Goal: Information Seeking & Learning: Learn about a topic

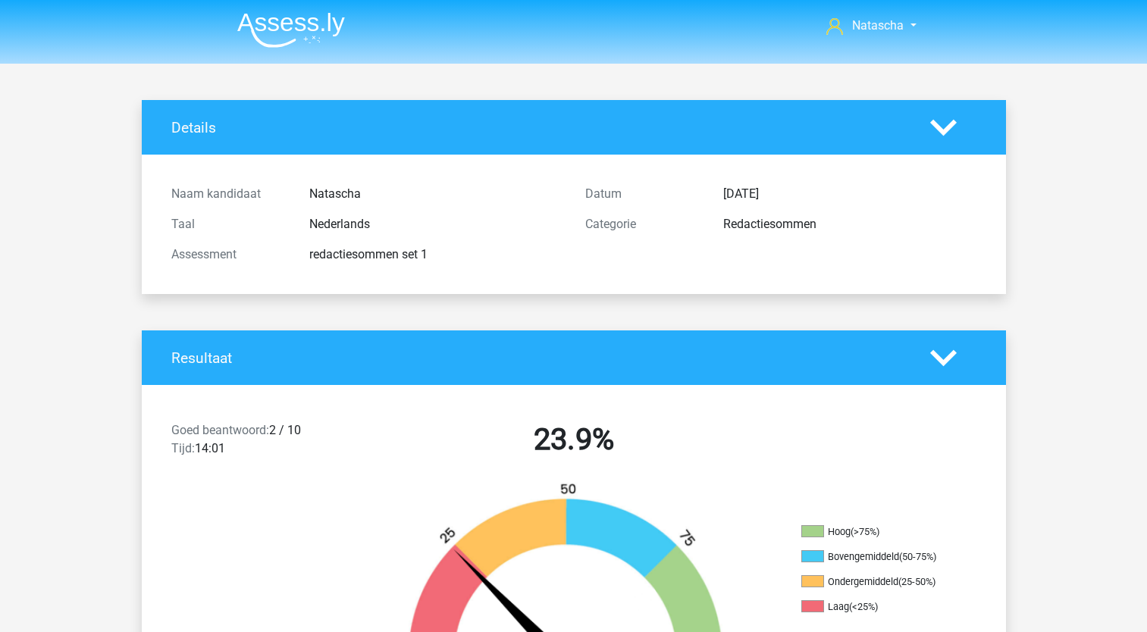
scroll to position [2223, 0]
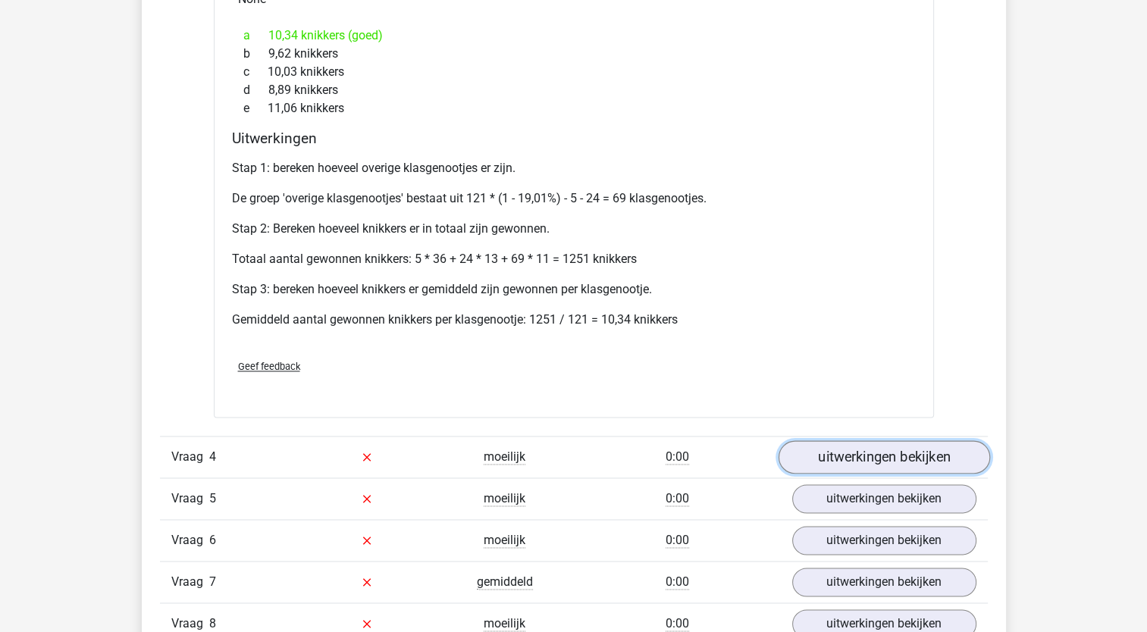
click at [861, 453] on link "uitwerkingen bekijken" at bounding box center [883, 456] width 211 height 33
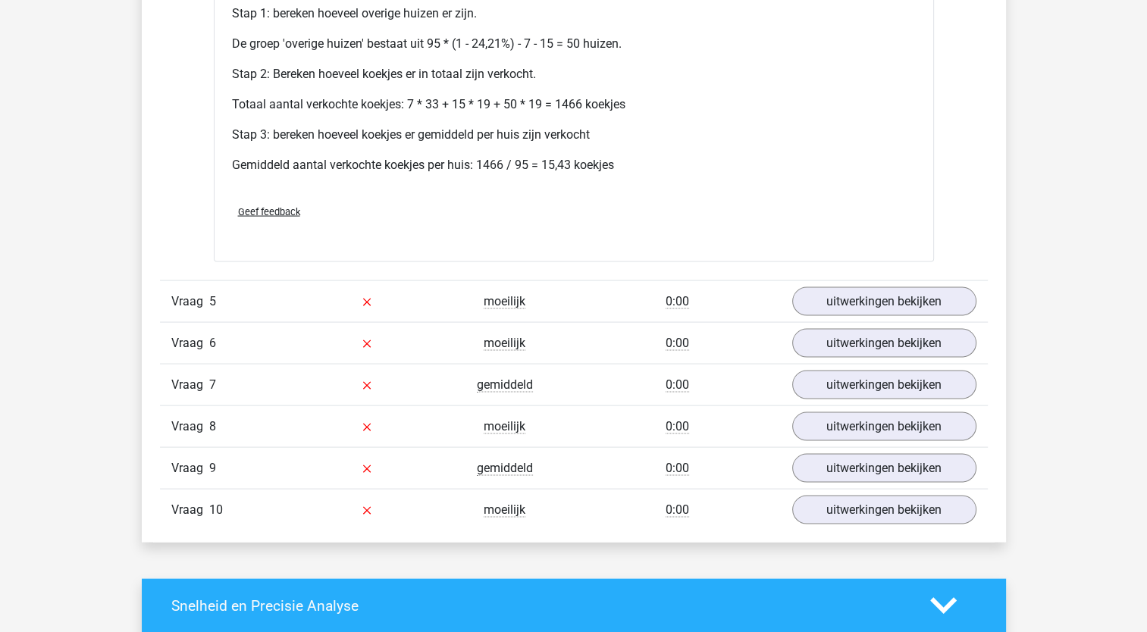
scroll to position [3028, 0]
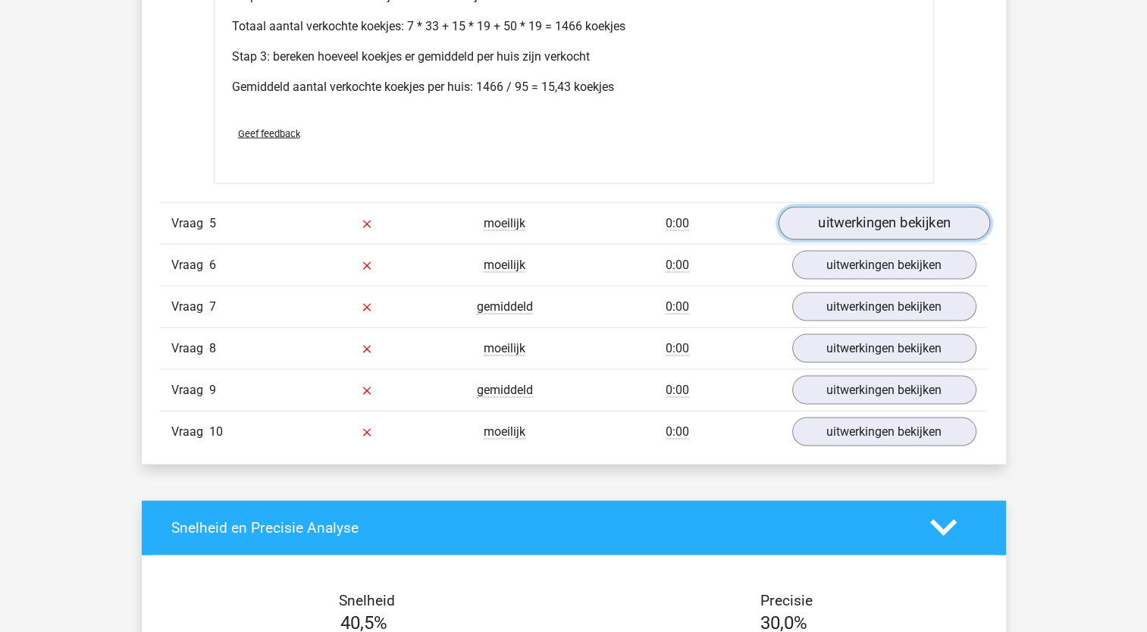
click at [882, 231] on link "uitwerkingen bekijken" at bounding box center [883, 223] width 211 height 33
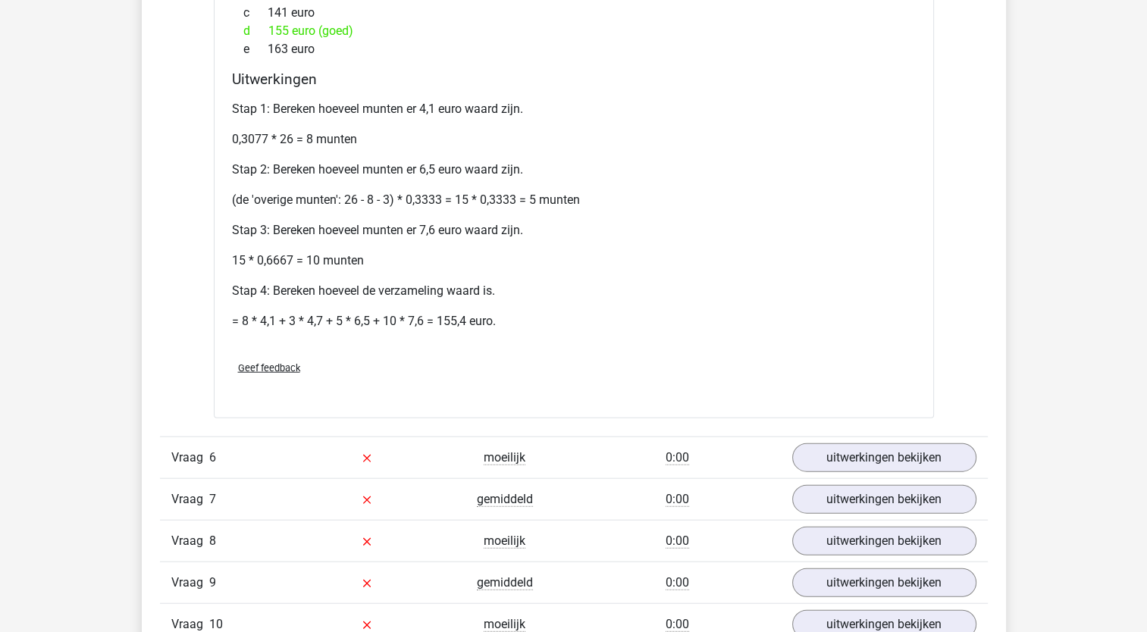
scroll to position [3415, 0]
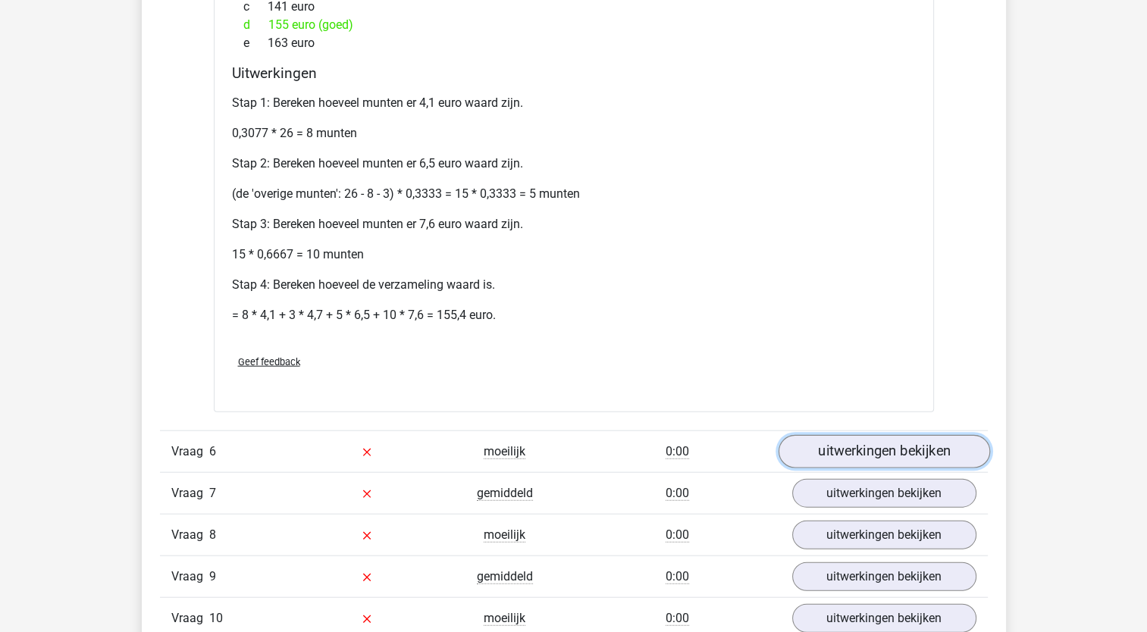
click at [835, 442] on link "uitwerkingen bekijken" at bounding box center [883, 451] width 211 height 33
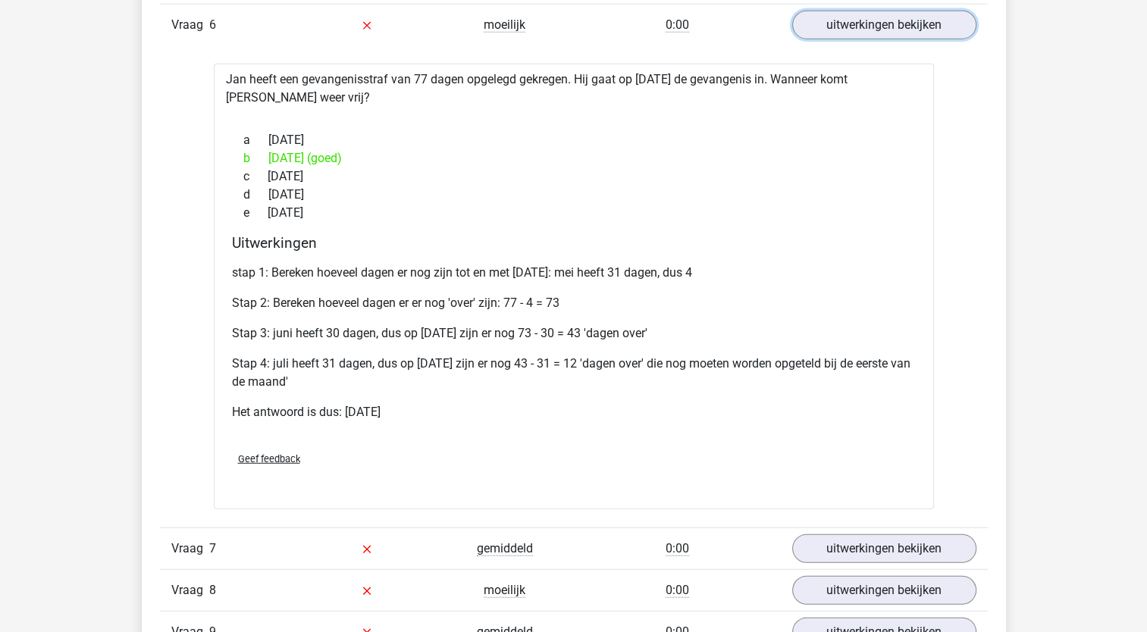
scroll to position [4063, 0]
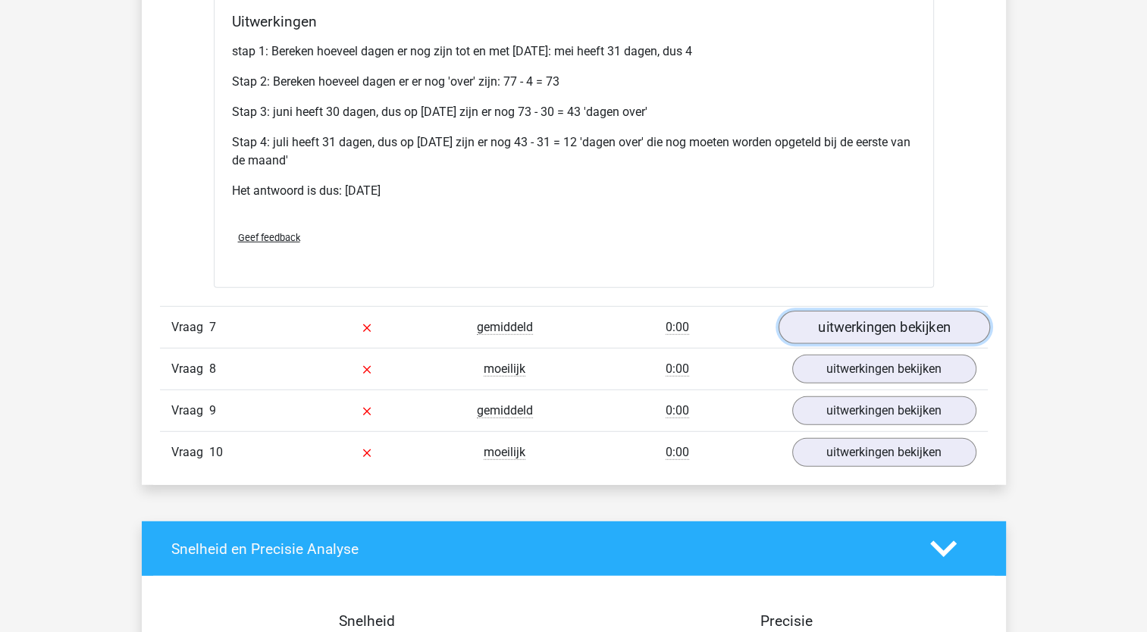
click at [855, 324] on link "uitwerkingen bekijken" at bounding box center [883, 327] width 211 height 33
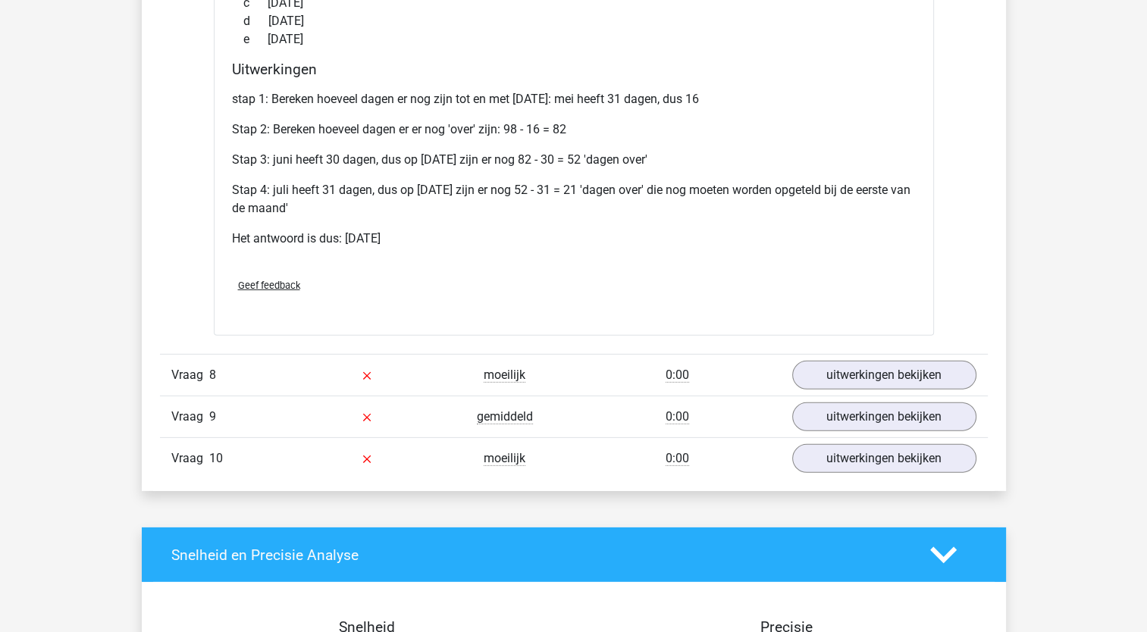
scroll to position [4571, 0]
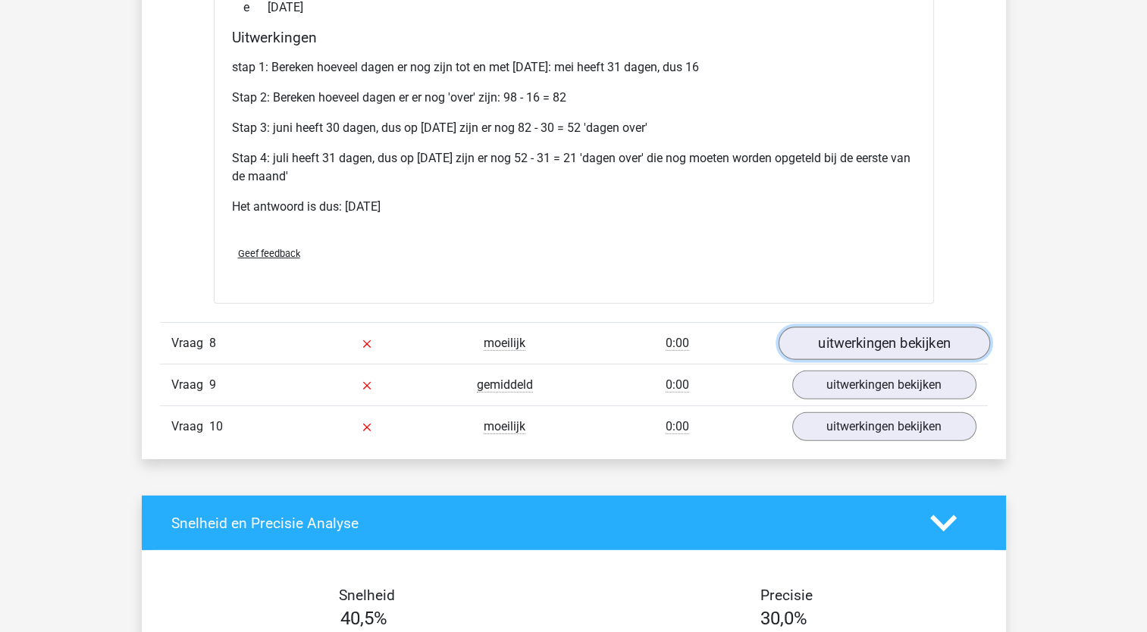
click at [840, 338] on link "uitwerkingen bekijken" at bounding box center [883, 343] width 211 height 33
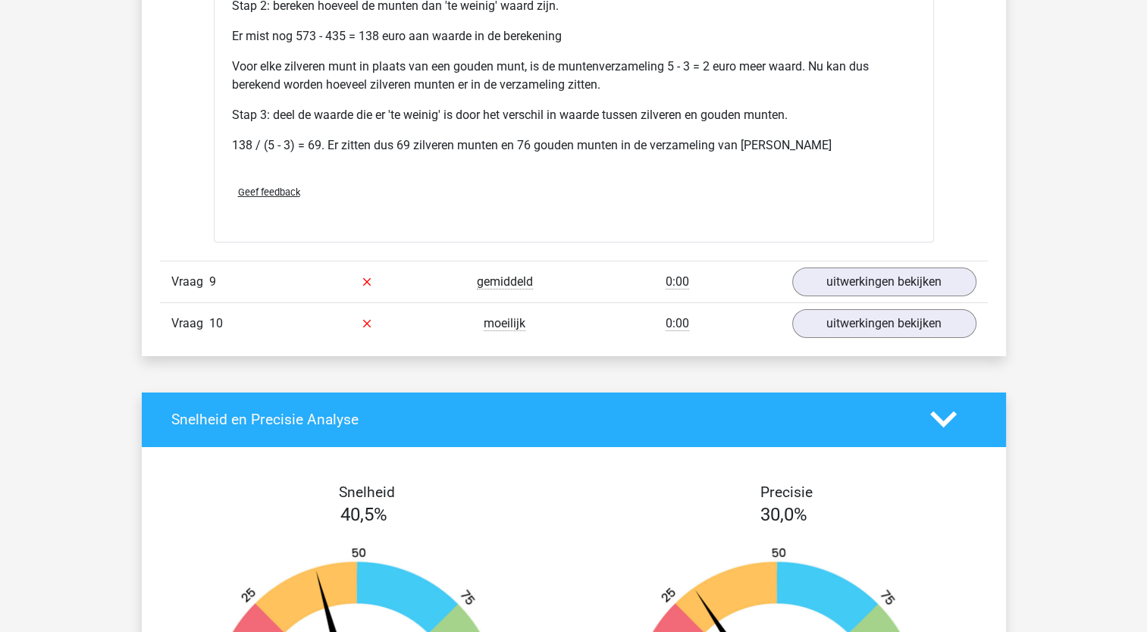
scroll to position [5221, 0]
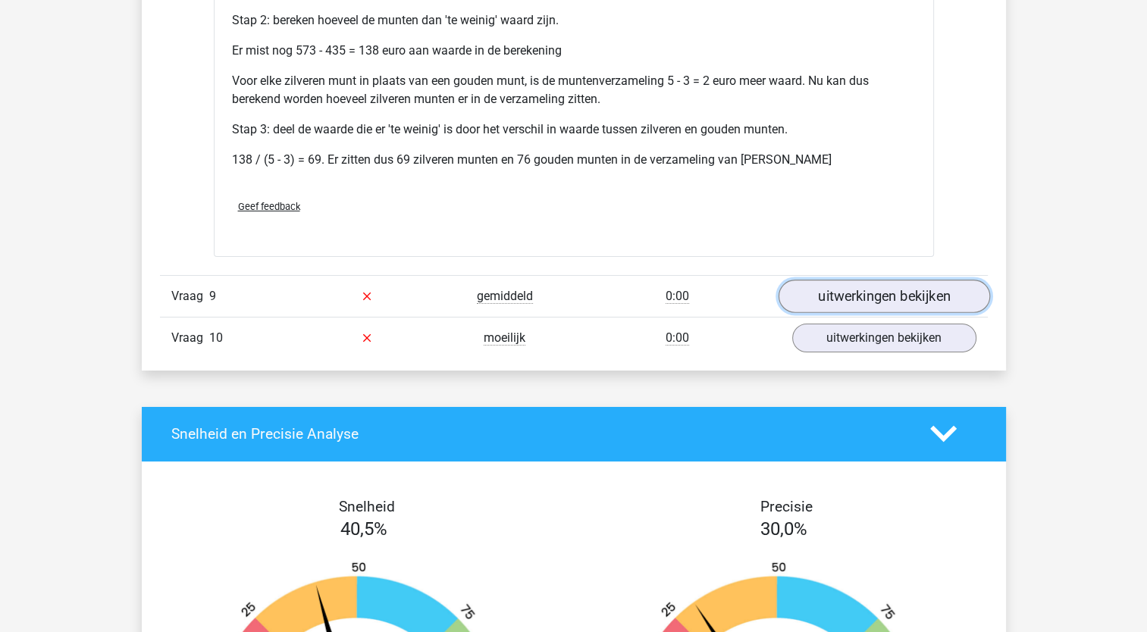
click at [832, 290] on link "uitwerkingen bekijken" at bounding box center [883, 296] width 211 height 33
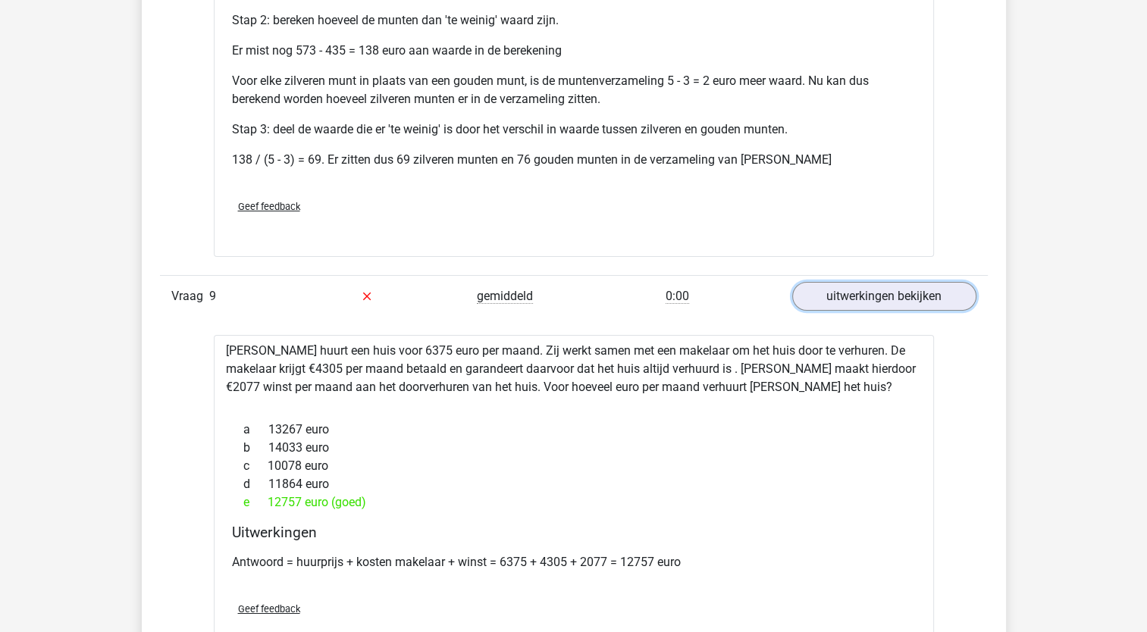
scroll to position [5395, 0]
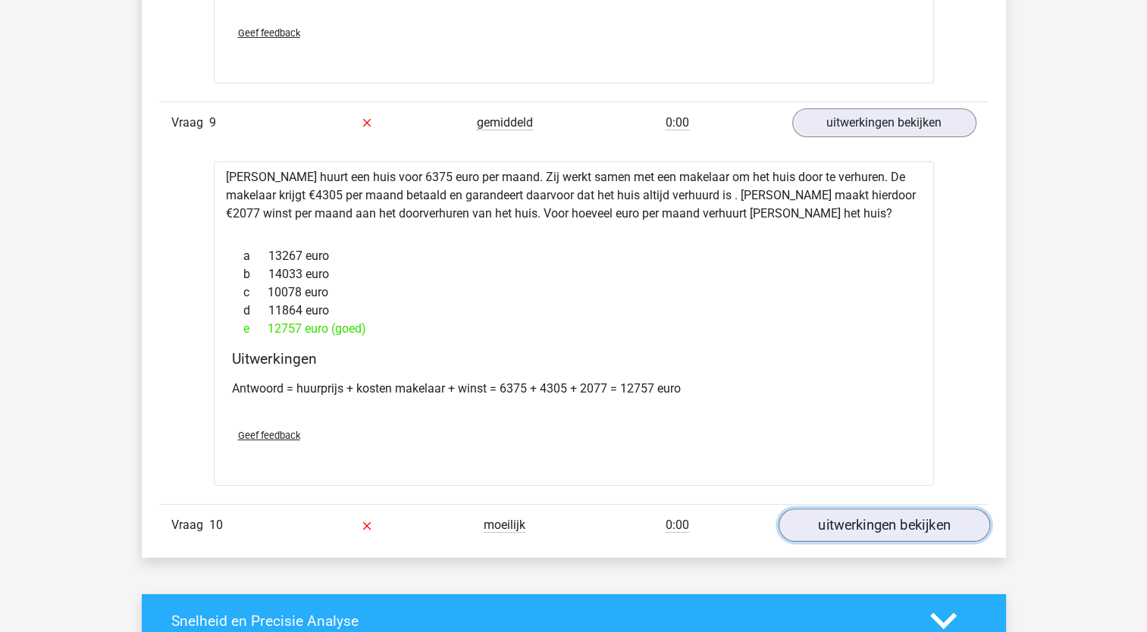
click at [886, 516] on link "uitwerkingen bekijken" at bounding box center [883, 525] width 211 height 33
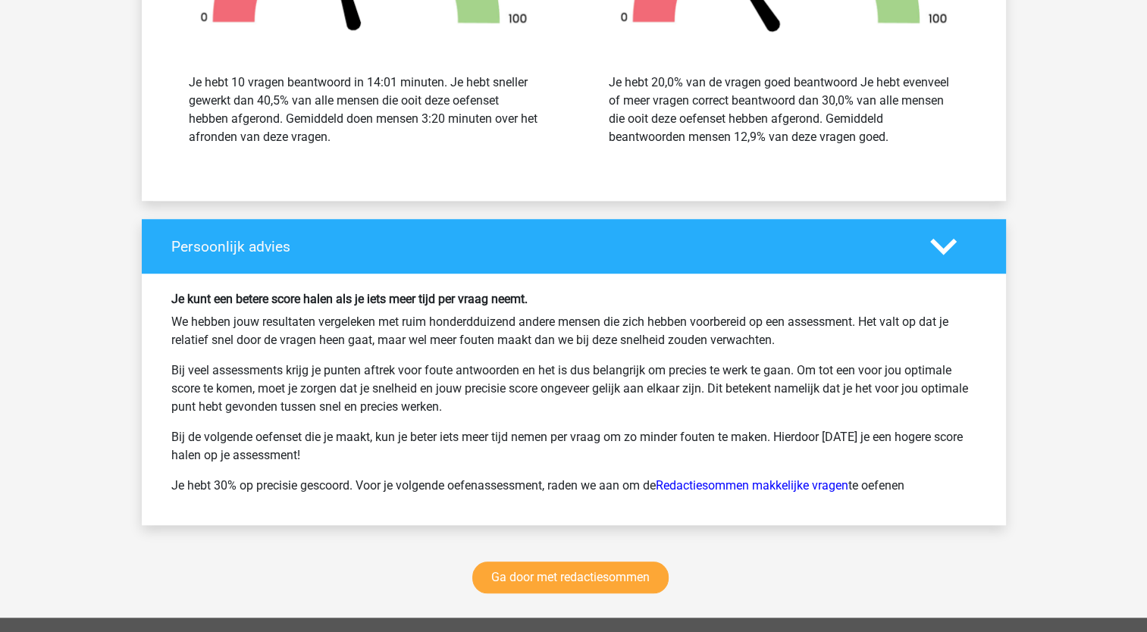
scroll to position [6880, 0]
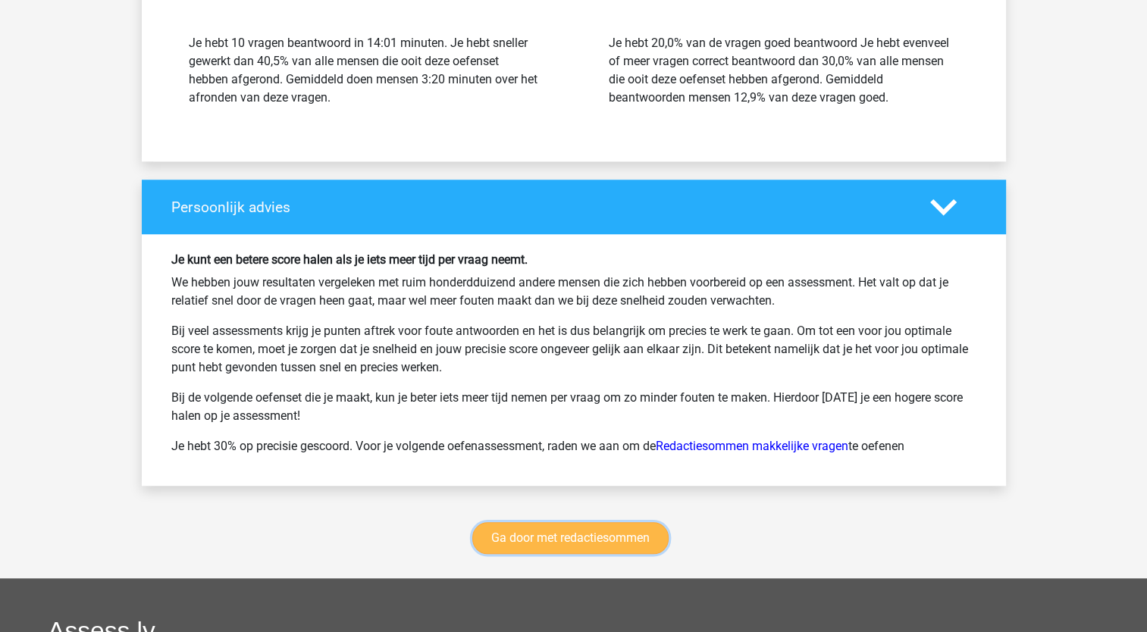
click at [501, 532] on link "Ga door met redactiesommen" at bounding box center [570, 538] width 196 height 32
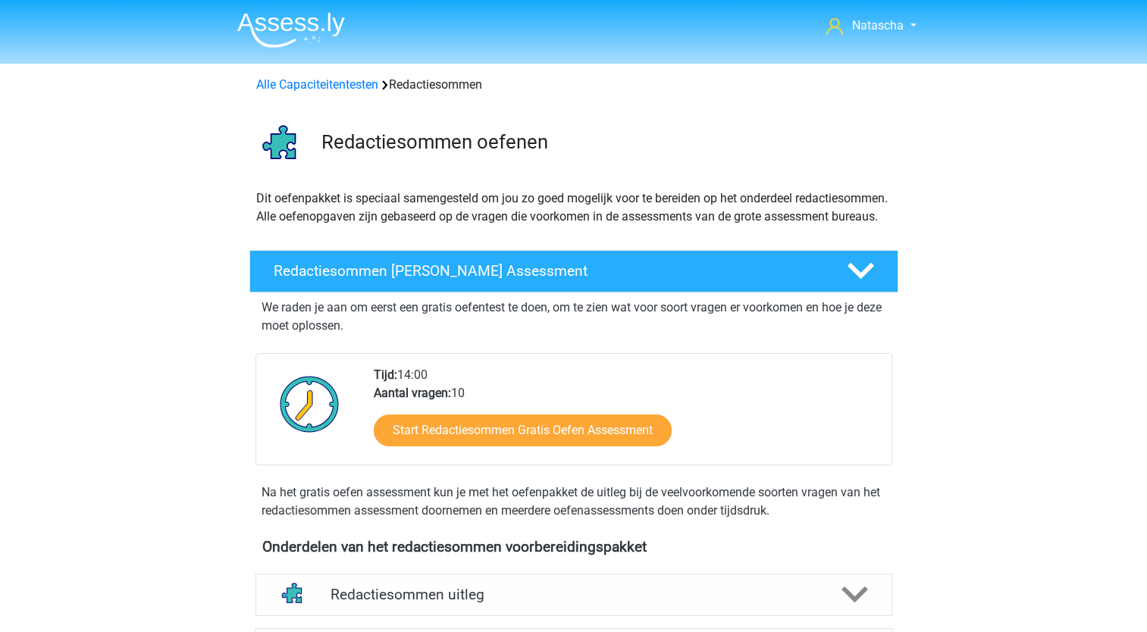
scroll to position [640, 0]
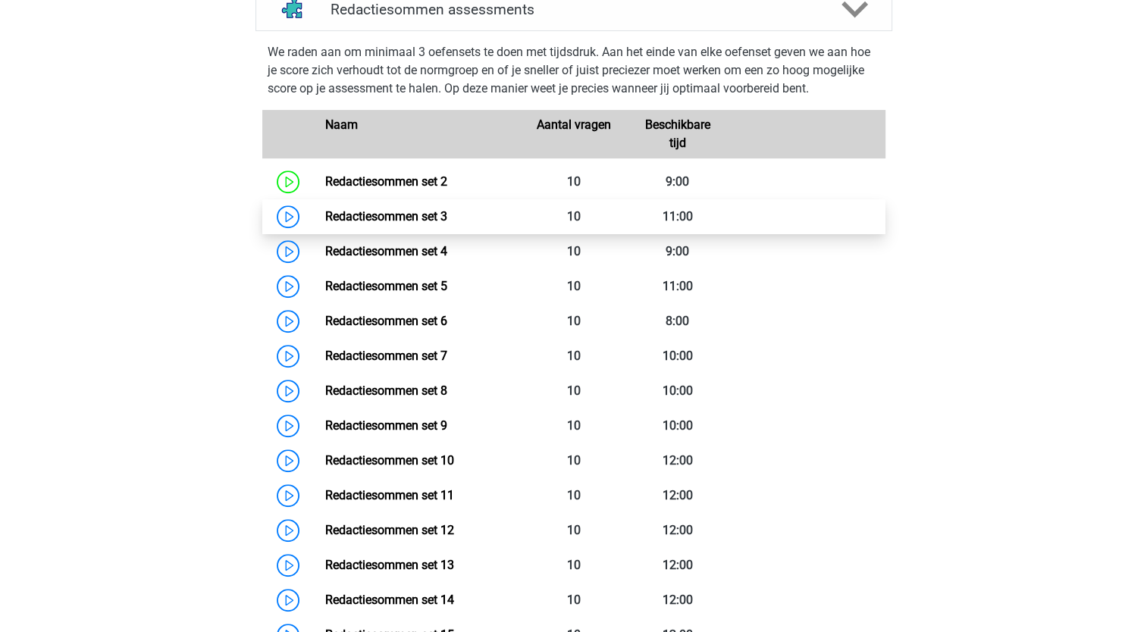
click at [409, 224] on link "Redactiesommen set 3" at bounding box center [386, 216] width 122 height 14
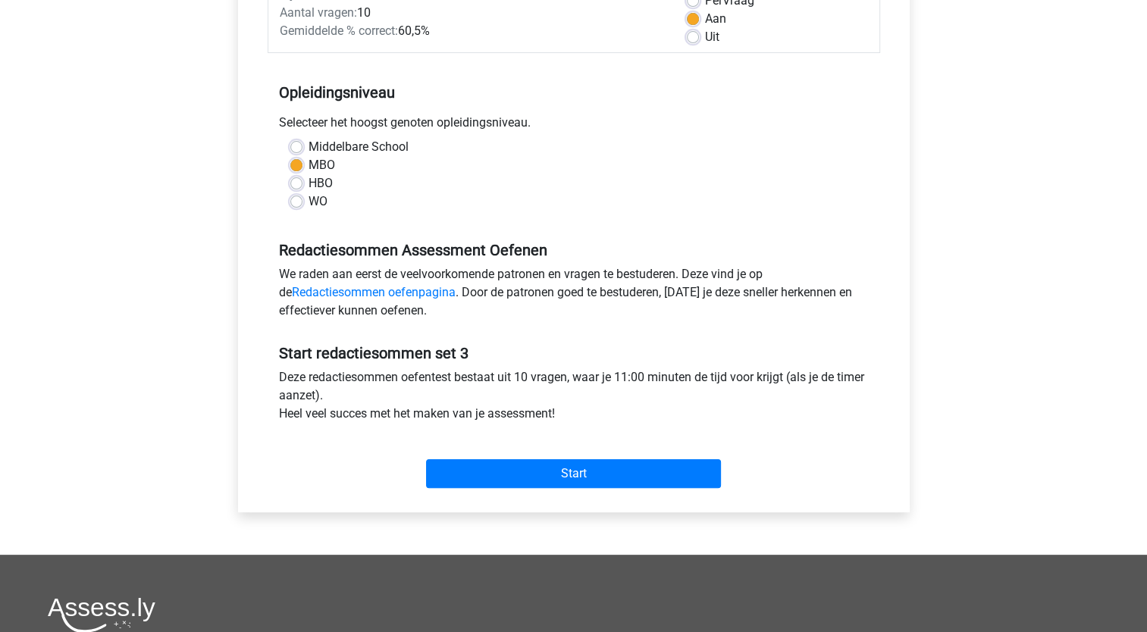
scroll to position [246, 0]
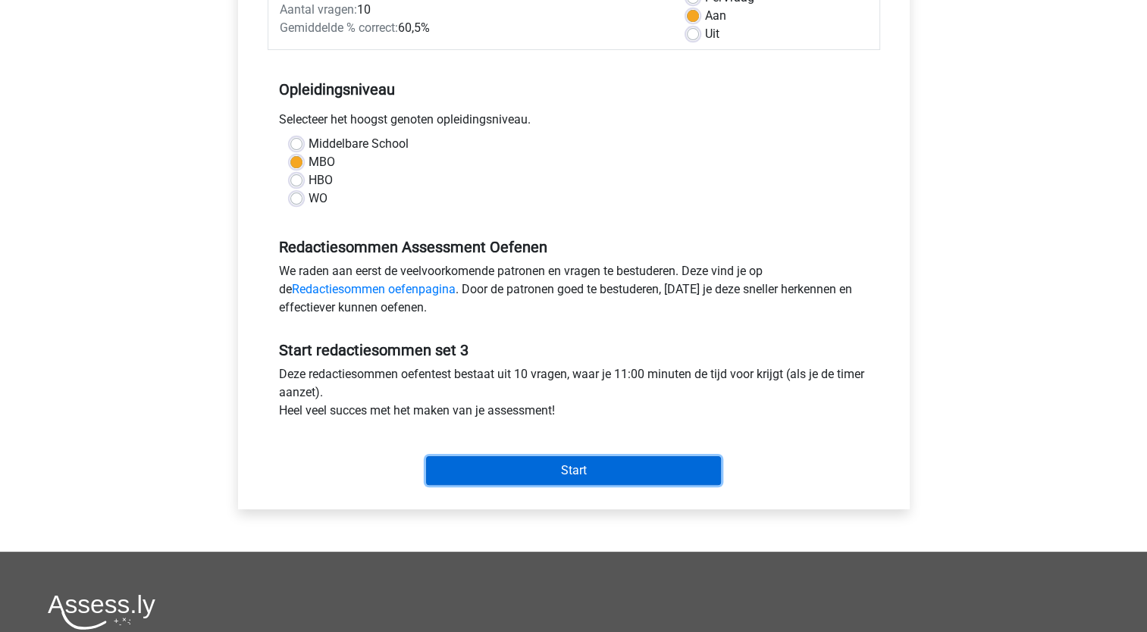
click at [605, 473] on input "Start" at bounding box center [573, 470] width 295 height 29
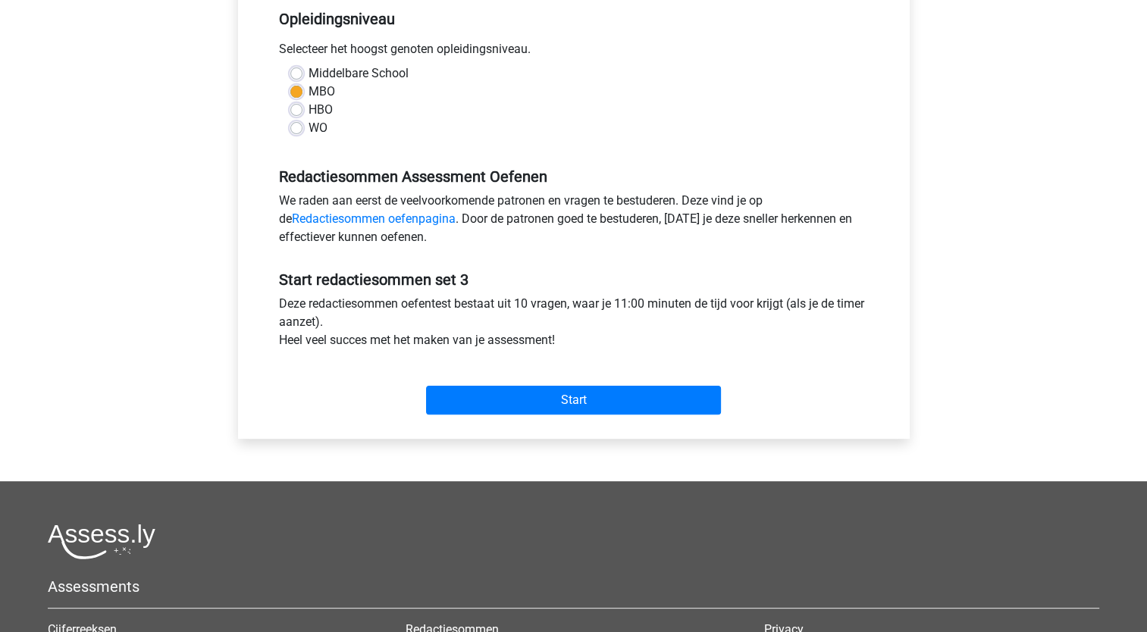
scroll to position [312, 0]
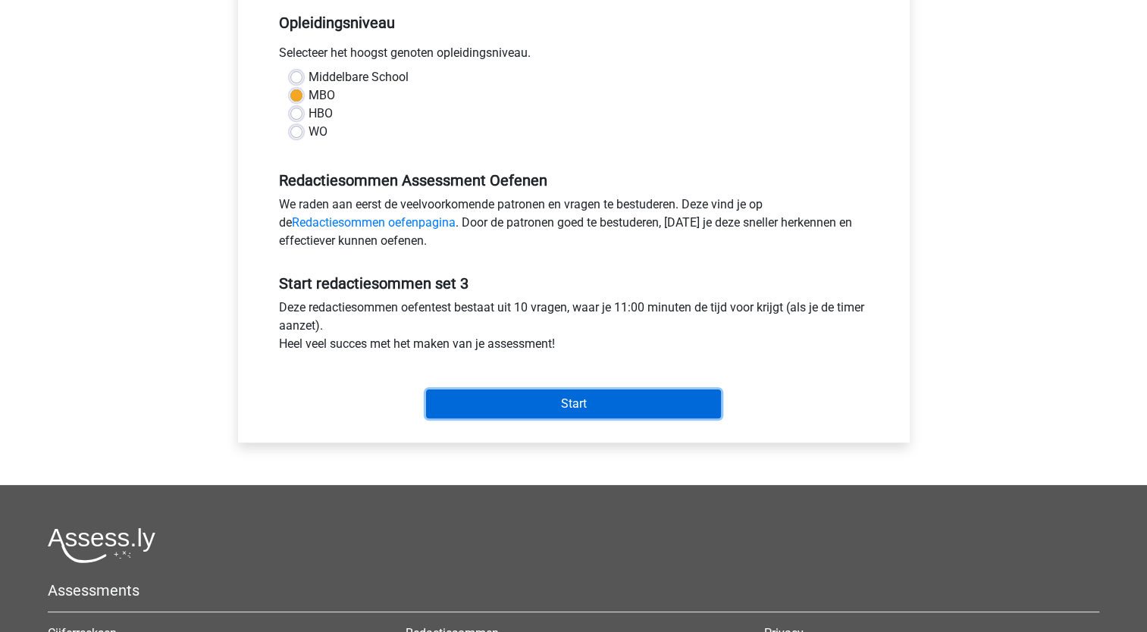
click at [645, 395] on input "Start" at bounding box center [573, 404] width 295 height 29
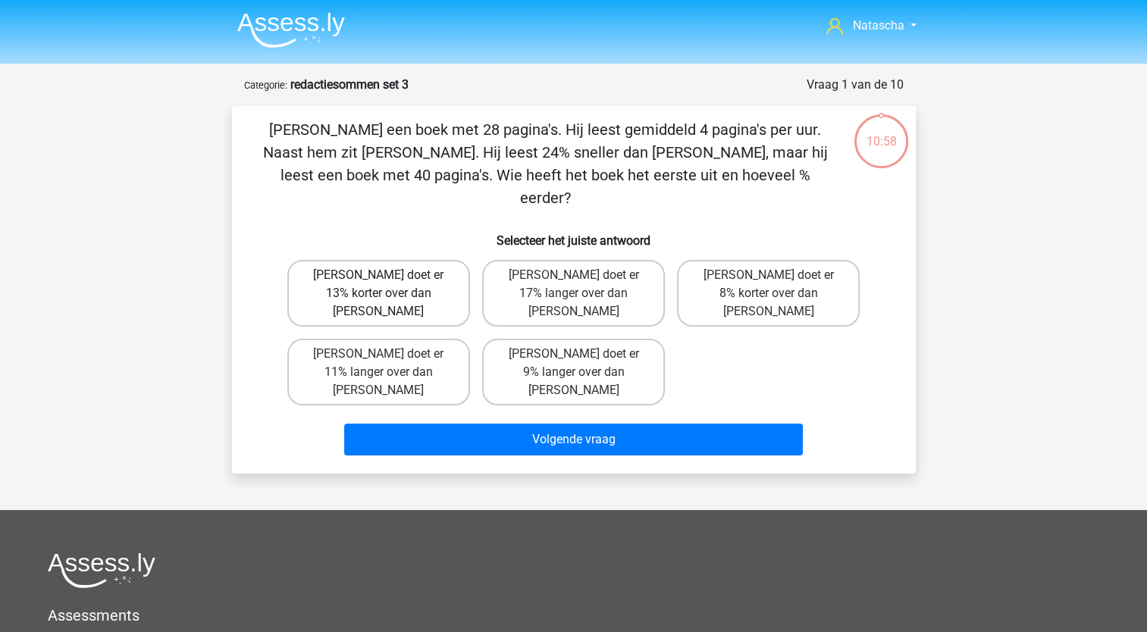
click at [402, 265] on label "Tom doet er 13% korter over dan Umberto" at bounding box center [378, 293] width 183 height 67
click at [388, 275] on input "Tom doet er 13% korter over dan Umberto" at bounding box center [383, 280] width 10 height 10
radio input "true"
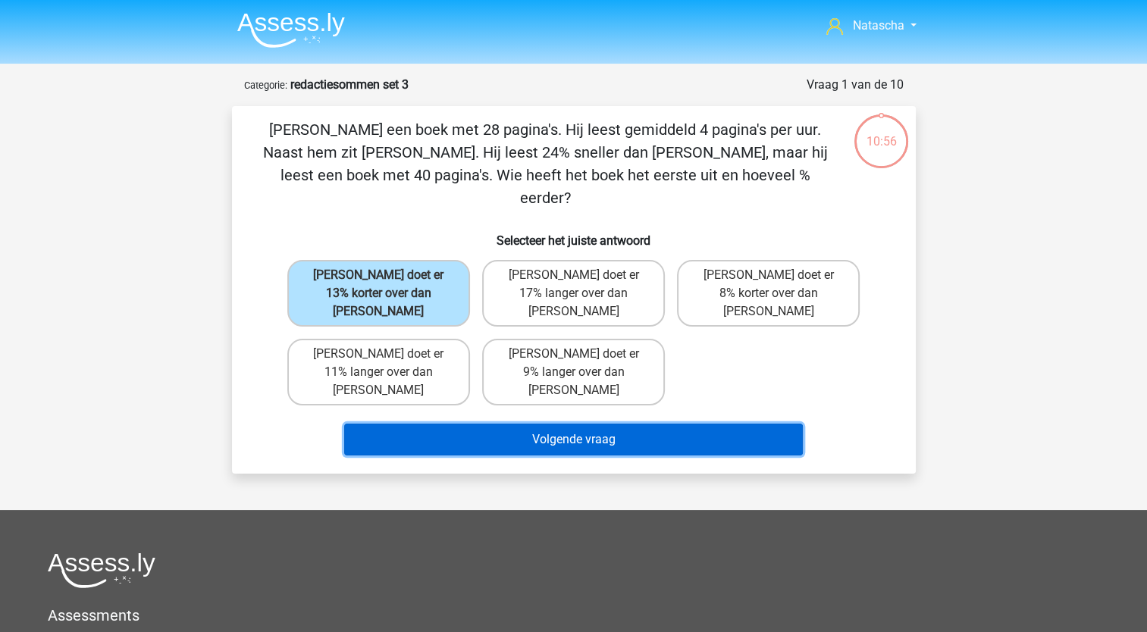
click at [456, 424] on button "Volgende vraag" at bounding box center [573, 440] width 459 height 32
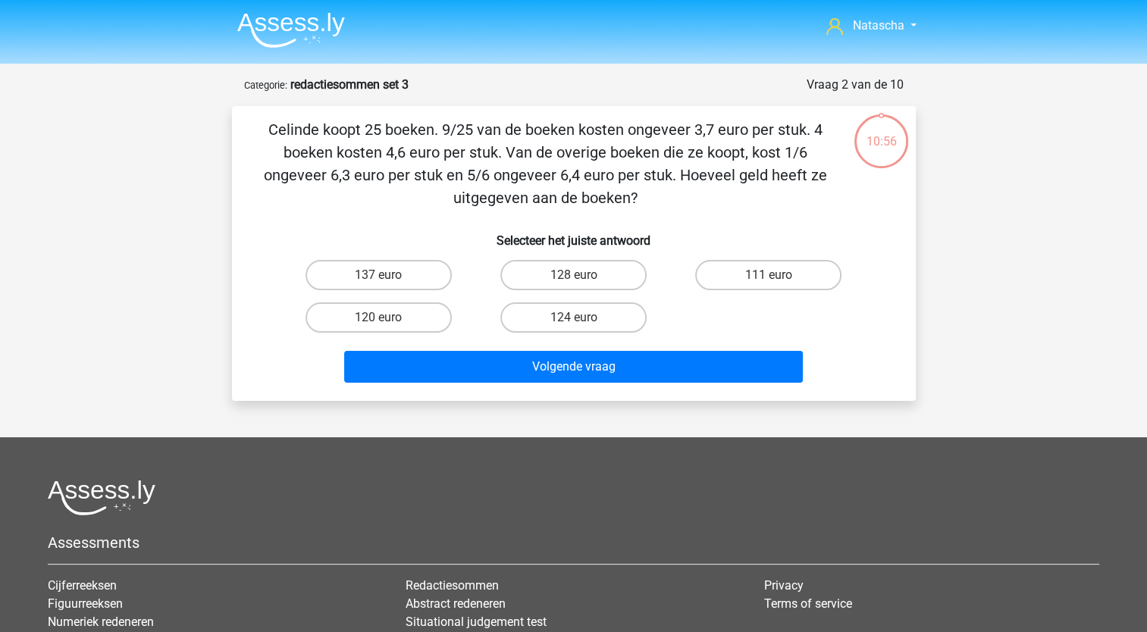
scroll to position [76, 0]
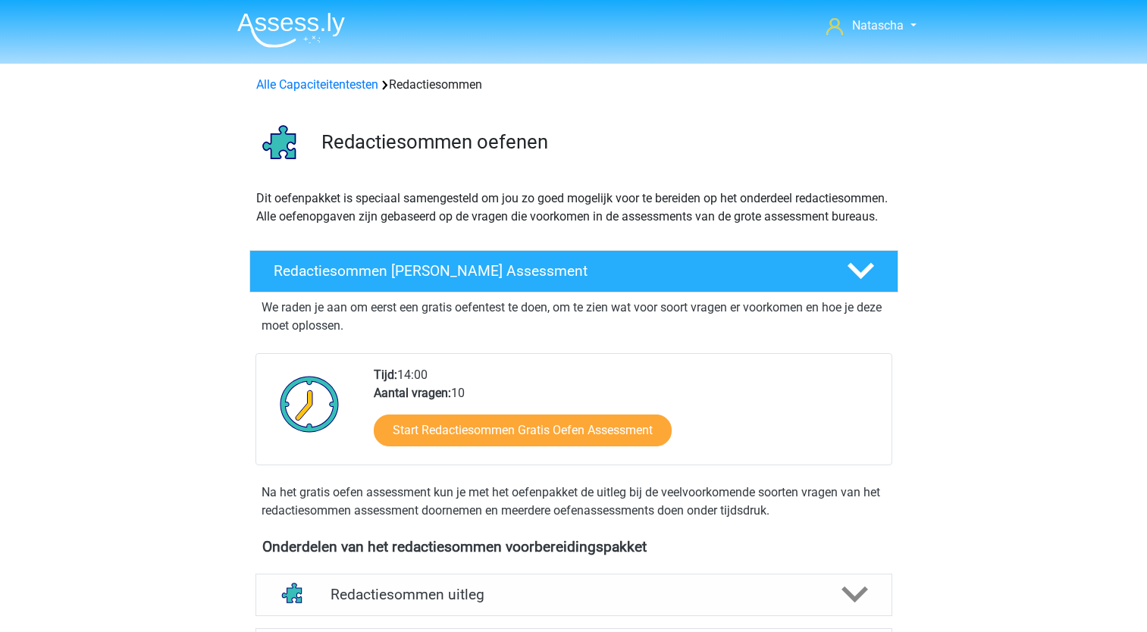
scroll to position [640, 0]
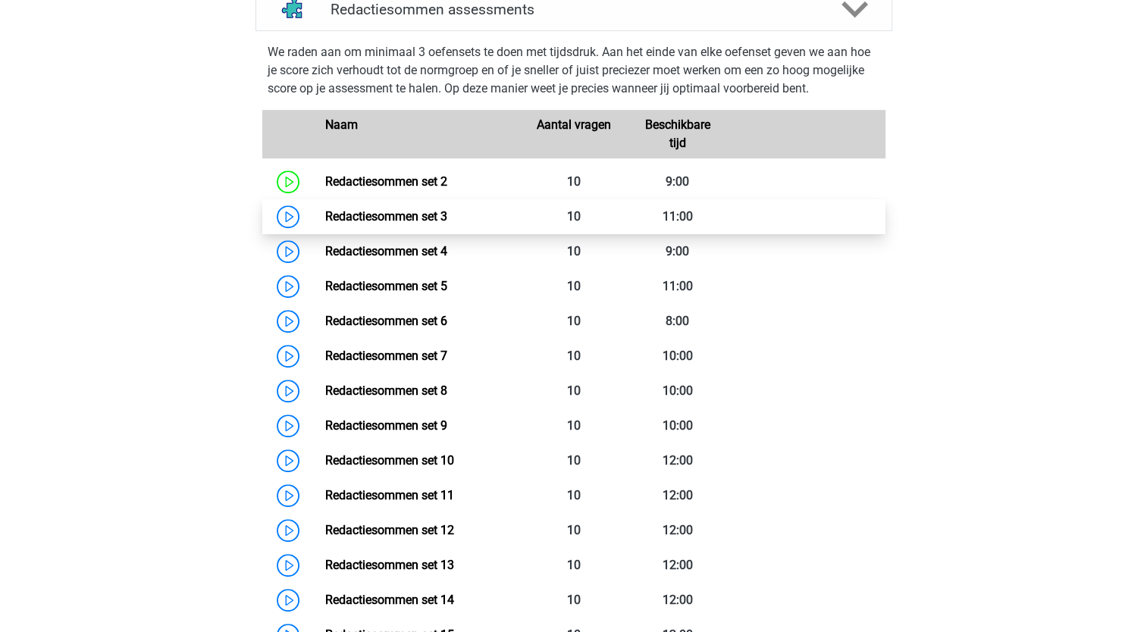
click at [403, 224] on link "Redactiesommen set 3" at bounding box center [386, 216] width 122 height 14
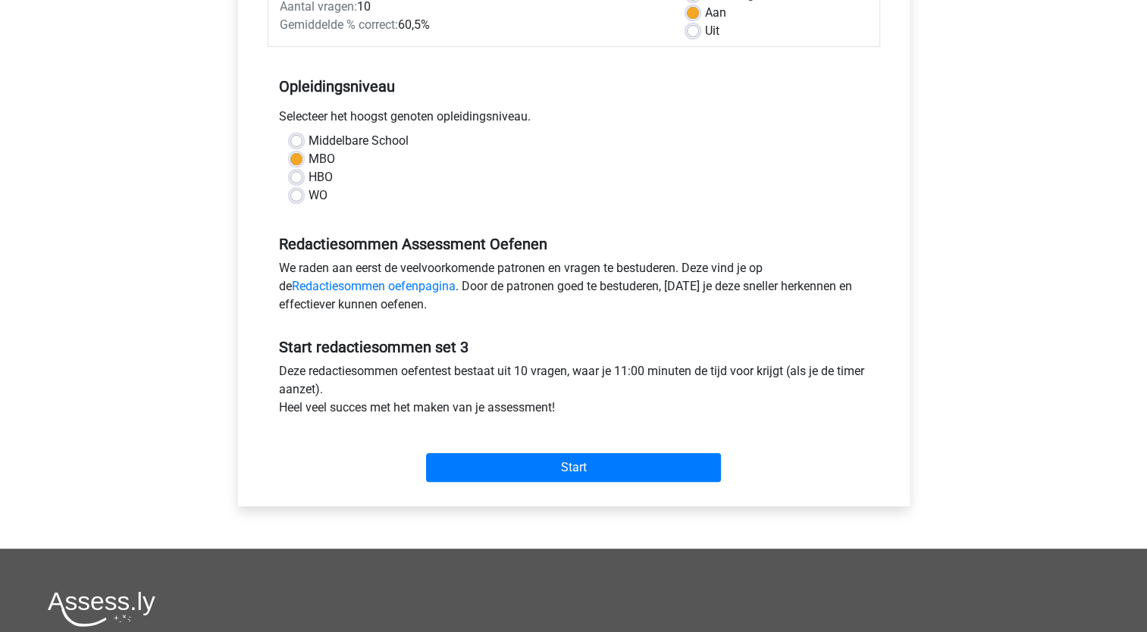
scroll to position [273, 0]
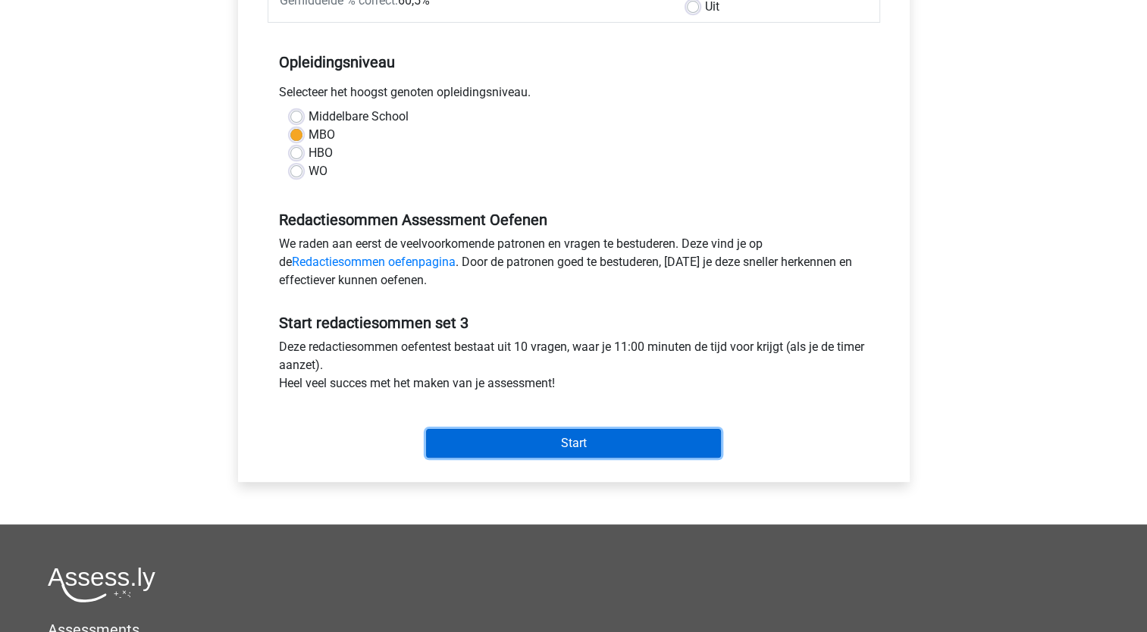
click at [522, 445] on input "Start" at bounding box center [573, 443] width 295 height 29
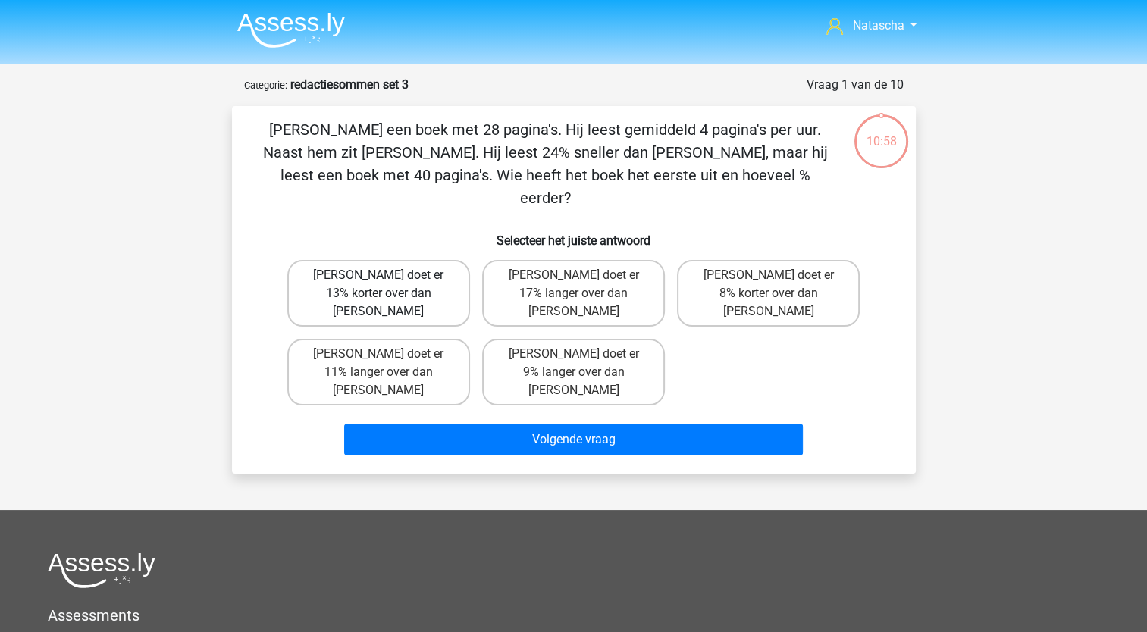
click at [385, 267] on label "[PERSON_NAME] doet er 13% korter over dan [PERSON_NAME]" at bounding box center [378, 293] width 183 height 67
click at [385, 275] on input "[PERSON_NAME] doet er 13% korter over dan [PERSON_NAME]" at bounding box center [383, 280] width 10 height 10
radio input "true"
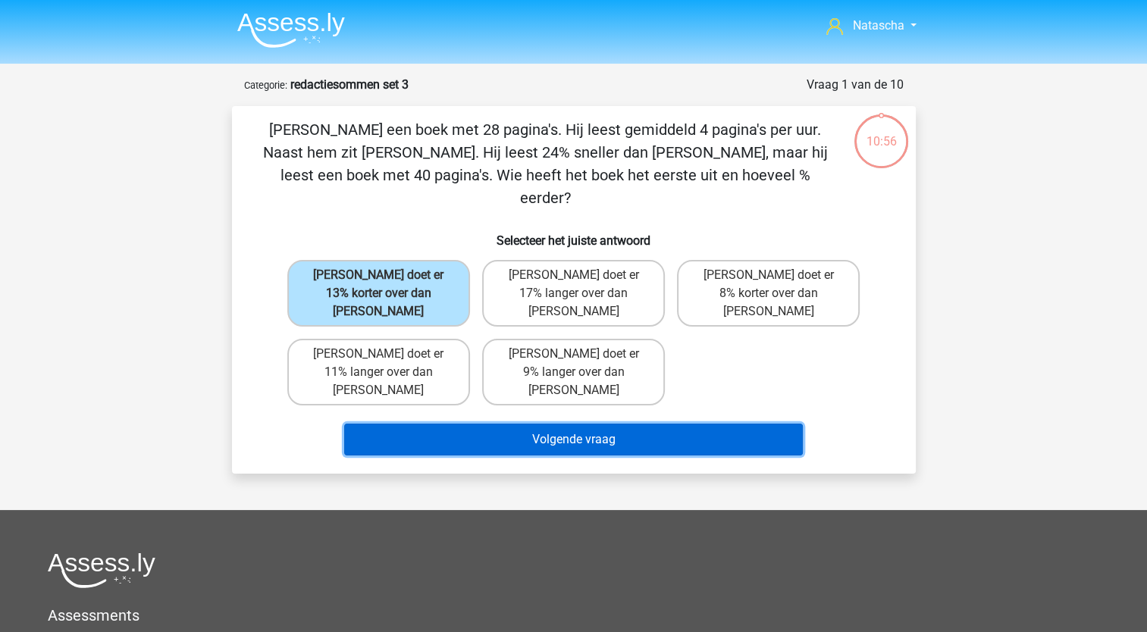
click at [528, 424] on button "Volgende vraag" at bounding box center [573, 440] width 459 height 32
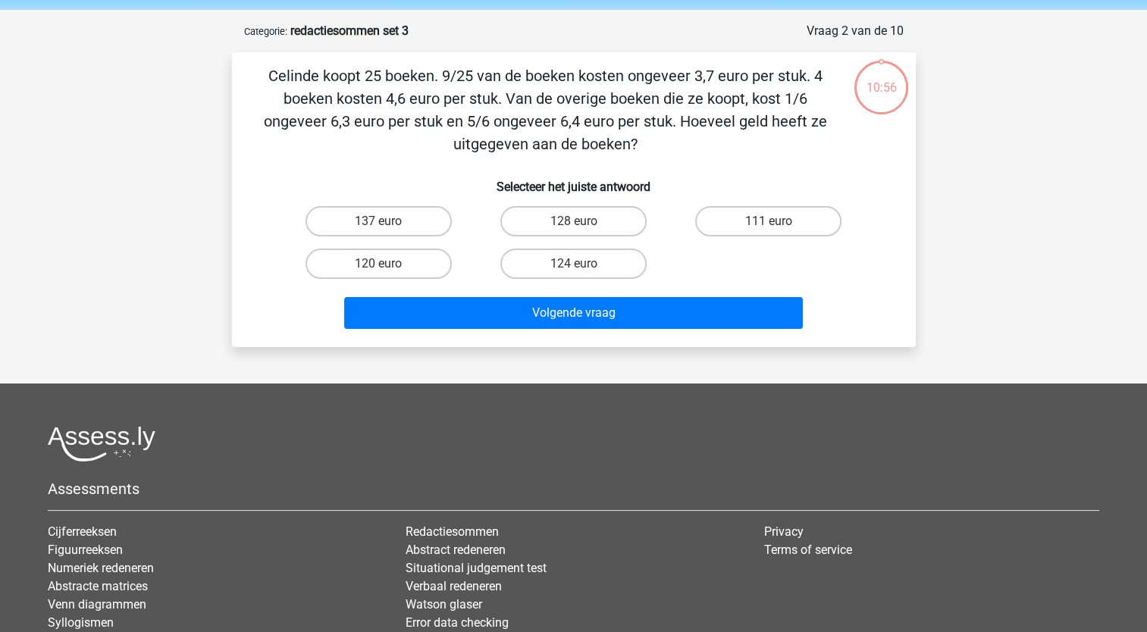
scroll to position [76, 0]
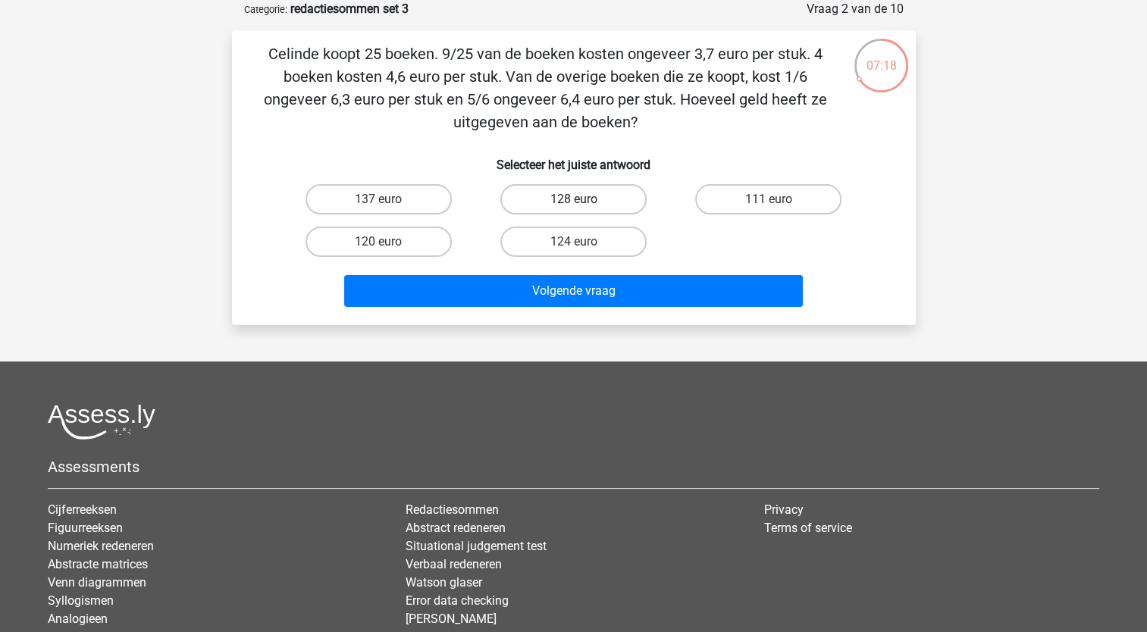
click at [614, 195] on label "128 euro" at bounding box center [573, 199] width 146 height 30
click at [583, 199] on input "128 euro" at bounding box center [578, 204] width 10 height 10
radio input "true"
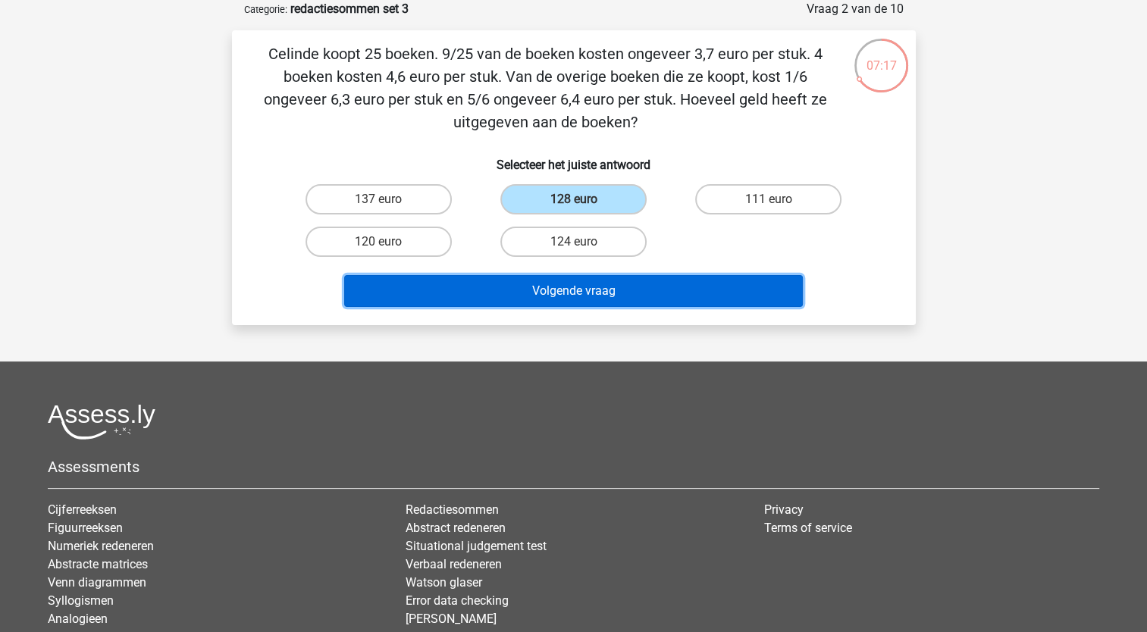
click at [569, 293] on button "Volgende vraag" at bounding box center [573, 291] width 459 height 32
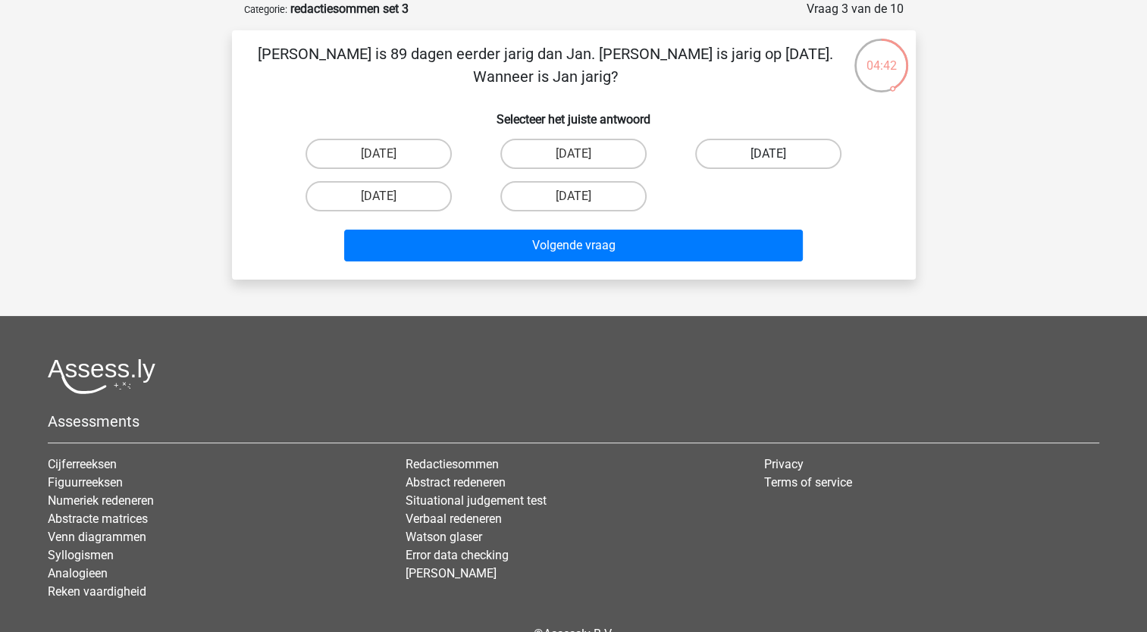
click at [779, 149] on label "14 september" at bounding box center [768, 154] width 146 height 30
click at [778, 154] on input "14 september" at bounding box center [774, 159] width 10 height 10
radio input "true"
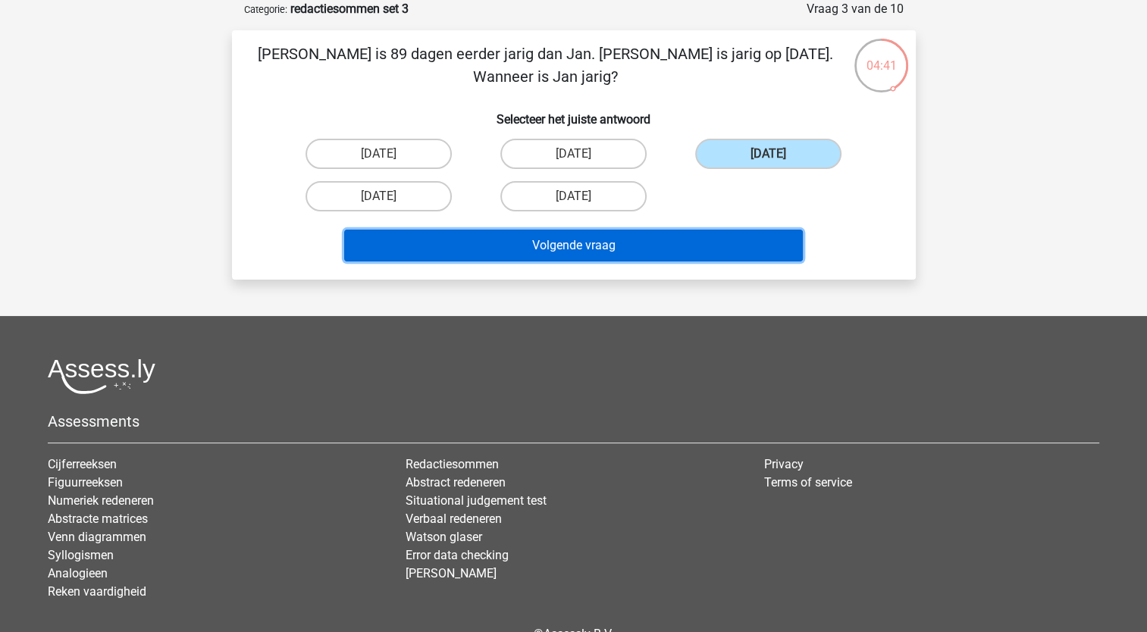
click at [651, 246] on button "Volgende vraag" at bounding box center [573, 246] width 459 height 32
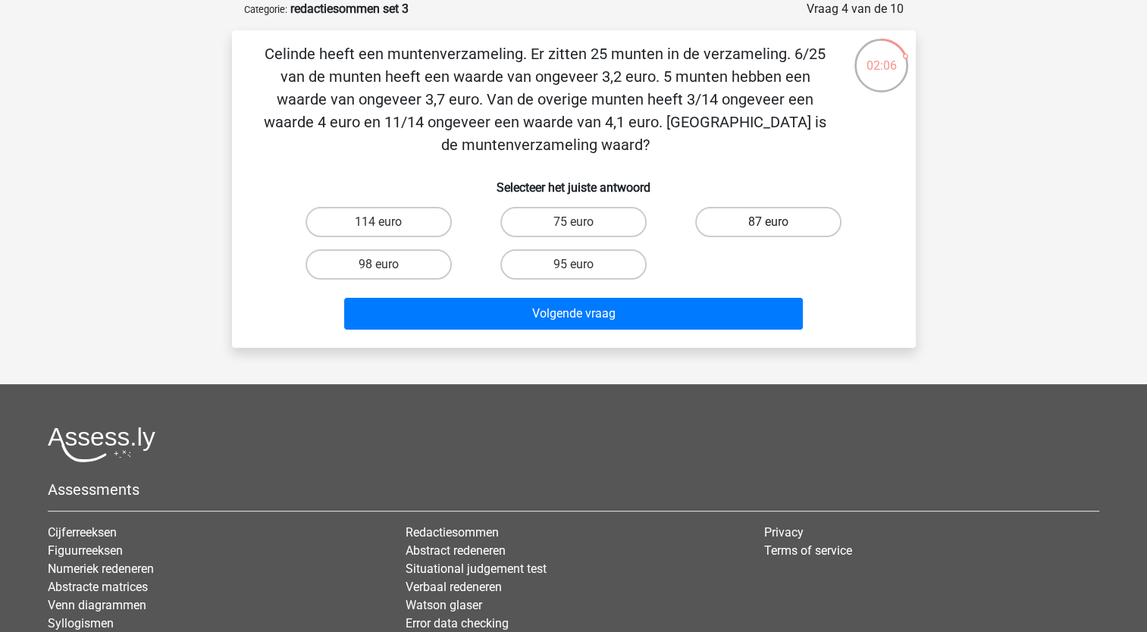
click at [734, 215] on label "87 euro" at bounding box center [768, 222] width 146 height 30
click at [769, 222] on input "87 euro" at bounding box center [774, 227] width 10 height 10
radio input "true"
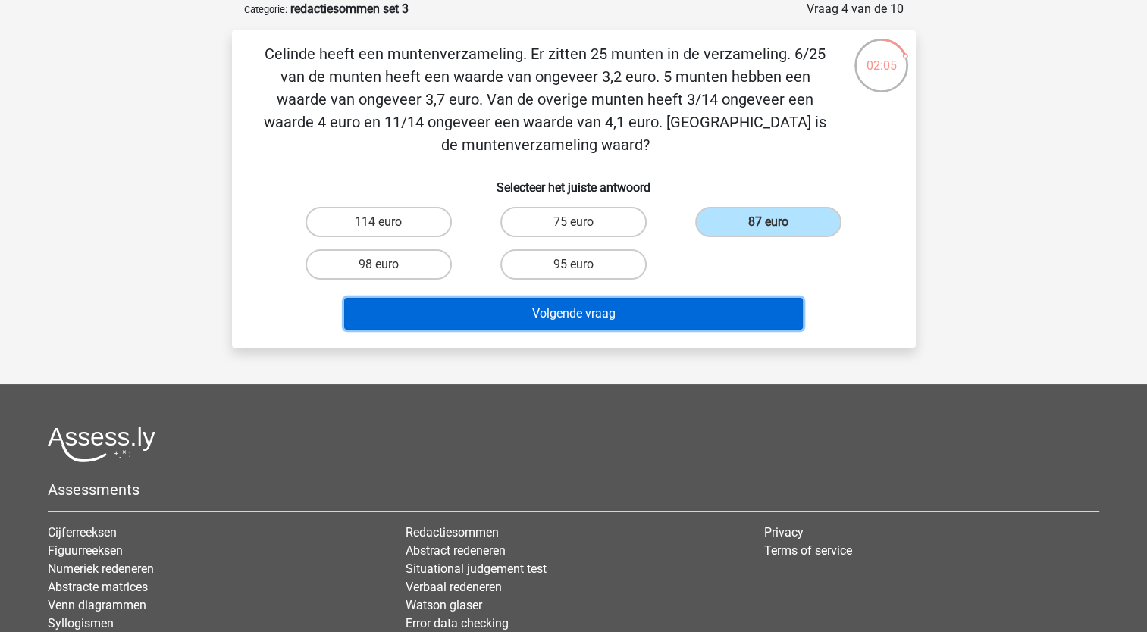
click at [616, 310] on button "Volgende vraag" at bounding box center [573, 314] width 459 height 32
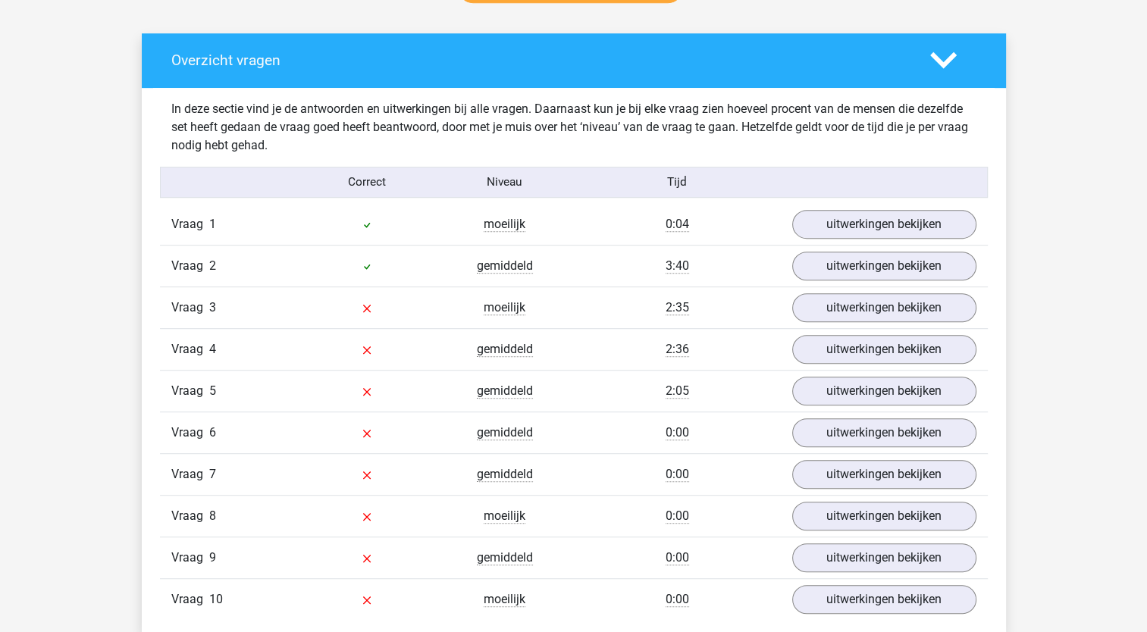
scroll to position [861, 0]
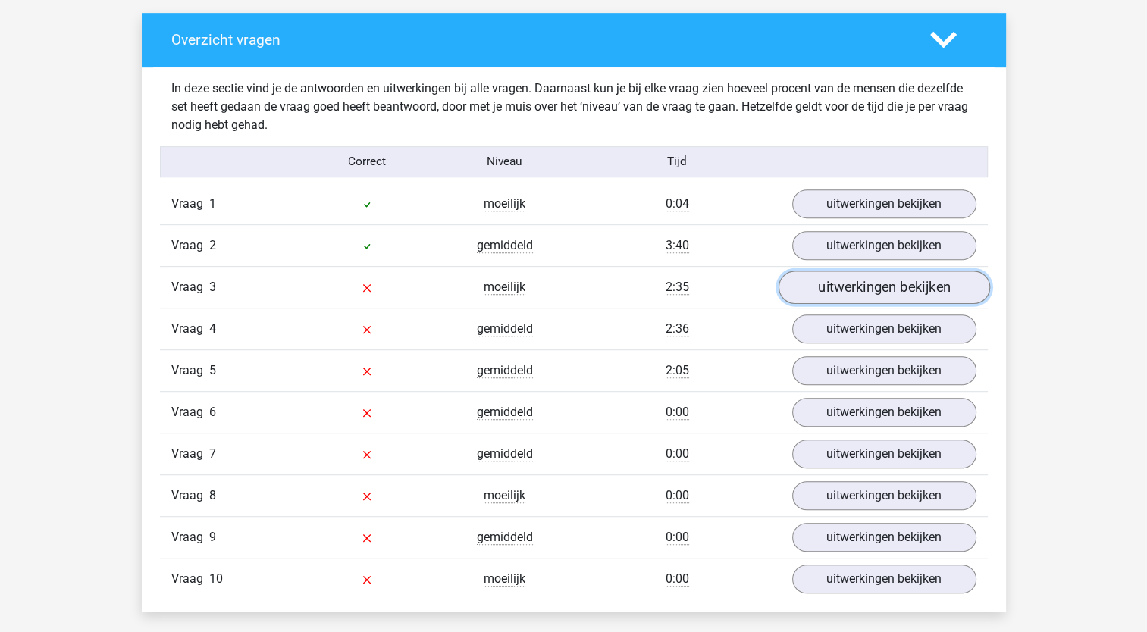
click at [882, 289] on link "uitwerkingen bekijken" at bounding box center [883, 287] width 211 height 33
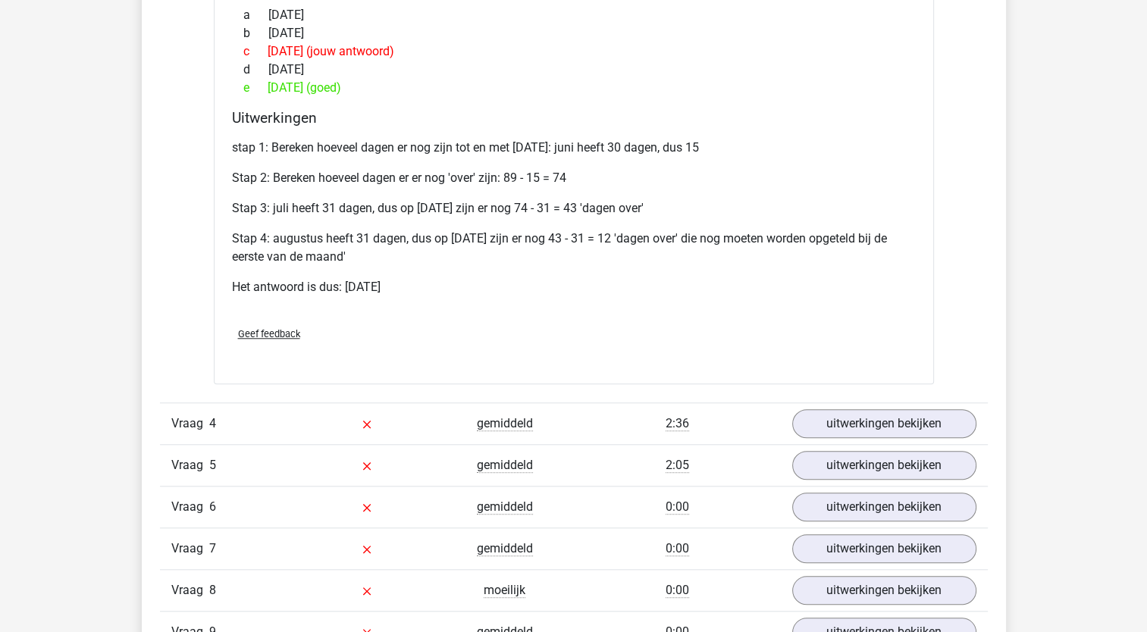
scroll to position [1255, 0]
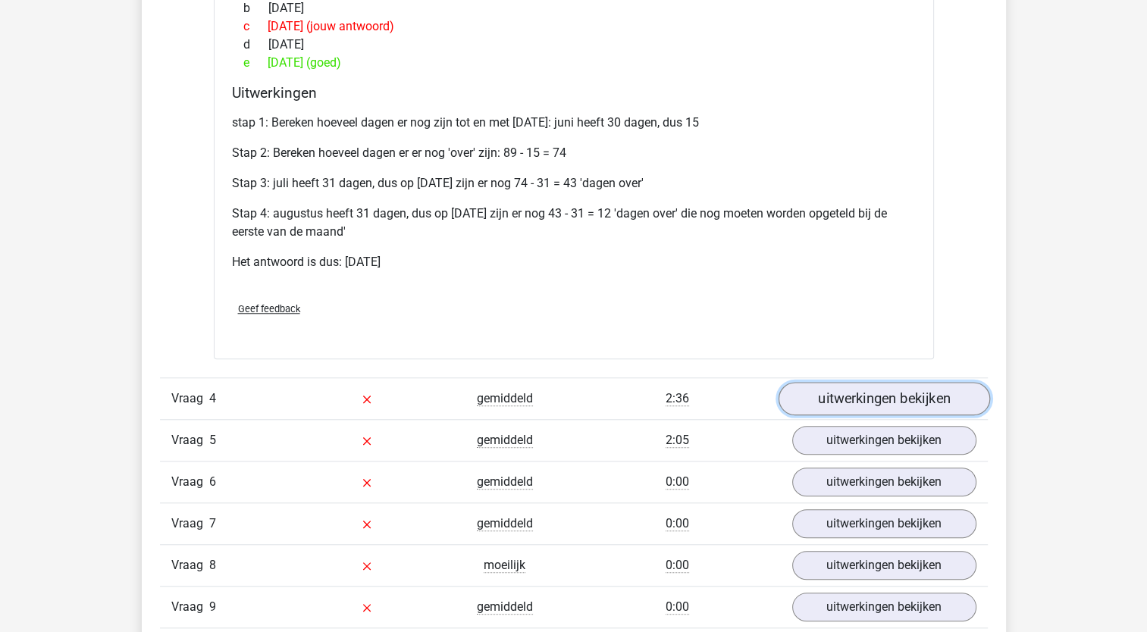
click at [920, 385] on link "uitwerkingen bekijken" at bounding box center [883, 398] width 211 height 33
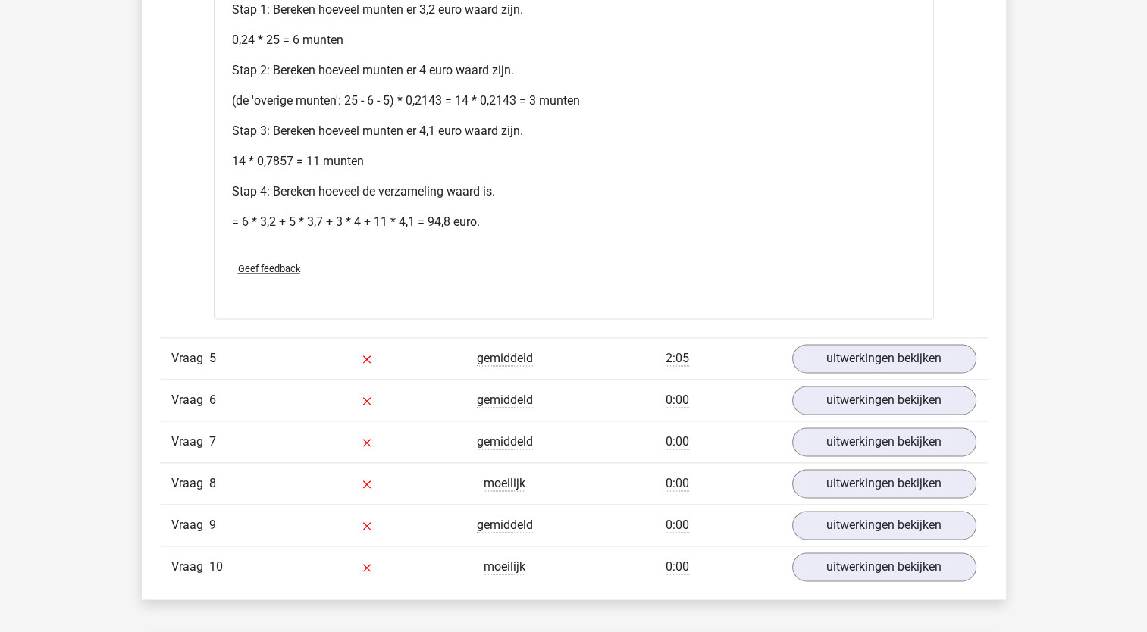
scroll to position [1913, 0]
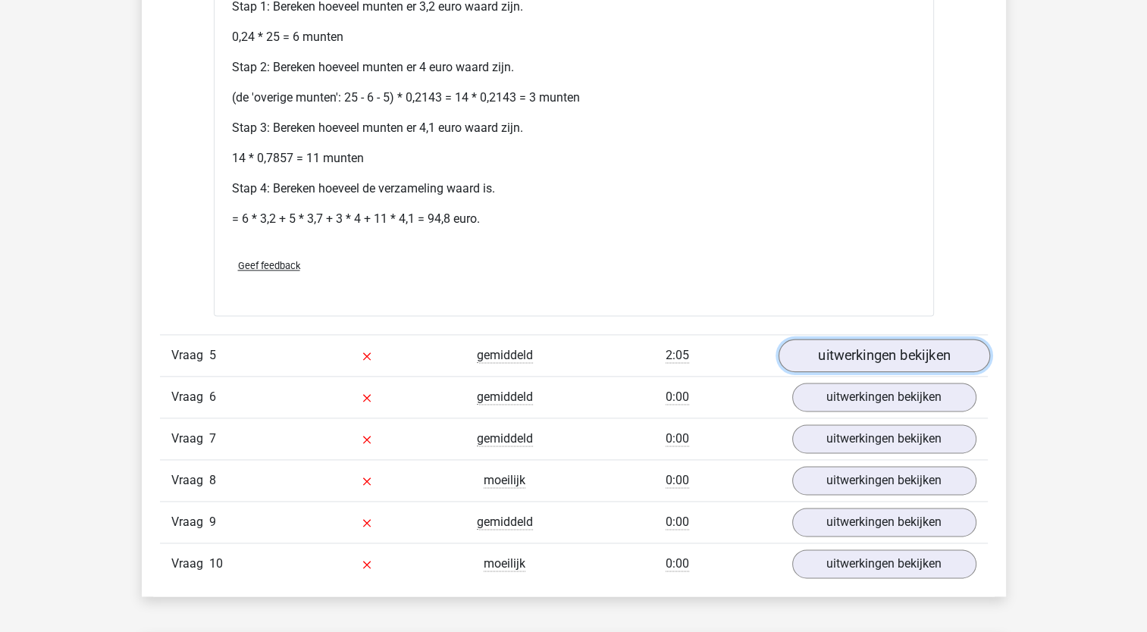
click at [896, 348] on link "uitwerkingen bekijken" at bounding box center [883, 356] width 211 height 33
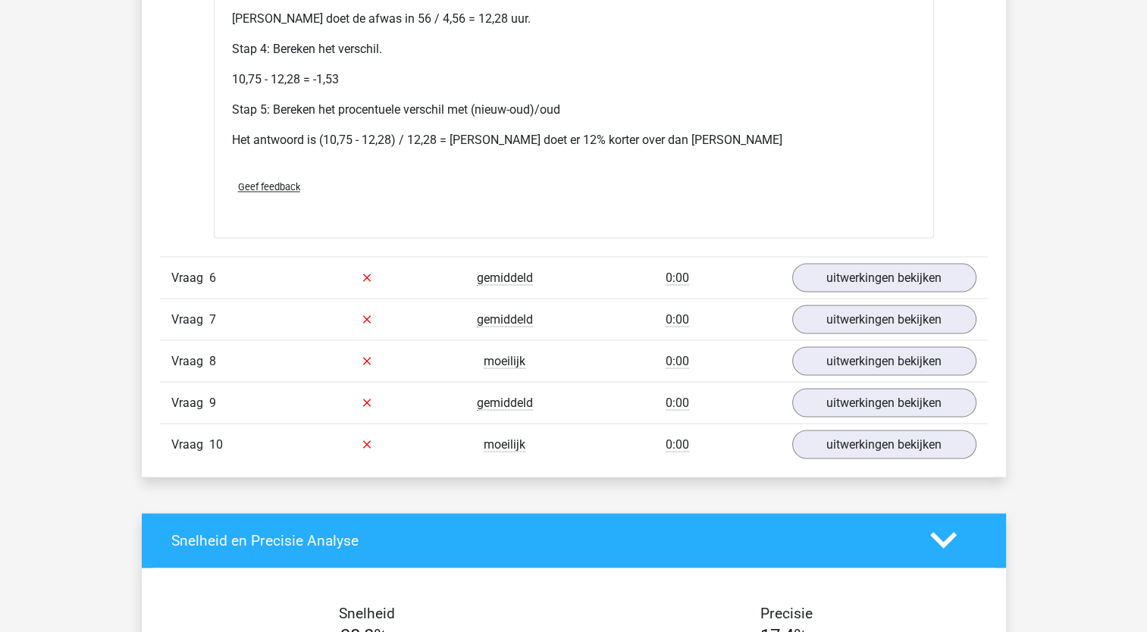
scroll to position [2671, 0]
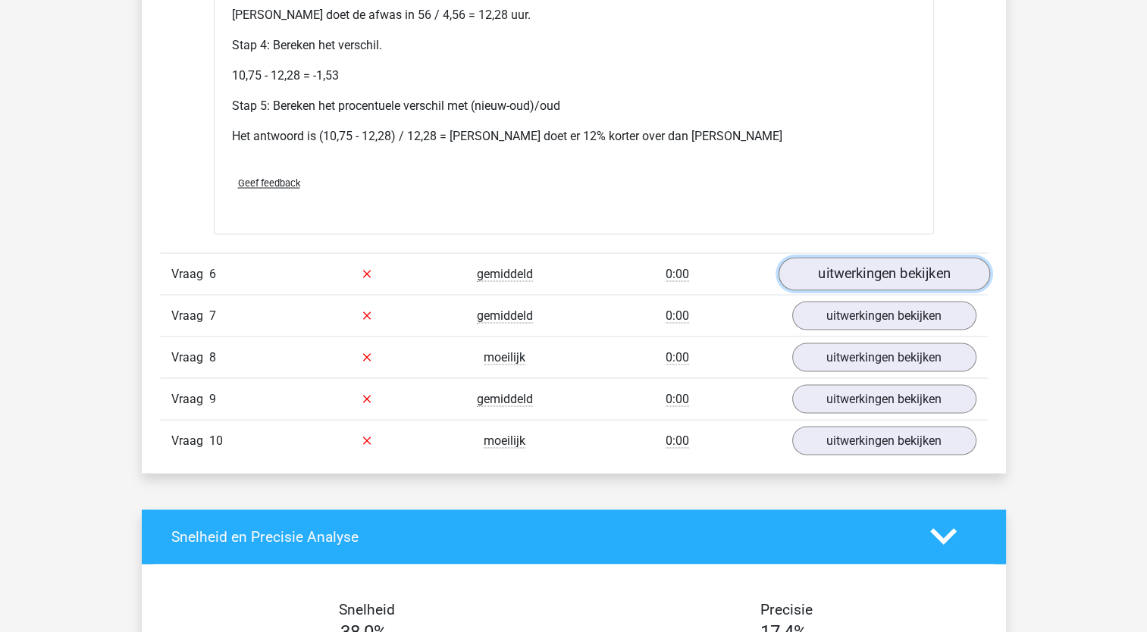
click at [849, 266] on link "uitwerkingen bekijken" at bounding box center [883, 273] width 211 height 33
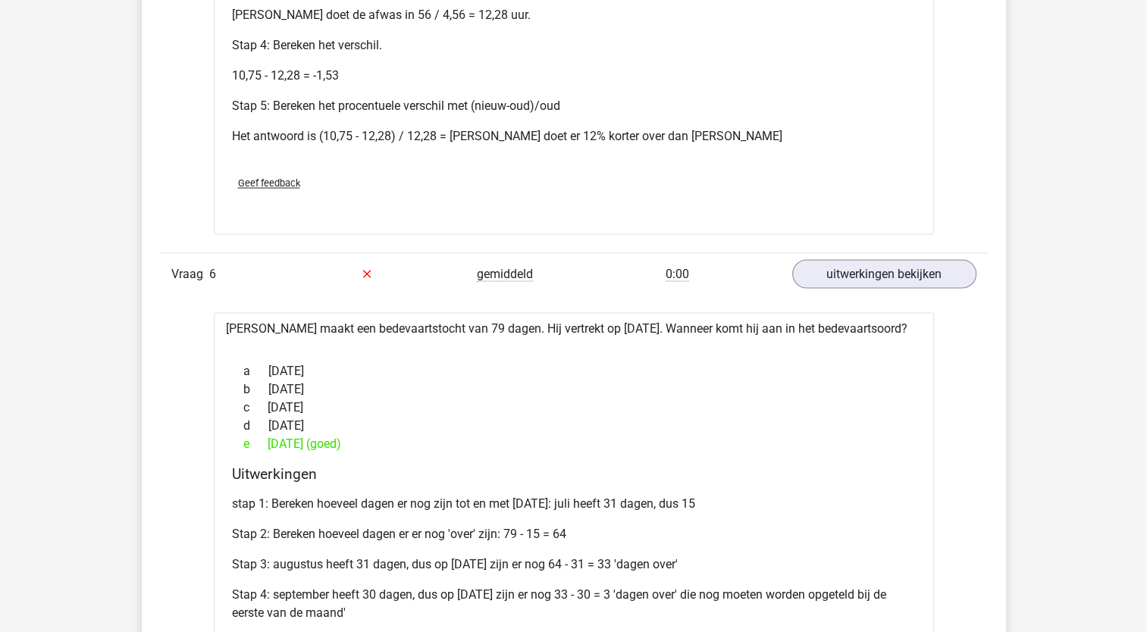
drag, startPoint x: 1138, startPoint y: 383, endPoint x: 1145, endPoint y: 420, distance: 37.8
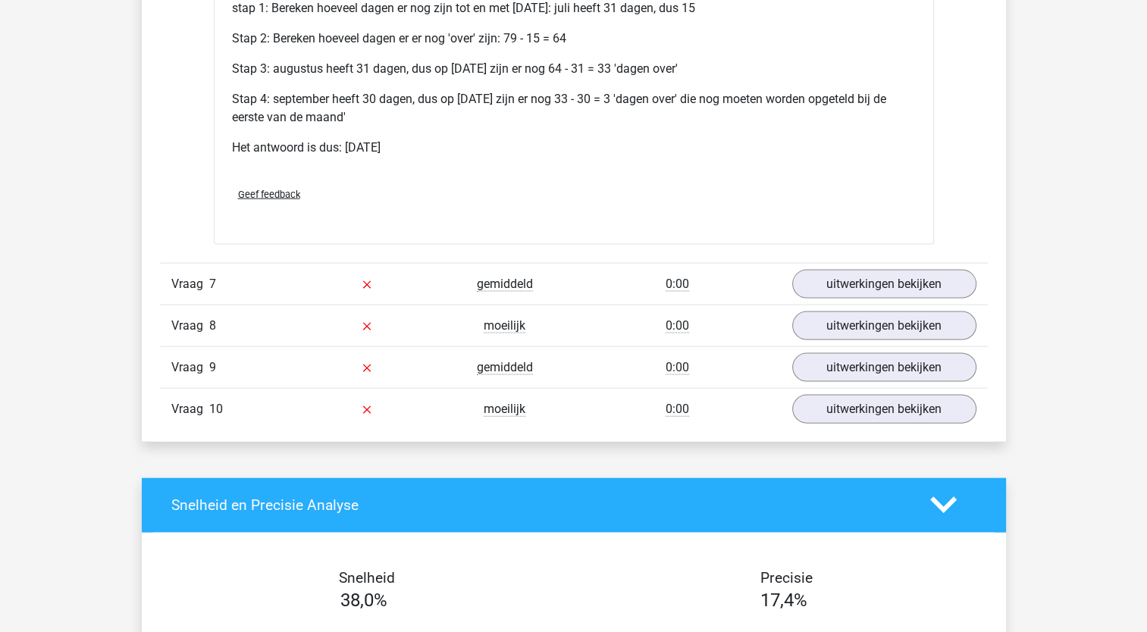
scroll to position [3176, 0]
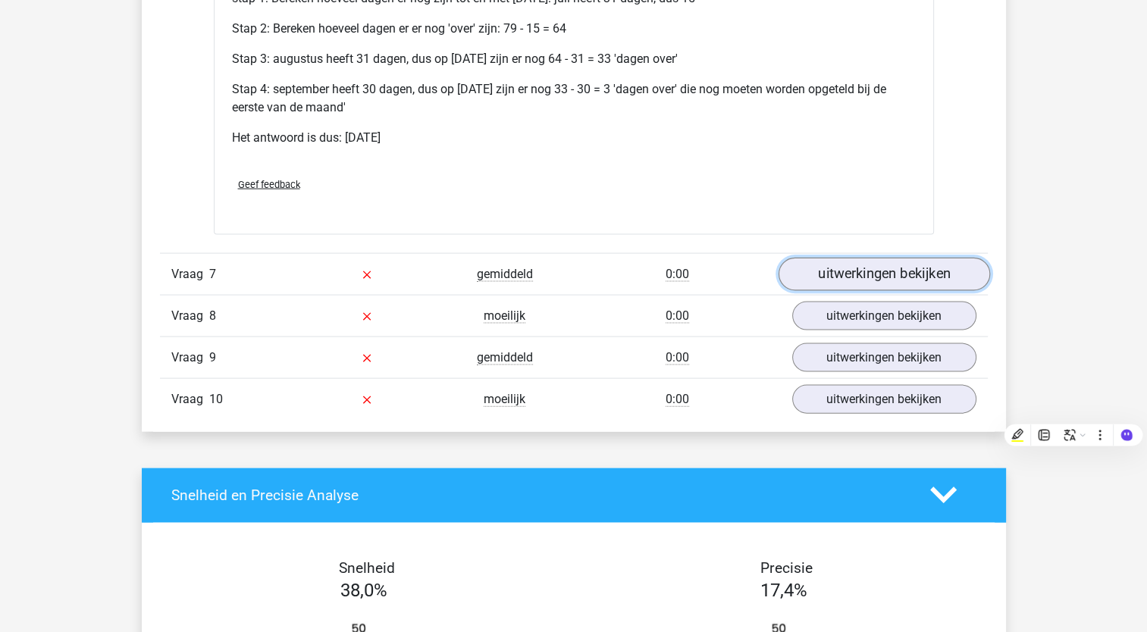
click at [886, 274] on link "uitwerkingen bekijken" at bounding box center [883, 274] width 211 height 33
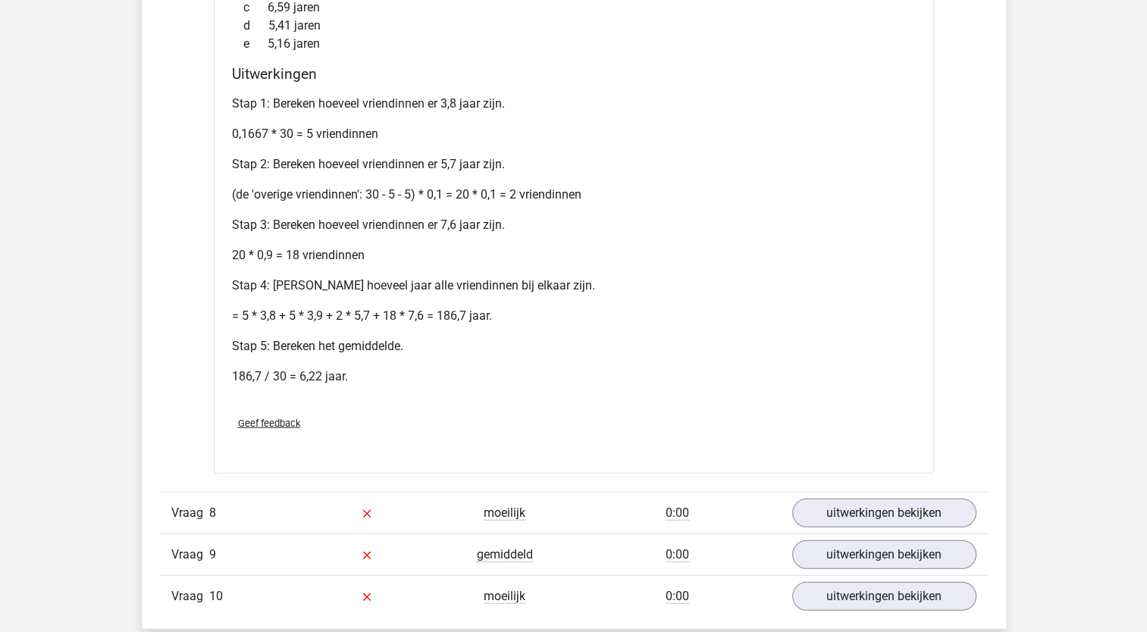
scroll to position [3636, 0]
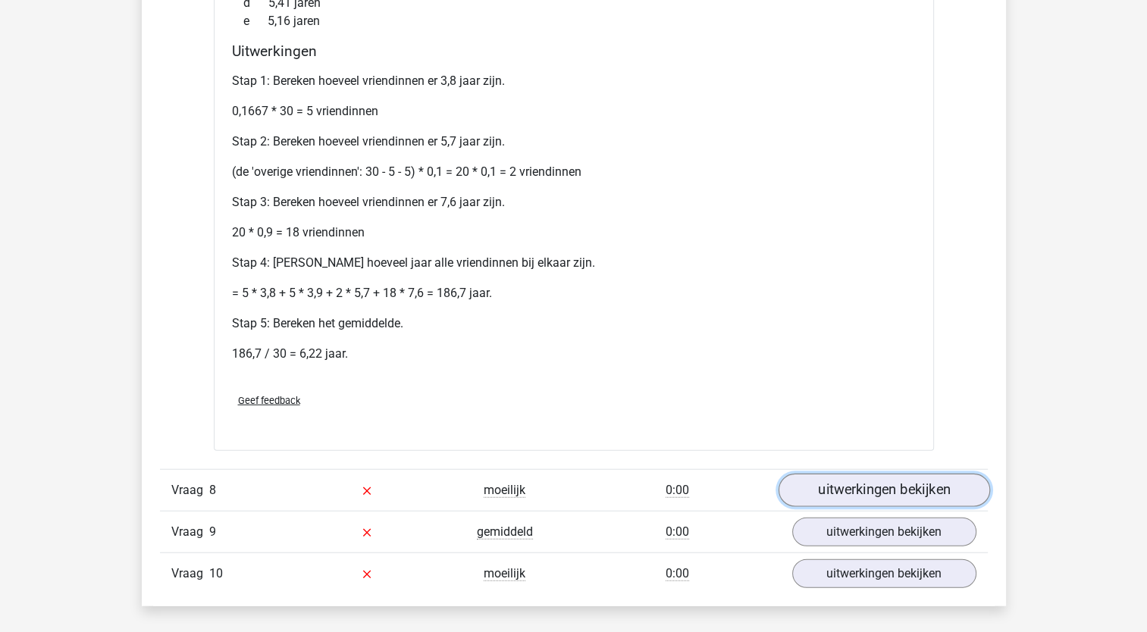
click at [882, 478] on link "uitwerkingen bekijken" at bounding box center [883, 490] width 211 height 33
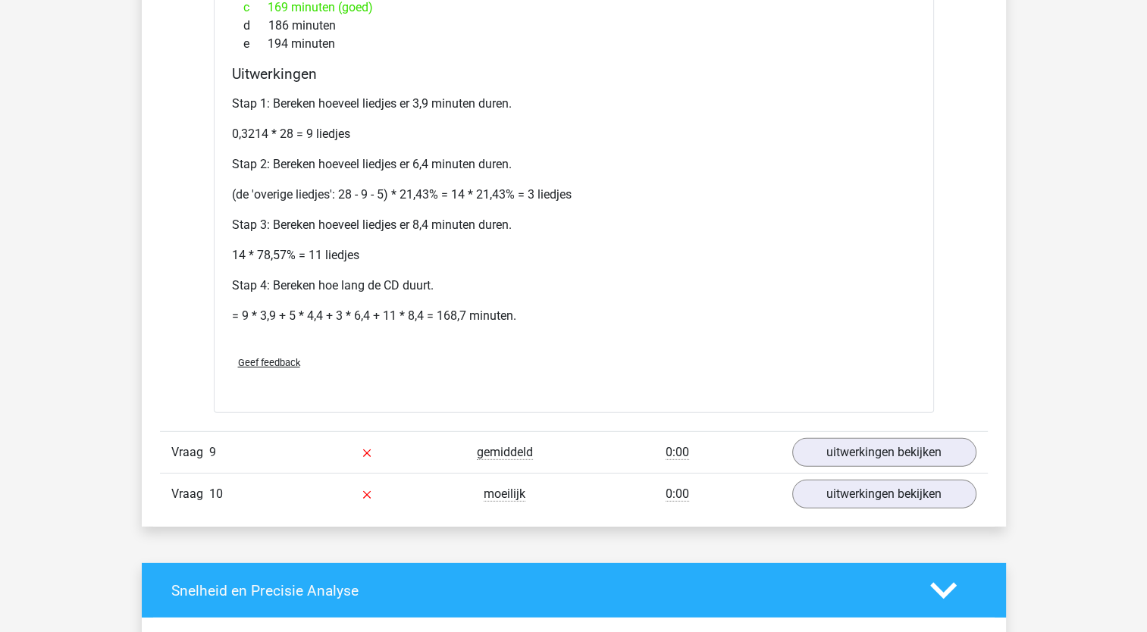
scroll to position [4307, 0]
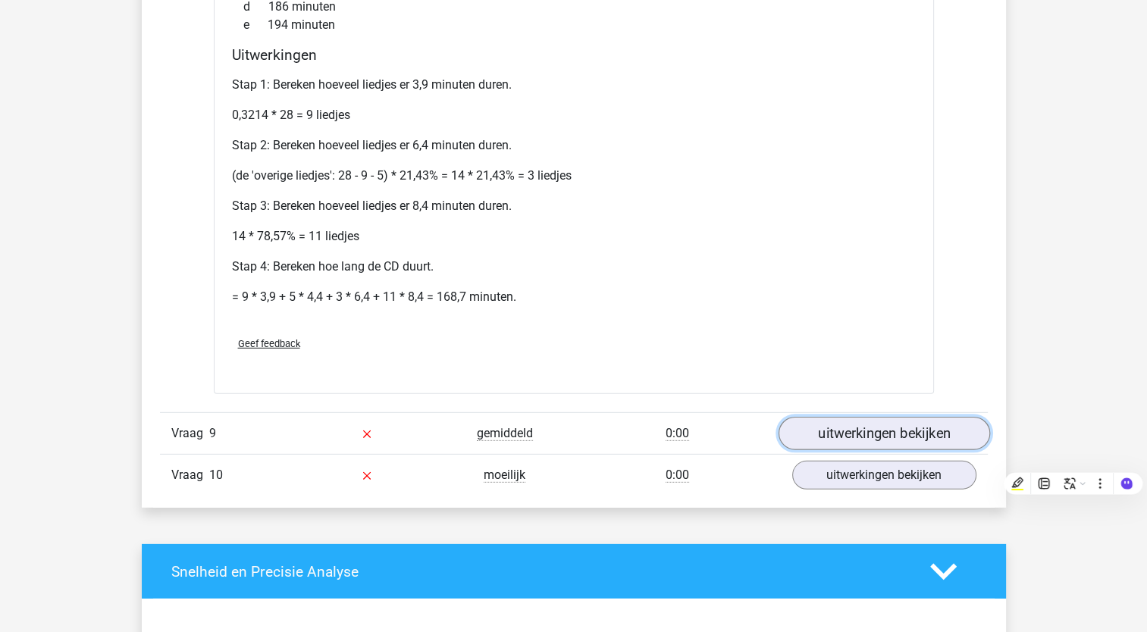
click at [926, 426] on link "uitwerkingen bekijken" at bounding box center [883, 433] width 211 height 33
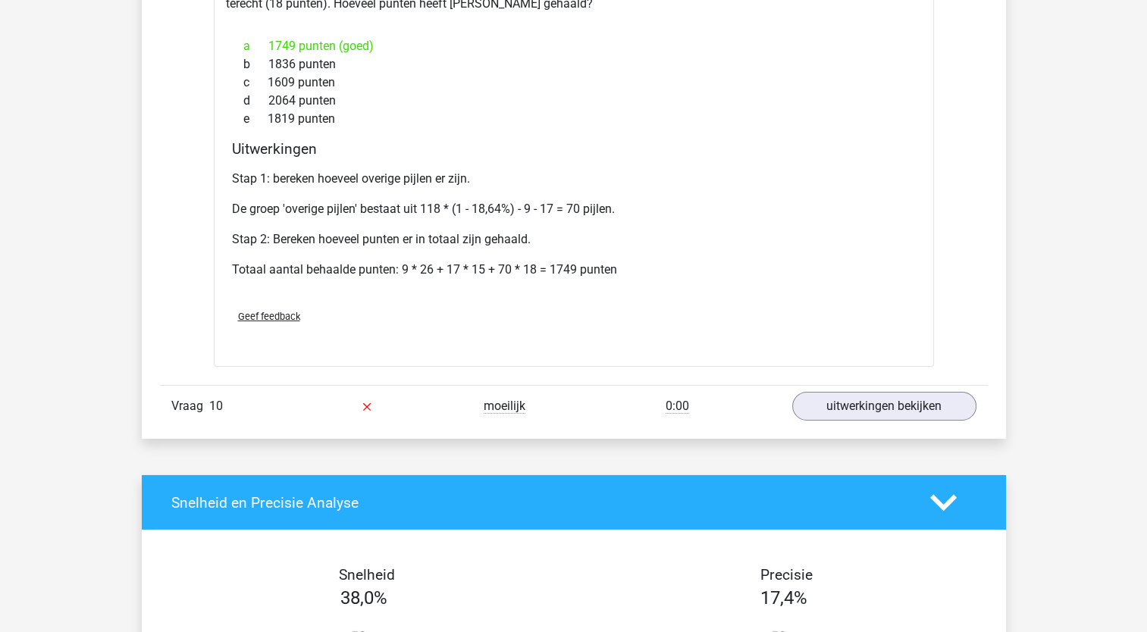
scroll to position [4854, 0]
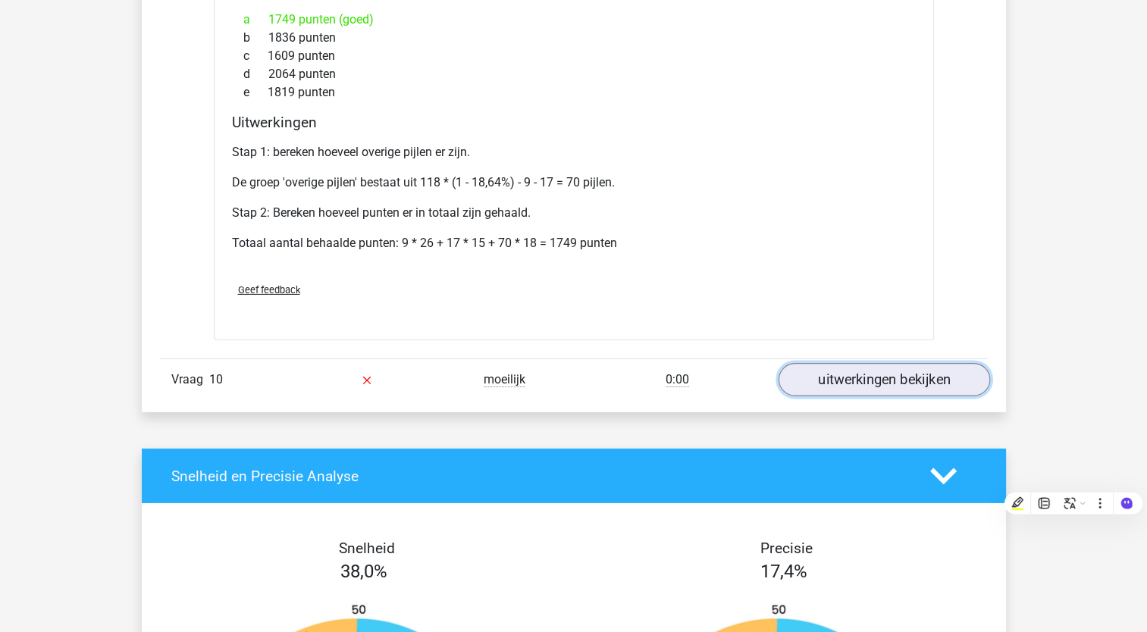
click at [926, 377] on link "uitwerkingen bekijken" at bounding box center [883, 380] width 211 height 33
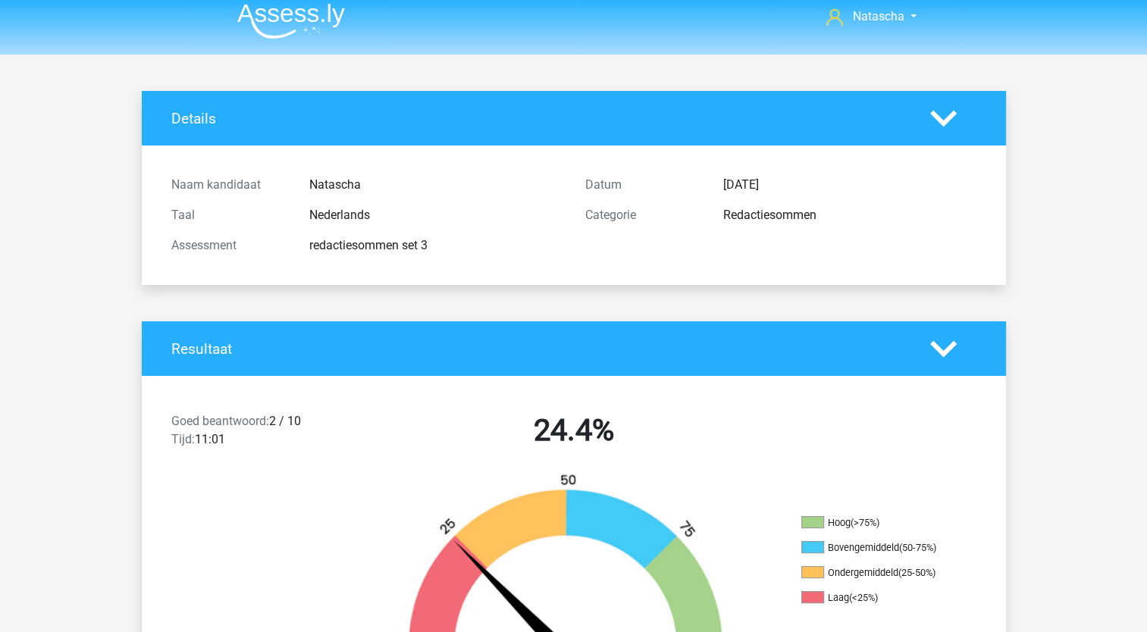
scroll to position [0, 0]
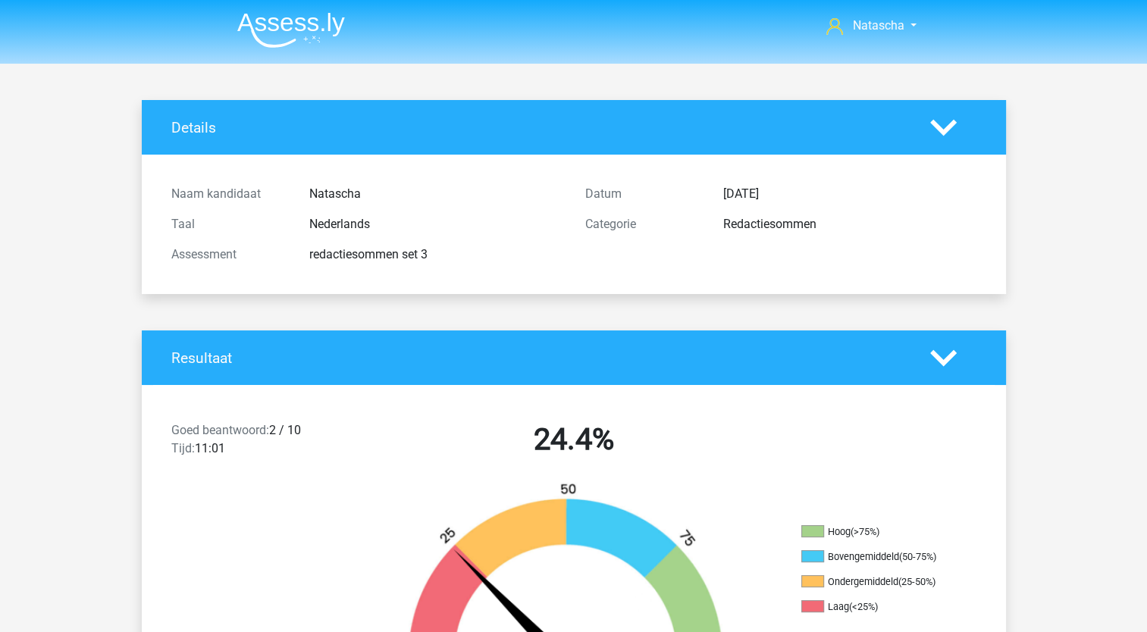
click at [286, 20] on img at bounding box center [291, 30] width 108 height 36
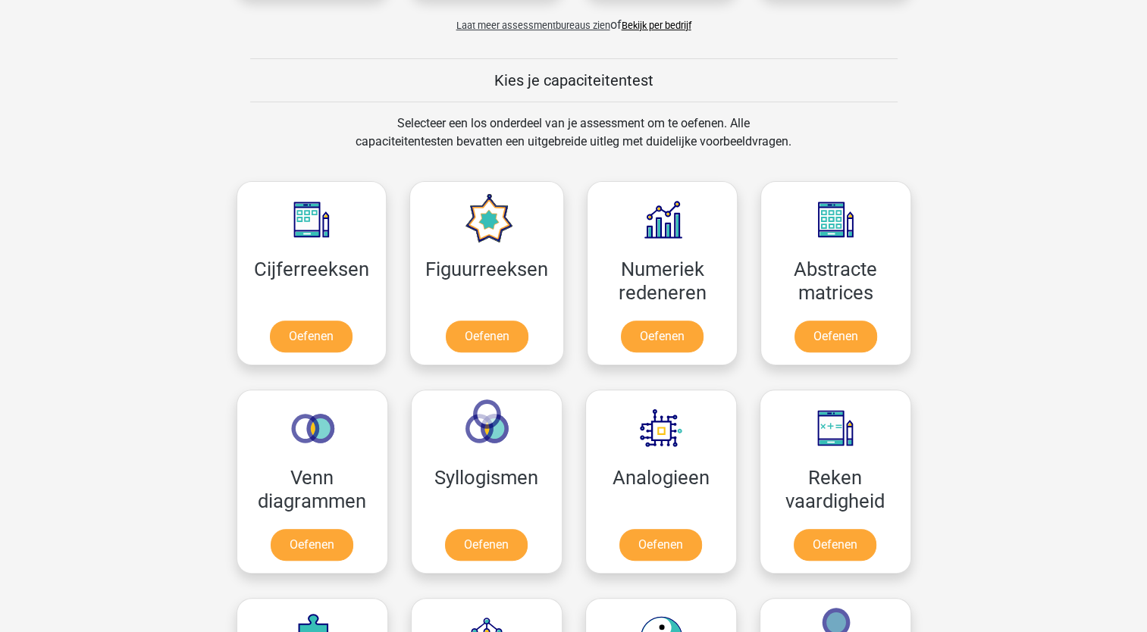
scroll to position [581, 0]
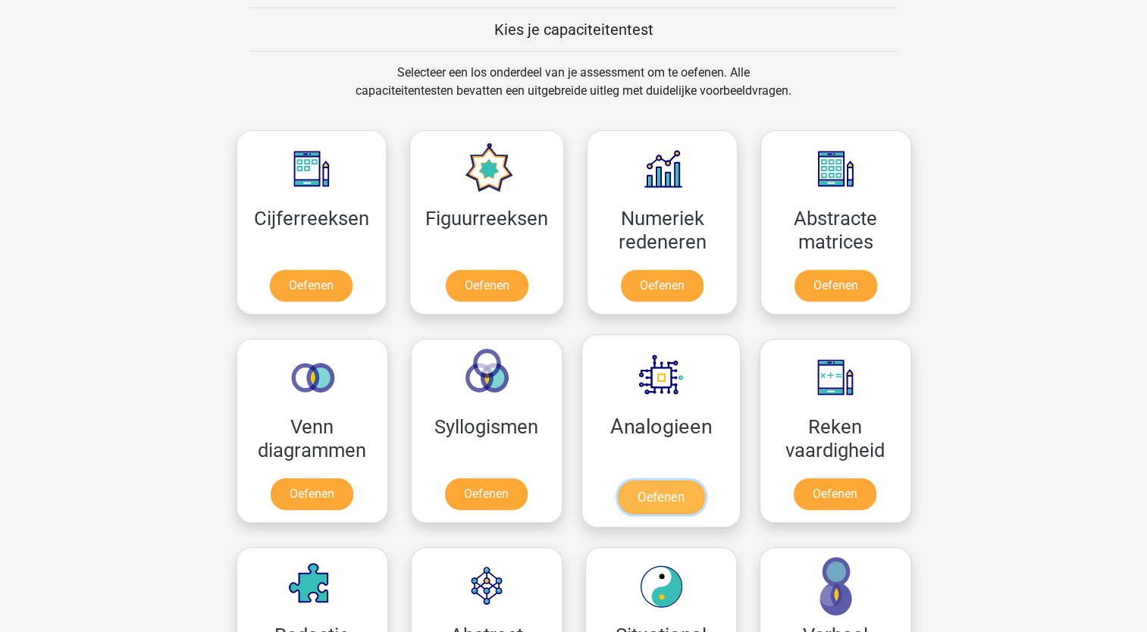
click at [653, 481] on link "Oefenen" at bounding box center [660, 497] width 86 height 33
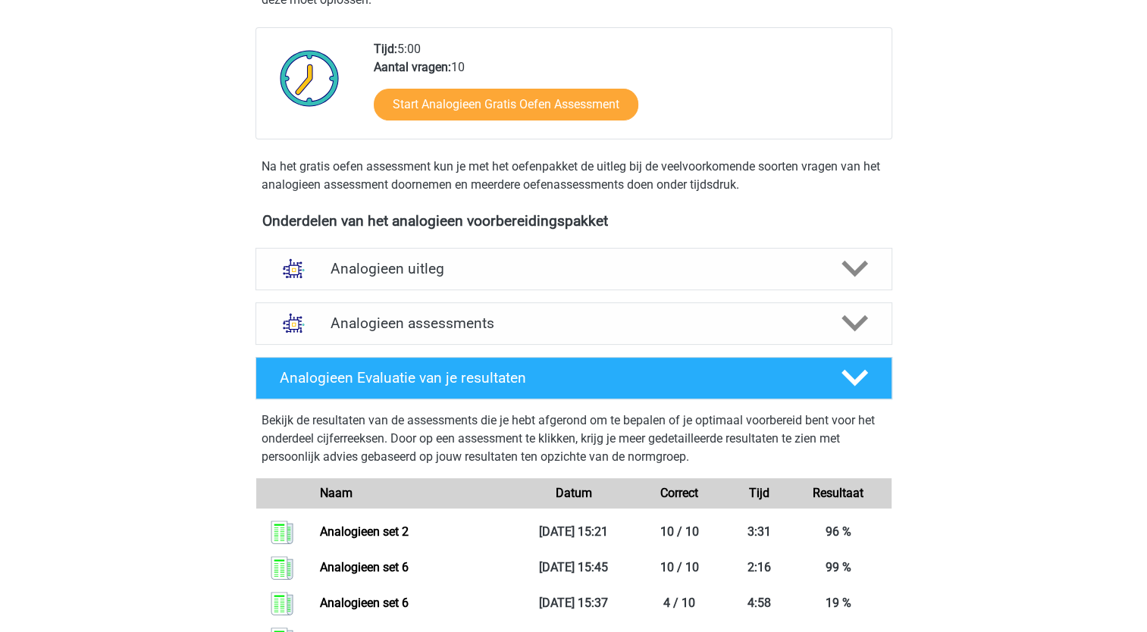
scroll to position [318, 0]
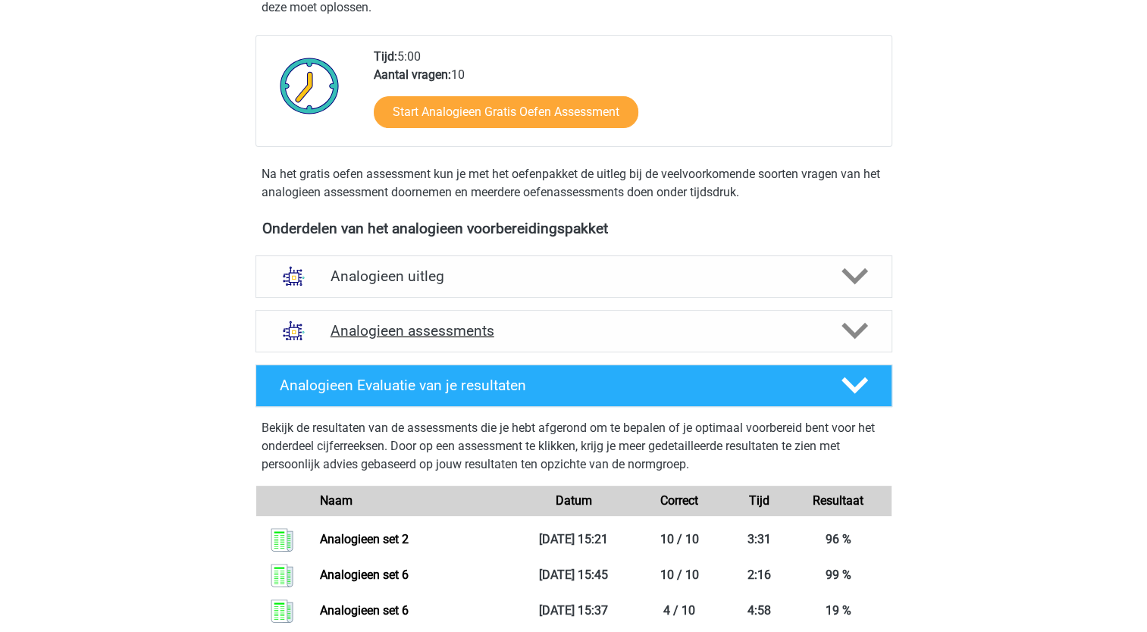
click at [857, 326] on icon at bounding box center [854, 331] width 27 height 27
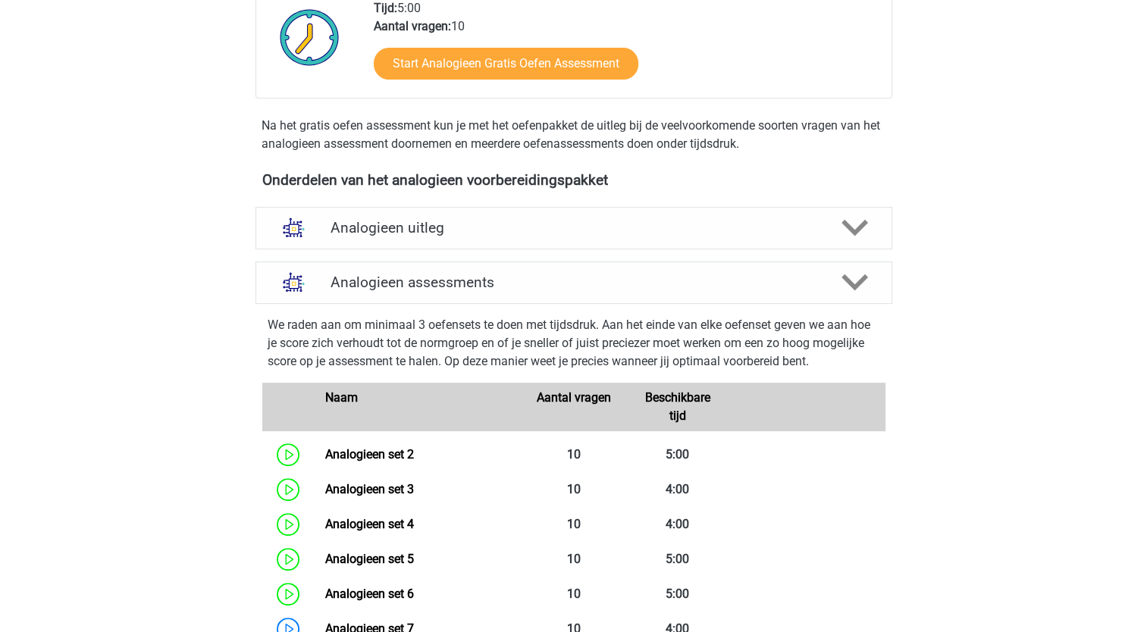
scroll to position [403, 0]
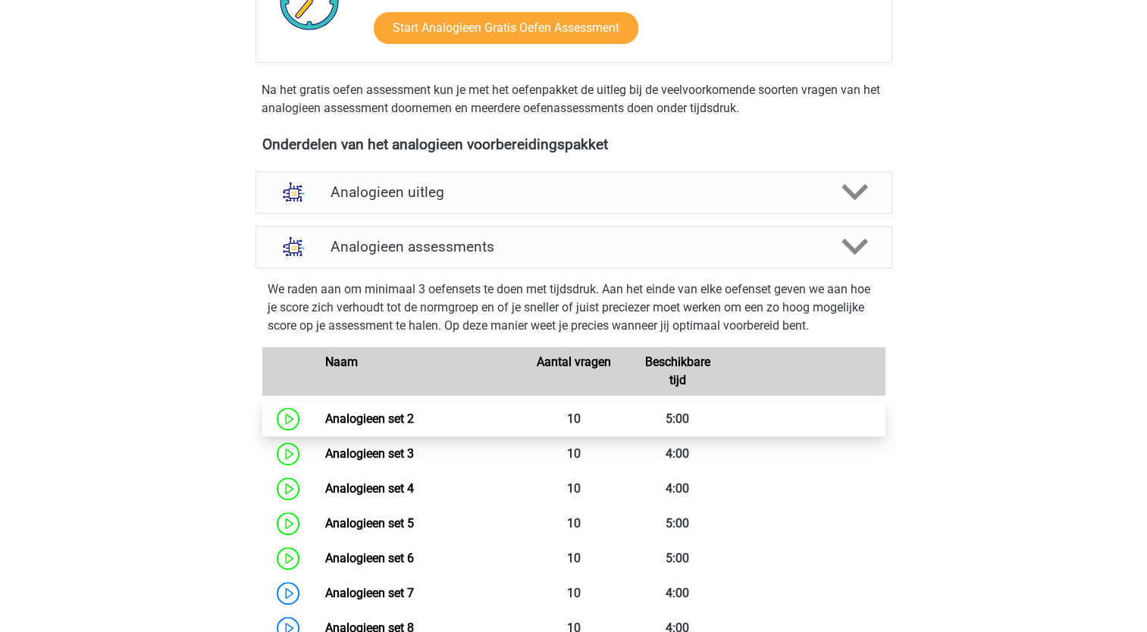
click at [379, 415] on link "Analogieen set 2" at bounding box center [369, 419] width 89 height 14
click at [337, 424] on link "Analogieen set 2" at bounding box center [369, 419] width 89 height 14
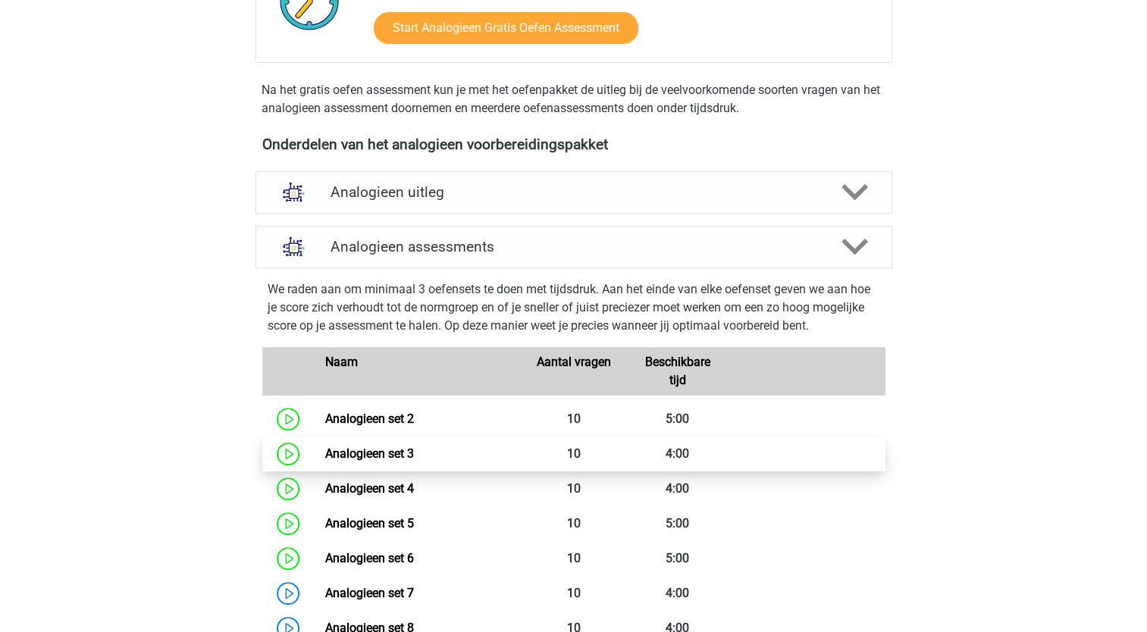
click at [367, 446] on link "Analogieen set 3" at bounding box center [369, 453] width 89 height 14
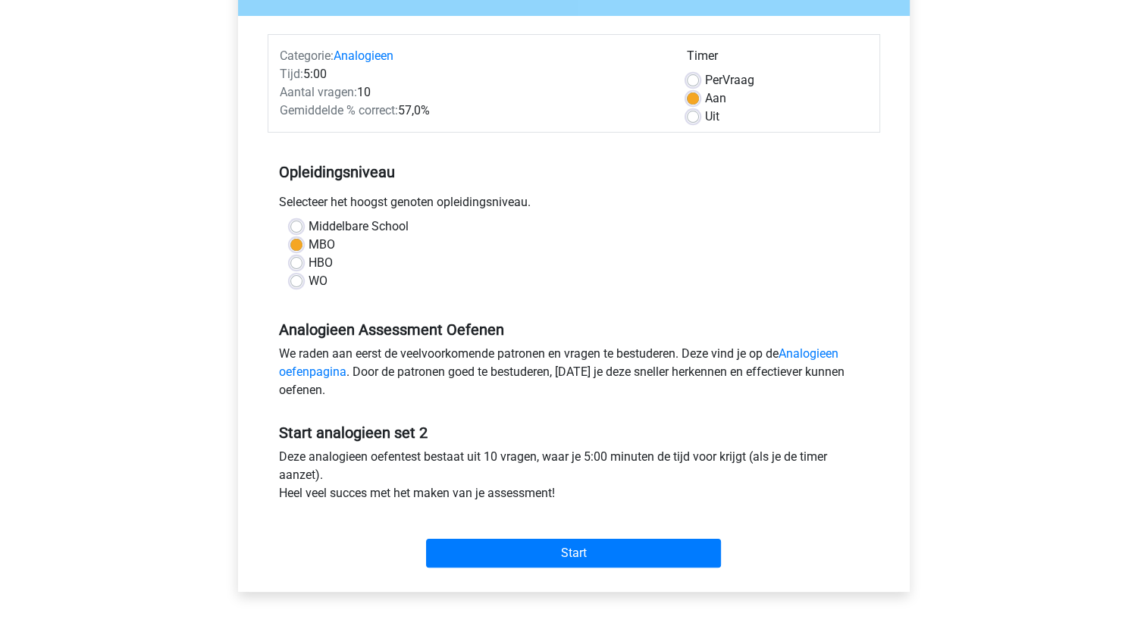
scroll to position [224, 0]
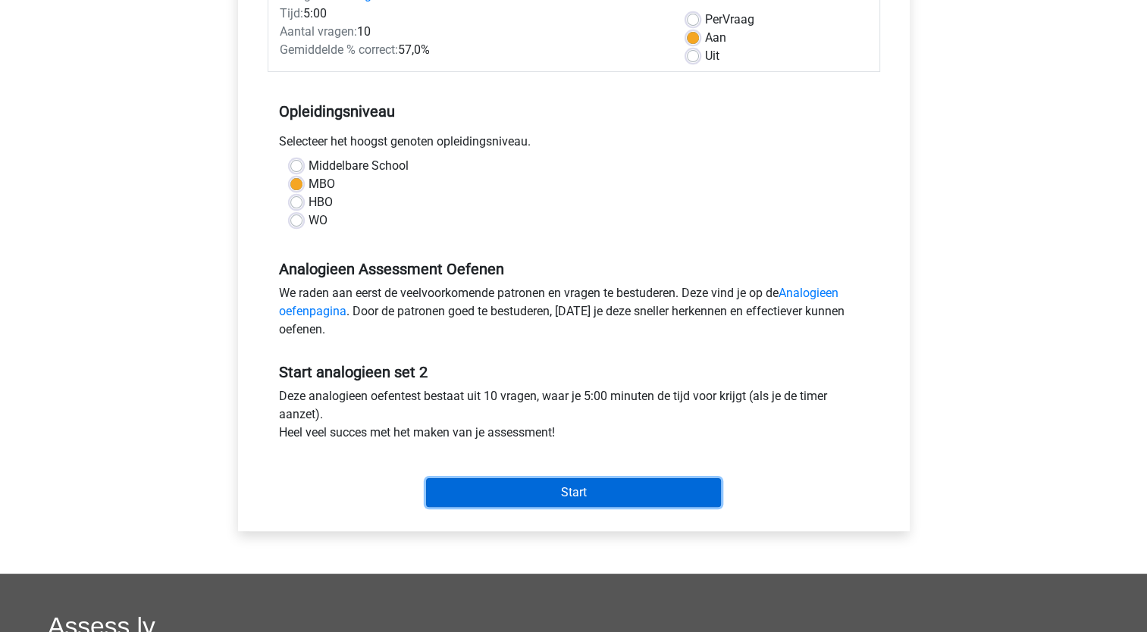
click at [634, 492] on input "Start" at bounding box center [573, 492] width 295 height 29
click at [486, 505] on input "Start" at bounding box center [573, 492] width 295 height 29
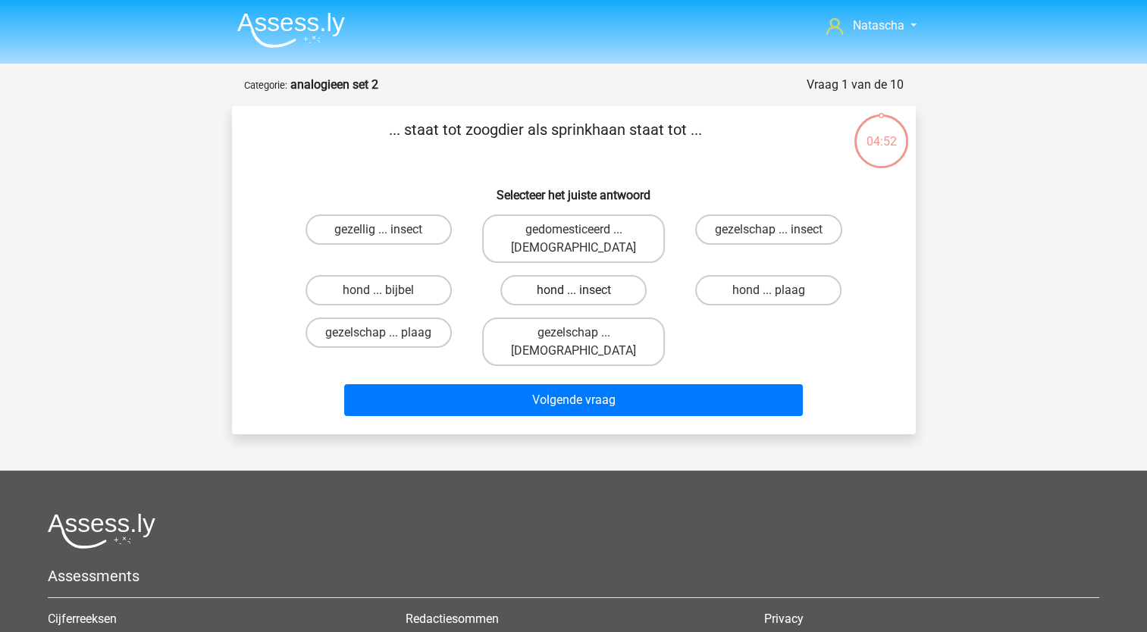
click at [594, 275] on label "hond ... insect" at bounding box center [573, 290] width 146 height 30
click at [583, 290] on input "hond ... insect" at bounding box center [578, 295] width 10 height 10
radio input "true"
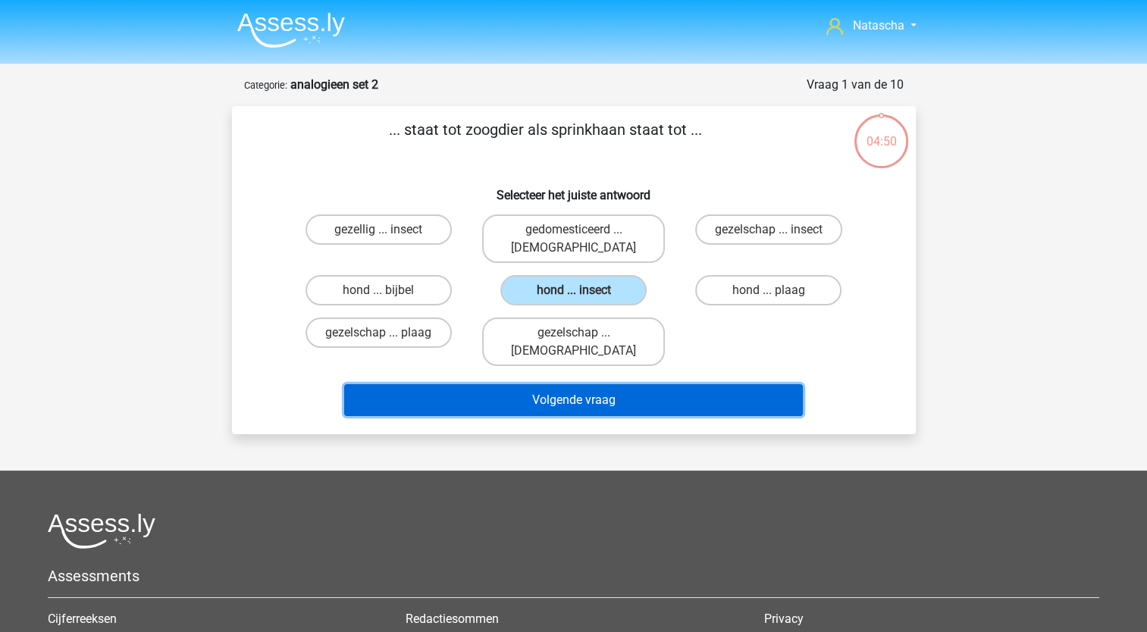
click at [543, 384] on button "Volgende vraag" at bounding box center [573, 400] width 459 height 32
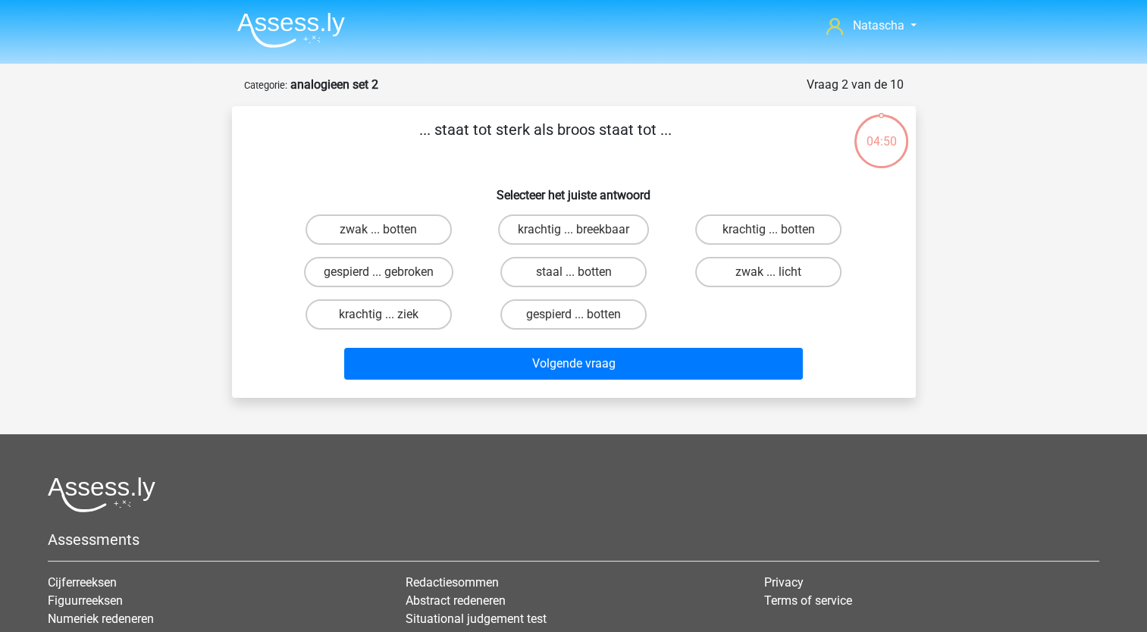
scroll to position [76, 0]
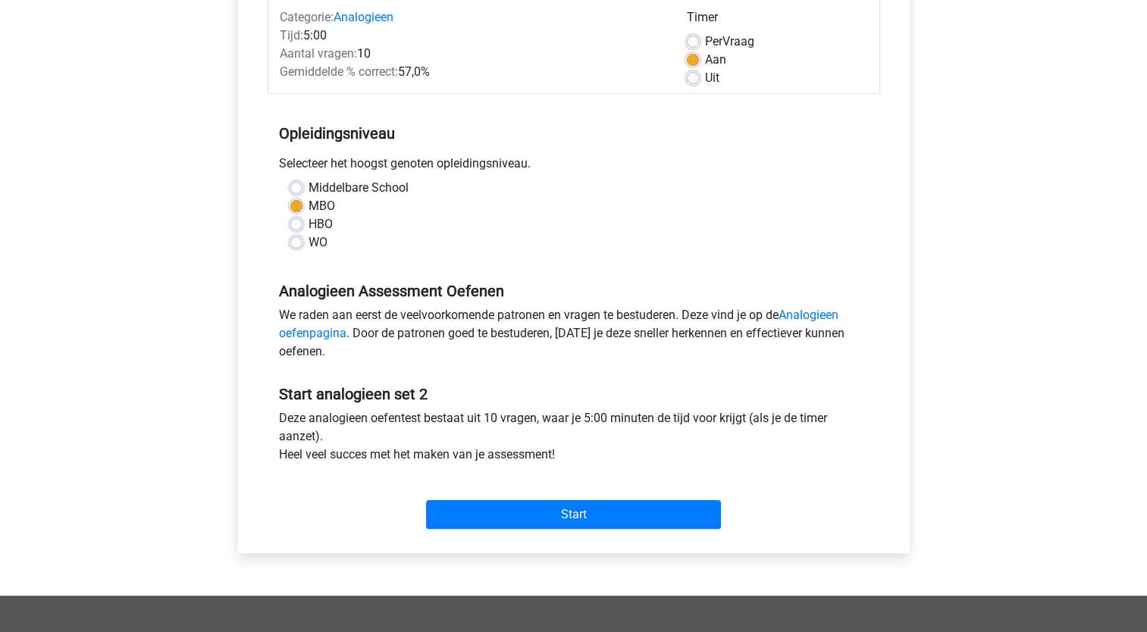
scroll to position [262, 0]
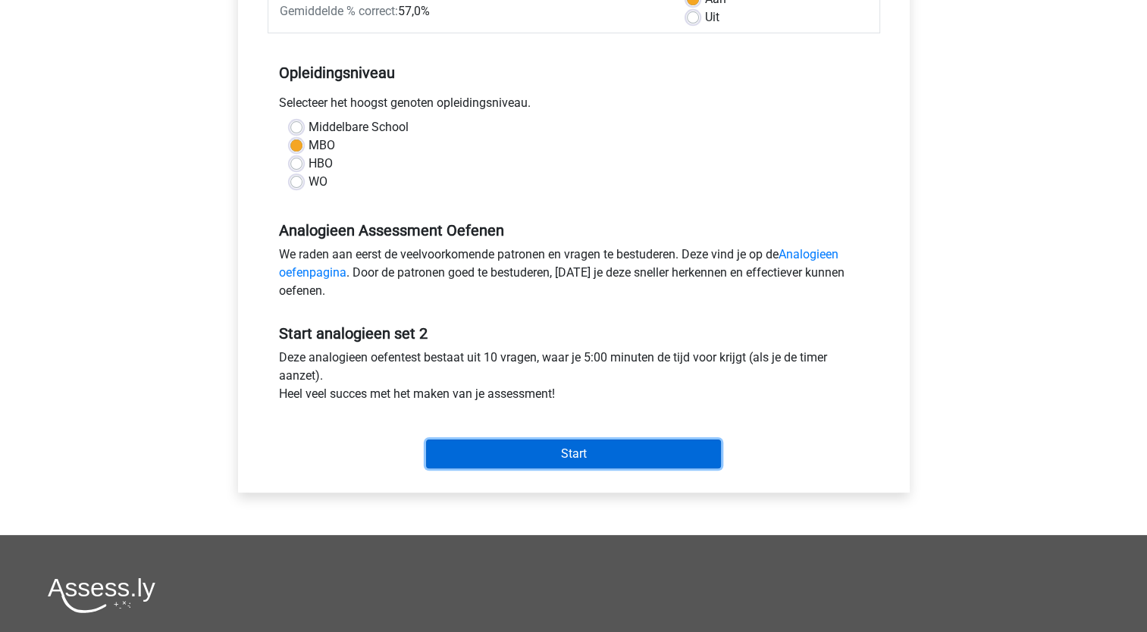
click at [591, 459] on input "Start" at bounding box center [573, 454] width 295 height 29
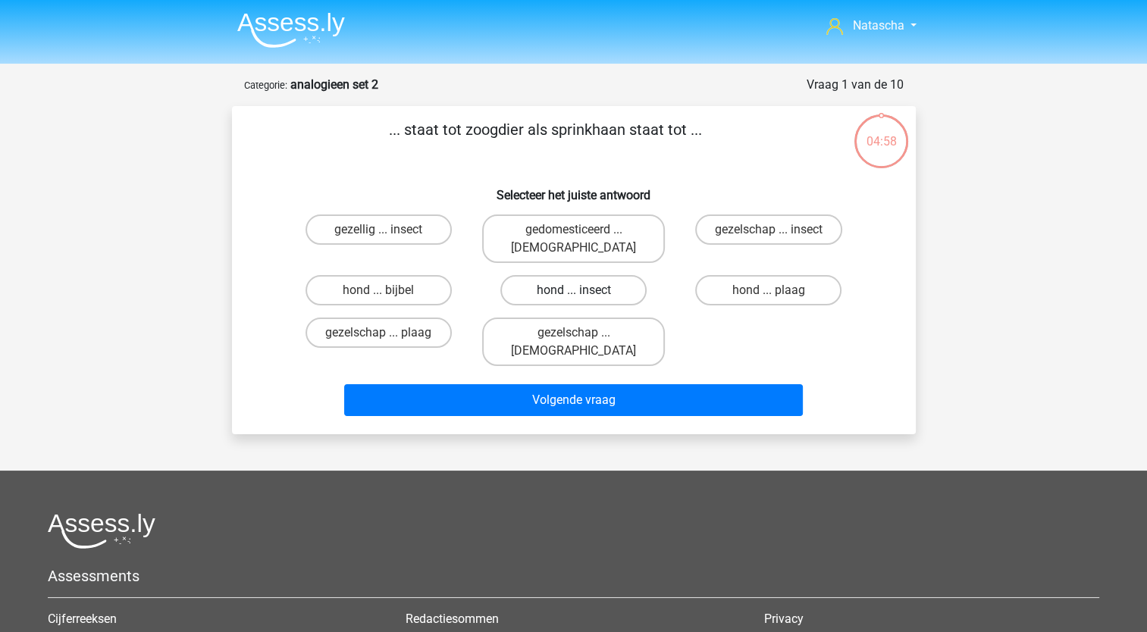
click at [568, 280] on label "hond ... insect" at bounding box center [573, 290] width 146 height 30
click at [573, 290] on input "hond ... insect" at bounding box center [578, 295] width 10 height 10
radio input "true"
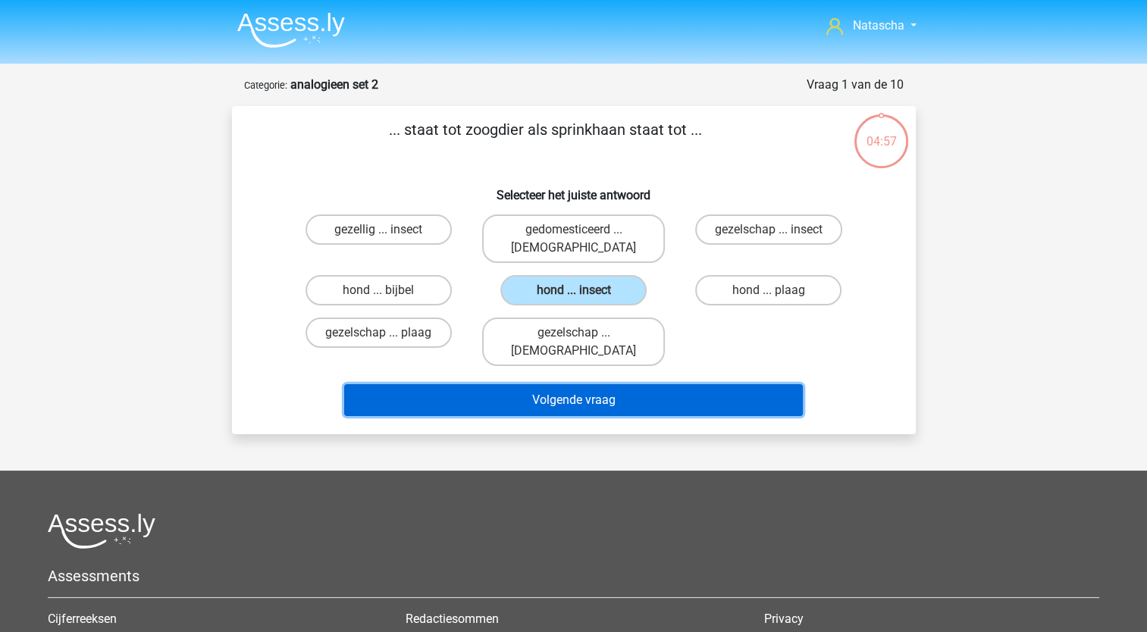
click at [533, 384] on button "Volgende vraag" at bounding box center [573, 400] width 459 height 32
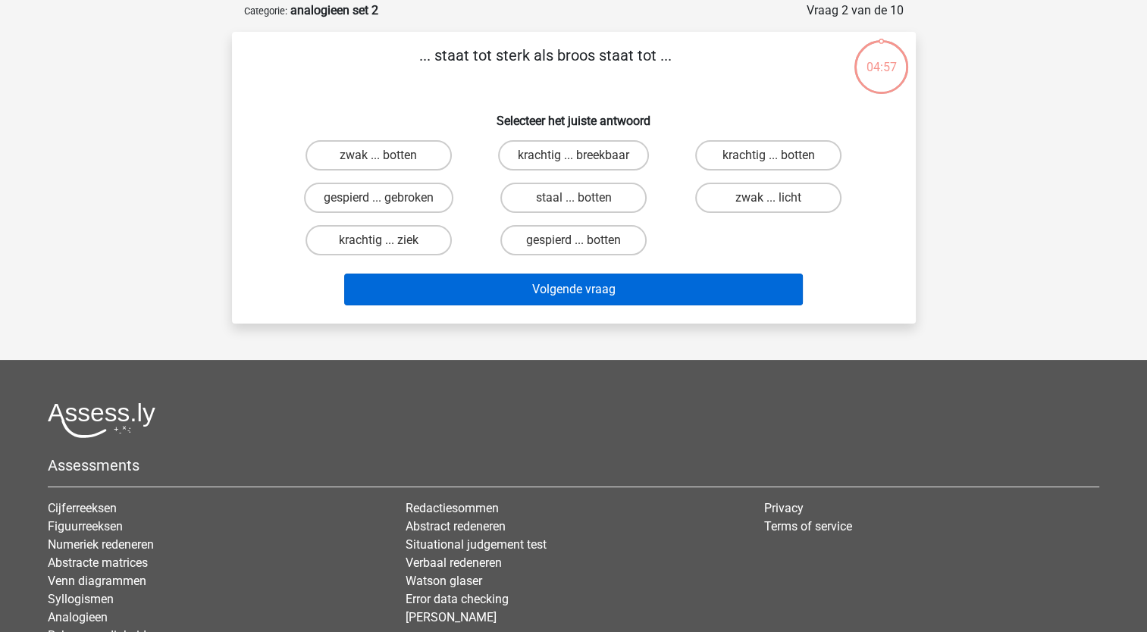
scroll to position [76, 0]
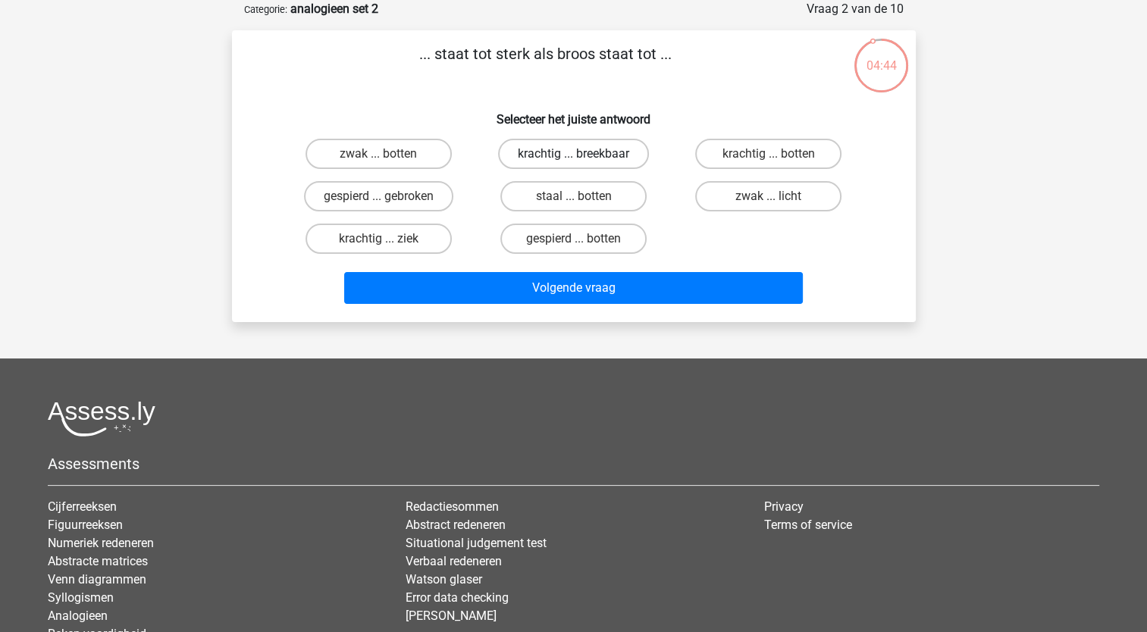
click at [607, 153] on label "krachtig ... breekbaar" at bounding box center [573, 154] width 151 height 30
click at [583, 154] on input "krachtig ... breekbaar" at bounding box center [578, 159] width 10 height 10
radio input "true"
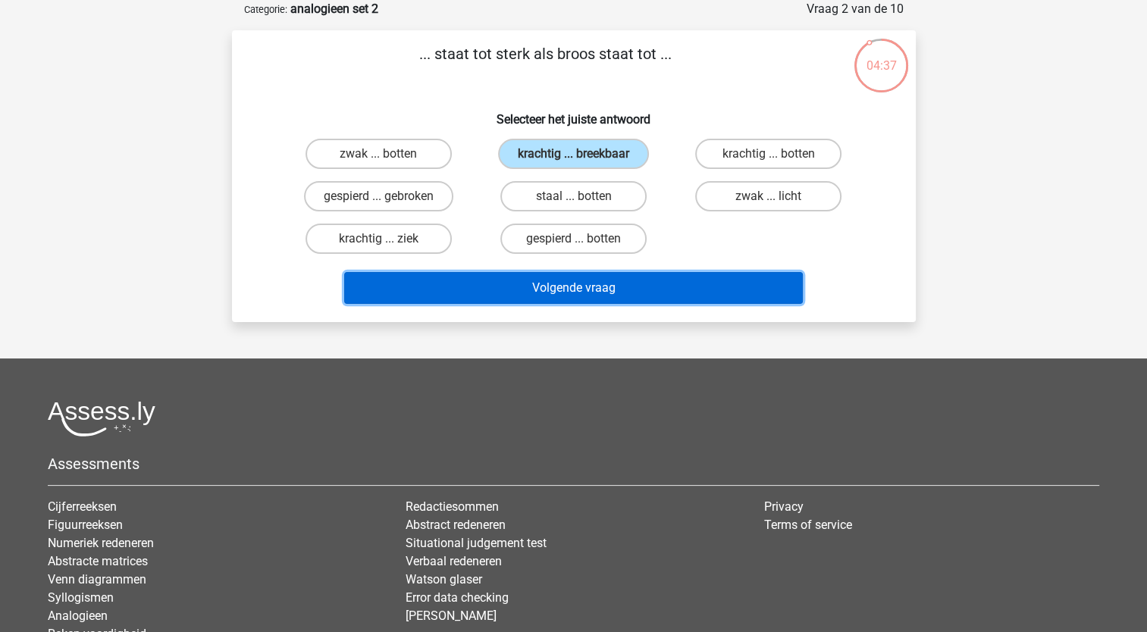
click at [564, 293] on button "Volgende vraag" at bounding box center [573, 288] width 459 height 32
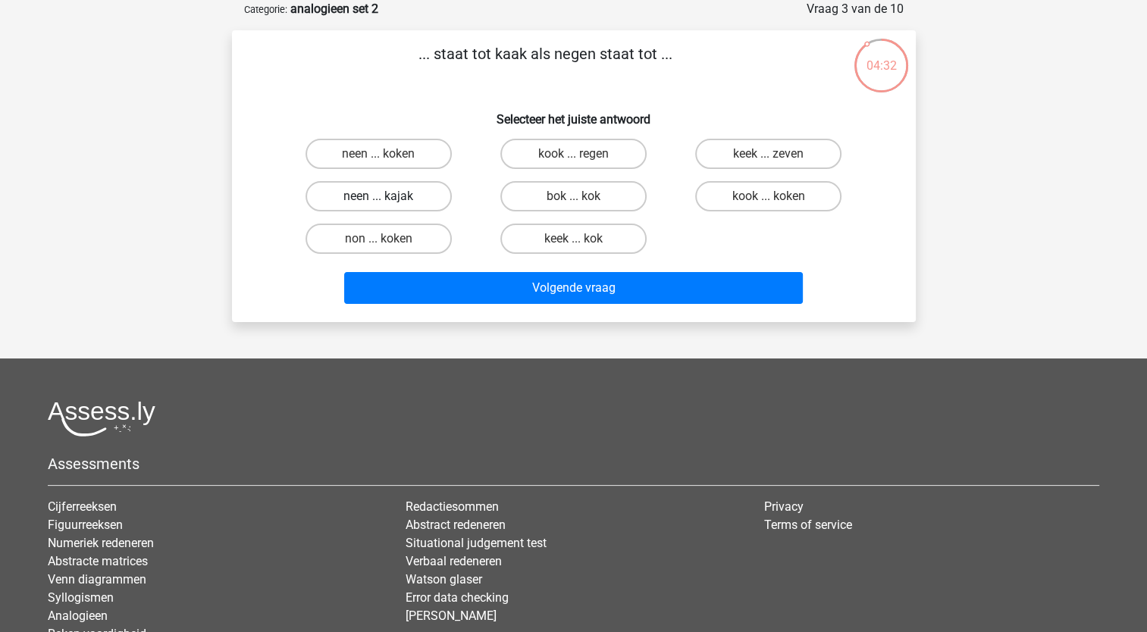
click at [394, 196] on label "neen ... kajak" at bounding box center [378, 196] width 146 height 30
click at [388, 196] on input "neen ... kajak" at bounding box center [383, 201] width 10 height 10
radio input "true"
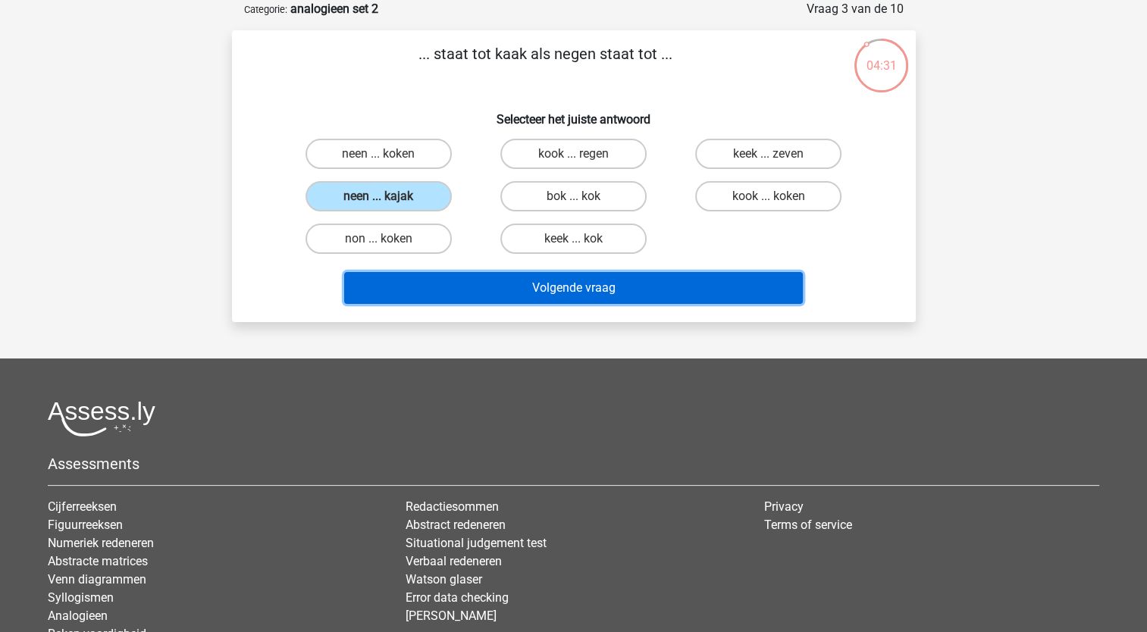
click at [423, 289] on button "Volgende vraag" at bounding box center [573, 288] width 459 height 32
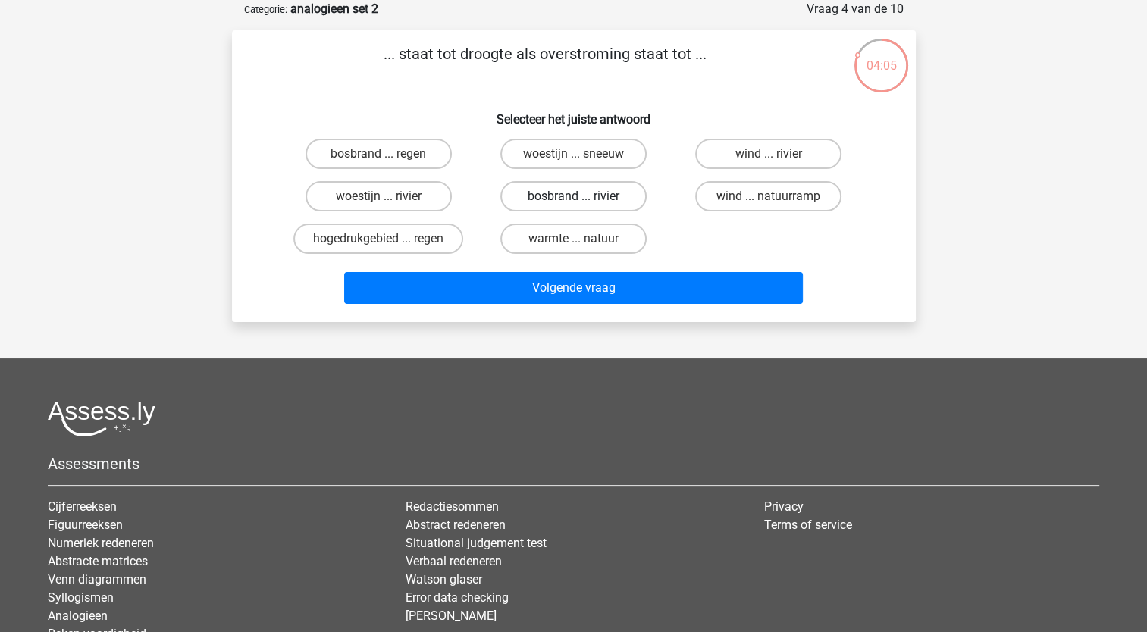
click at [572, 208] on label "bosbrand ... rivier" at bounding box center [573, 196] width 146 height 30
click at [573, 206] on input "bosbrand ... rivier" at bounding box center [578, 201] width 10 height 10
radio input "true"
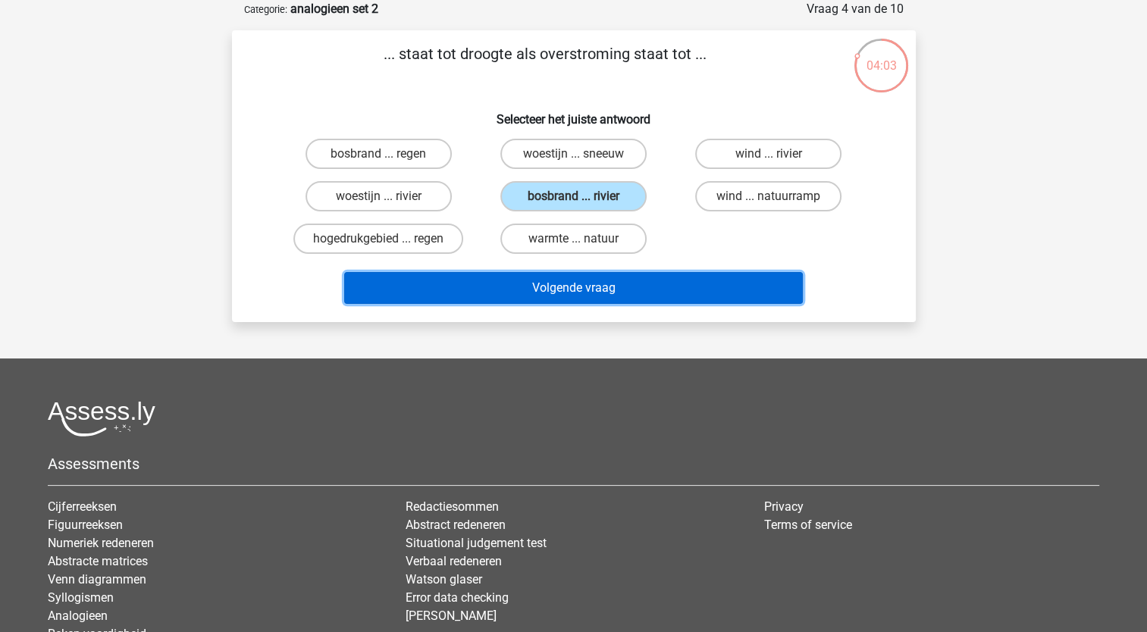
click at [533, 288] on button "Volgende vraag" at bounding box center [573, 288] width 459 height 32
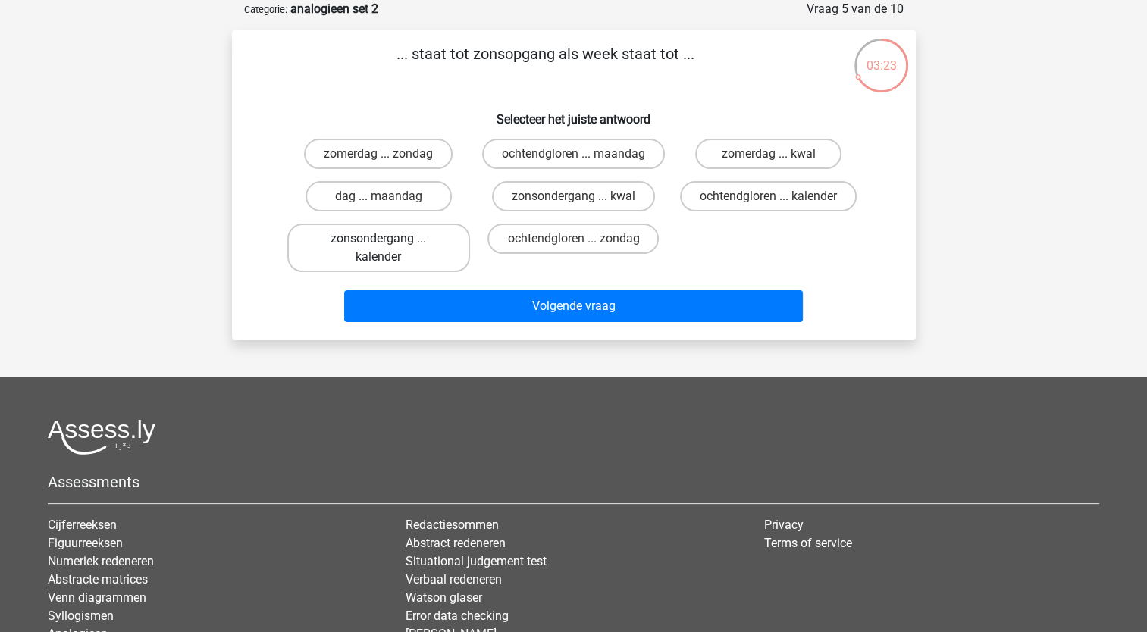
click at [412, 243] on label "zonsondergang ... kalender" at bounding box center [378, 248] width 183 height 49
click at [388, 243] on input "zonsondergang ... kalender" at bounding box center [383, 244] width 10 height 10
radio input "true"
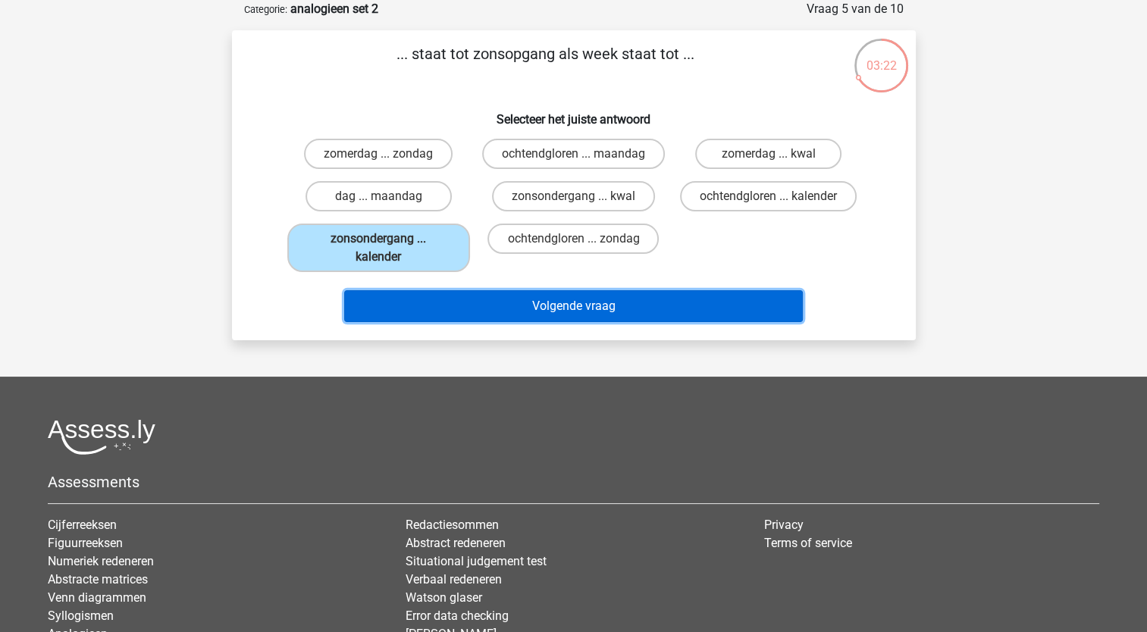
click at [408, 307] on button "Volgende vraag" at bounding box center [573, 306] width 459 height 32
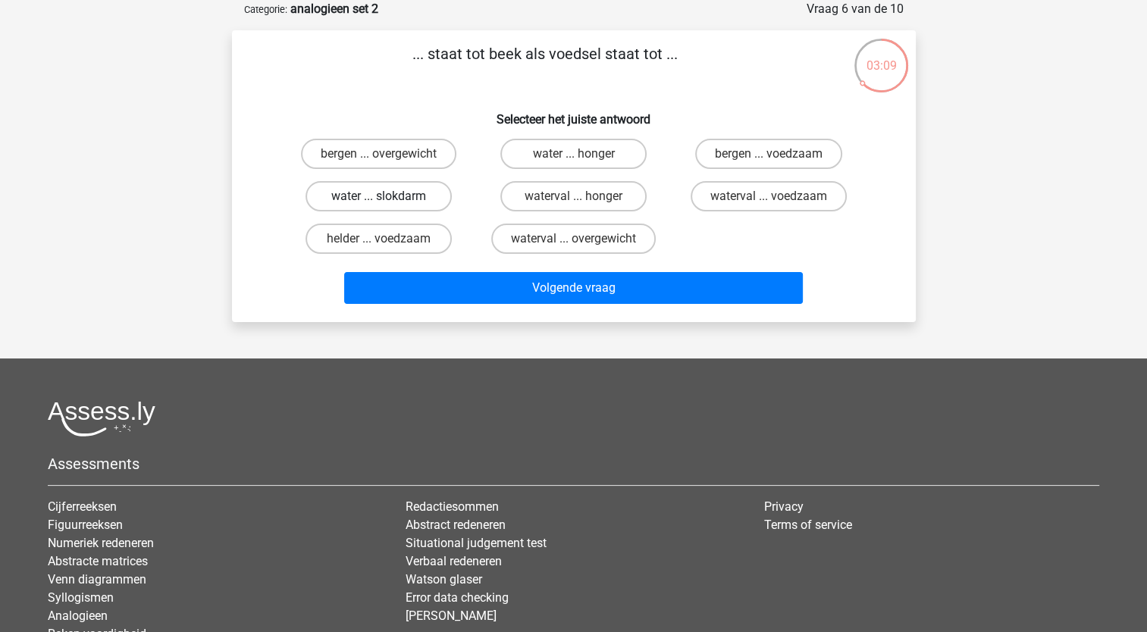
click at [376, 199] on label "water ... slokdarm" at bounding box center [378, 196] width 146 height 30
click at [378, 199] on input "water ... slokdarm" at bounding box center [383, 201] width 10 height 10
radio input "true"
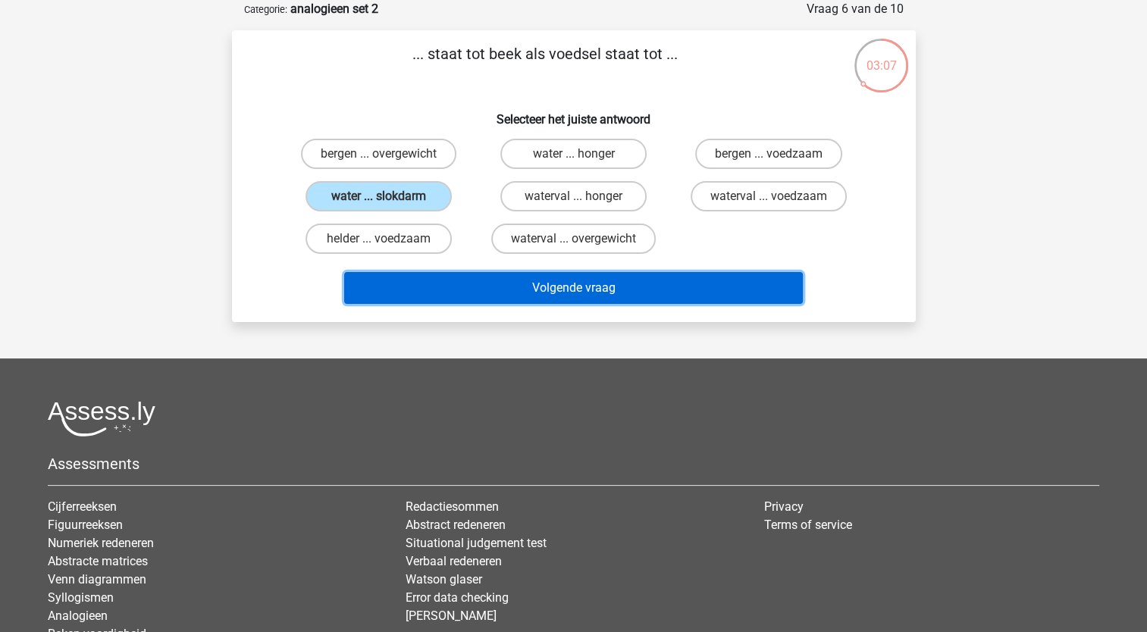
click at [421, 287] on button "Volgende vraag" at bounding box center [573, 288] width 459 height 32
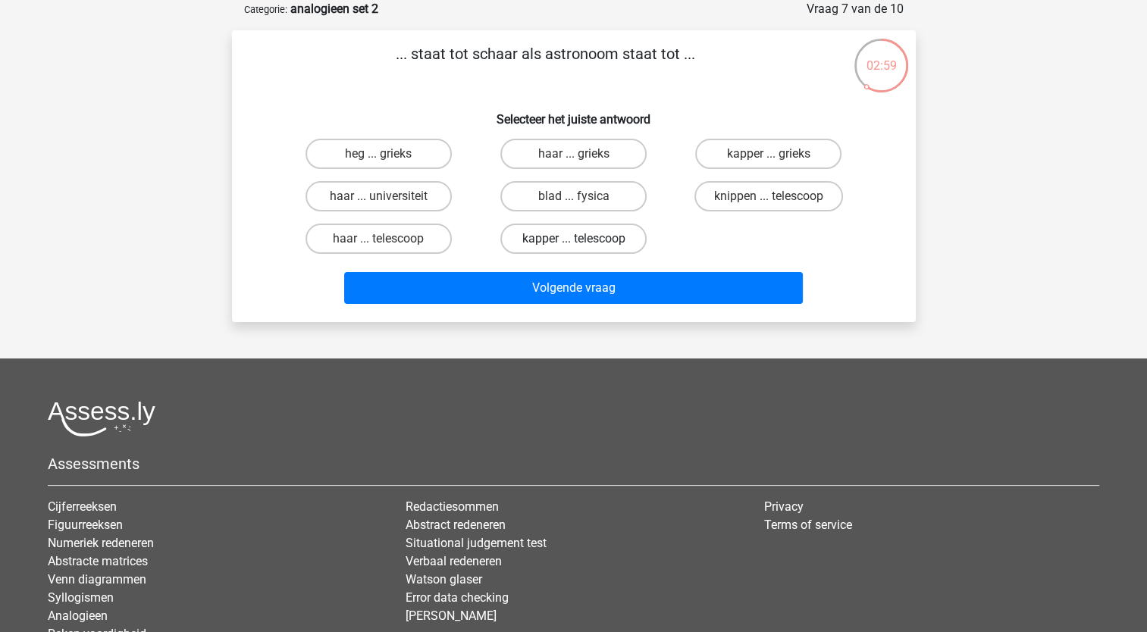
click at [528, 227] on label "kapper ... telescoop" at bounding box center [573, 239] width 146 height 30
click at [573, 239] on input "kapper ... telescoop" at bounding box center [578, 244] width 10 height 10
radio input "true"
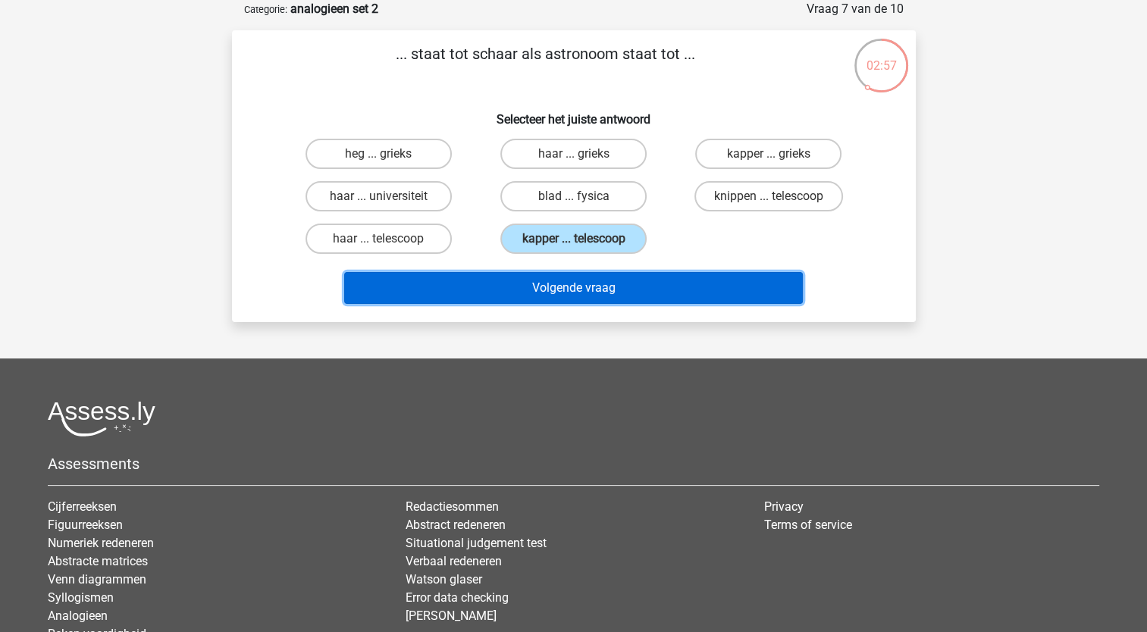
click at [453, 293] on button "Volgende vraag" at bounding box center [573, 288] width 459 height 32
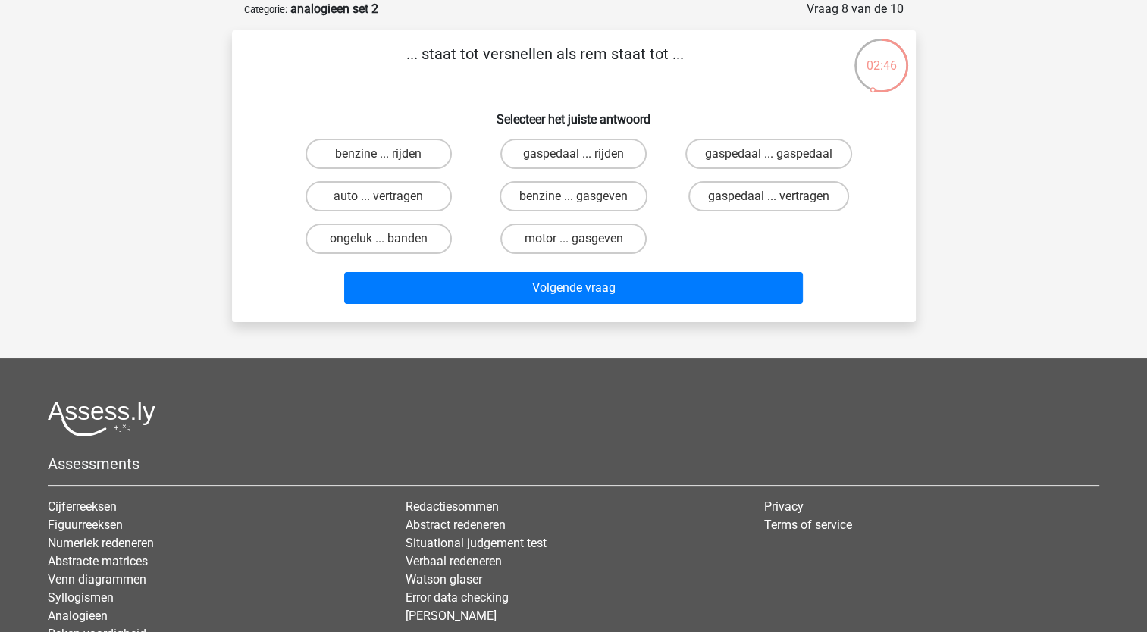
click at [722, 178] on div "gaspedaal ... vertragen" at bounding box center [768, 196] width 195 height 42
click at [719, 191] on label "gaspedaal ... vertragen" at bounding box center [768, 196] width 161 height 30
click at [769, 196] on input "gaspedaal ... vertragen" at bounding box center [774, 201] width 10 height 10
radio input "true"
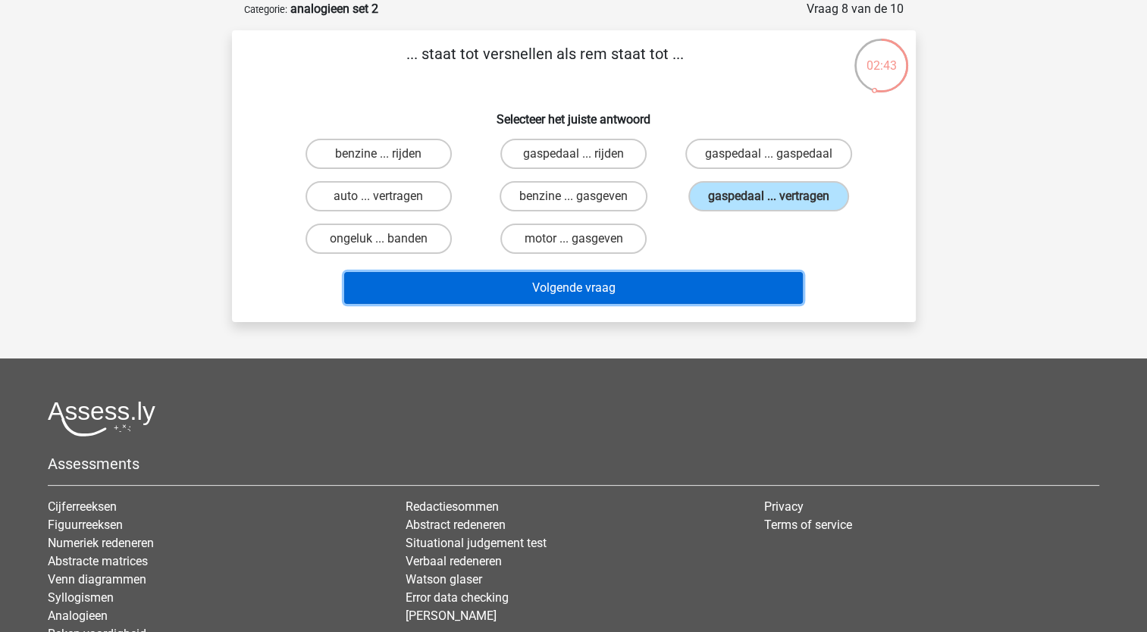
click at [589, 277] on button "Volgende vraag" at bounding box center [573, 288] width 459 height 32
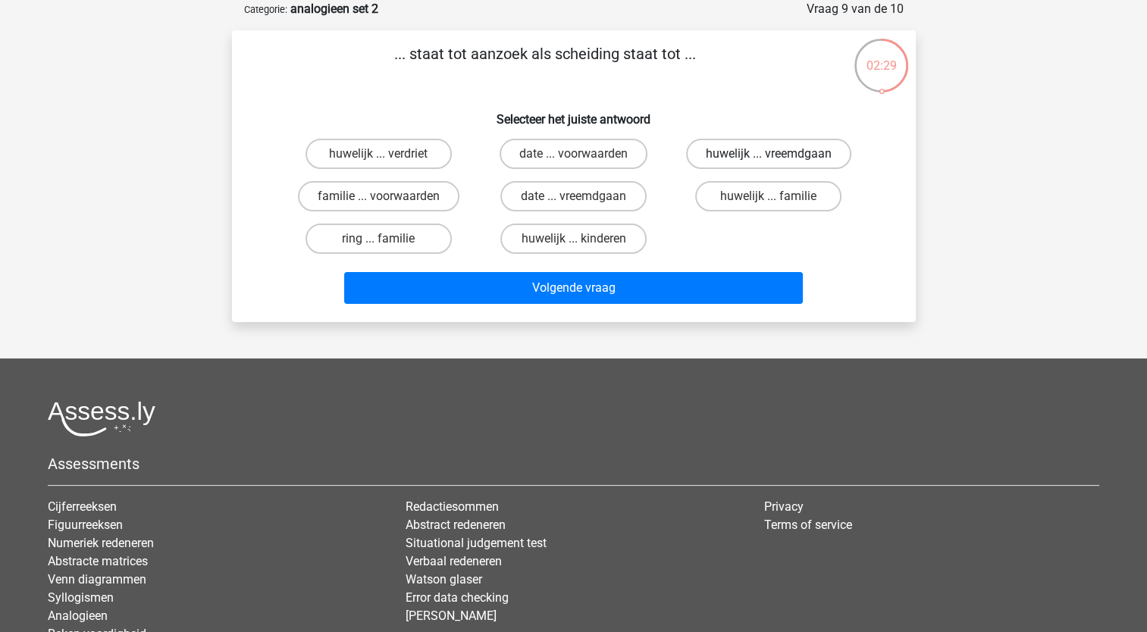
click at [710, 147] on label "huwelijk ... vreemdgaan" at bounding box center [768, 154] width 165 height 30
click at [769, 154] on input "huwelijk ... vreemdgaan" at bounding box center [774, 159] width 10 height 10
radio input "true"
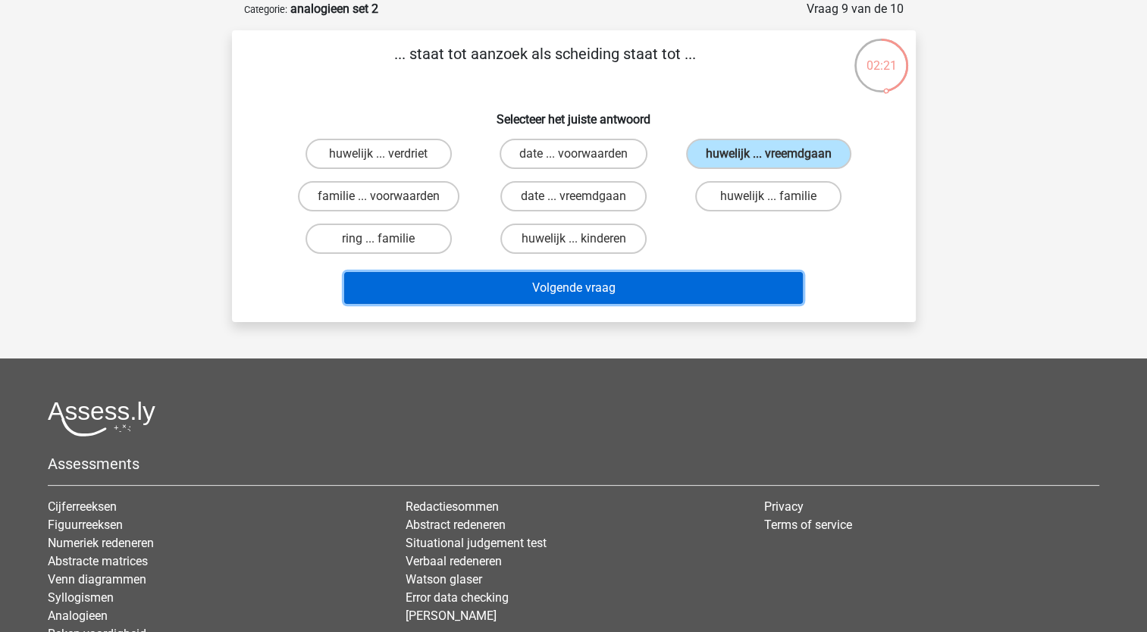
click at [616, 288] on button "Volgende vraag" at bounding box center [573, 288] width 459 height 32
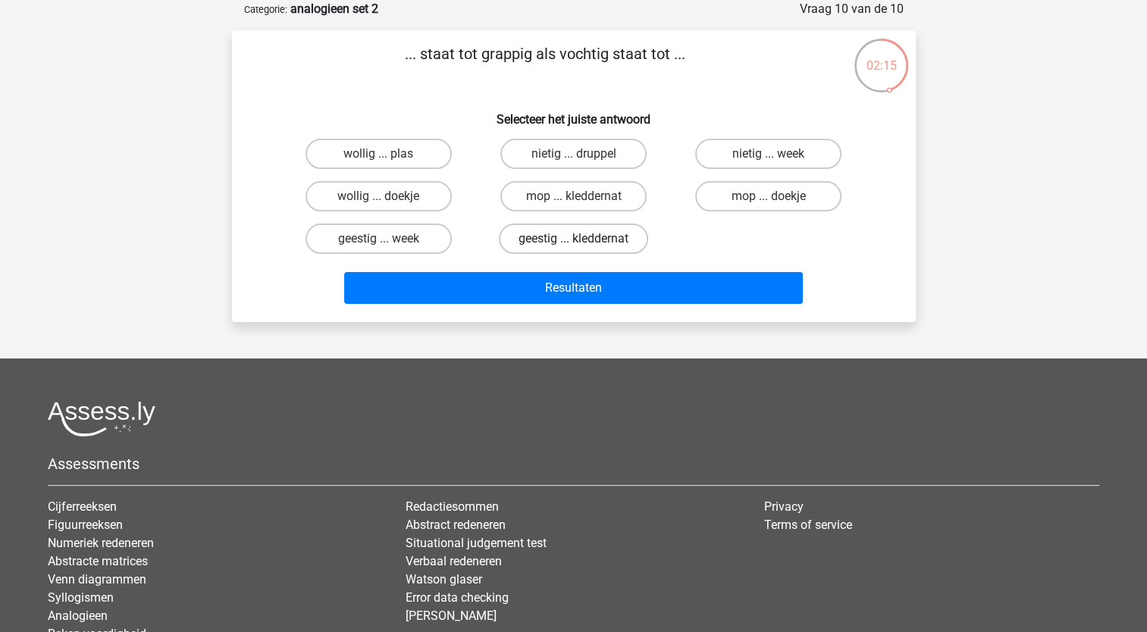
click at [594, 237] on label "geestig ... kleddernat" at bounding box center [573, 239] width 149 height 30
click at [583, 239] on input "geestig ... kleddernat" at bounding box center [578, 244] width 10 height 10
radio input "true"
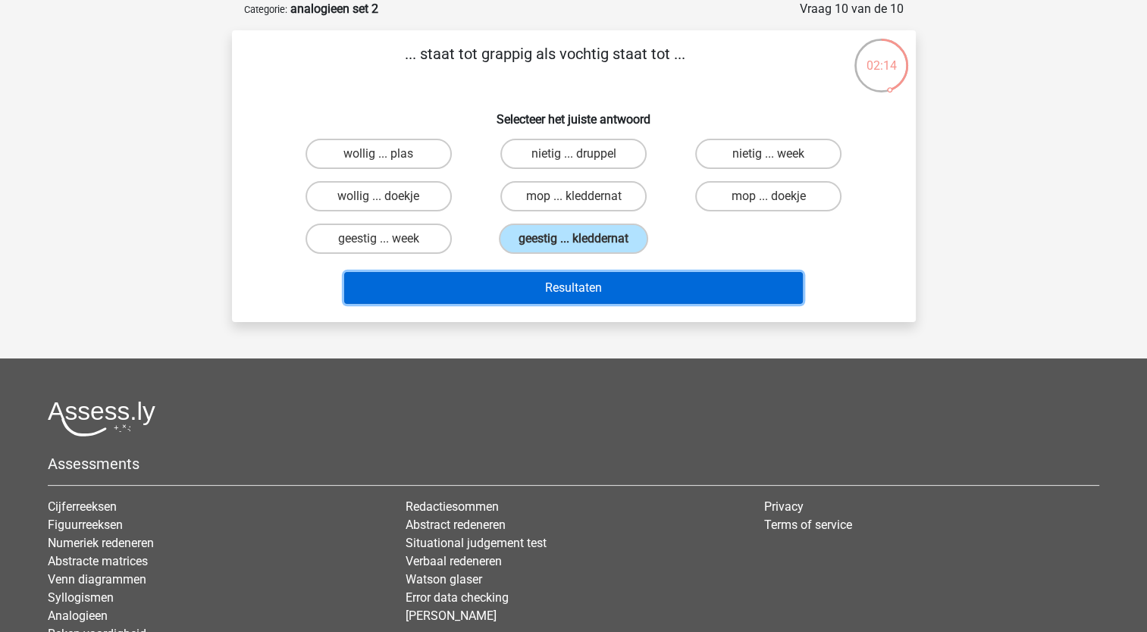
click at [569, 284] on button "Resultaten" at bounding box center [573, 288] width 459 height 32
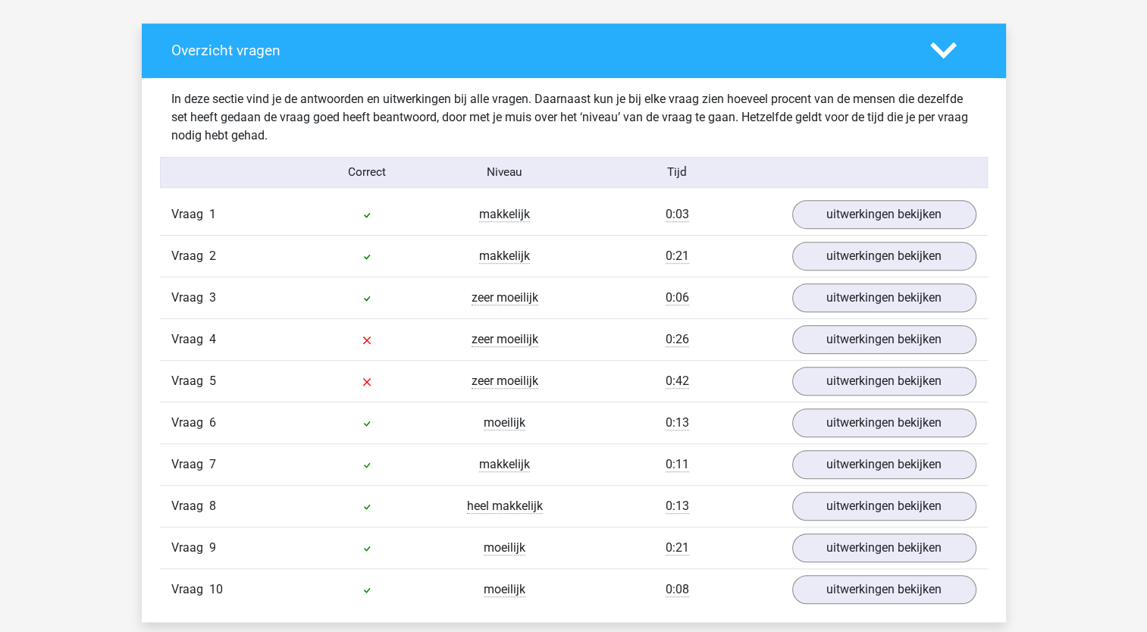
scroll to position [816, 0]
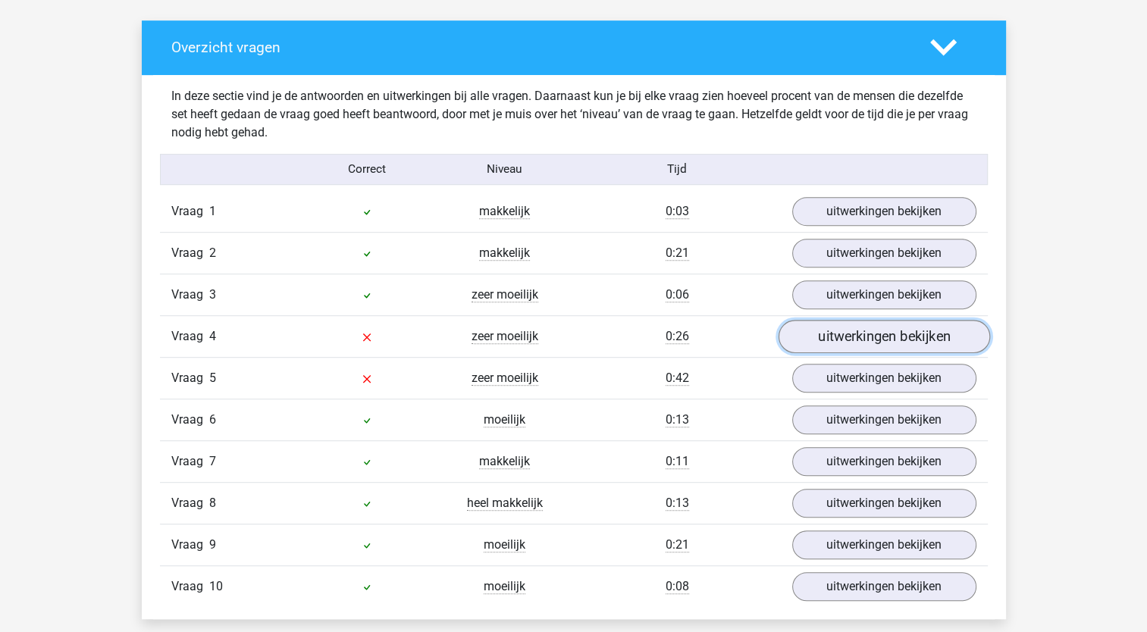
click at [846, 342] on link "uitwerkingen bekijken" at bounding box center [883, 336] width 211 height 33
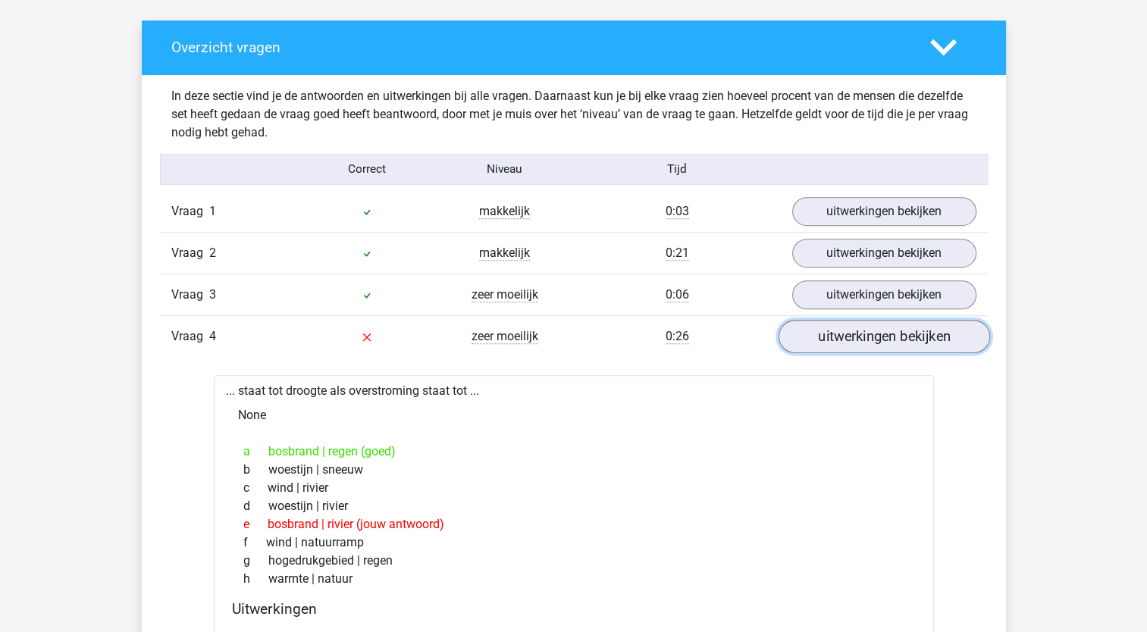
click at [846, 342] on link "uitwerkingen bekijken" at bounding box center [883, 336] width 211 height 33
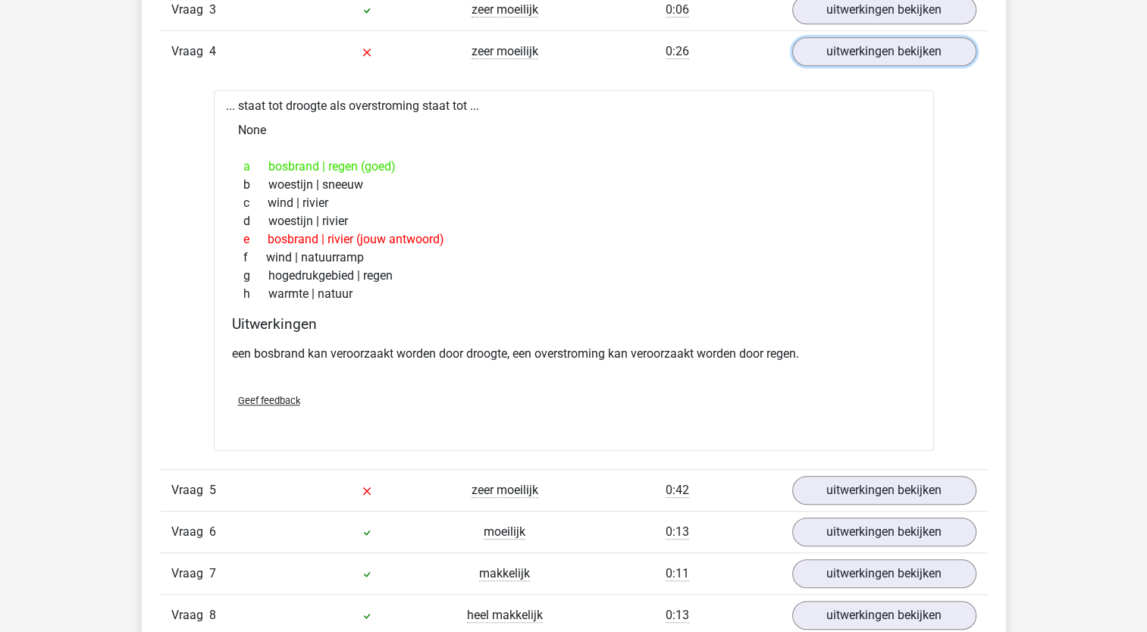
scroll to position [1119, 0]
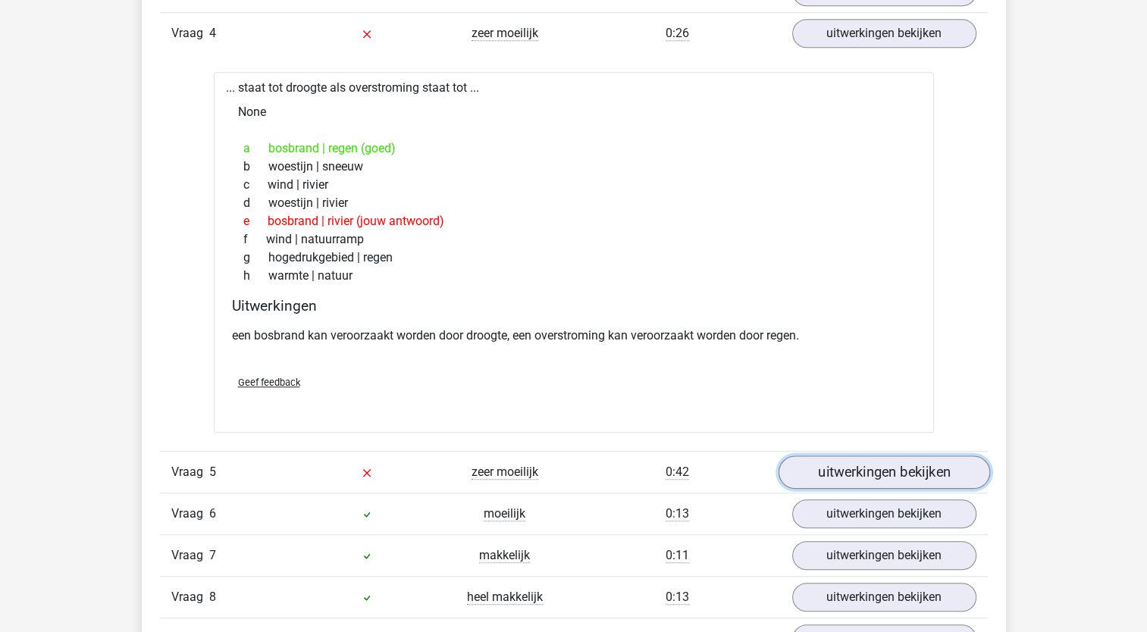
click at [876, 458] on link "uitwerkingen bekijken" at bounding box center [883, 472] width 211 height 33
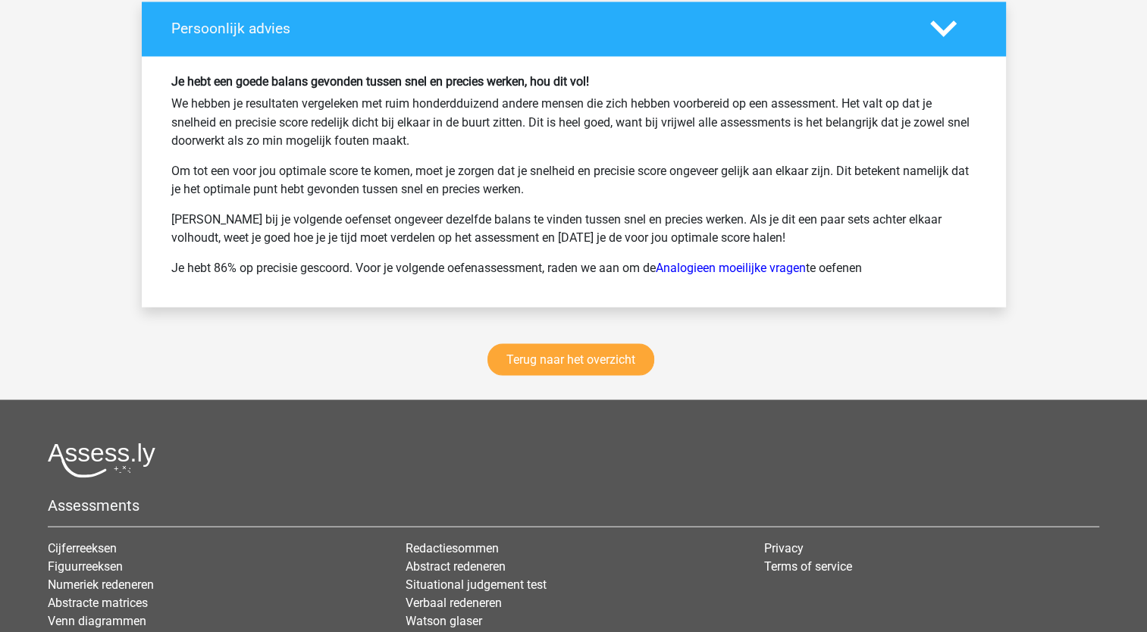
scroll to position [2827, 0]
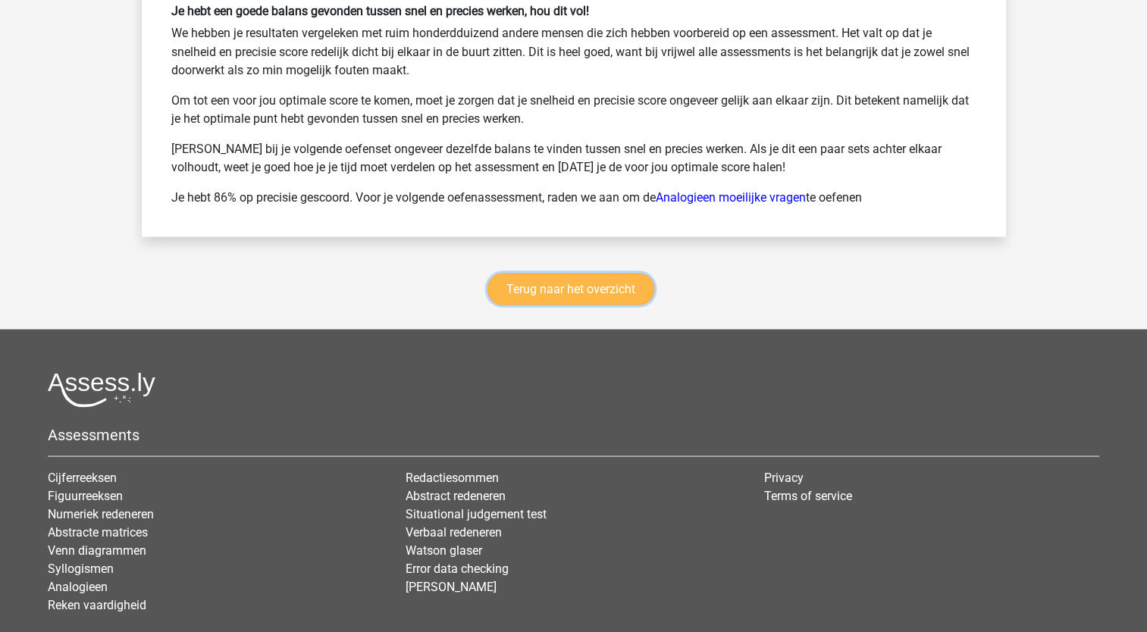
click at [522, 274] on link "Terug naar het overzicht" at bounding box center [570, 289] width 167 height 32
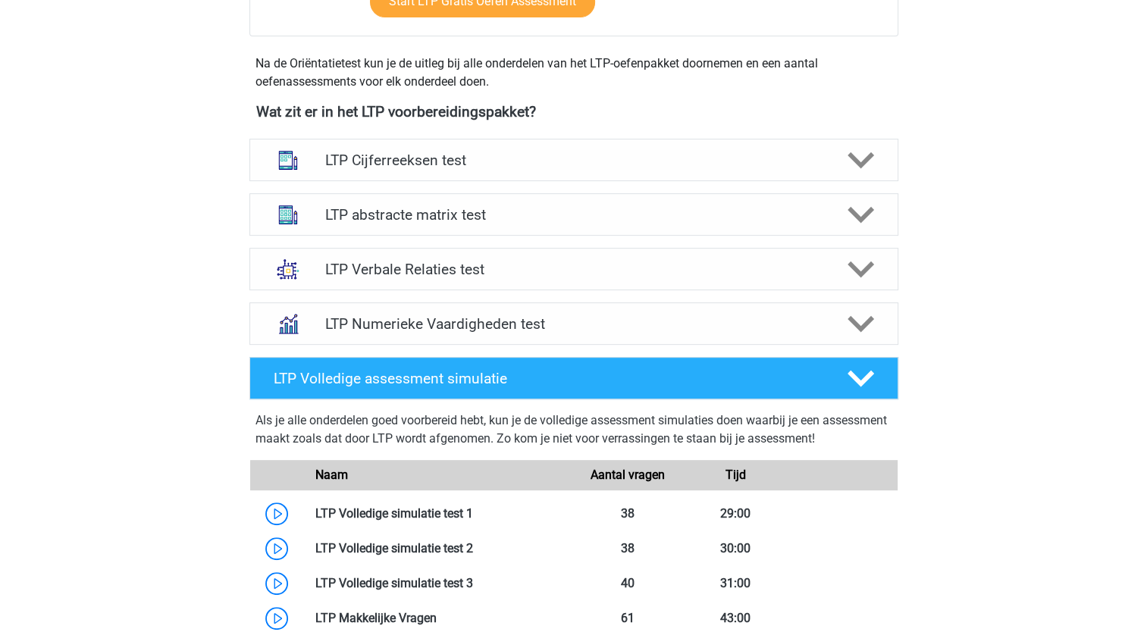
scroll to position [525, 0]
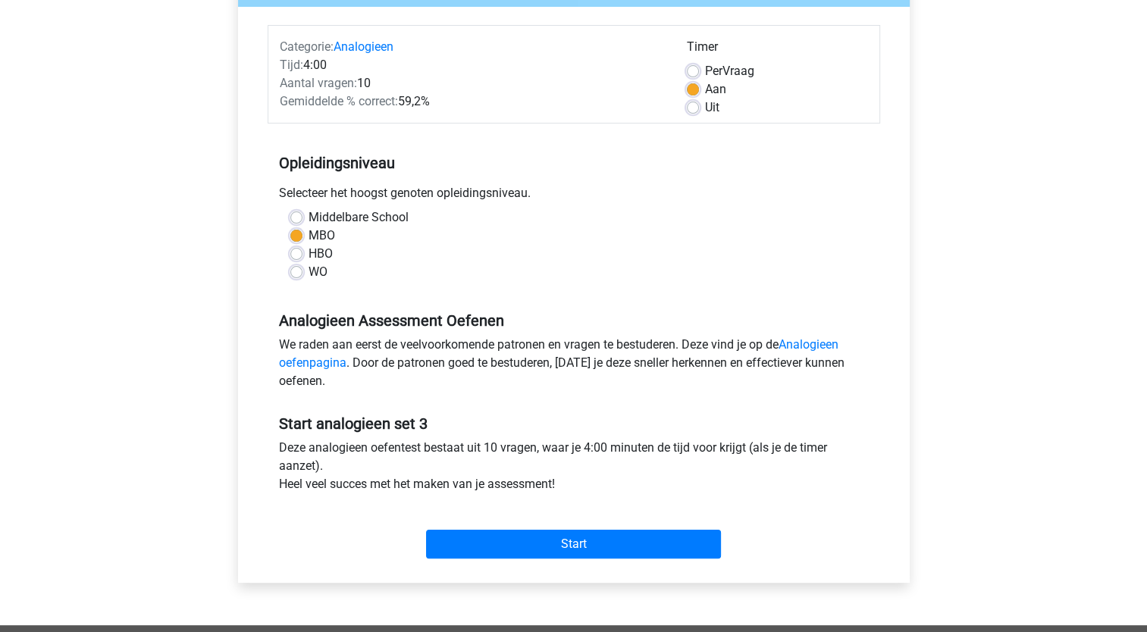
scroll to position [243, 0]
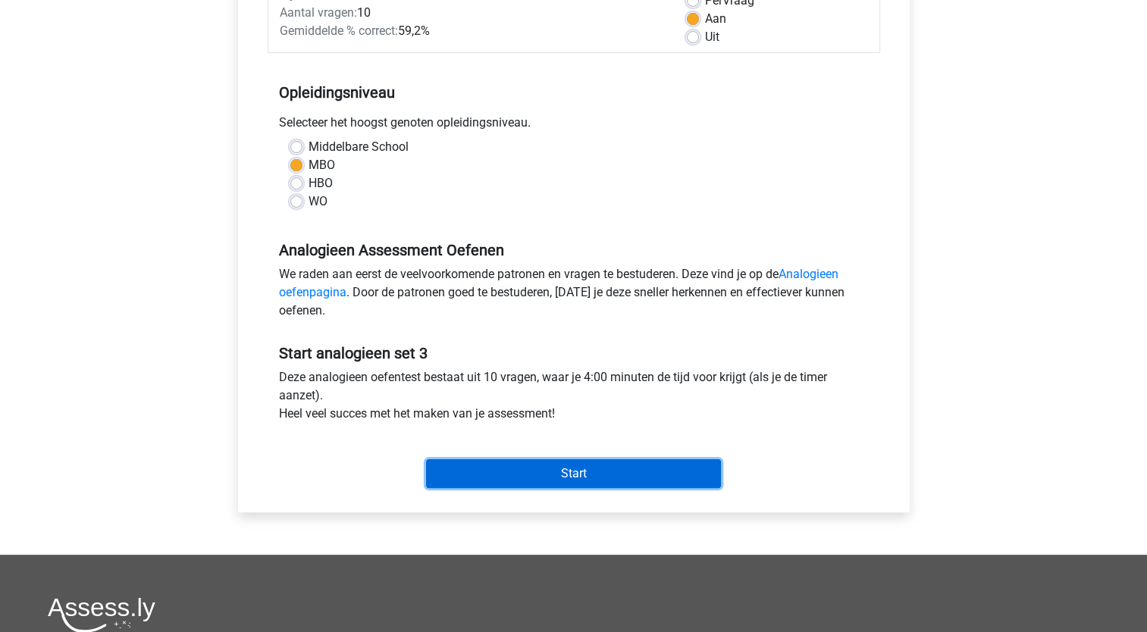
click at [664, 476] on input "Start" at bounding box center [573, 473] width 295 height 29
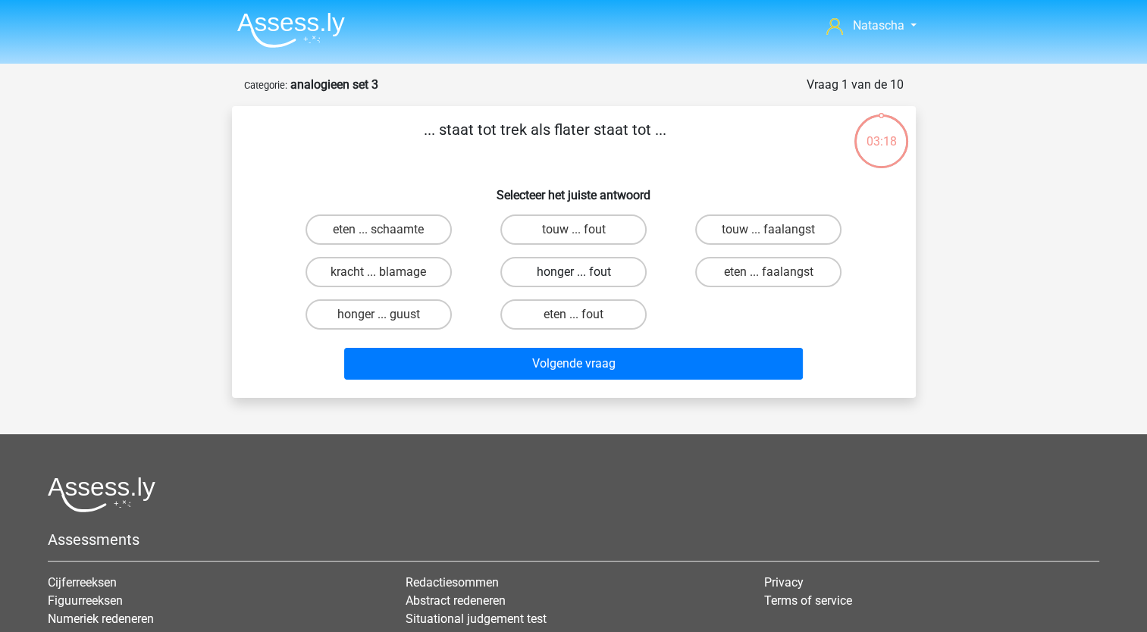
click at [597, 280] on label "honger ... fout" at bounding box center [573, 272] width 146 height 30
click at [583, 280] on input "honger ... fout" at bounding box center [578, 277] width 10 height 10
radio input "true"
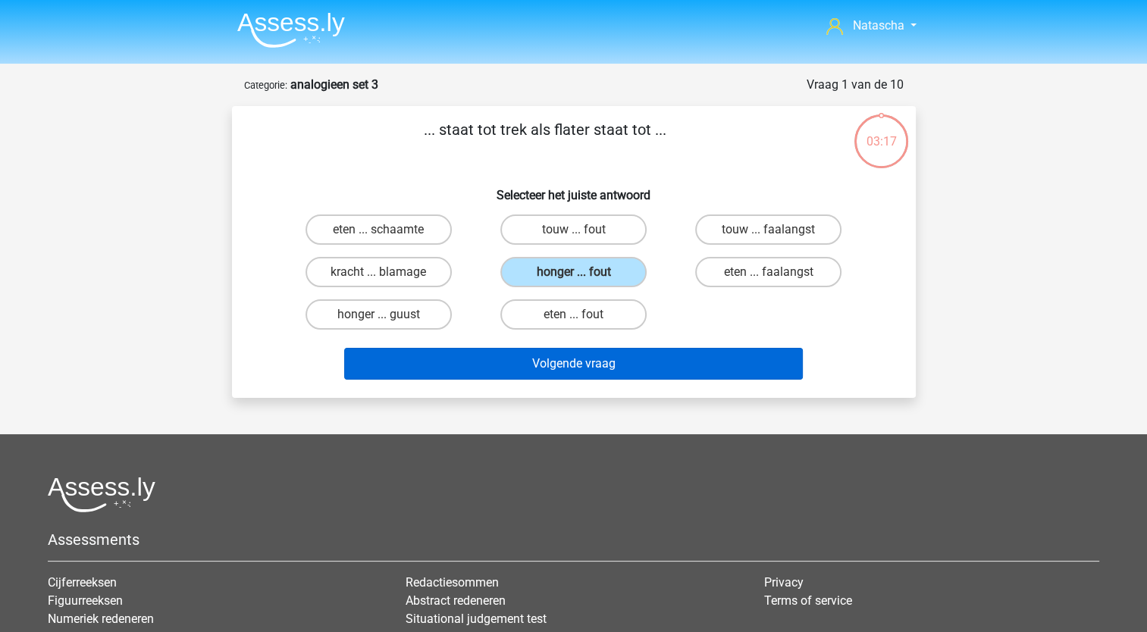
drag, startPoint x: 555, startPoint y: 384, endPoint x: 550, endPoint y: 365, distance: 19.5
click at [550, 365] on div "... staat tot trek als flater staat tot ... Selecteer het juiste antwoord eten …" at bounding box center [574, 252] width 684 height 292
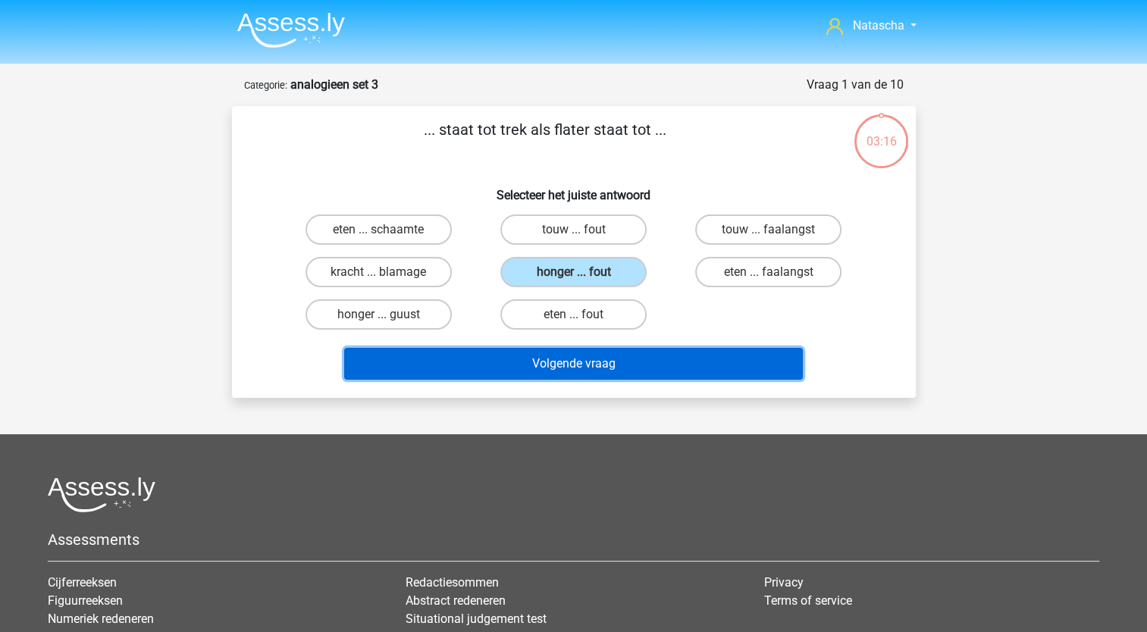
click at [550, 365] on button "Volgende vraag" at bounding box center [573, 364] width 459 height 32
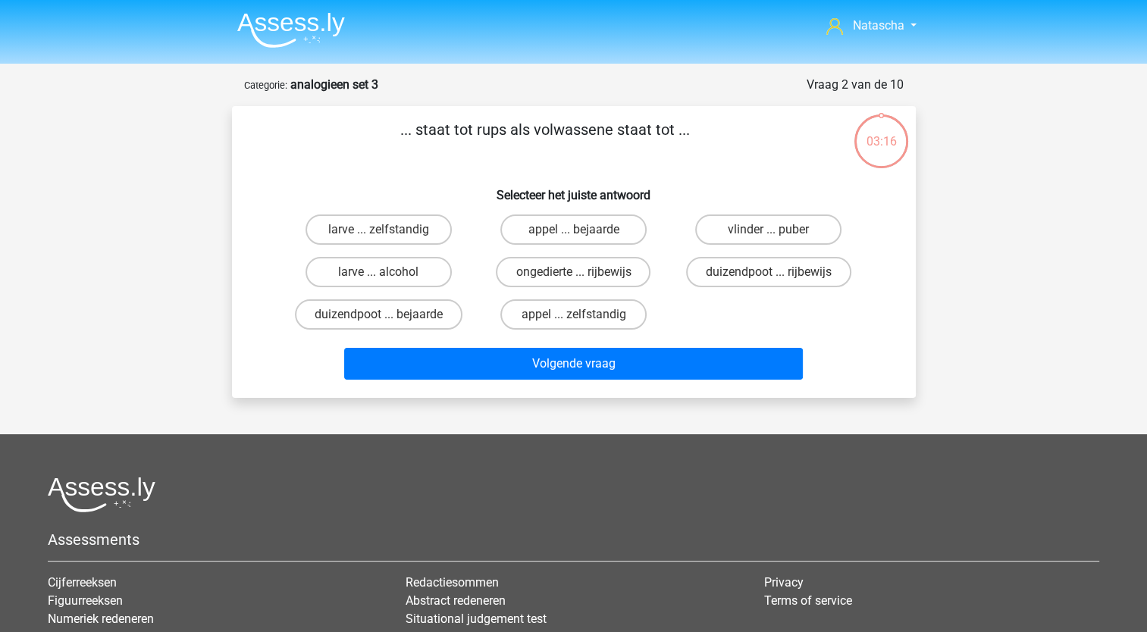
scroll to position [76, 0]
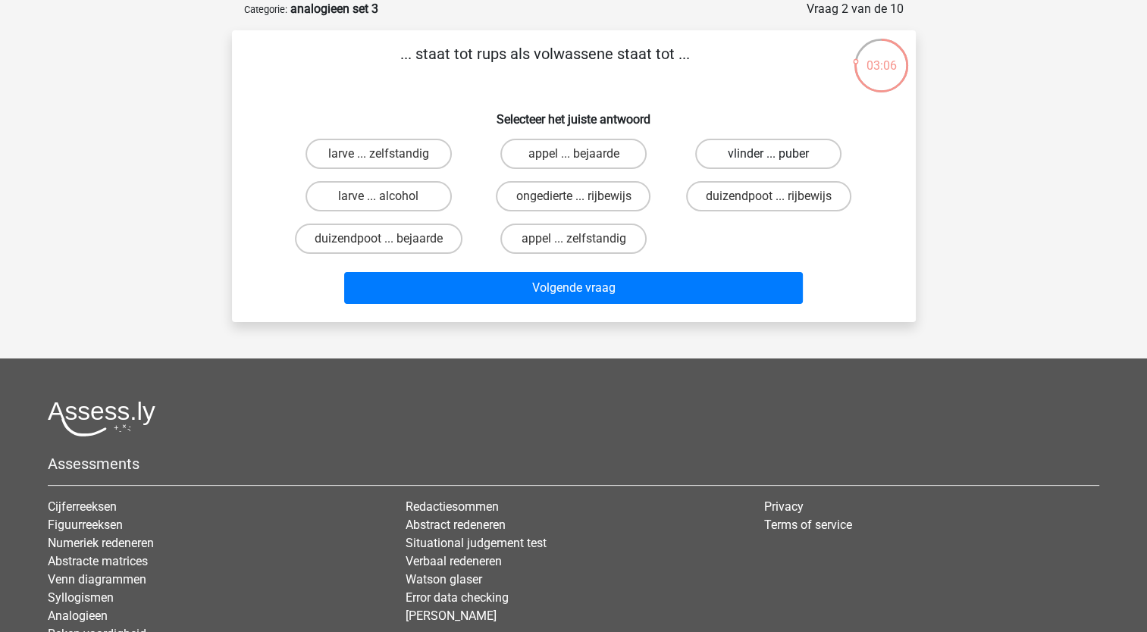
click at [779, 156] on label "vlinder ... puber" at bounding box center [768, 154] width 146 height 30
click at [778, 156] on input "vlinder ... puber" at bounding box center [774, 159] width 10 height 10
radio input "true"
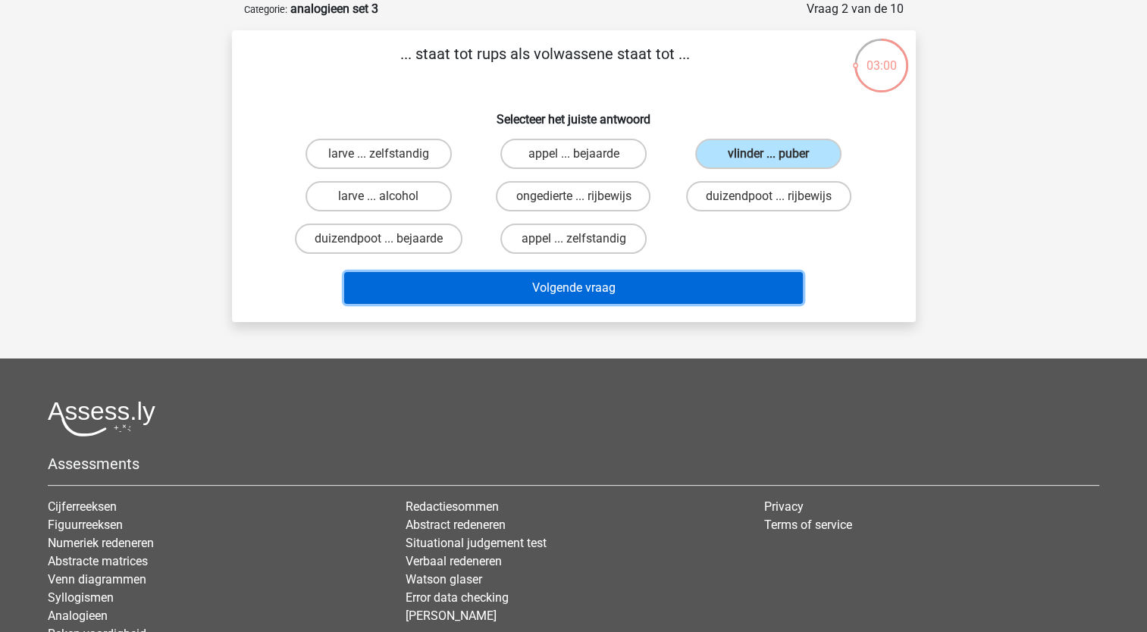
click at [482, 296] on button "Volgende vraag" at bounding box center [573, 288] width 459 height 32
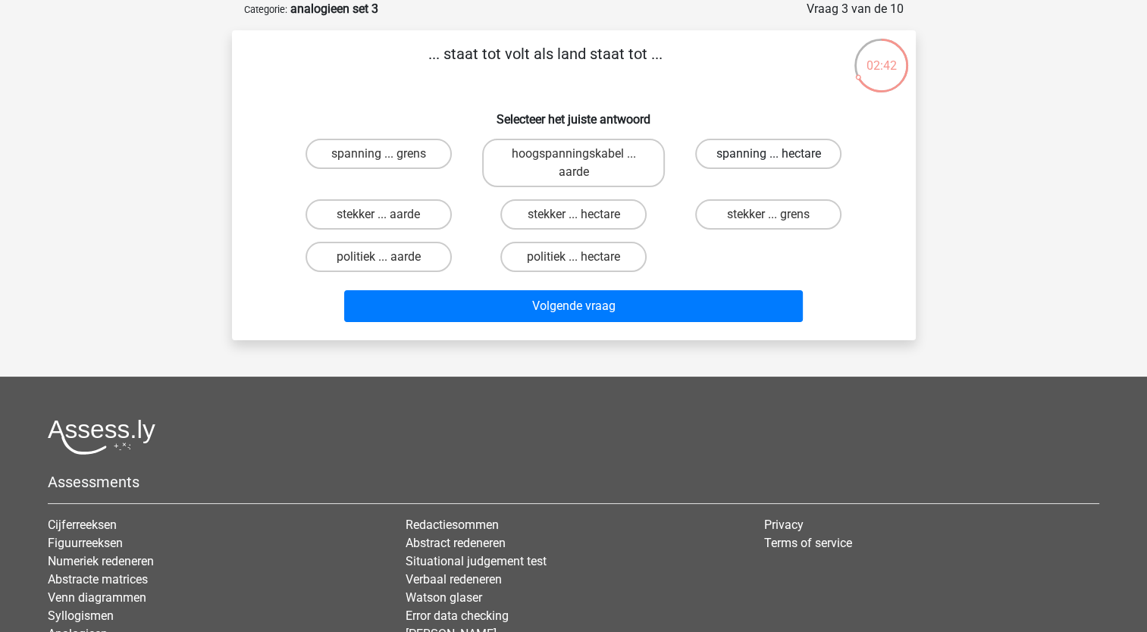
click at [740, 153] on label "spanning ... hectare" at bounding box center [768, 154] width 146 height 30
click at [769, 154] on input "spanning ... hectare" at bounding box center [774, 159] width 10 height 10
radio input "true"
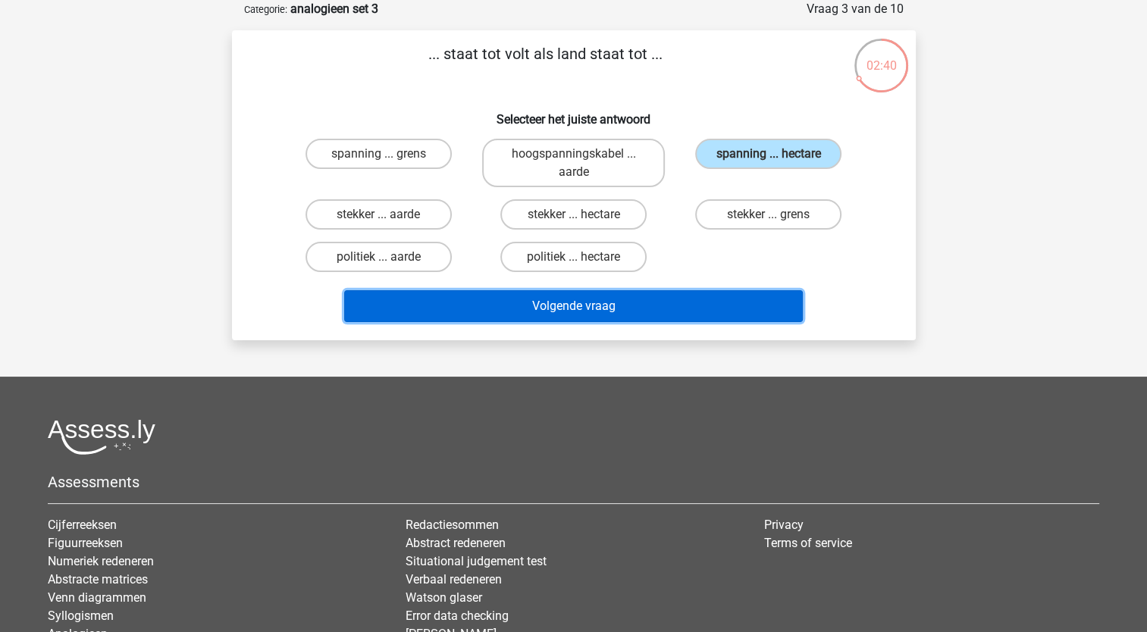
click at [559, 306] on button "Volgende vraag" at bounding box center [573, 306] width 459 height 32
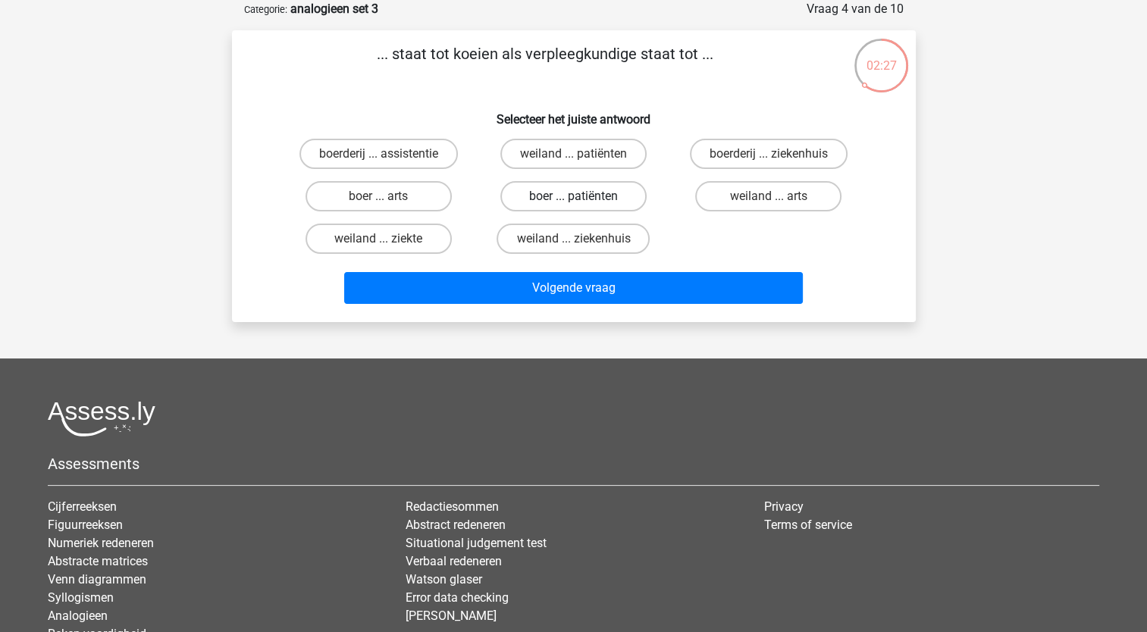
click at [559, 198] on label "boer ... patiënten" at bounding box center [573, 196] width 146 height 30
click at [573, 198] on input "boer ... patiënten" at bounding box center [578, 201] width 10 height 10
radio input "true"
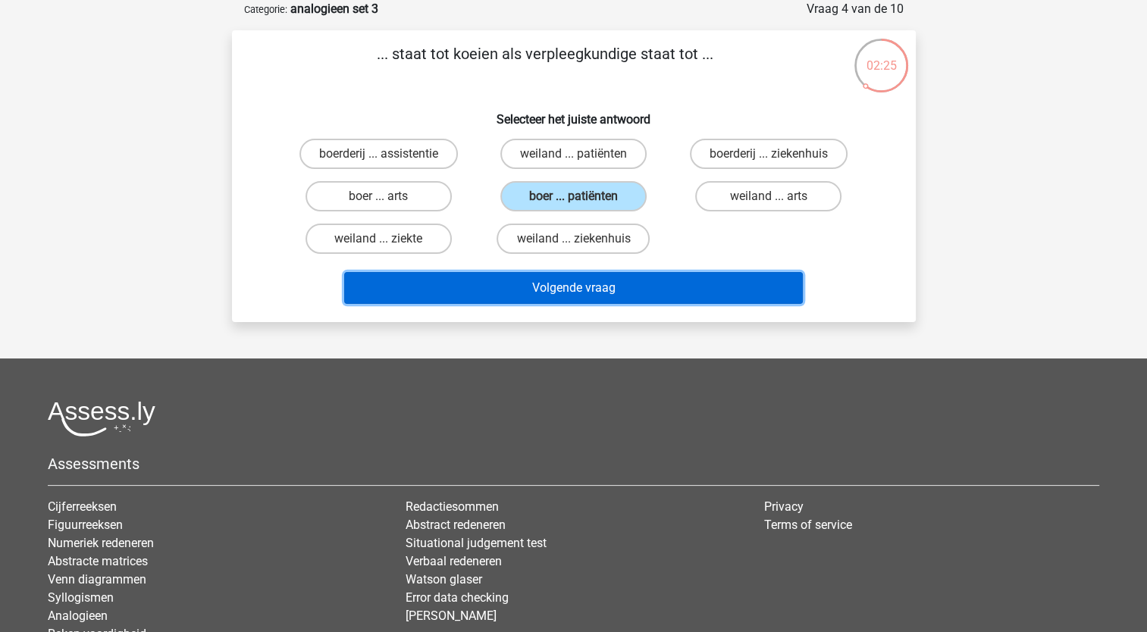
click at [539, 286] on button "Volgende vraag" at bounding box center [573, 288] width 459 height 32
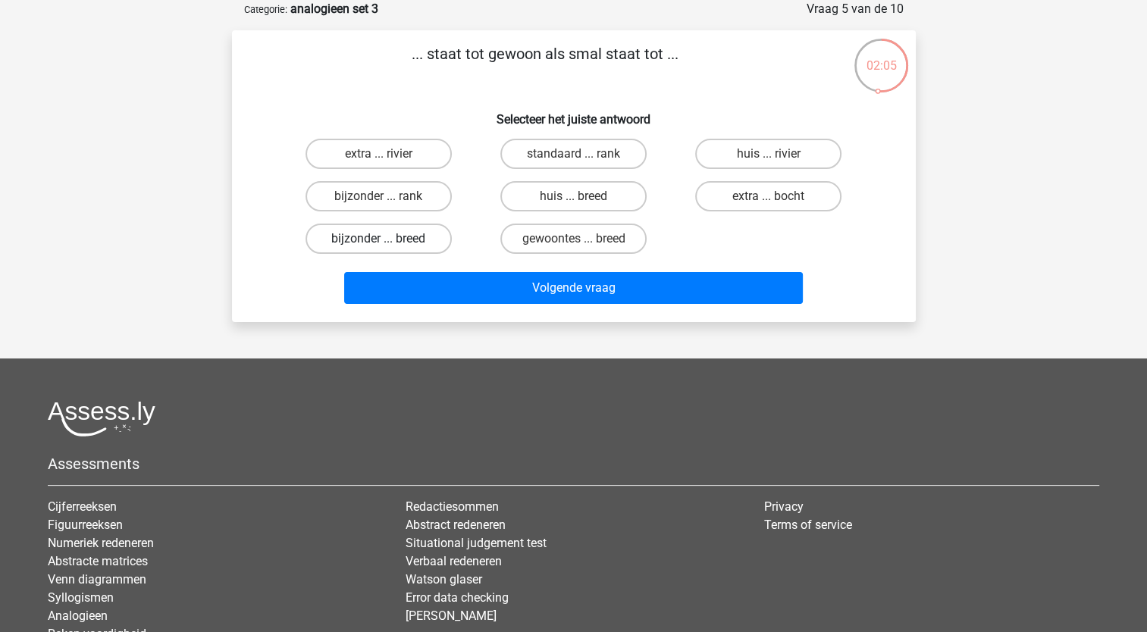
click at [425, 238] on label "bijzonder ... breed" at bounding box center [378, 239] width 146 height 30
click at [388, 239] on input "bijzonder ... breed" at bounding box center [383, 244] width 10 height 10
radio input "true"
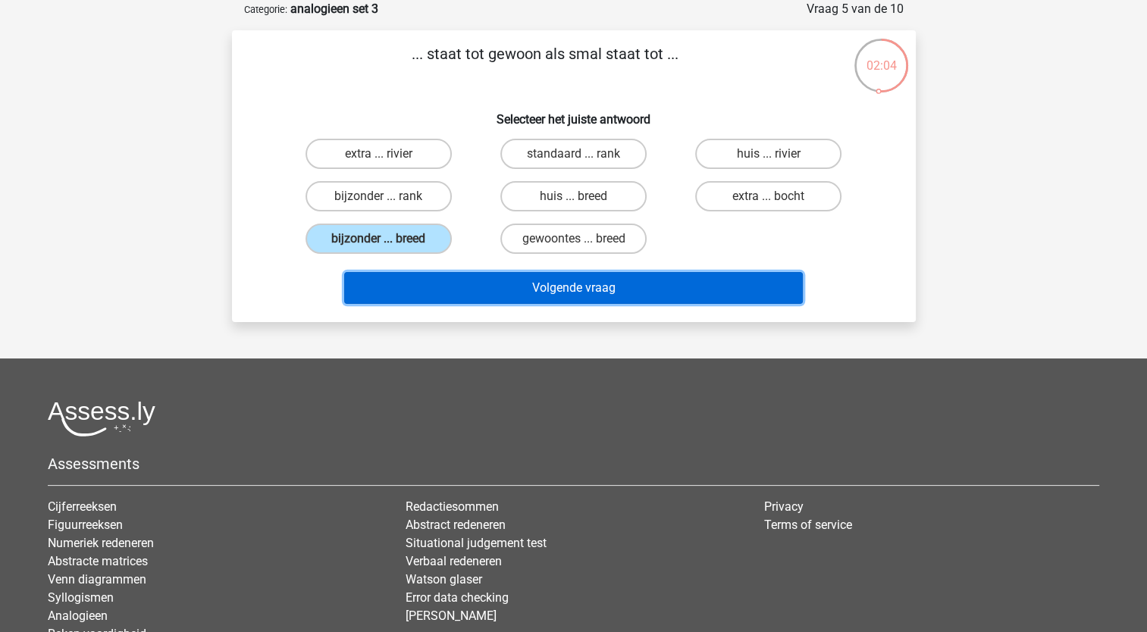
click at [437, 291] on button "Volgende vraag" at bounding box center [573, 288] width 459 height 32
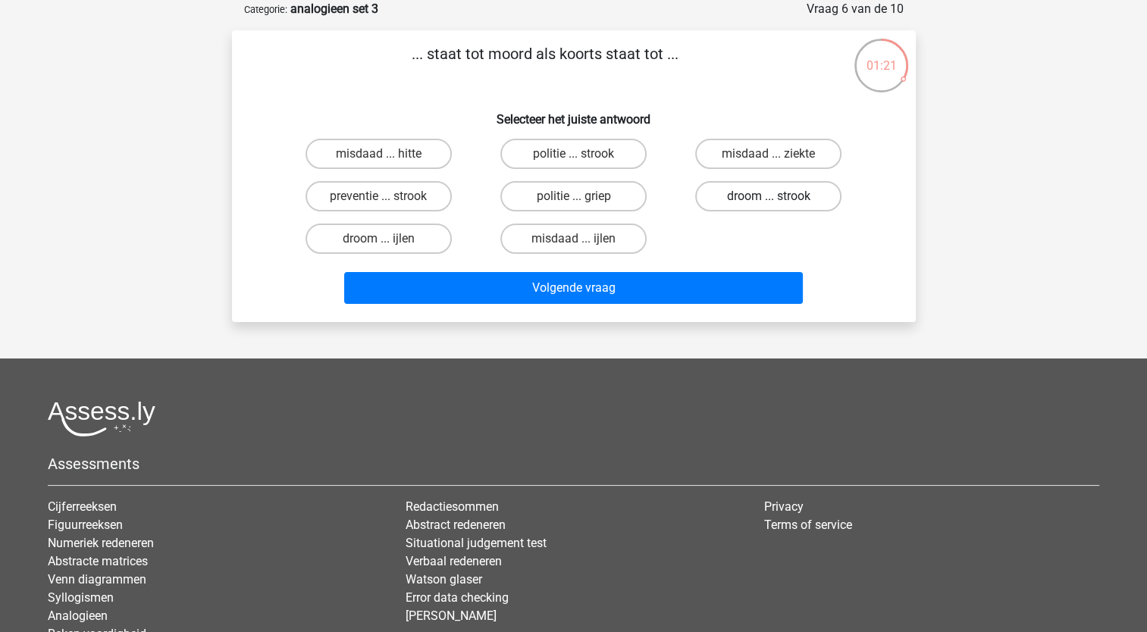
click at [740, 197] on label "droom ... strook" at bounding box center [768, 196] width 146 height 30
click at [769, 197] on input "droom ... strook" at bounding box center [774, 201] width 10 height 10
radio input "true"
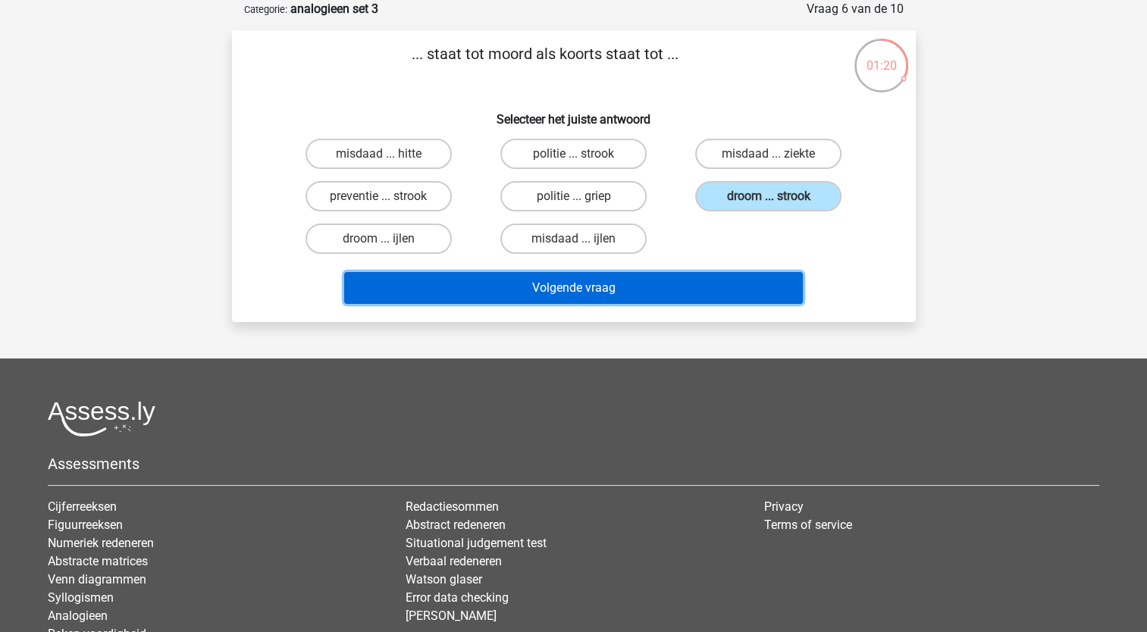
click at [587, 287] on button "Volgende vraag" at bounding box center [573, 288] width 459 height 32
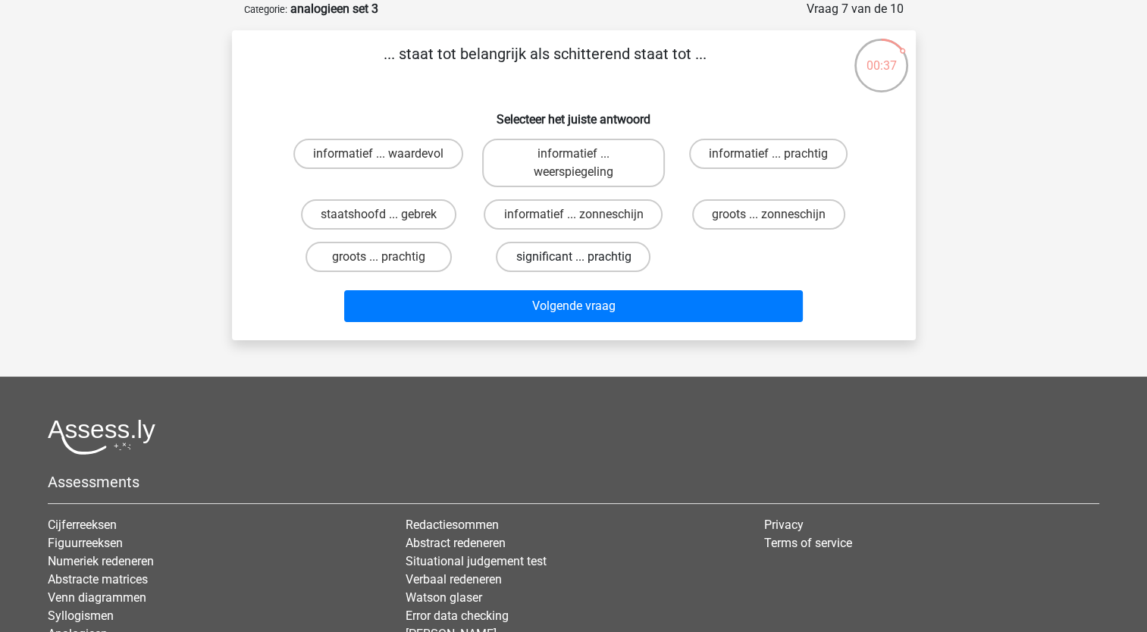
click at [528, 255] on label "significant ... prachtig" at bounding box center [573, 257] width 155 height 30
click at [573, 257] on input "significant ... prachtig" at bounding box center [578, 262] width 10 height 10
radio input "true"
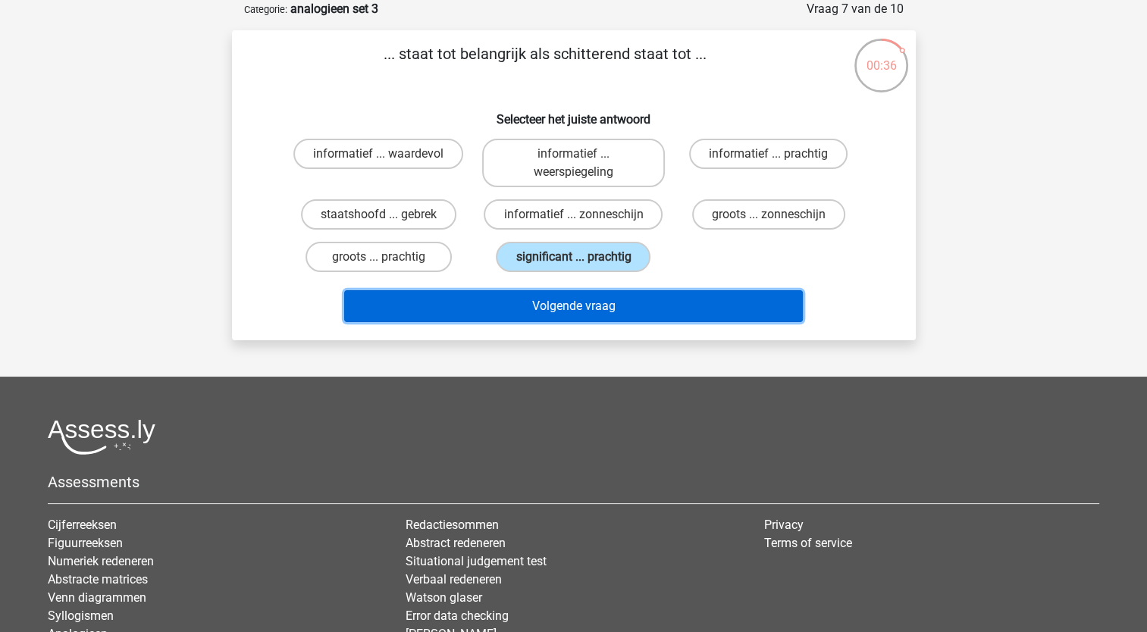
click at [473, 312] on button "Volgende vraag" at bounding box center [573, 306] width 459 height 32
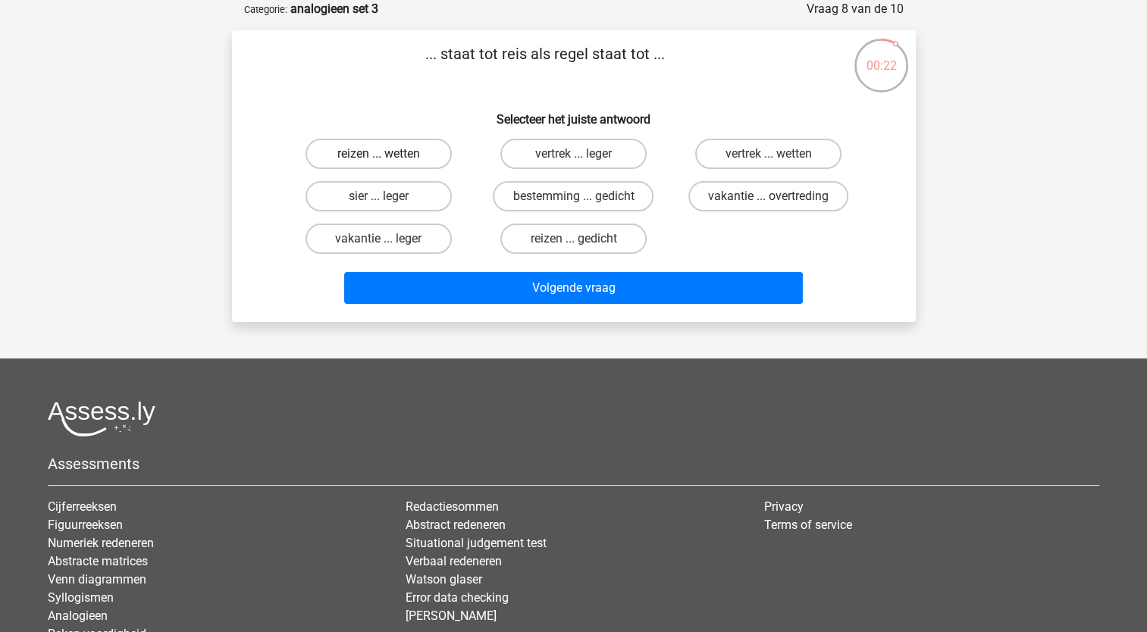
drag, startPoint x: 415, startPoint y: 158, endPoint x: 371, endPoint y: 158, distance: 44.7
click at [371, 158] on label "reizen ... wetten" at bounding box center [378, 154] width 146 height 30
click at [378, 158] on input "reizen ... wetten" at bounding box center [383, 159] width 10 height 10
radio input "true"
click at [385, 193] on label "sier ... leger" at bounding box center [378, 196] width 146 height 30
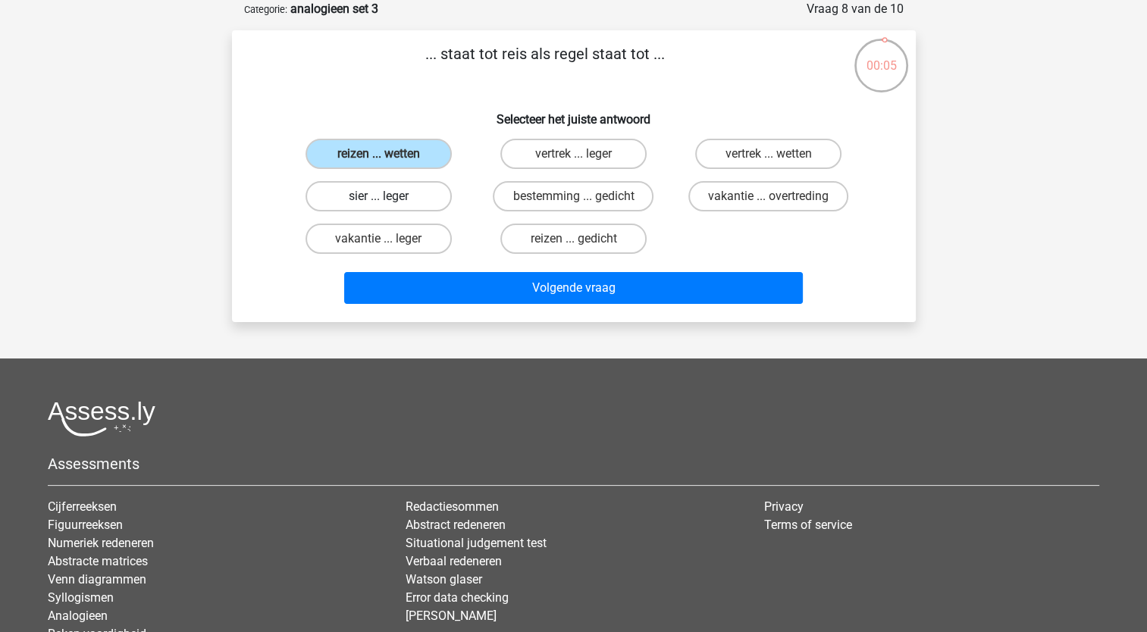
click at [385, 196] on input "sier ... leger" at bounding box center [383, 201] width 10 height 10
radio input "true"
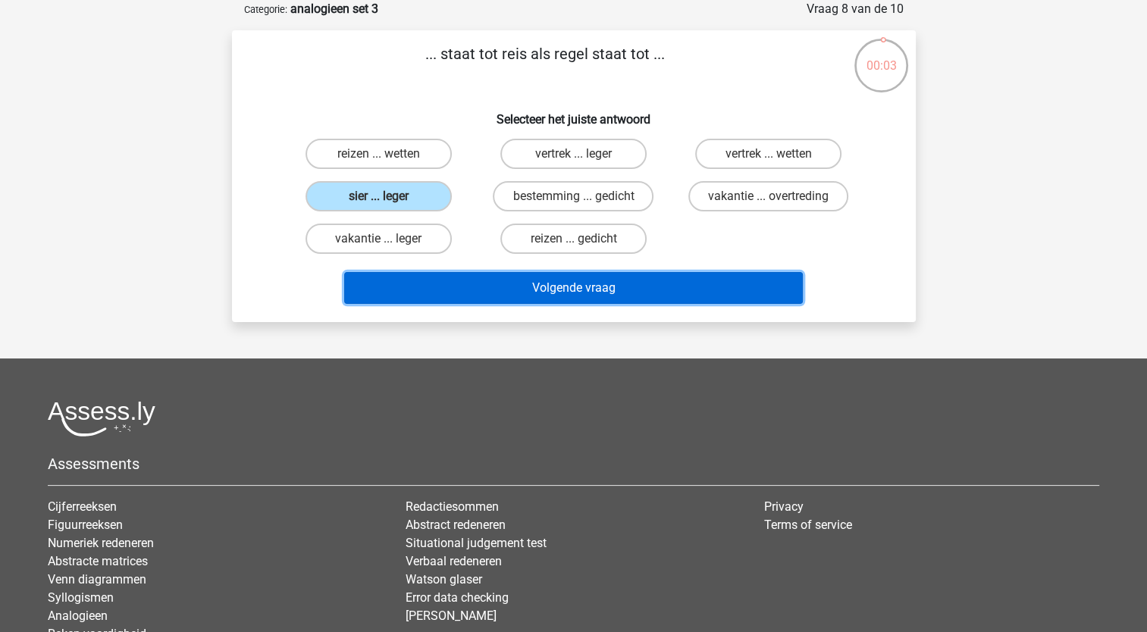
click at [412, 282] on button "Volgende vraag" at bounding box center [573, 288] width 459 height 32
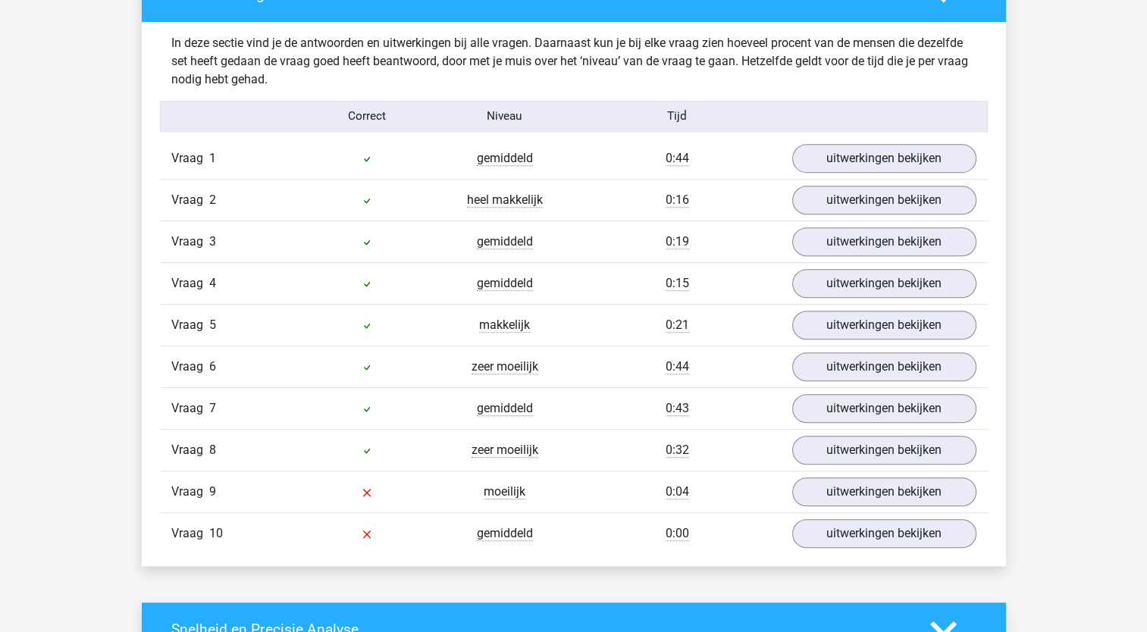
scroll to position [926, 0]
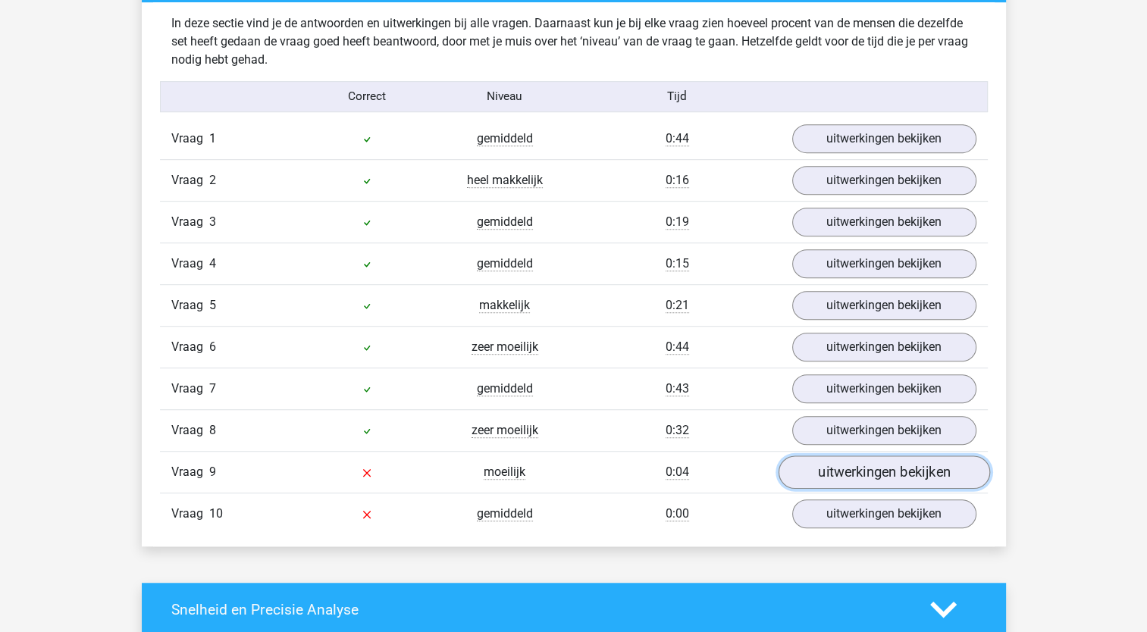
click at [925, 468] on link "uitwerkingen bekijken" at bounding box center [883, 472] width 211 height 33
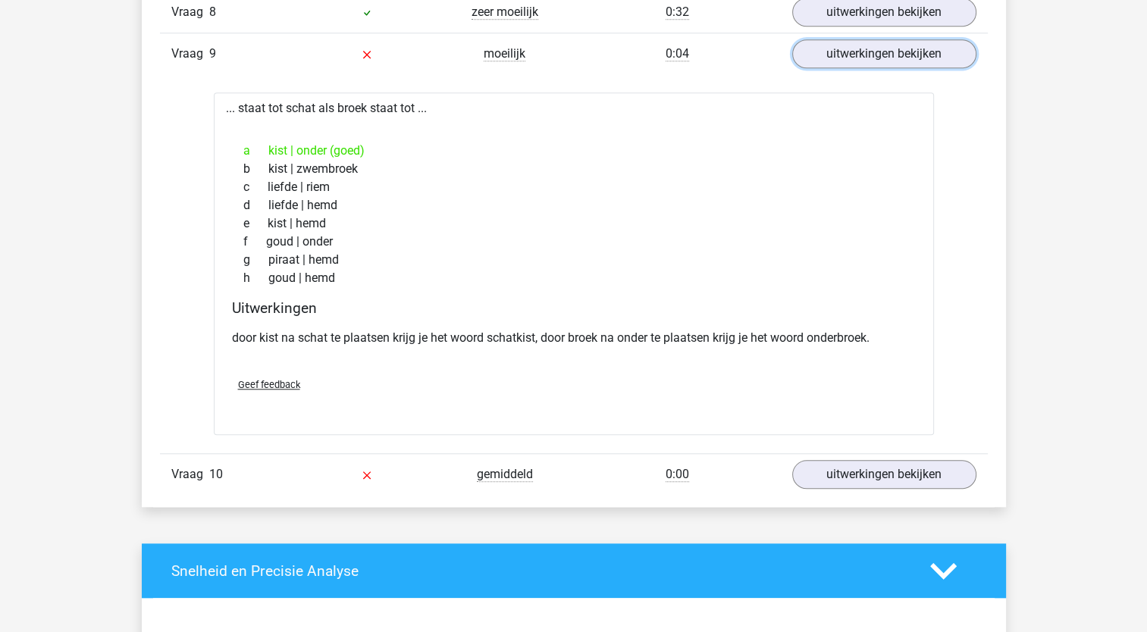
scroll to position [1348, 0]
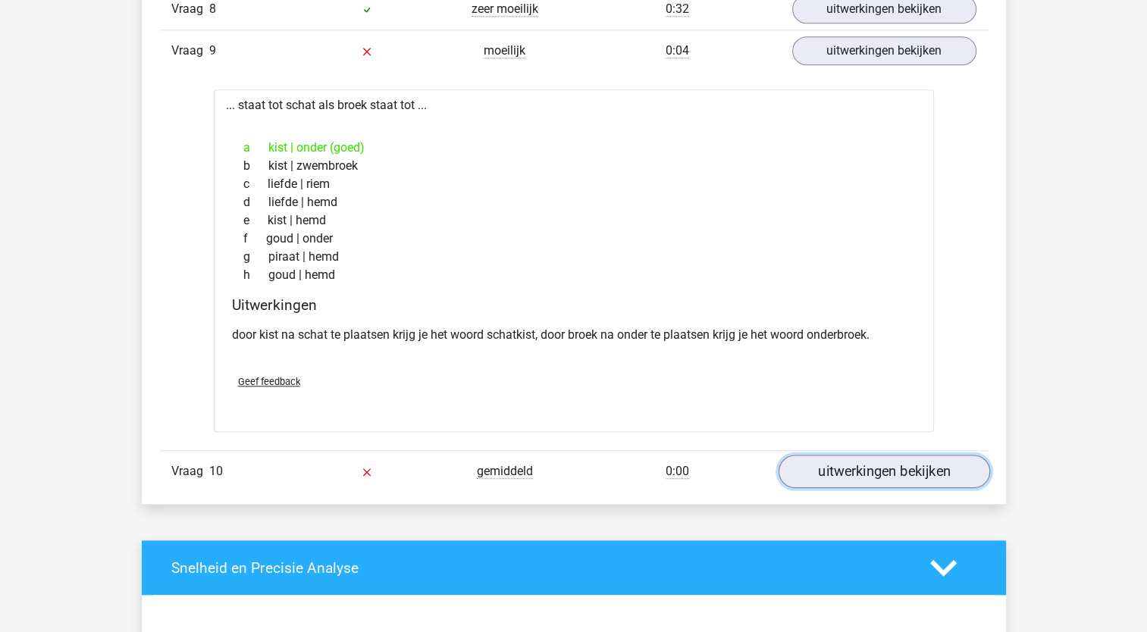
click at [860, 462] on link "uitwerkingen bekijken" at bounding box center [883, 471] width 211 height 33
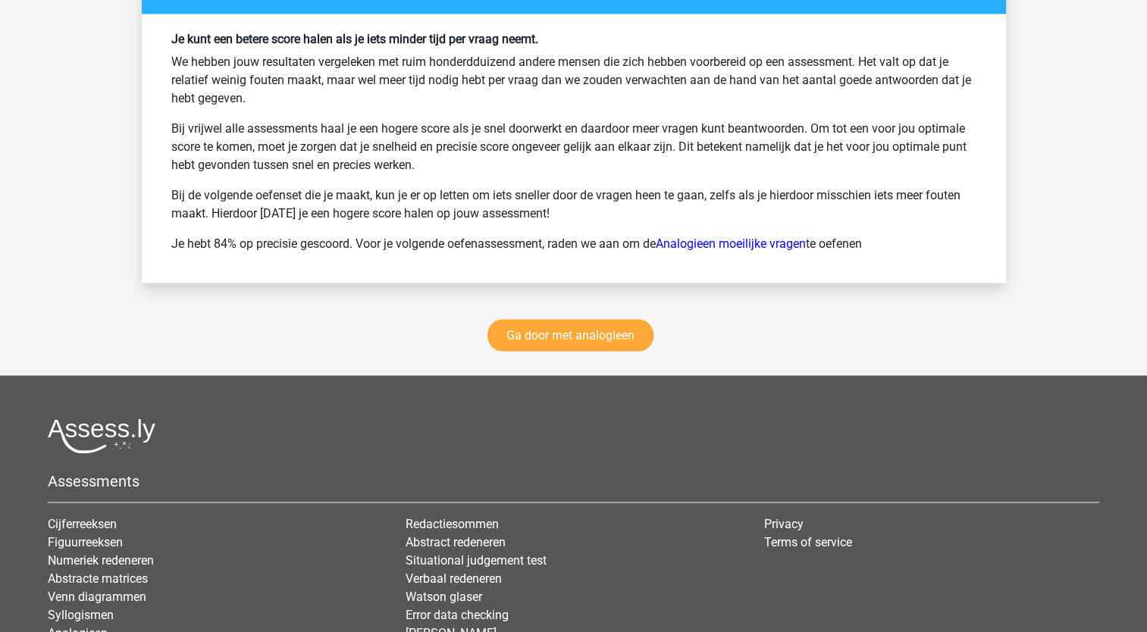
scroll to position [2924, 0]
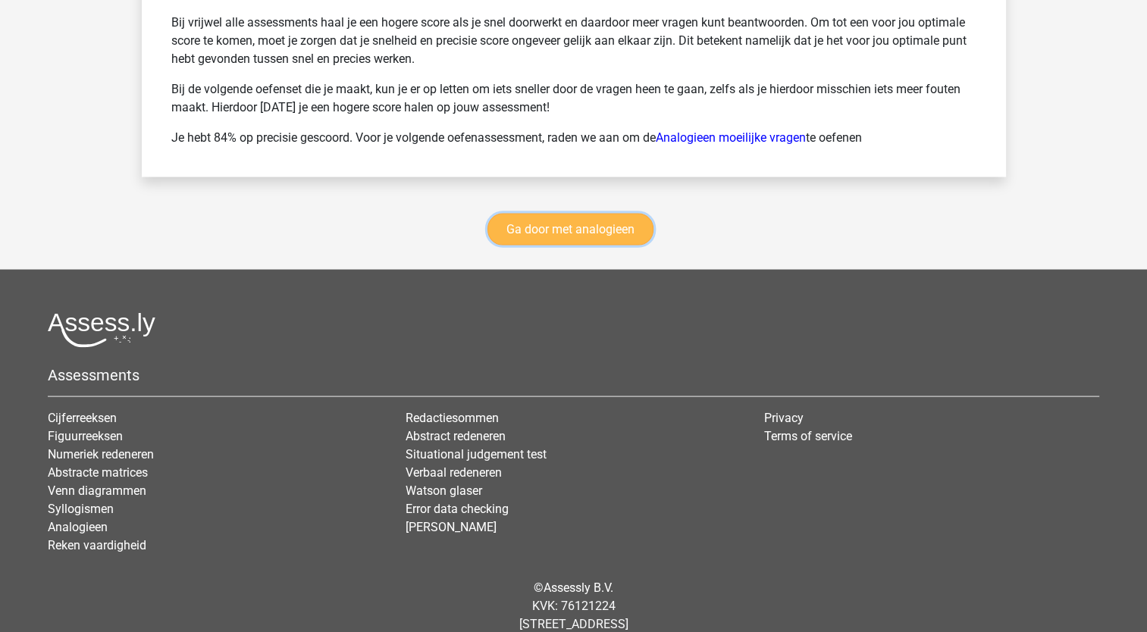
click at [610, 222] on link "Ga door met analogieen" at bounding box center [570, 230] width 166 height 32
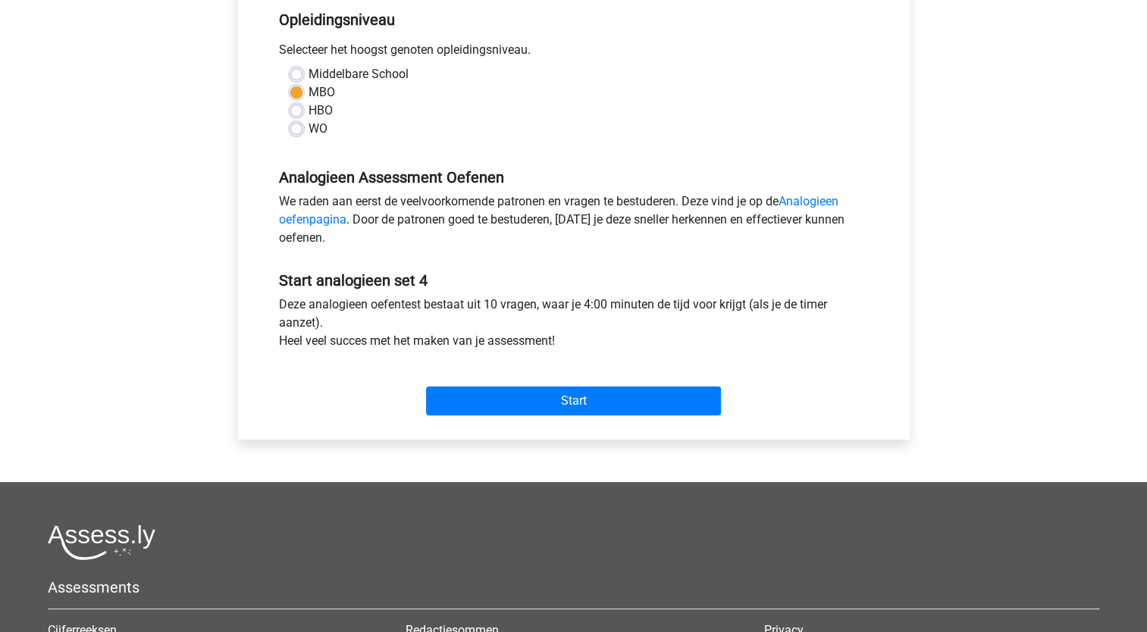
scroll to position [318, 0]
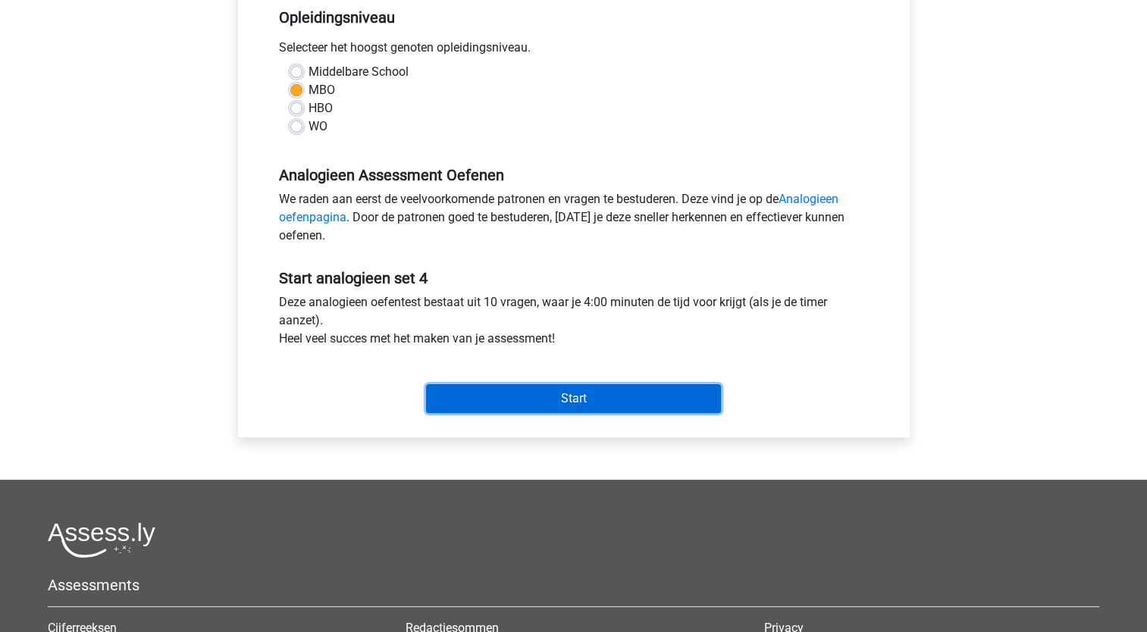
click at [591, 399] on input "Start" at bounding box center [573, 398] width 295 height 29
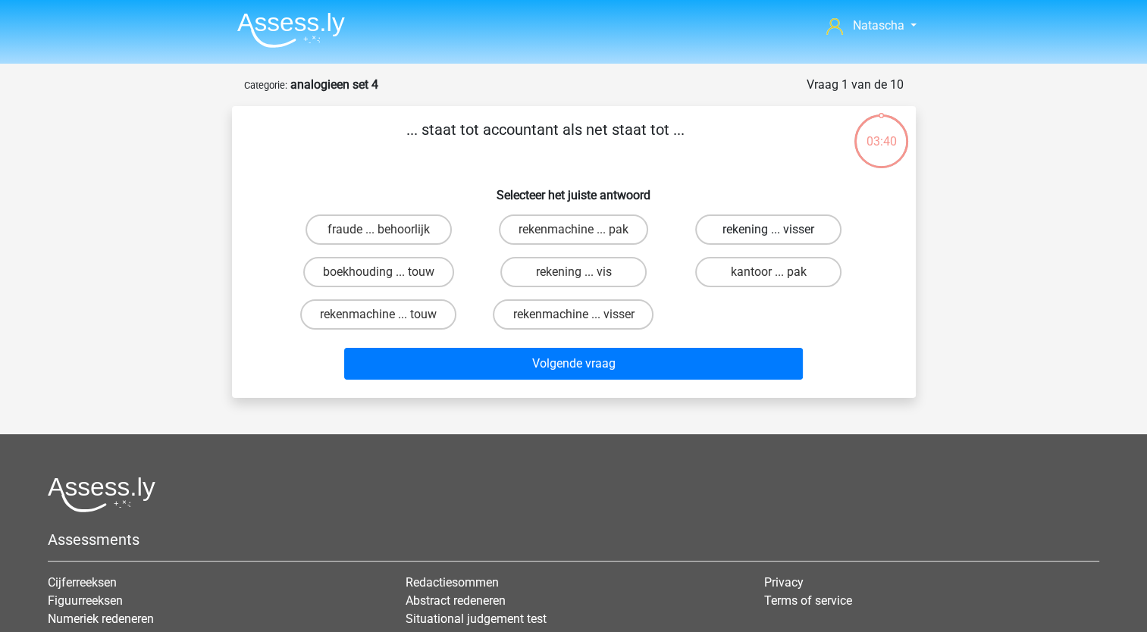
click at [753, 231] on label "rekening ... visser" at bounding box center [768, 230] width 146 height 30
click at [769, 231] on input "rekening ... visser" at bounding box center [774, 235] width 10 height 10
radio input "true"
click at [546, 312] on label "rekenmachine ... visser" at bounding box center [573, 314] width 161 height 30
click at [573, 315] on input "rekenmachine ... visser" at bounding box center [578, 320] width 10 height 10
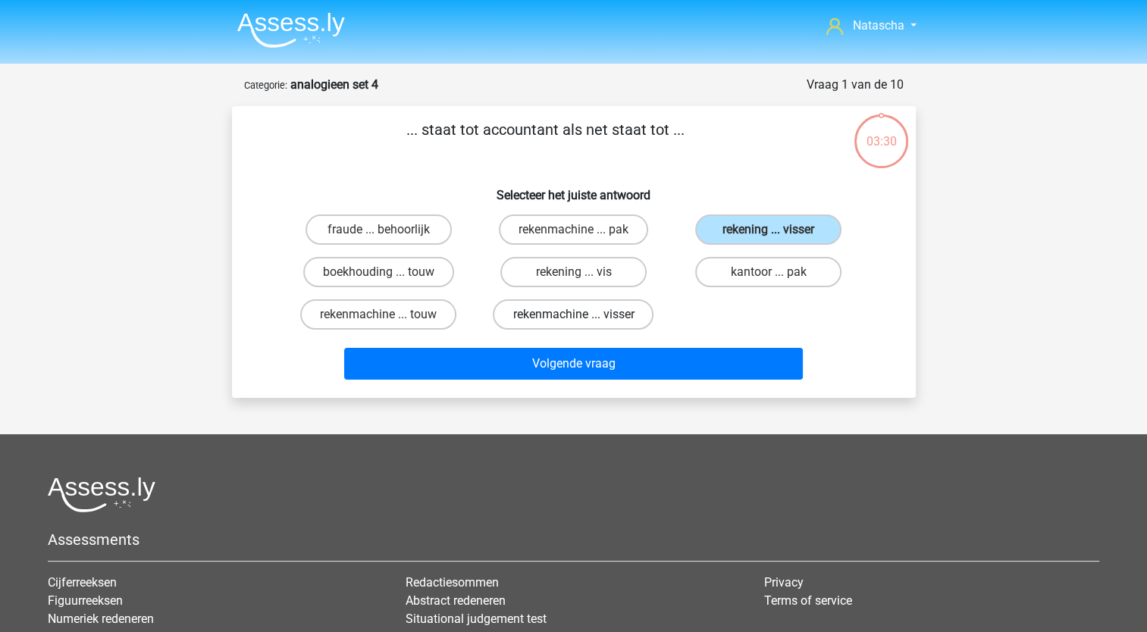
radio input "true"
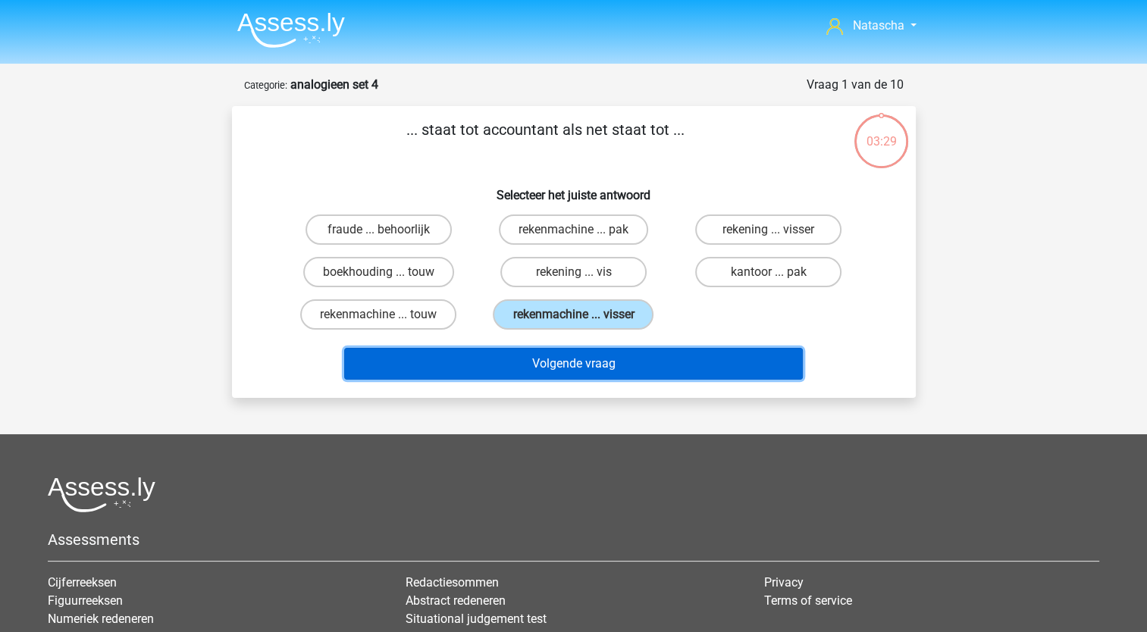
click at [517, 359] on button "Volgende vraag" at bounding box center [573, 364] width 459 height 32
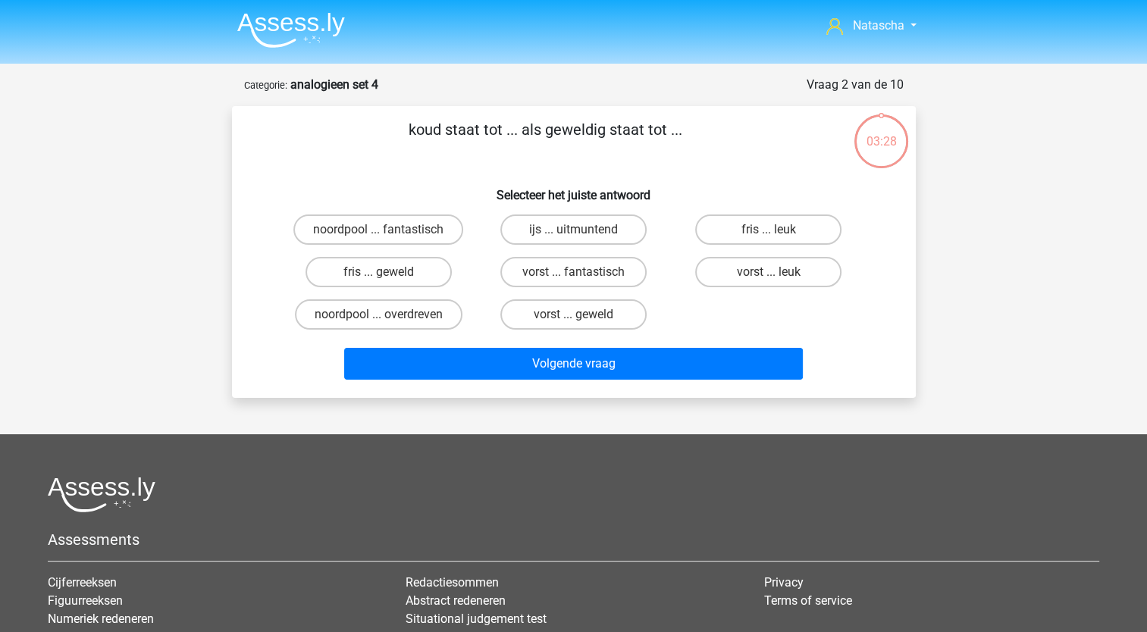
scroll to position [76, 0]
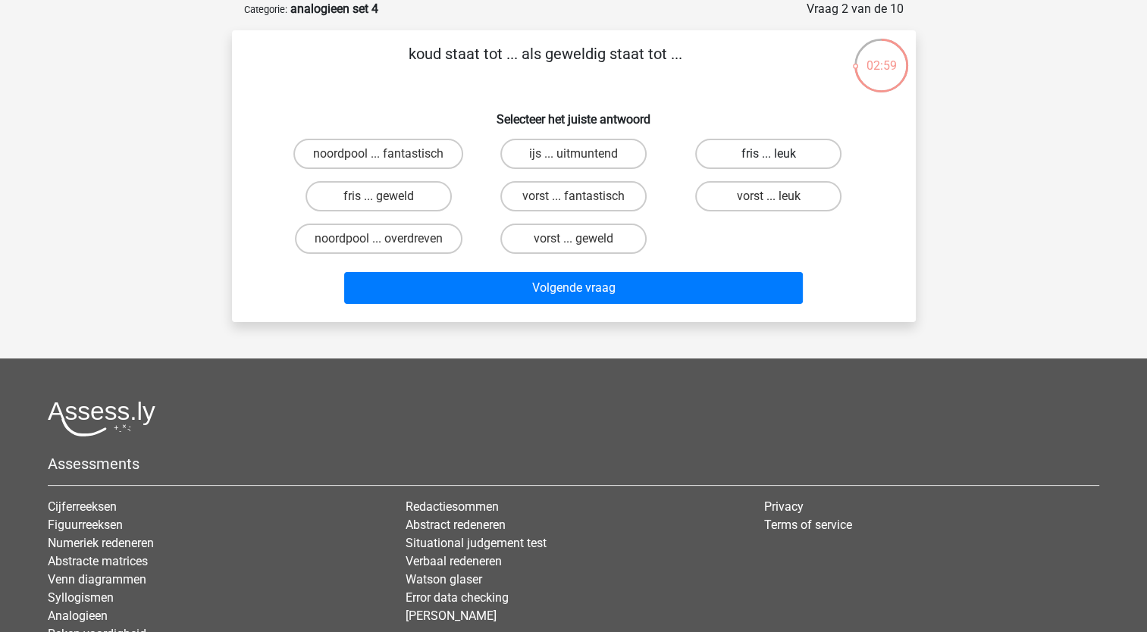
click at [803, 155] on label "fris ... leuk" at bounding box center [768, 154] width 146 height 30
click at [778, 155] on input "fris ... leuk" at bounding box center [774, 159] width 10 height 10
radio input "true"
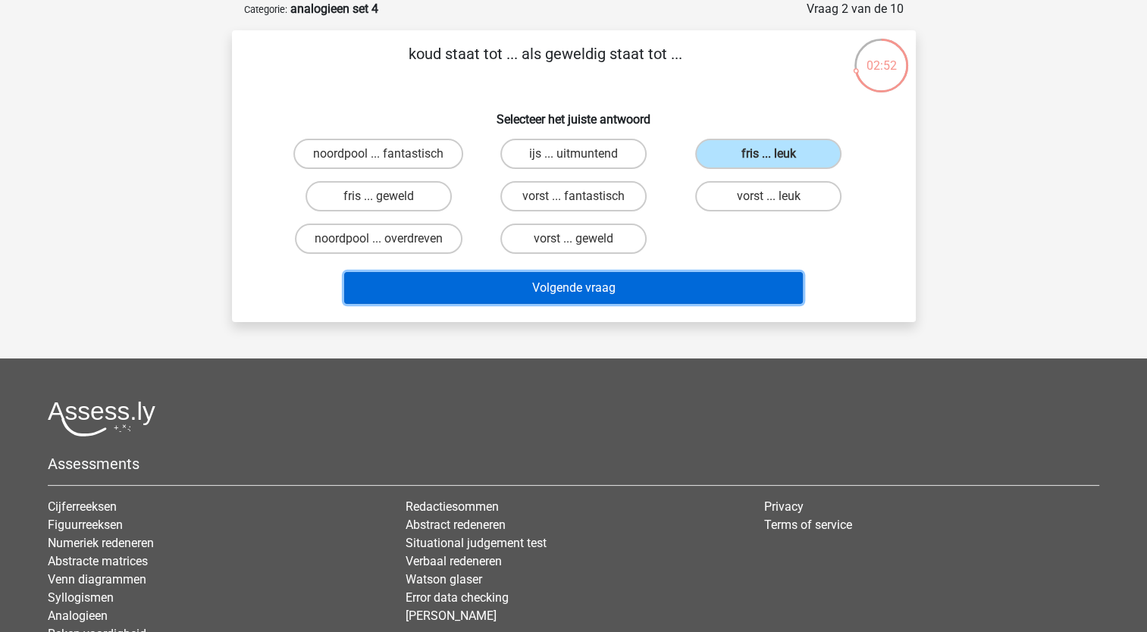
click at [587, 289] on button "Volgende vraag" at bounding box center [573, 288] width 459 height 32
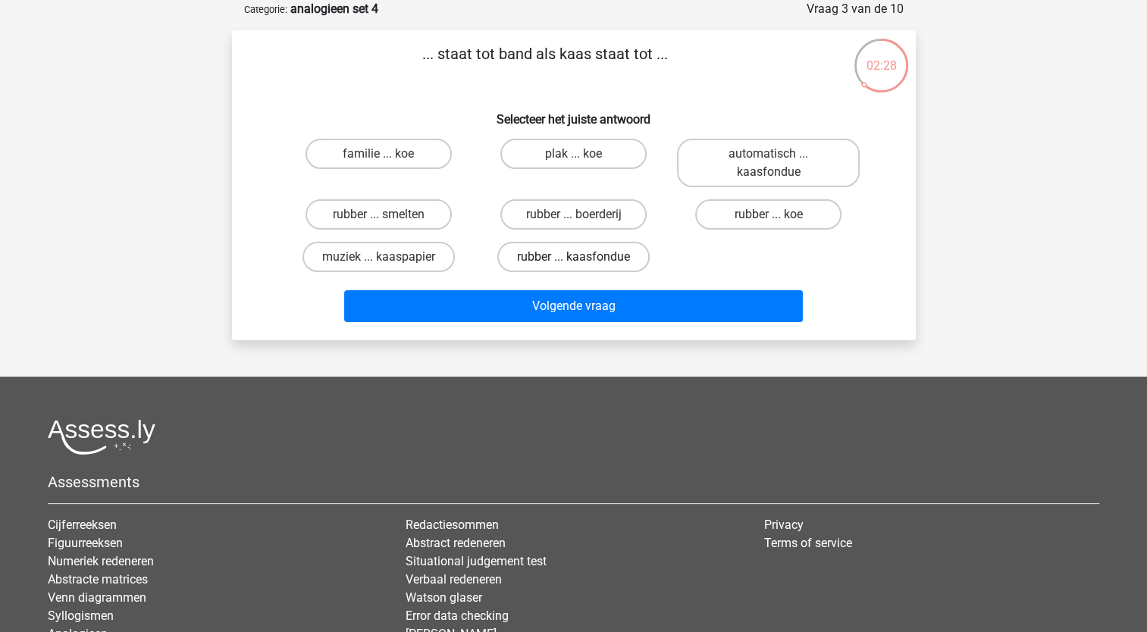
click at [548, 256] on label "rubber ... kaasfondue" at bounding box center [573, 257] width 152 height 30
click at [573, 257] on input "rubber ... kaasfondue" at bounding box center [578, 262] width 10 height 10
radio input "true"
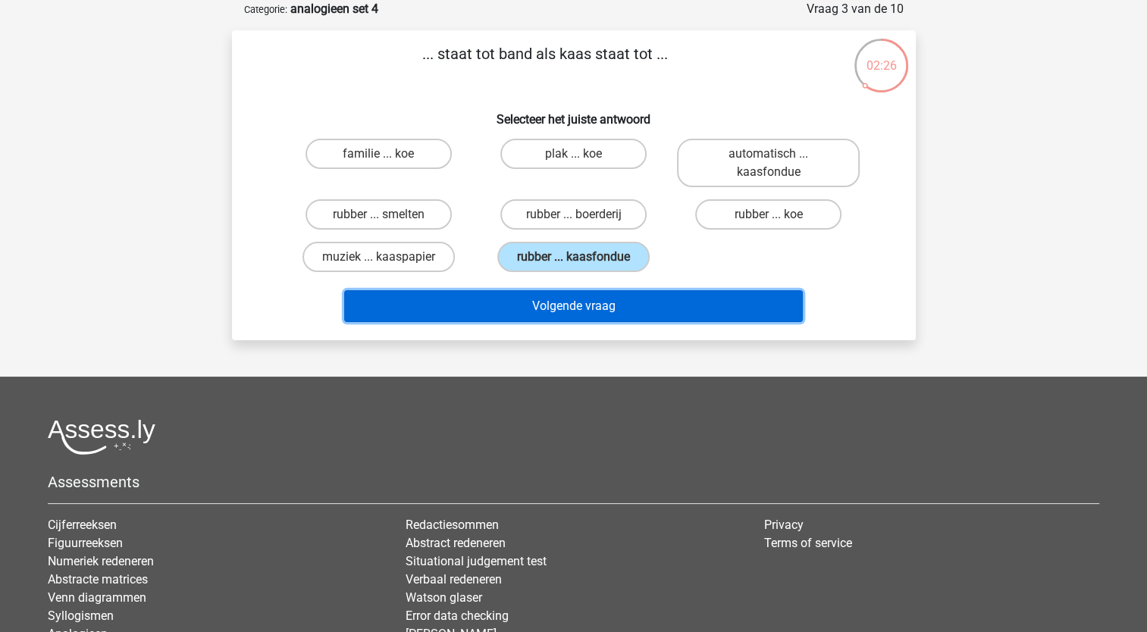
click at [537, 315] on button "Volgende vraag" at bounding box center [573, 306] width 459 height 32
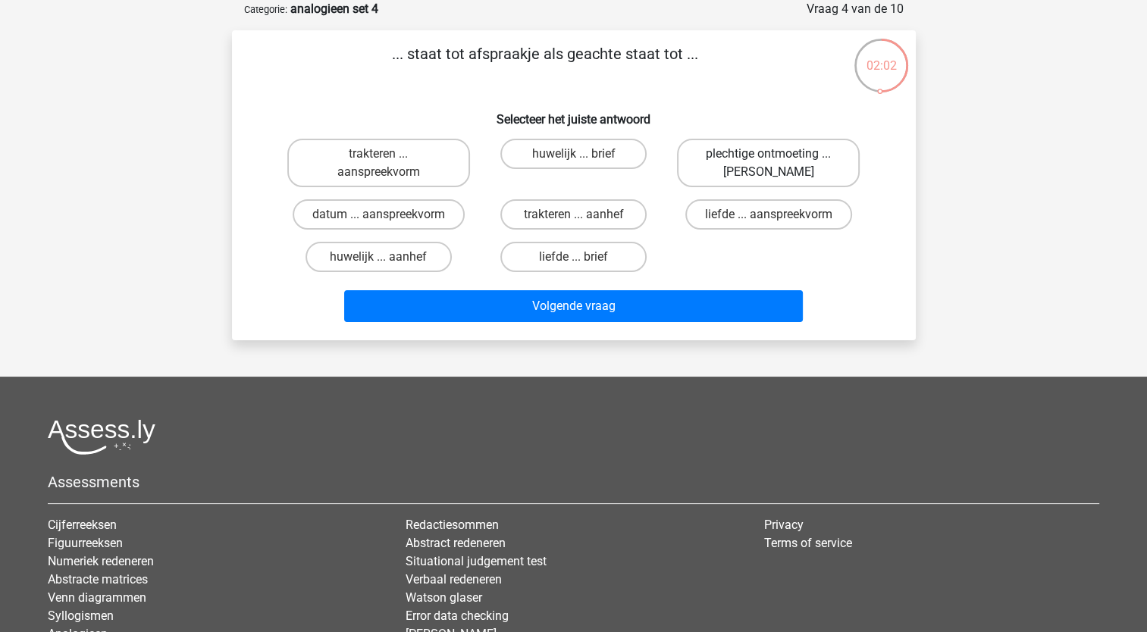
click at [746, 158] on label "plechtige ontmoeting ... hoi" at bounding box center [768, 163] width 183 height 49
click at [769, 158] on input "plechtige ontmoeting ... hoi" at bounding box center [774, 159] width 10 height 10
radio input "true"
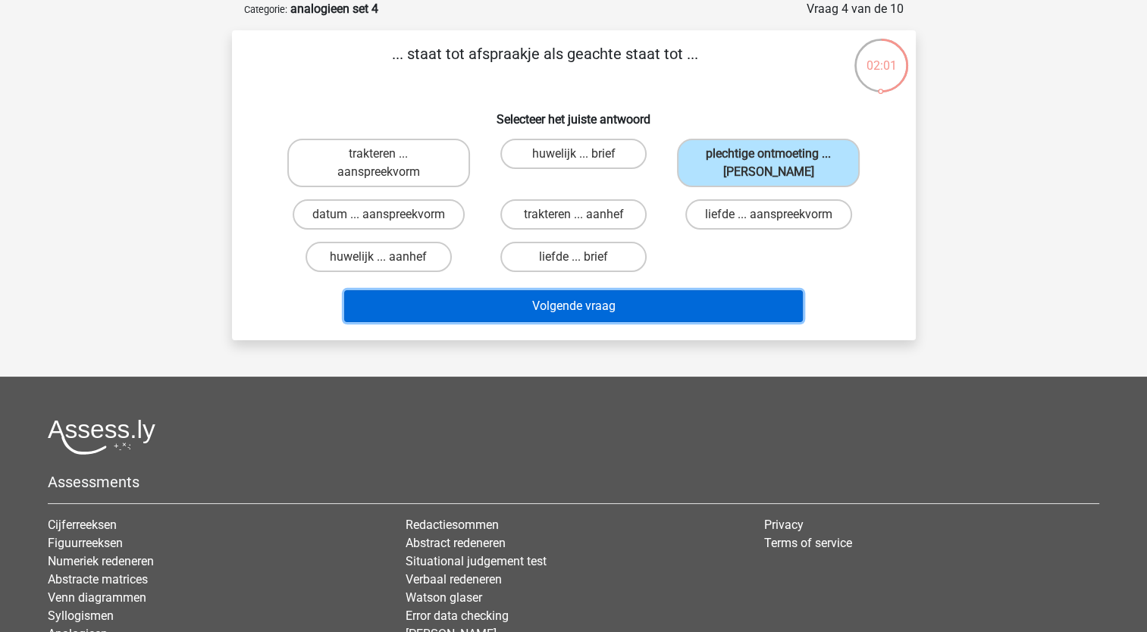
click at [644, 305] on button "Volgende vraag" at bounding box center [573, 306] width 459 height 32
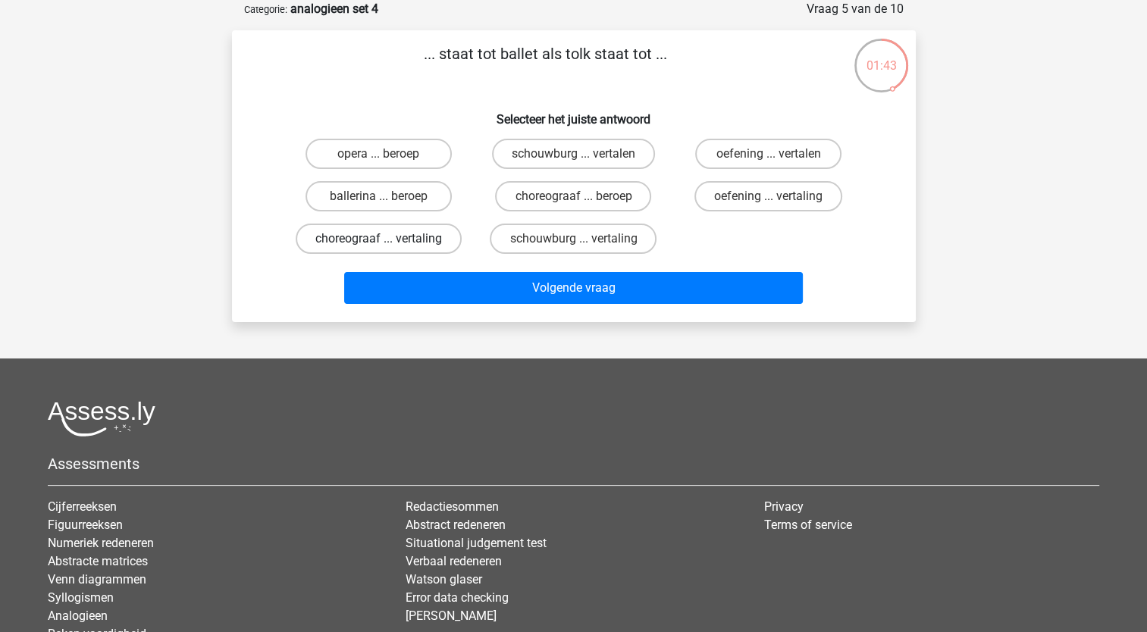
click at [415, 238] on label "choreograaf ... vertaling" at bounding box center [379, 239] width 166 height 30
click at [388, 239] on input "choreograaf ... vertaling" at bounding box center [383, 244] width 10 height 10
radio input "true"
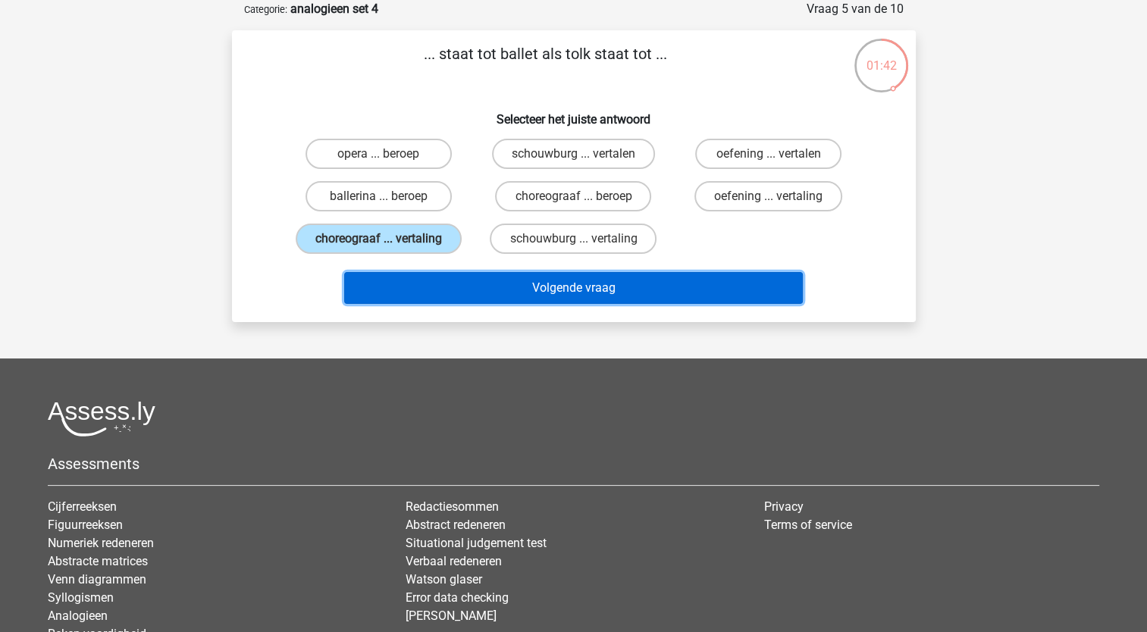
click at [430, 274] on button "Volgende vraag" at bounding box center [573, 288] width 459 height 32
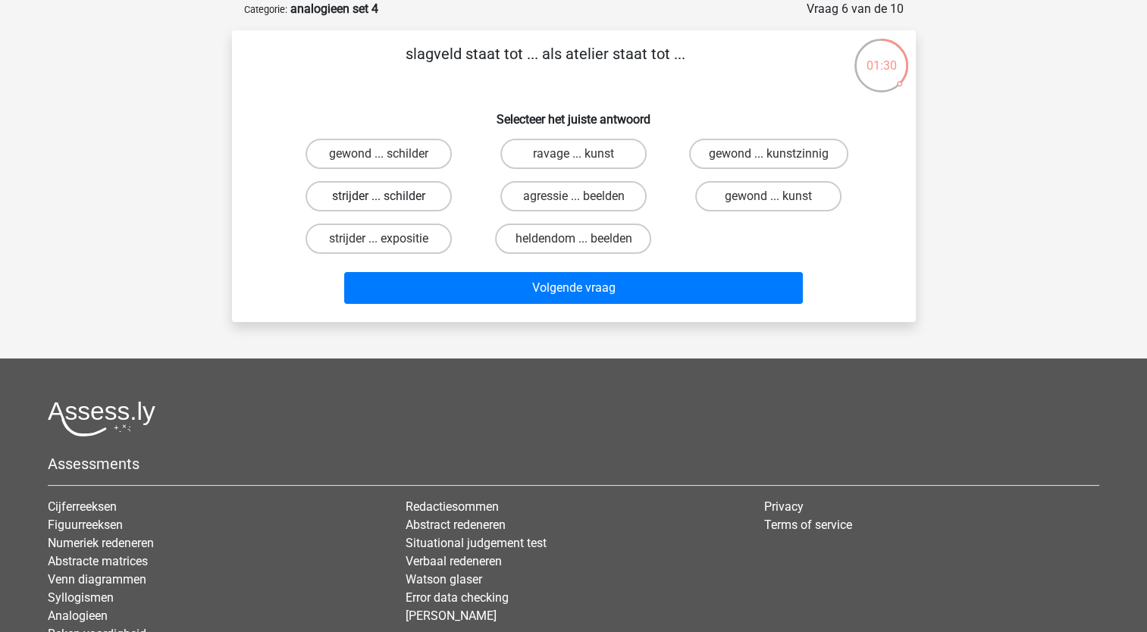
click at [424, 193] on label "strijder ... schilder" at bounding box center [378, 196] width 146 height 30
click at [388, 196] on input "strijder ... schilder" at bounding box center [383, 201] width 10 height 10
radio input "true"
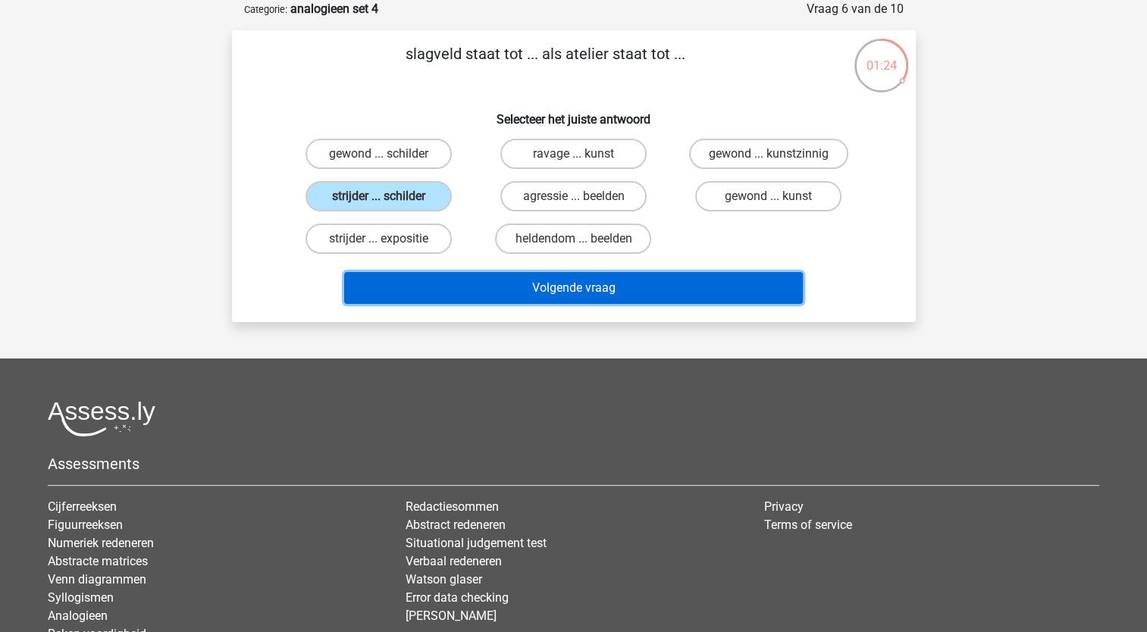
click at [482, 289] on button "Volgende vraag" at bounding box center [573, 288] width 459 height 32
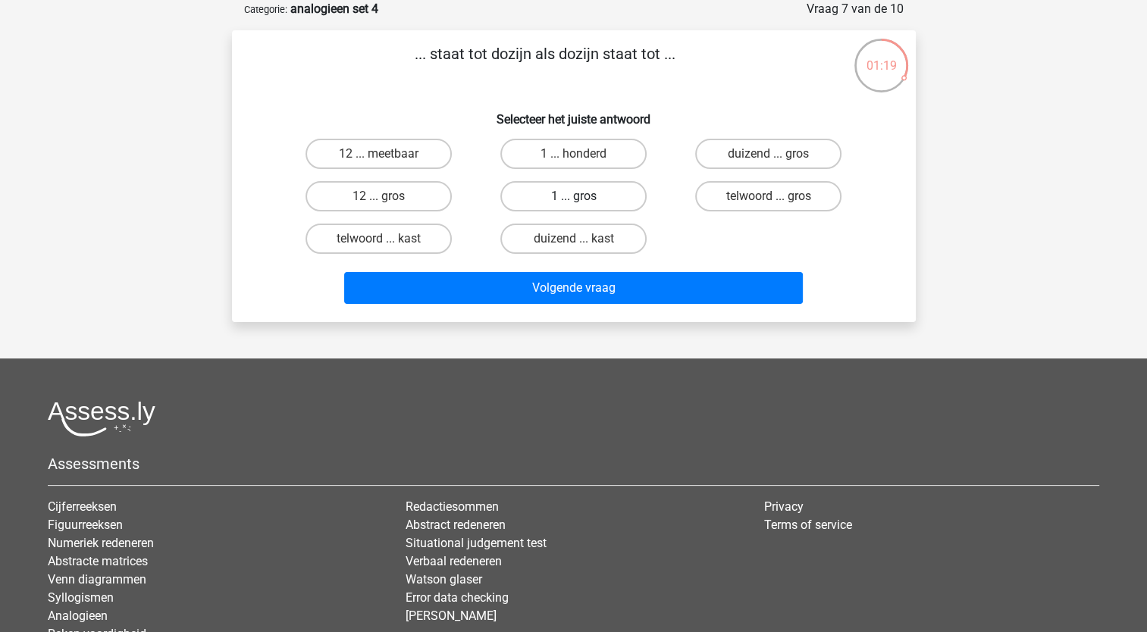
click at [578, 195] on label "1 ... gros" at bounding box center [573, 196] width 146 height 30
click at [578, 196] on input "1 ... gros" at bounding box center [578, 201] width 10 height 10
radio input "true"
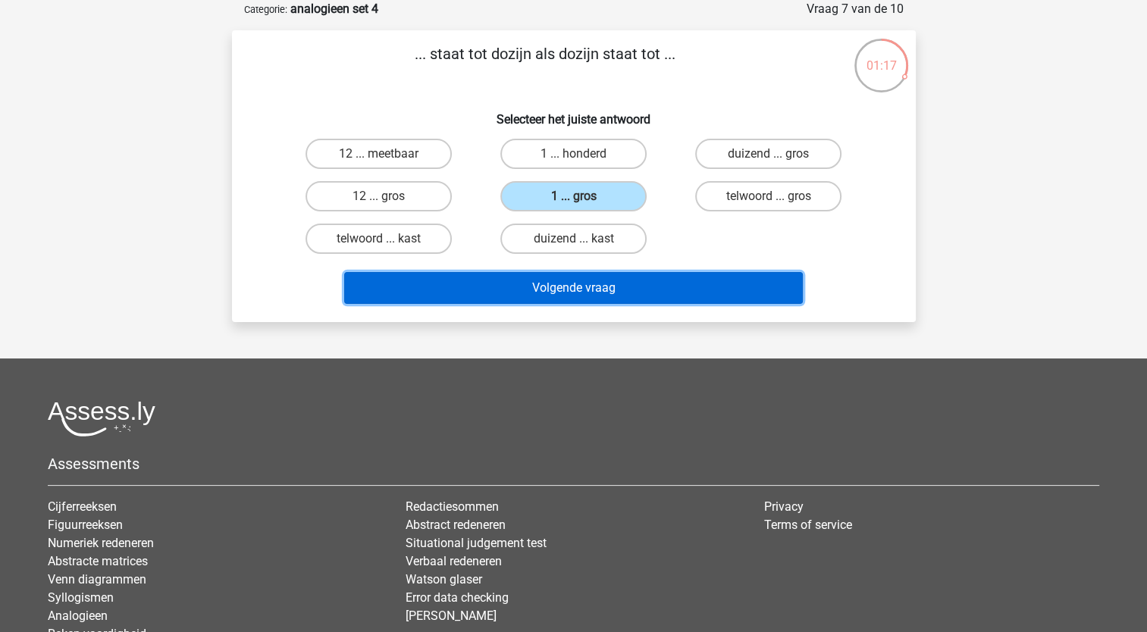
click at [551, 293] on button "Volgende vraag" at bounding box center [573, 288] width 459 height 32
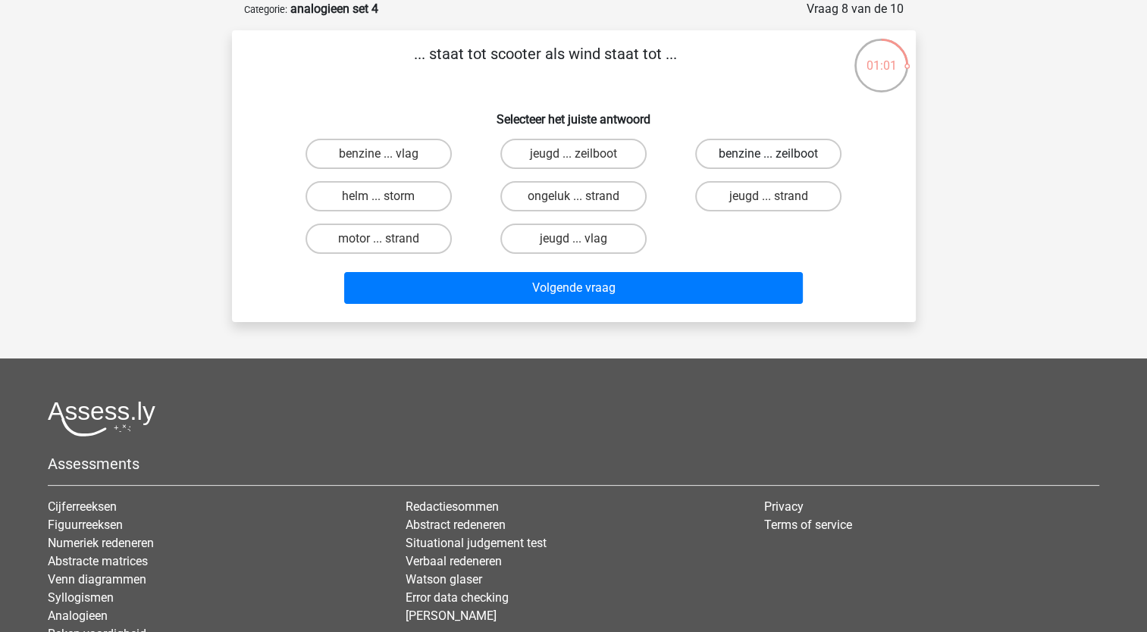
click at [782, 155] on label "benzine ... zeilboot" at bounding box center [768, 154] width 146 height 30
click at [778, 155] on input "benzine ... zeilboot" at bounding box center [774, 159] width 10 height 10
radio input "true"
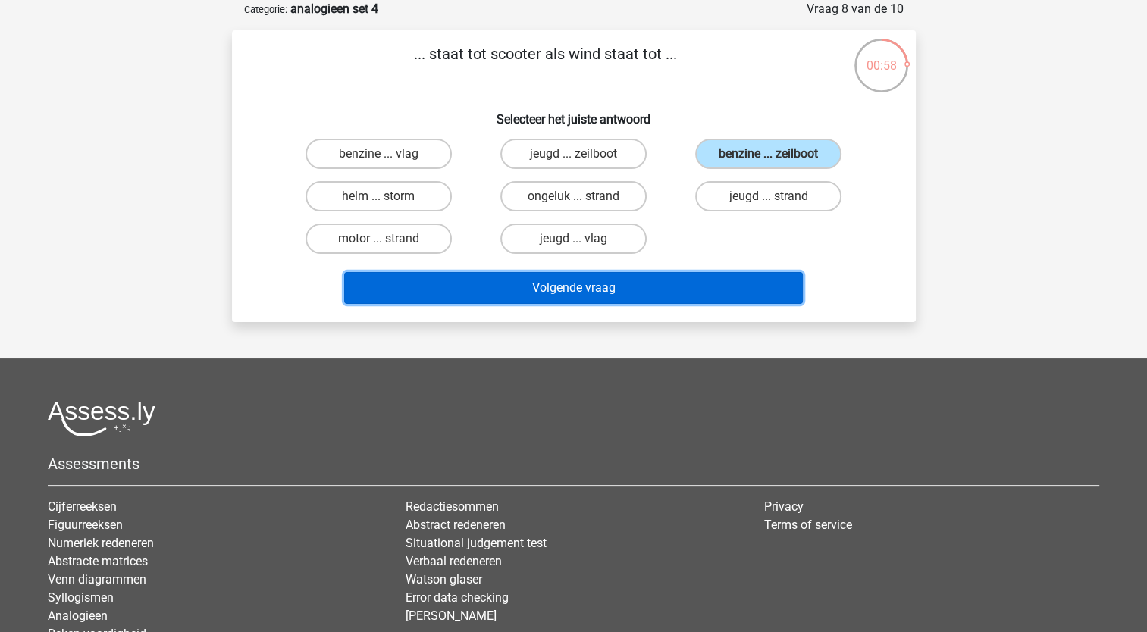
click at [641, 295] on button "Volgende vraag" at bounding box center [573, 288] width 459 height 32
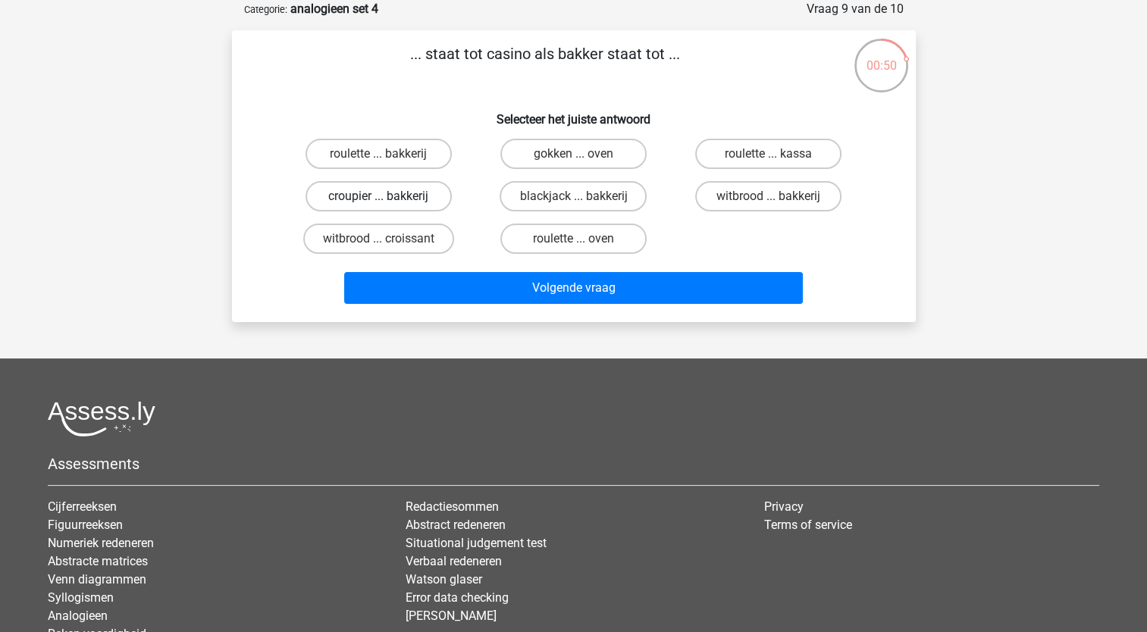
click at [432, 193] on label "croupier ... bakkerij" at bounding box center [378, 196] width 146 height 30
click at [388, 196] on input "croupier ... bakkerij" at bounding box center [383, 201] width 10 height 10
radio input "true"
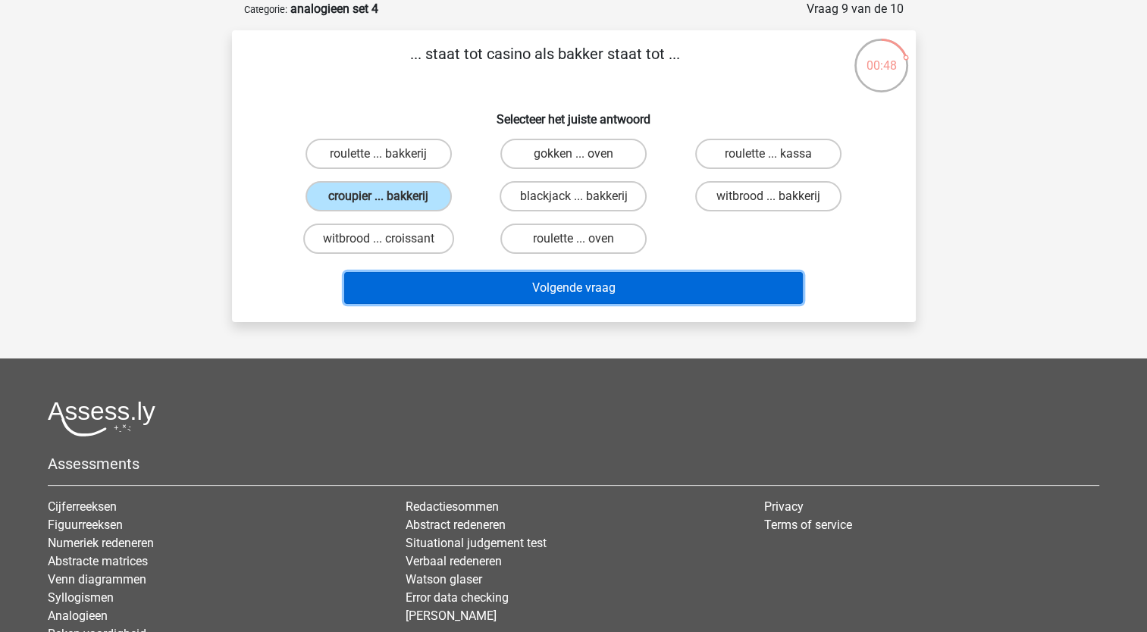
click at [491, 293] on button "Volgende vraag" at bounding box center [573, 288] width 459 height 32
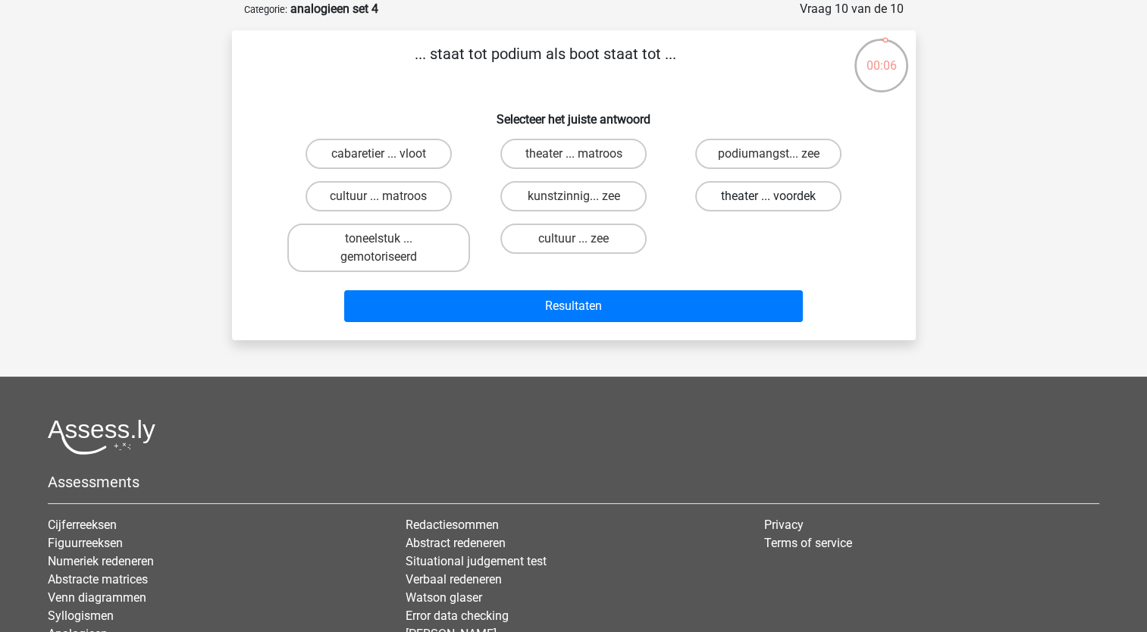
click at [737, 202] on label "theater ... voordek" at bounding box center [768, 196] width 146 height 30
click at [769, 202] on input "theater ... voordek" at bounding box center [774, 201] width 10 height 10
radio input "true"
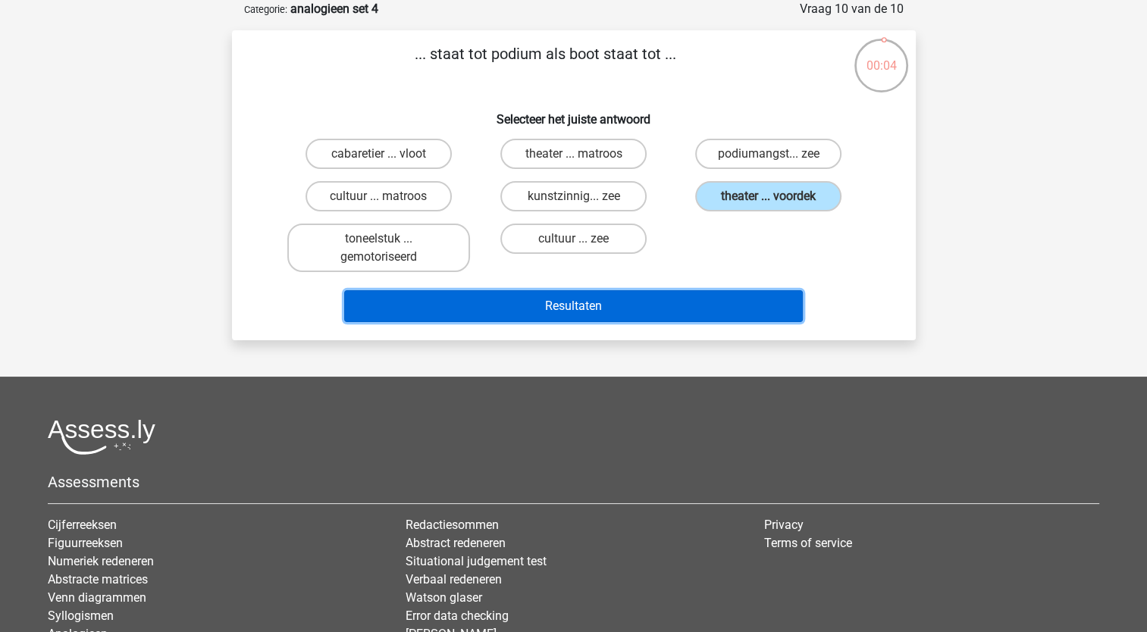
click at [628, 307] on button "Resultaten" at bounding box center [573, 306] width 459 height 32
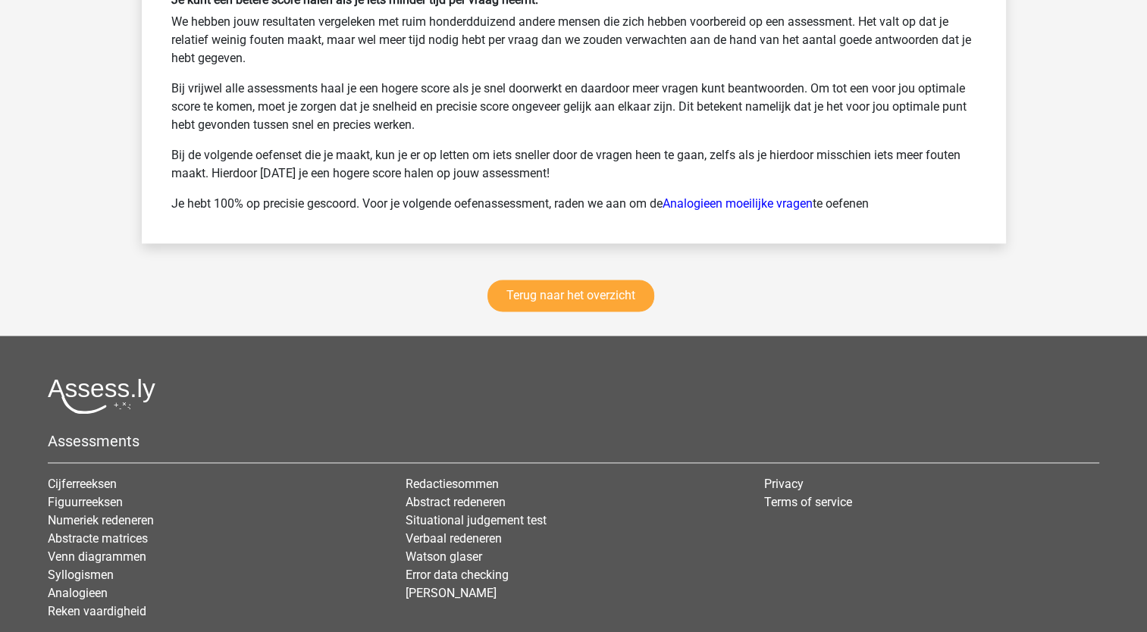
scroll to position [2082, 0]
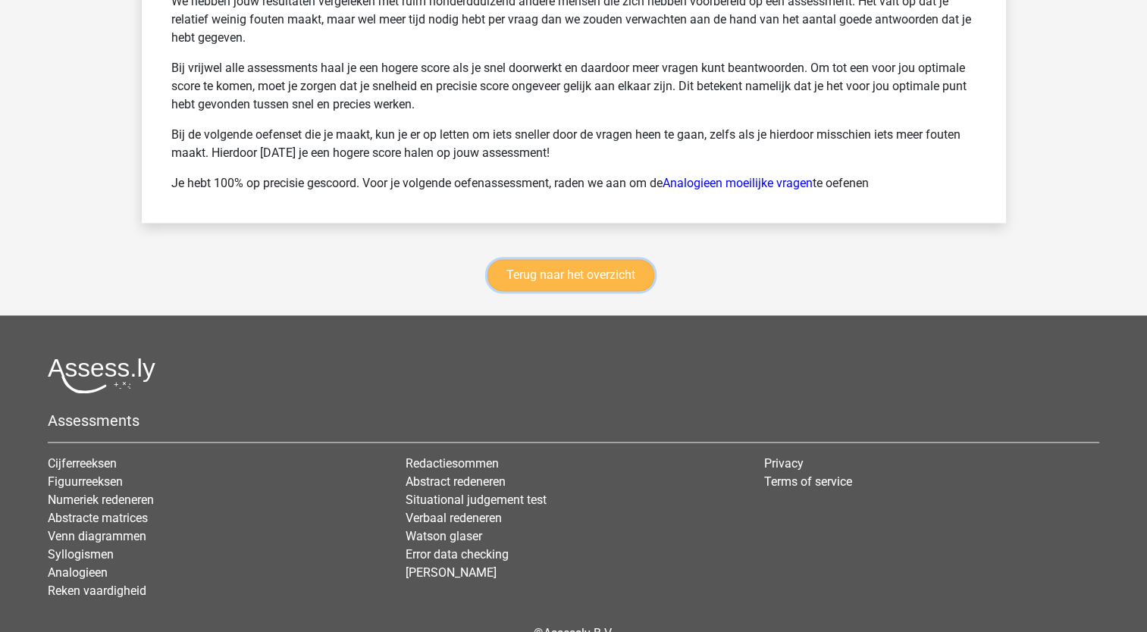
click at [573, 277] on link "Terug naar het overzicht" at bounding box center [570, 275] width 167 height 32
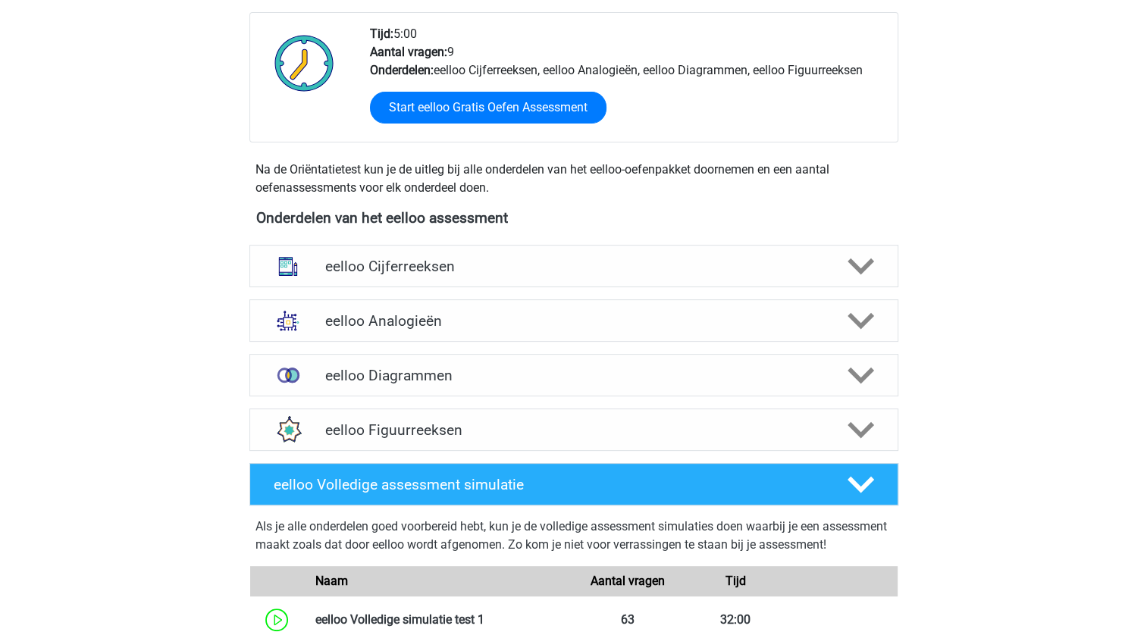
scroll to position [424, 0]
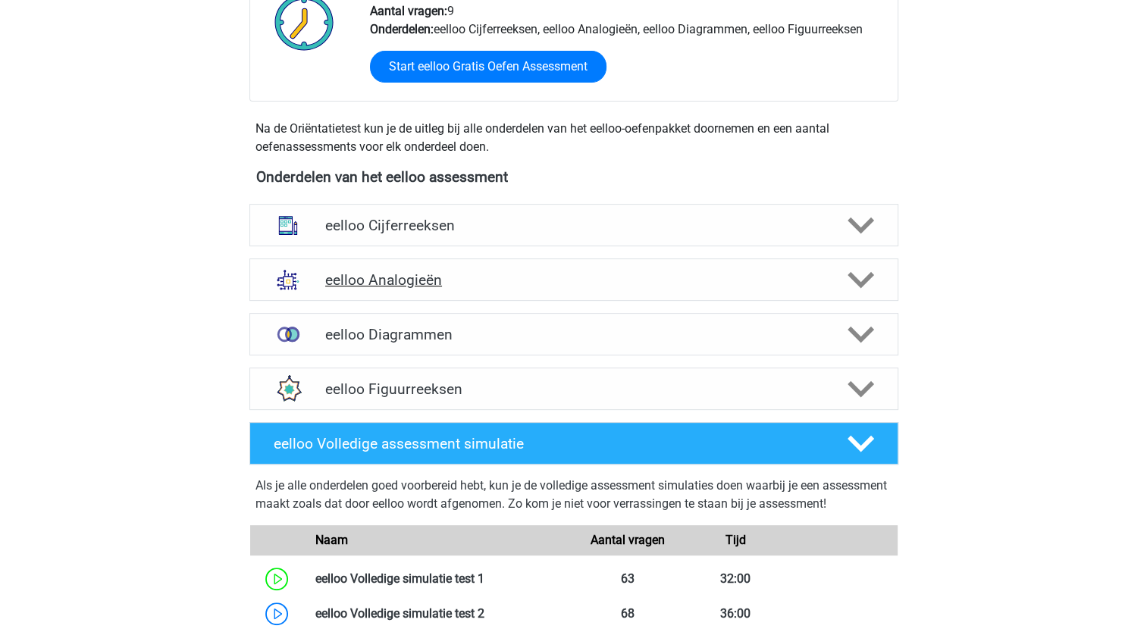
click at [435, 284] on h4 "eelloo Analogieën" at bounding box center [573, 279] width 497 height 17
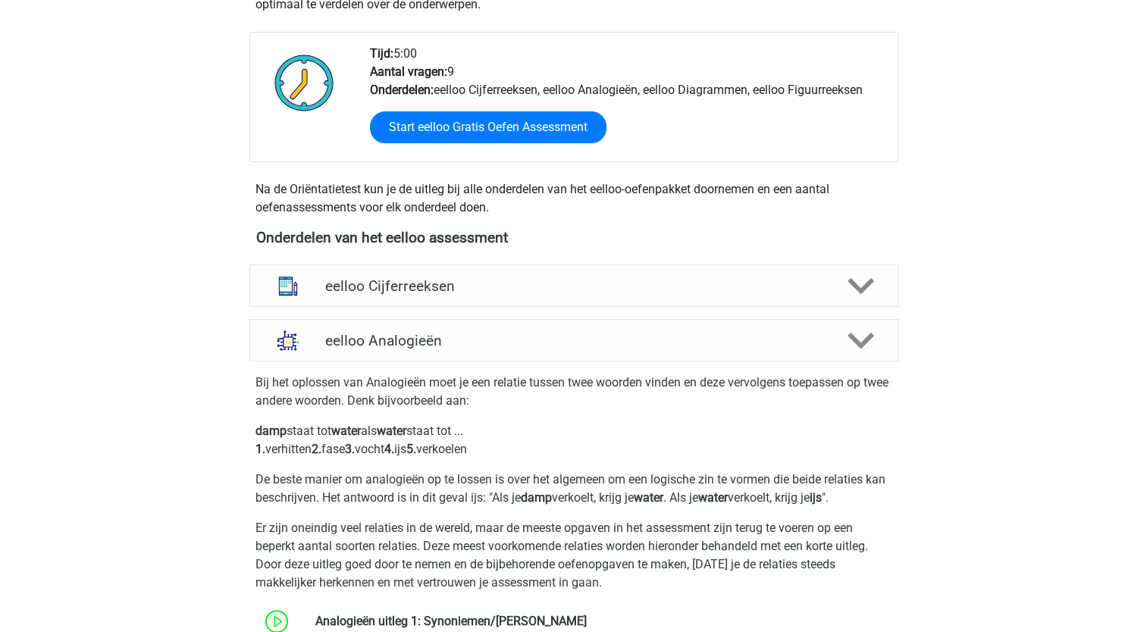
scroll to position [373, 0]
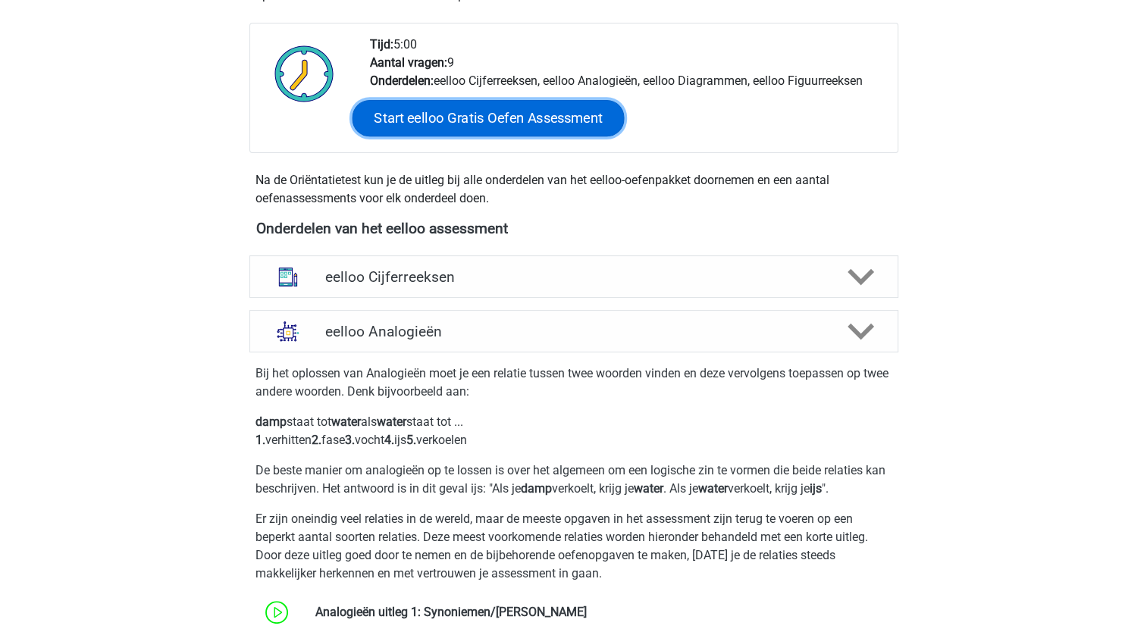
click at [522, 121] on link "Start eelloo Gratis Oefen Assessment" at bounding box center [488, 118] width 272 height 36
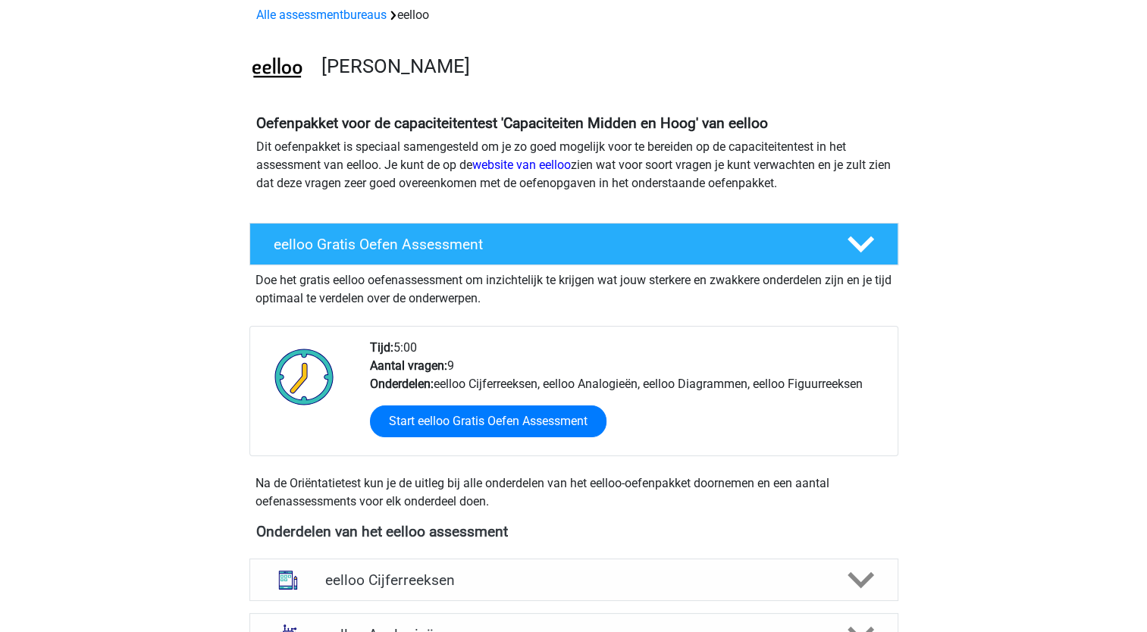
scroll to position [0, 0]
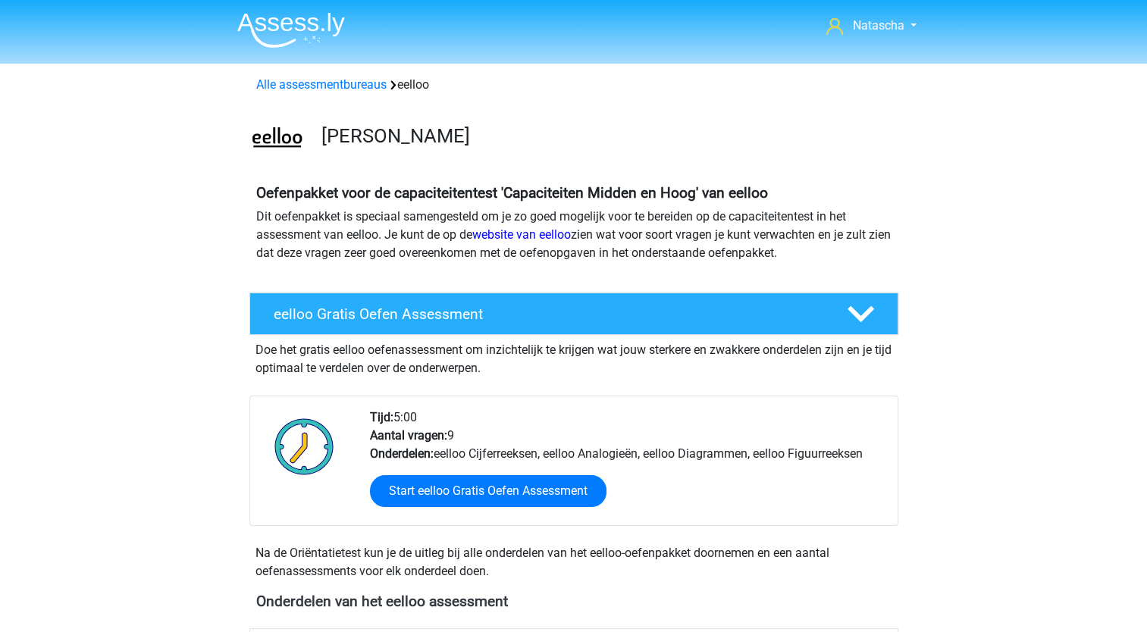
click at [327, 22] on img at bounding box center [291, 30] width 108 height 36
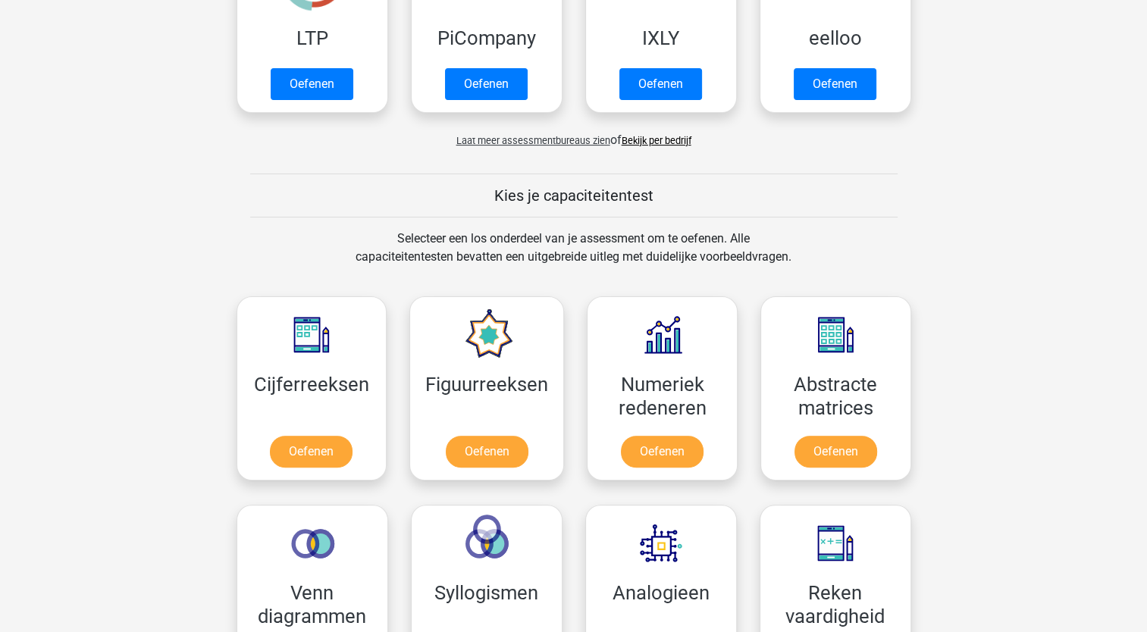
scroll to position [424, 0]
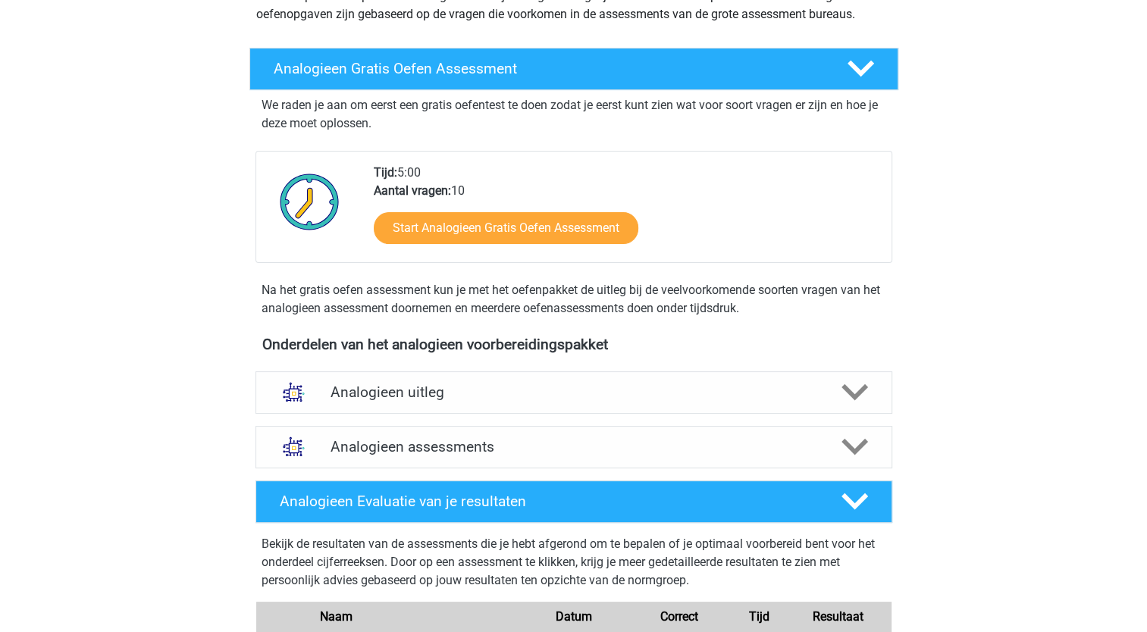
scroll to position [262, 0]
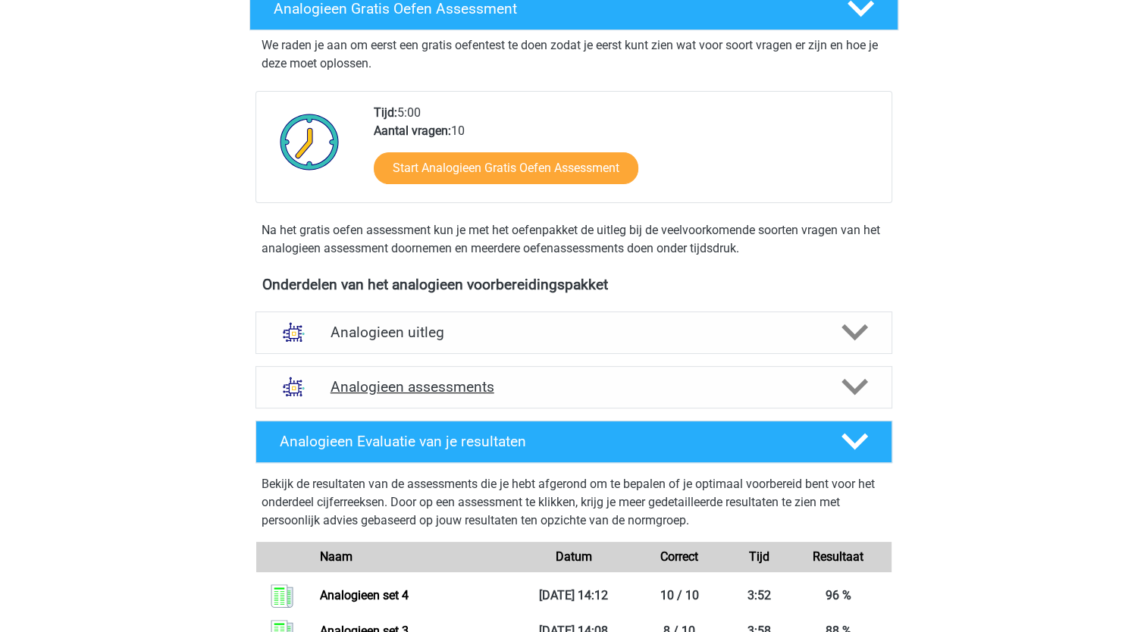
click at [473, 387] on h4 "Analogieen assessments" at bounding box center [574, 386] width 487 height 17
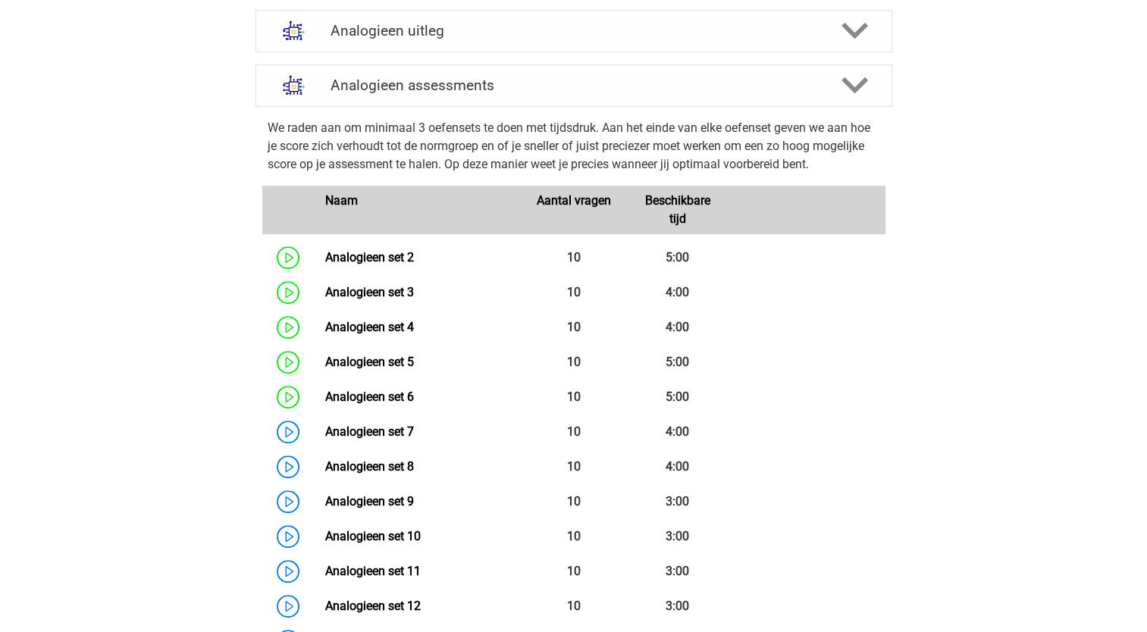
scroll to position [565, 0]
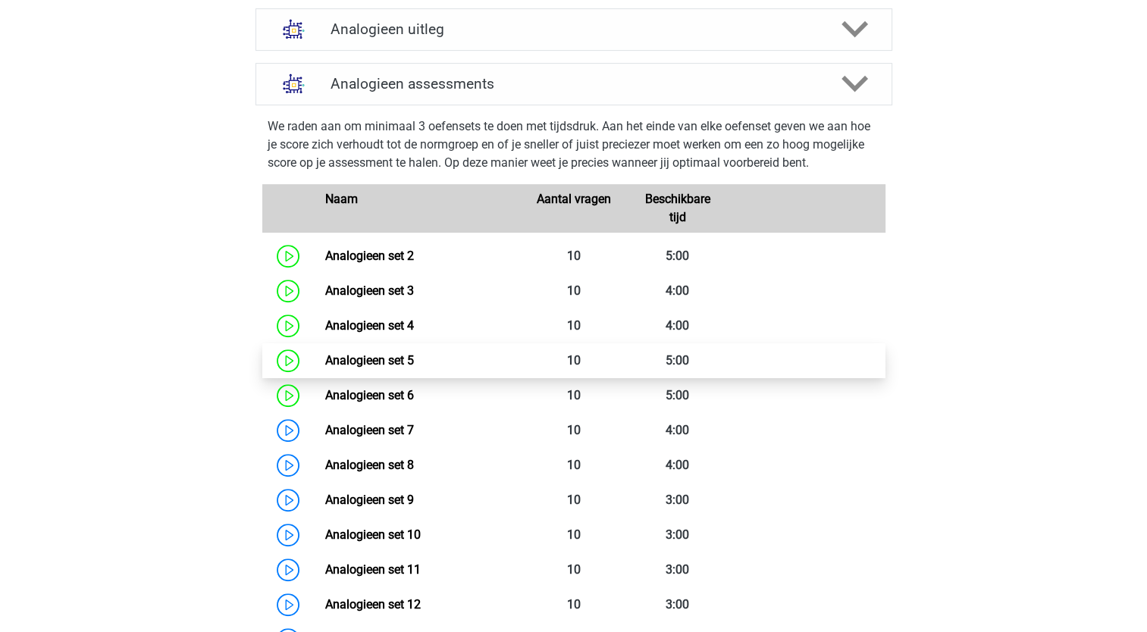
click at [365, 356] on link "Analogieen set 5" at bounding box center [369, 360] width 89 height 14
click at [414, 359] on link "Analogieen set 5" at bounding box center [369, 360] width 89 height 14
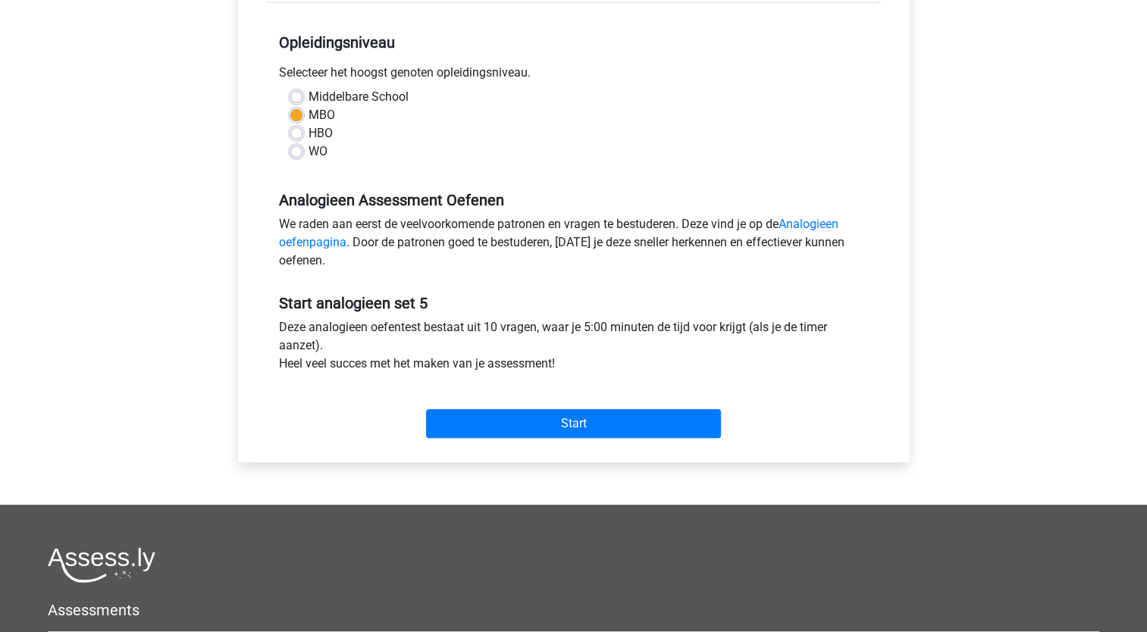
scroll to position [354, 0]
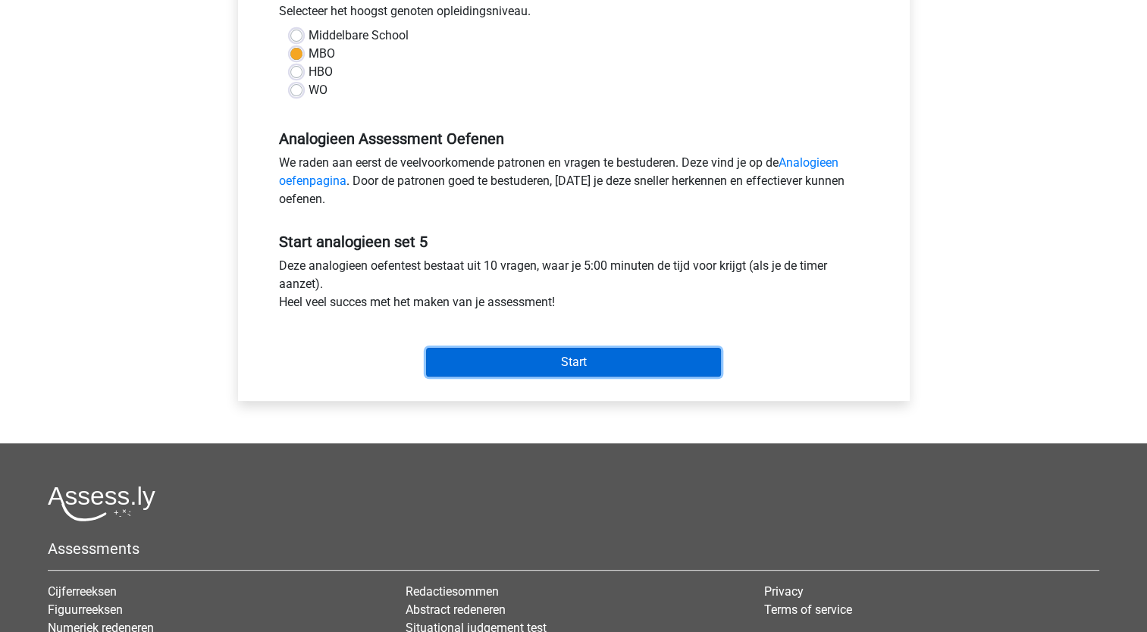
click at [607, 351] on input "Start" at bounding box center [573, 362] width 295 height 29
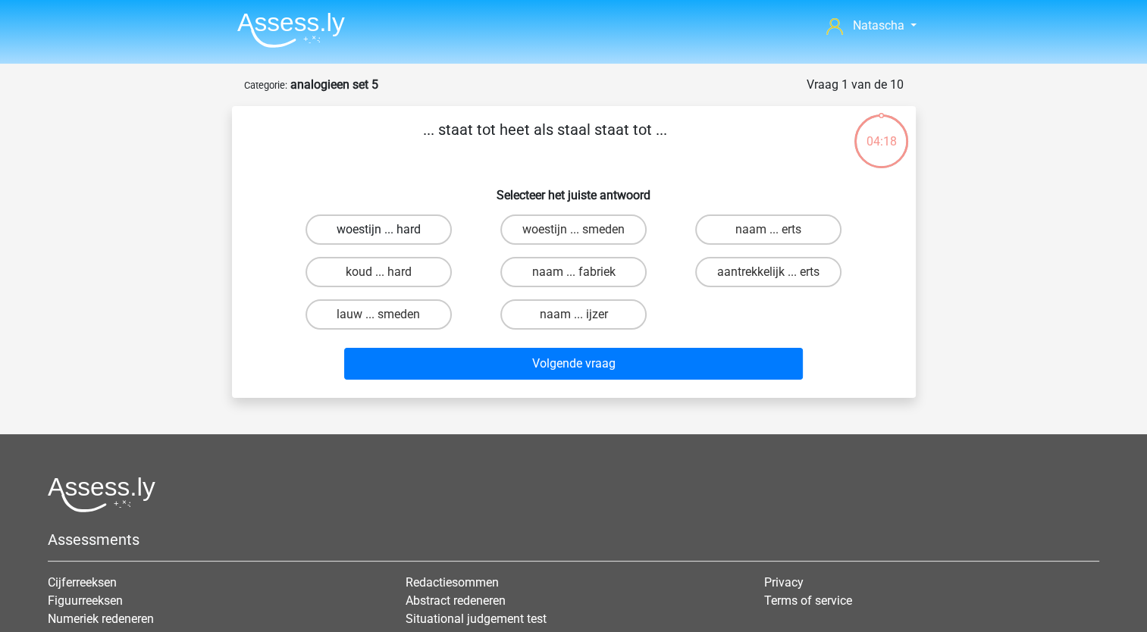
click at [396, 230] on label "woestijn ... hard" at bounding box center [378, 230] width 146 height 30
click at [388, 230] on input "woestijn ... hard" at bounding box center [383, 235] width 10 height 10
radio input "true"
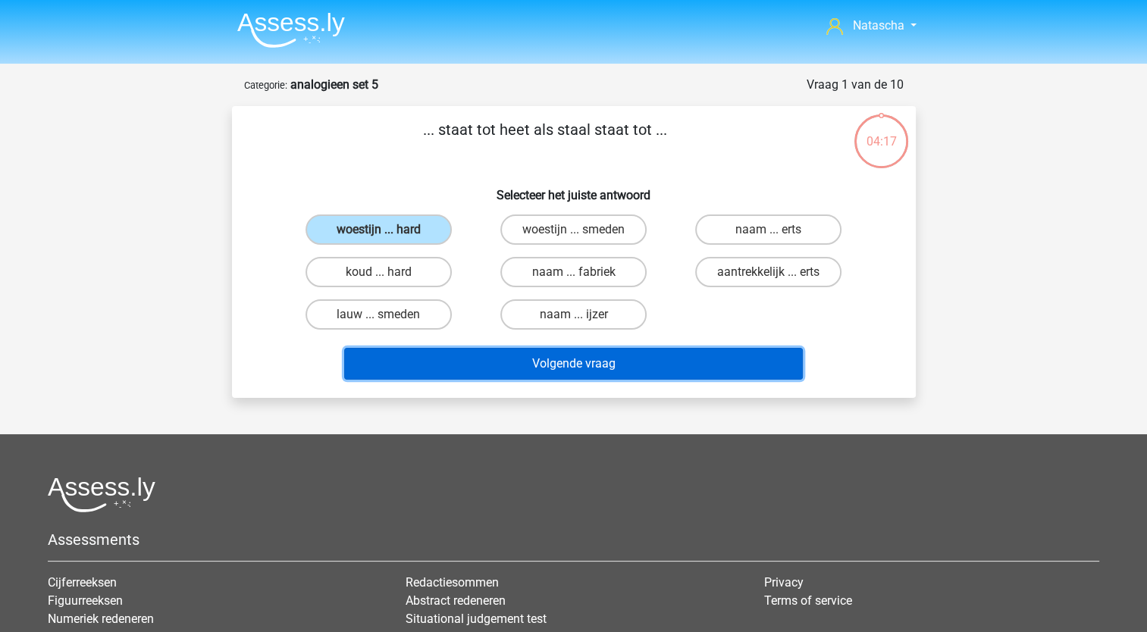
click at [455, 362] on button "Volgende vraag" at bounding box center [573, 364] width 459 height 32
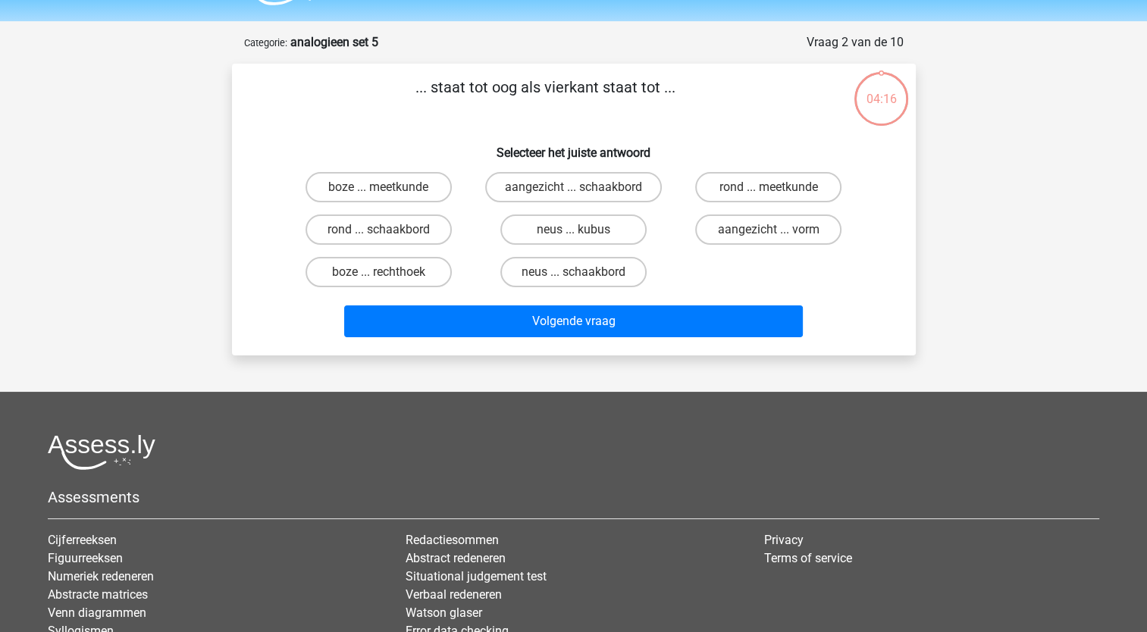
scroll to position [76, 0]
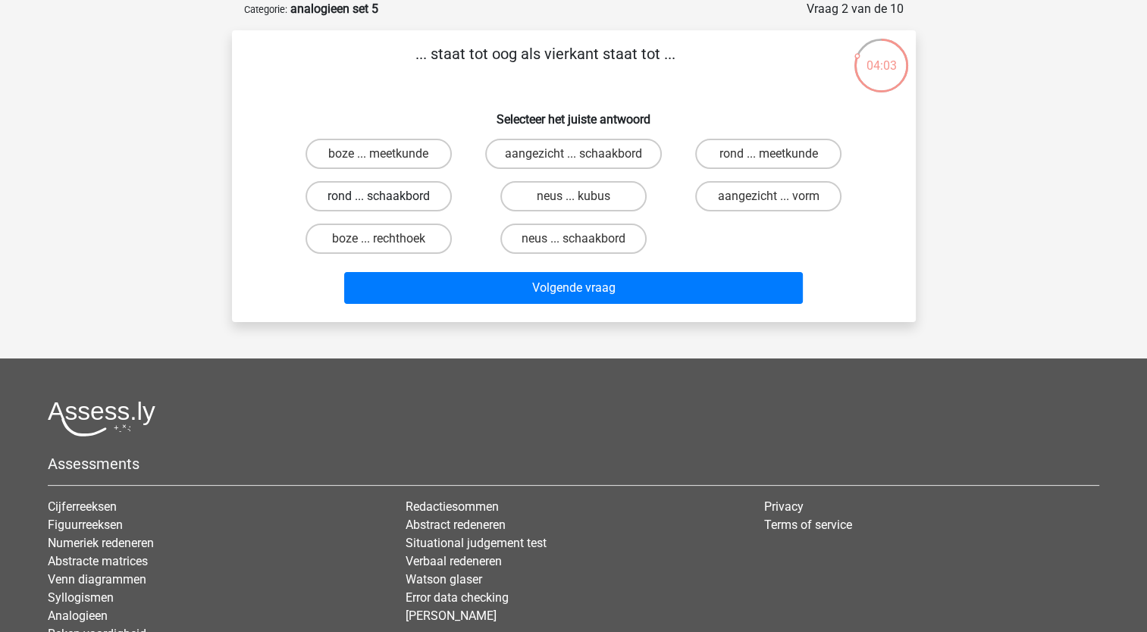
click at [403, 198] on label "rond ... schaakbord" at bounding box center [378, 196] width 146 height 30
click at [388, 198] on input "rond ... schaakbord" at bounding box center [383, 201] width 10 height 10
radio input "true"
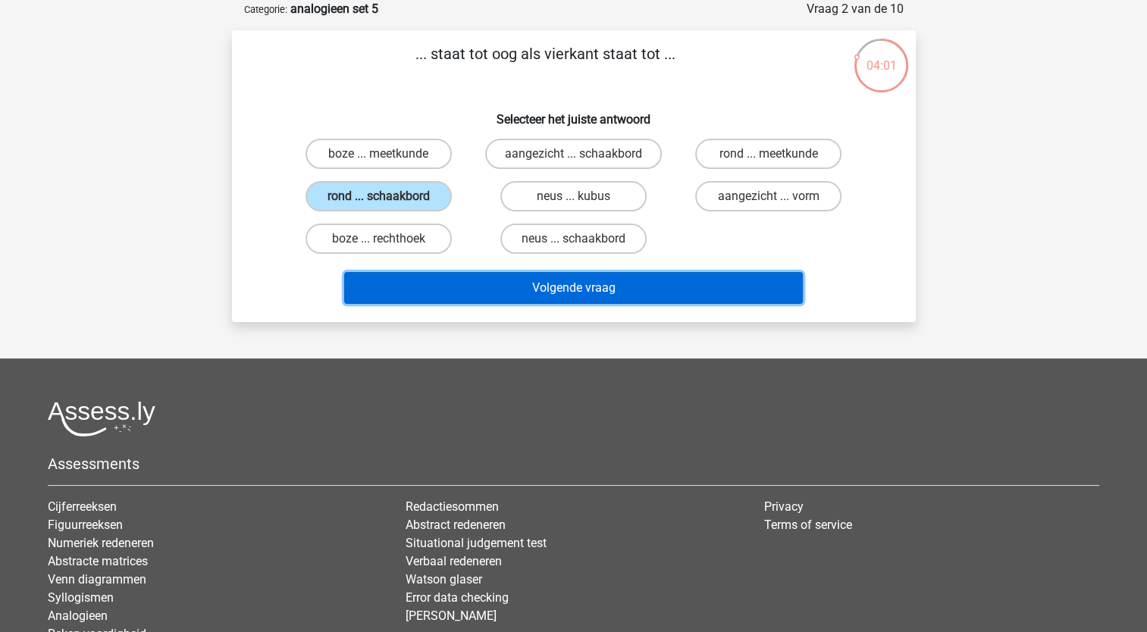
click at [467, 288] on button "Volgende vraag" at bounding box center [573, 288] width 459 height 32
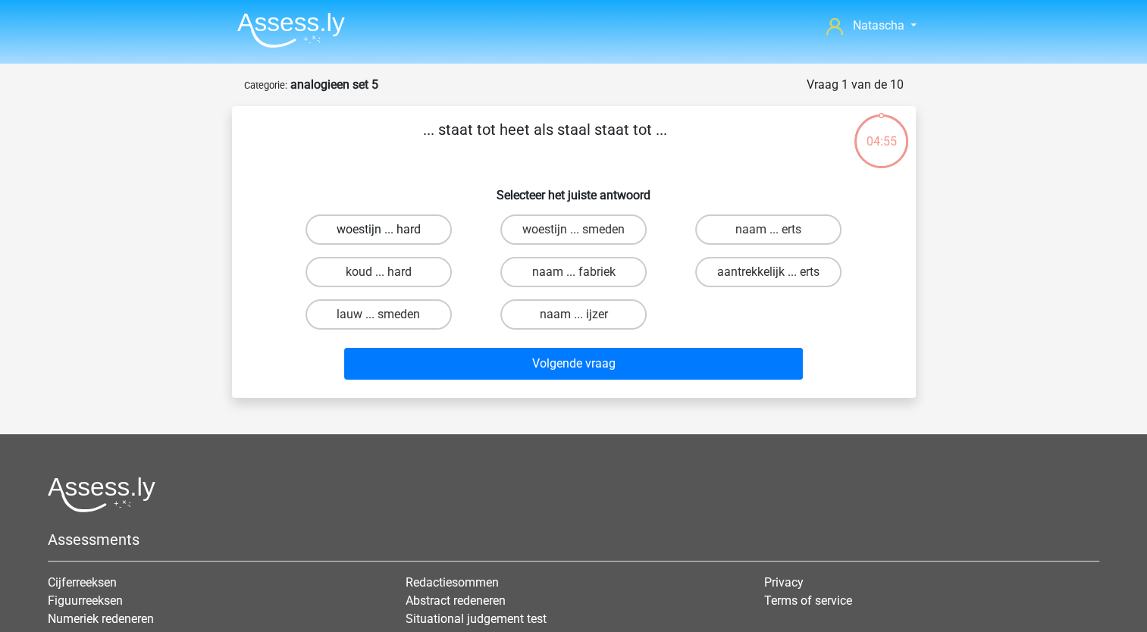
click at [404, 231] on label "woestijn ... hard" at bounding box center [378, 230] width 146 height 30
click at [388, 231] on input "woestijn ... hard" at bounding box center [383, 235] width 10 height 10
radio input "true"
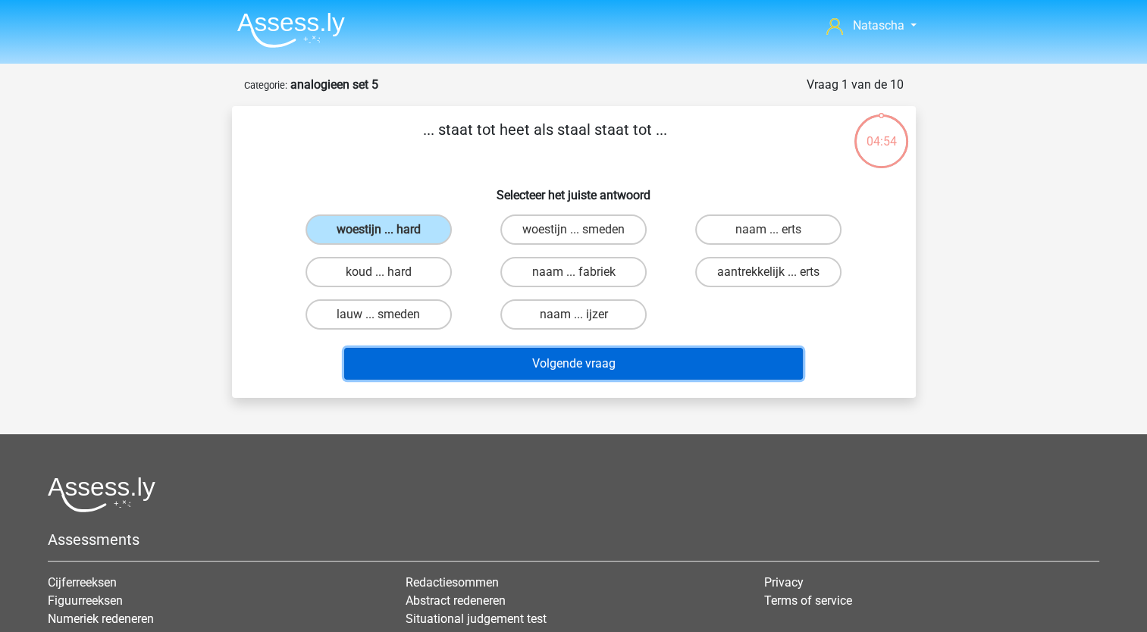
click at [442, 370] on button "Volgende vraag" at bounding box center [573, 364] width 459 height 32
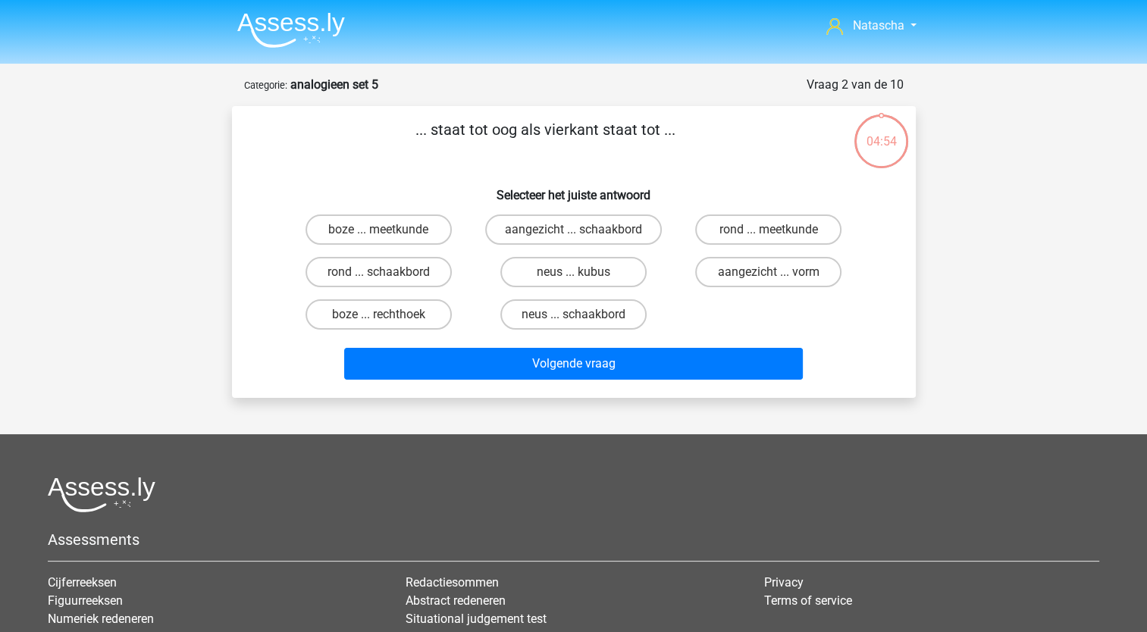
scroll to position [76, 0]
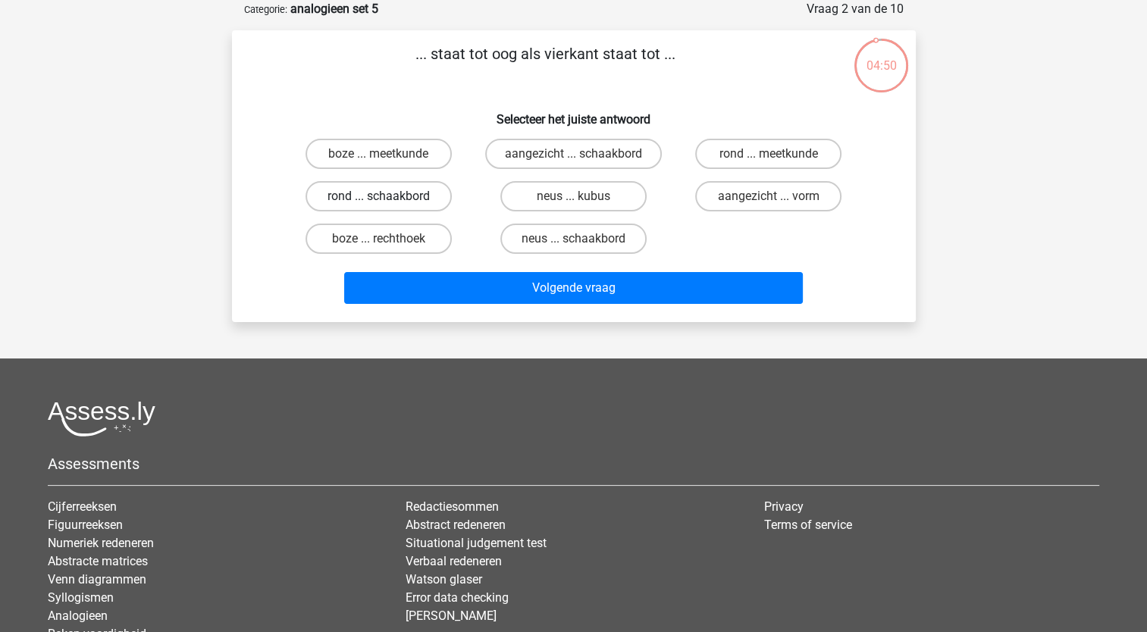
click at [353, 199] on label "rond ... schaakbord" at bounding box center [378, 196] width 146 height 30
click at [378, 199] on input "rond ... schaakbord" at bounding box center [383, 201] width 10 height 10
radio input "true"
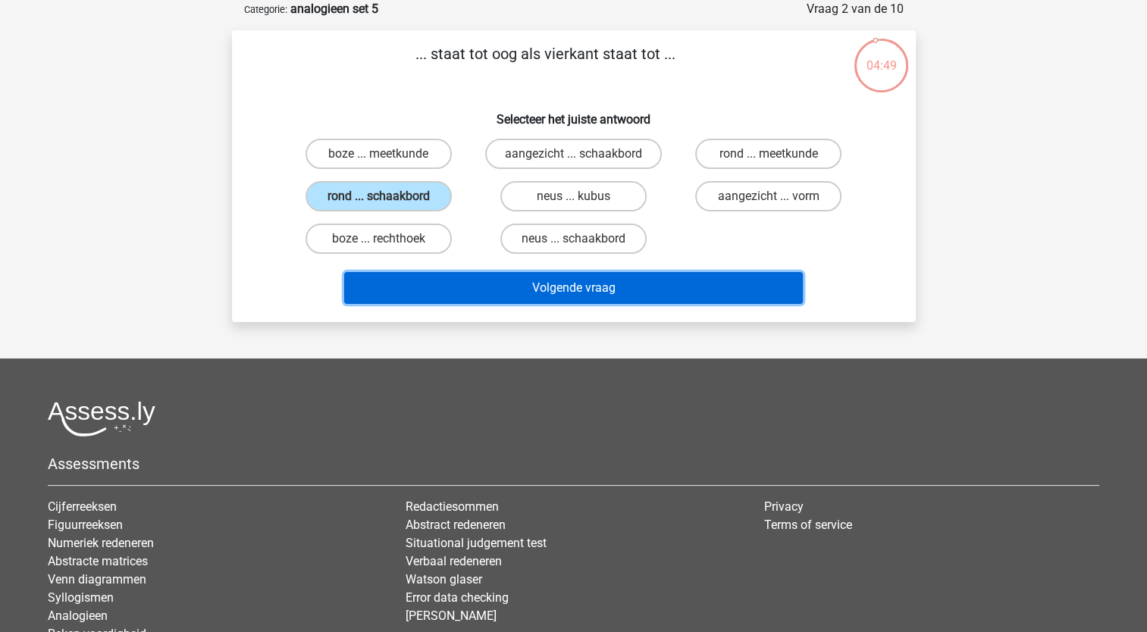
click at [389, 287] on button "Volgende vraag" at bounding box center [573, 288] width 459 height 32
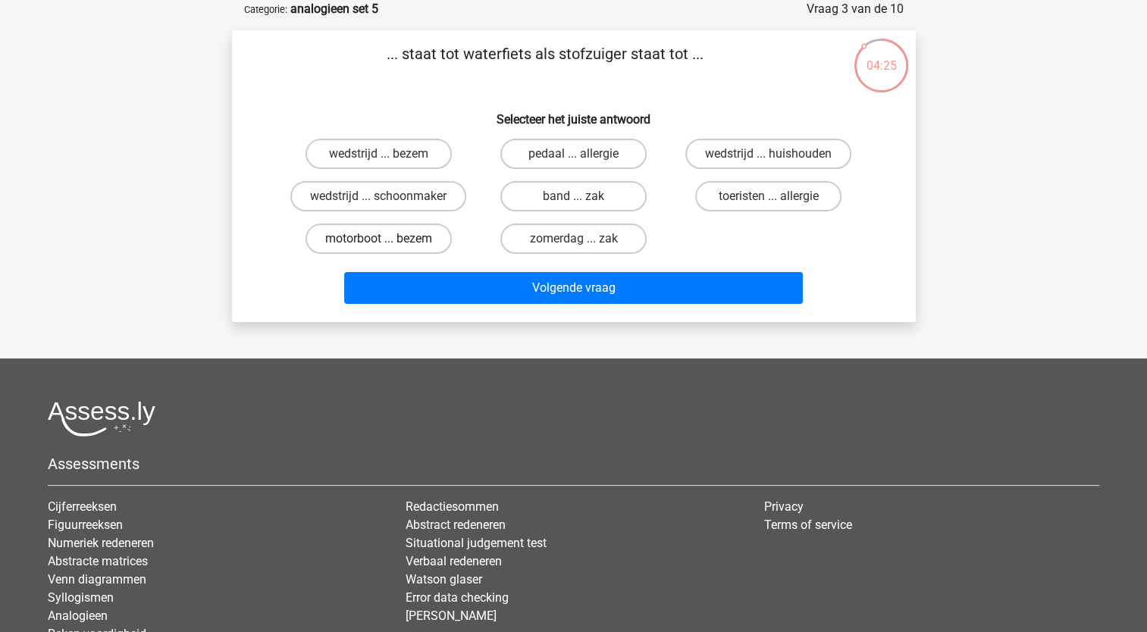
click at [409, 244] on label "motorboot ... bezem" at bounding box center [378, 239] width 146 height 30
click at [388, 244] on input "motorboot ... bezem" at bounding box center [383, 244] width 10 height 10
radio input "true"
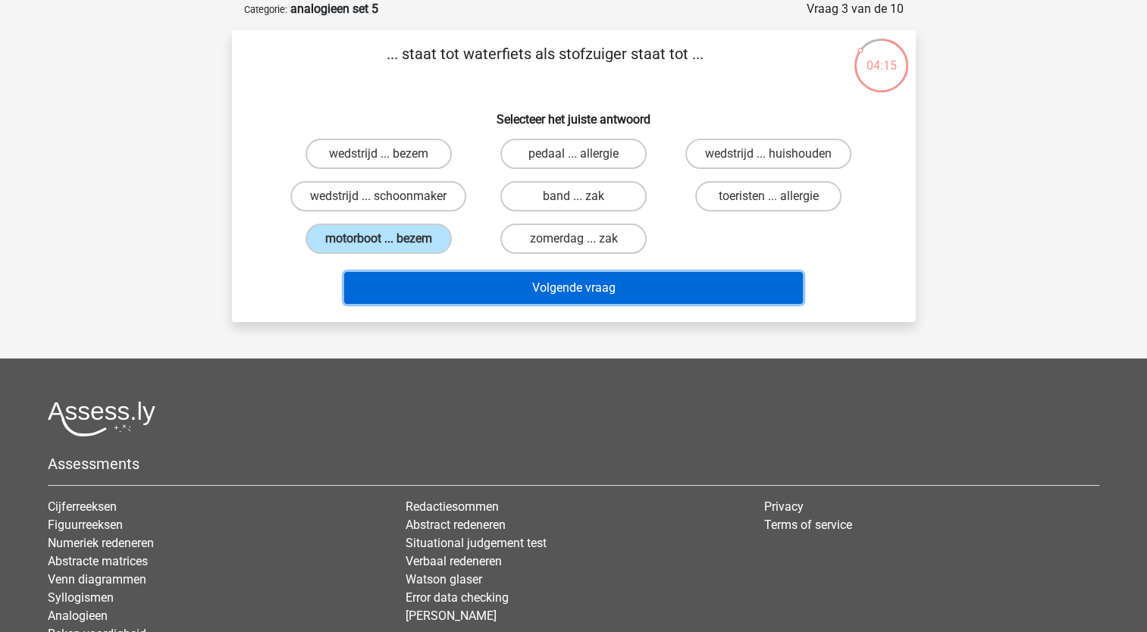
click at [485, 284] on button "Volgende vraag" at bounding box center [573, 288] width 459 height 32
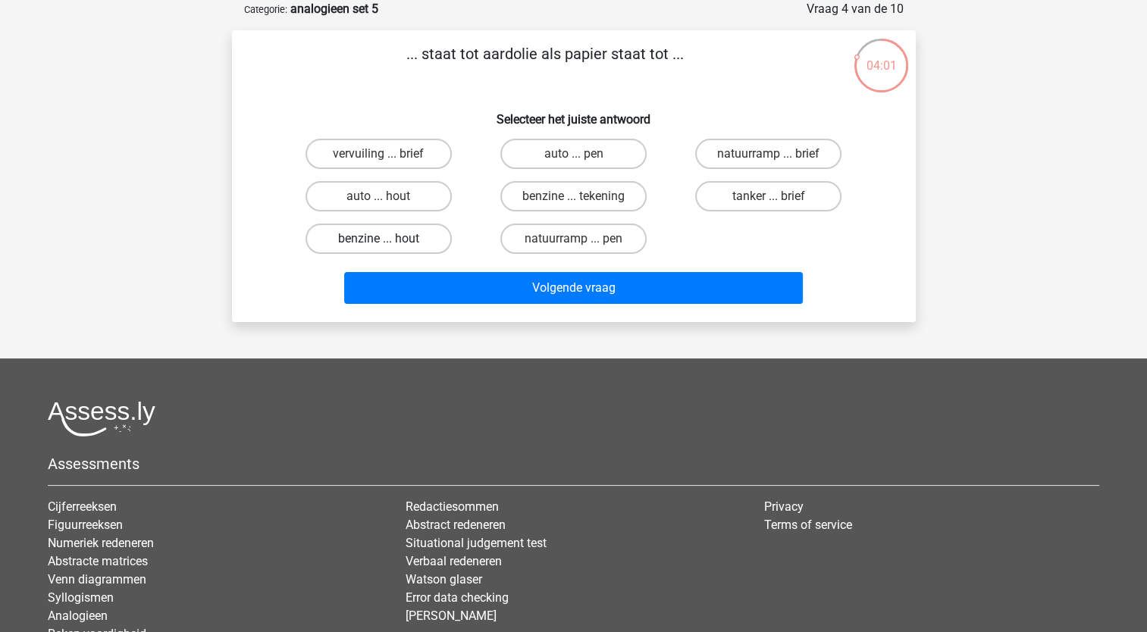
click at [370, 234] on label "benzine ... hout" at bounding box center [378, 239] width 146 height 30
click at [378, 239] on input "benzine ... hout" at bounding box center [383, 244] width 10 height 10
radio input "true"
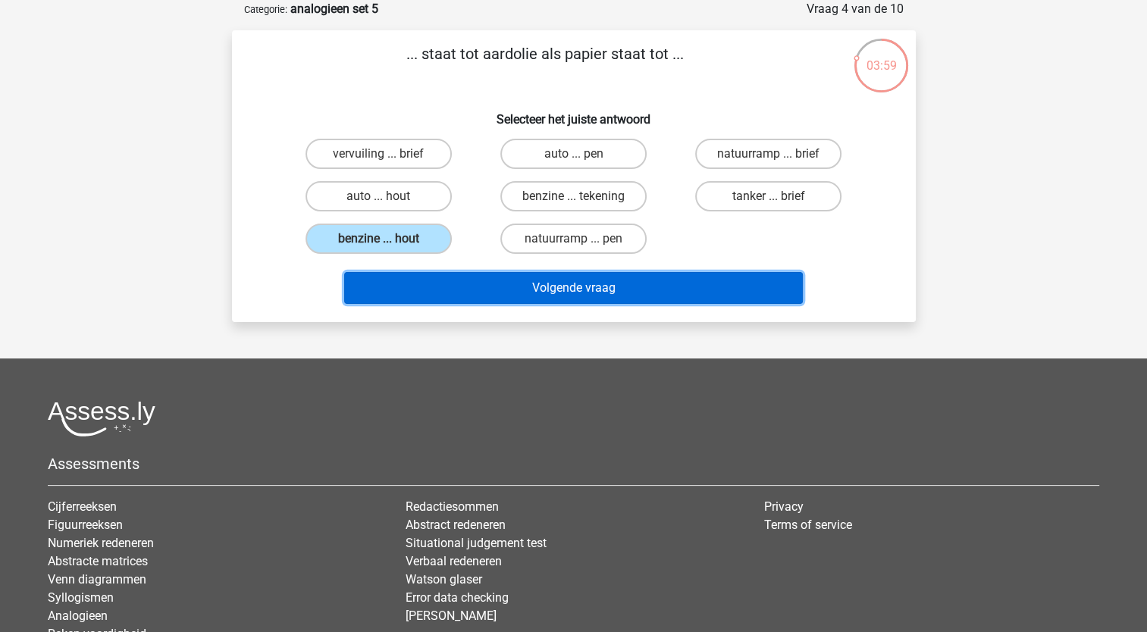
click at [382, 287] on button "Volgende vraag" at bounding box center [573, 288] width 459 height 32
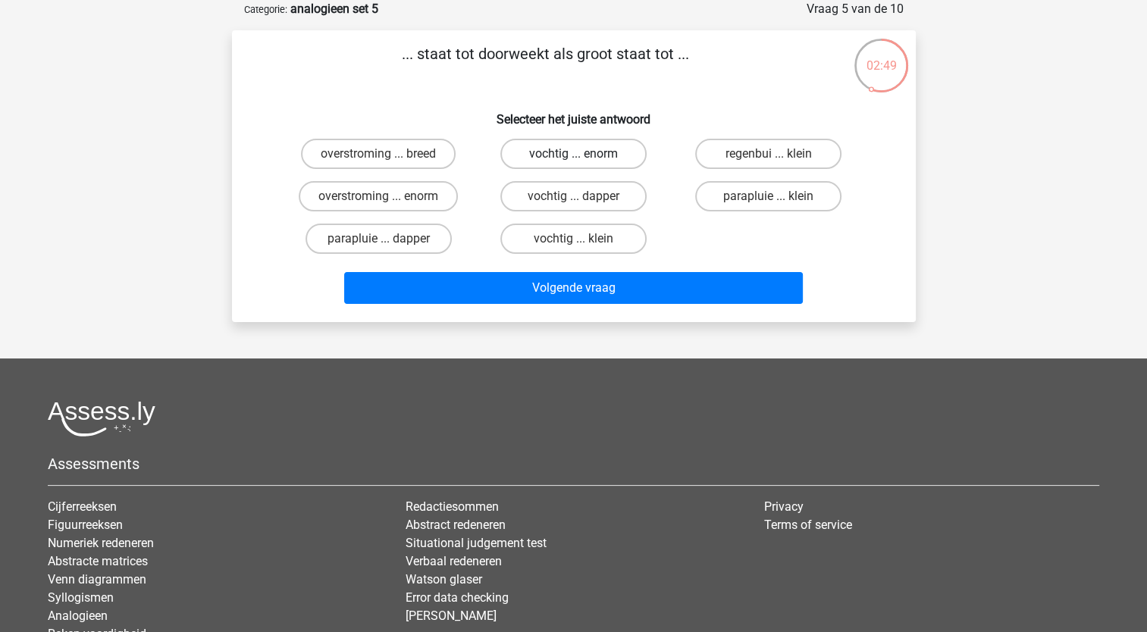
click at [540, 161] on label "vochtig ... enorm" at bounding box center [573, 154] width 146 height 30
click at [573, 161] on input "vochtig ... enorm" at bounding box center [578, 159] width 10 height 10
radio input "true"
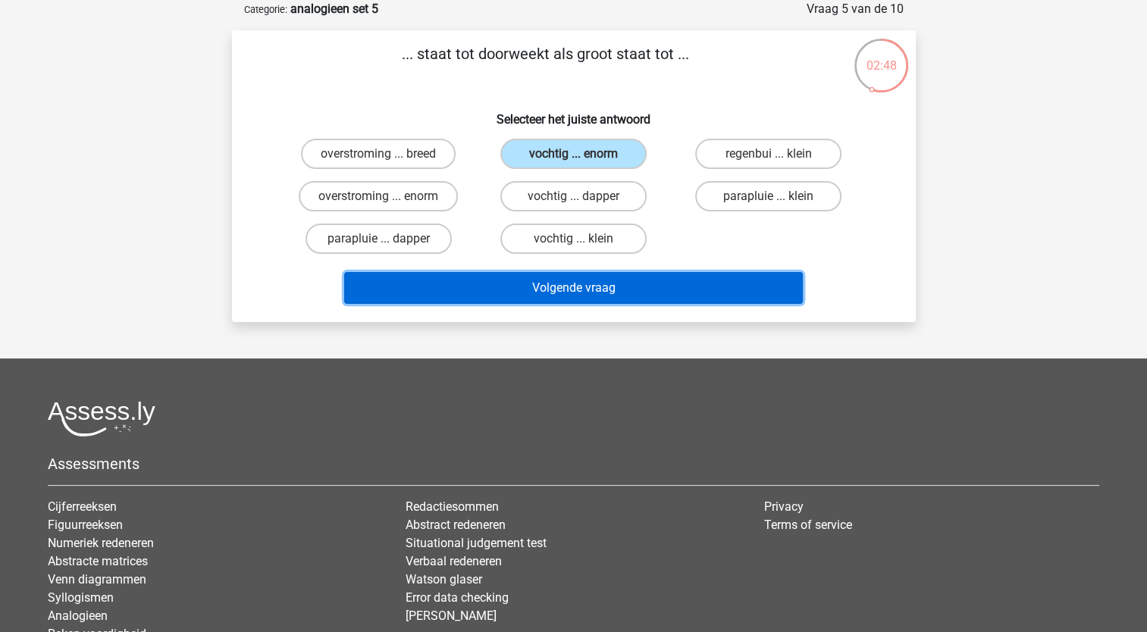
click at [512, 296] on button "Volgende vraag" at bounding box center [573, 288] width 459 height 32
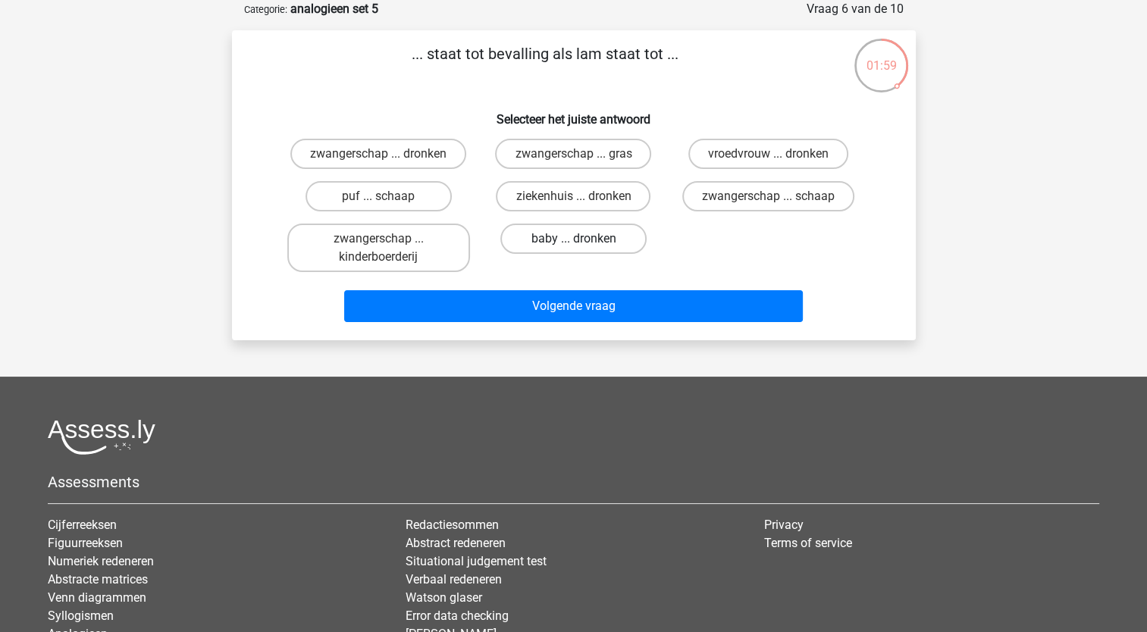
click at [542, 239] on label "baby ... dronken" at bounding box center [573, 239] width 146 height 30
click at [573, 239] on input "baby ... dronken" at bounding box center [578, 244] width 10 height 10
radio input "true"
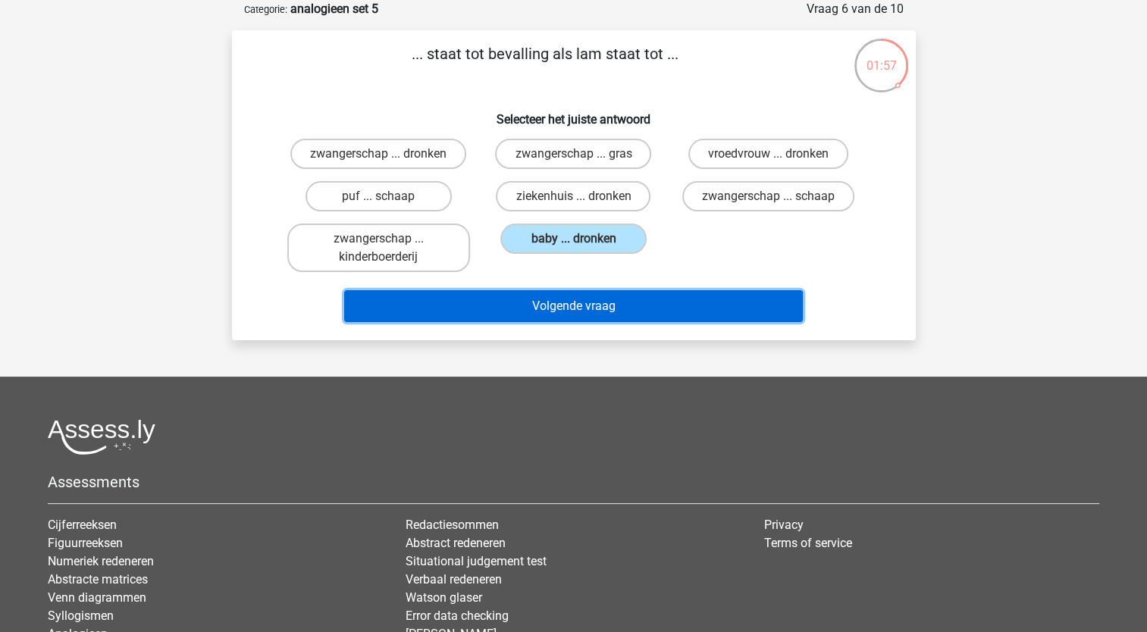
click at [516, 307] on button "Volgende vraag" at bounding box center [573, 306] width 459 height 32
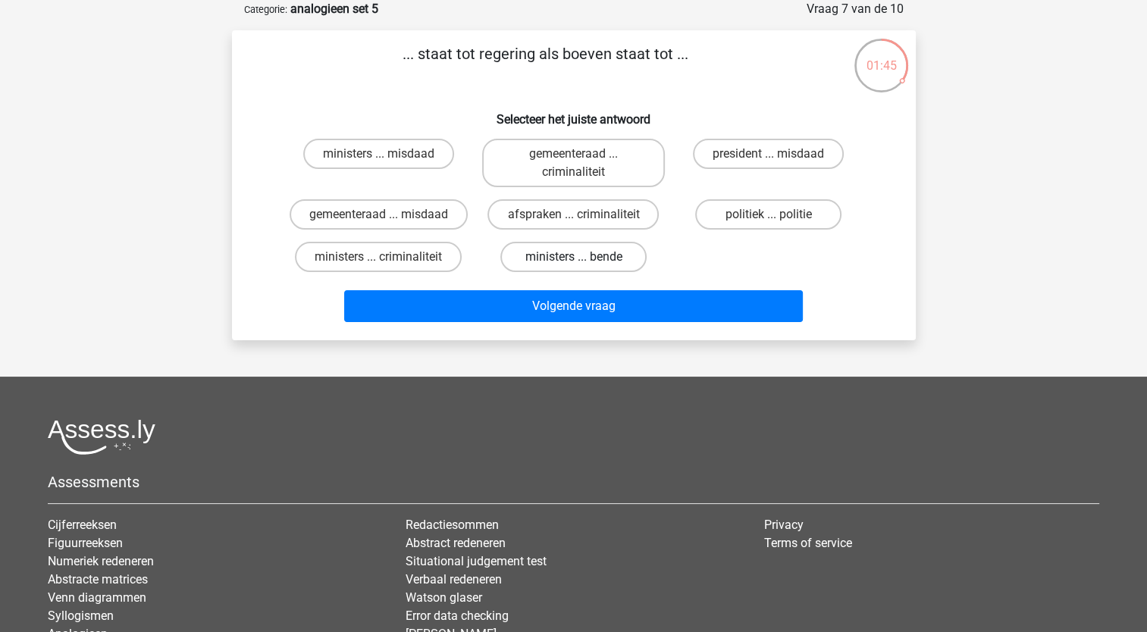
click at [556, 262] on label "ministers ... bende" at bounding box center [573, 257] width 146 height 30
click at [573, 262] on input "ministers ... bende" at bounding box center [578, 262] width 10 height 10
radio input "true"
click at [540, 321] on div "Volgende vraag" at bounding box center [573, 309] width 585 height 38
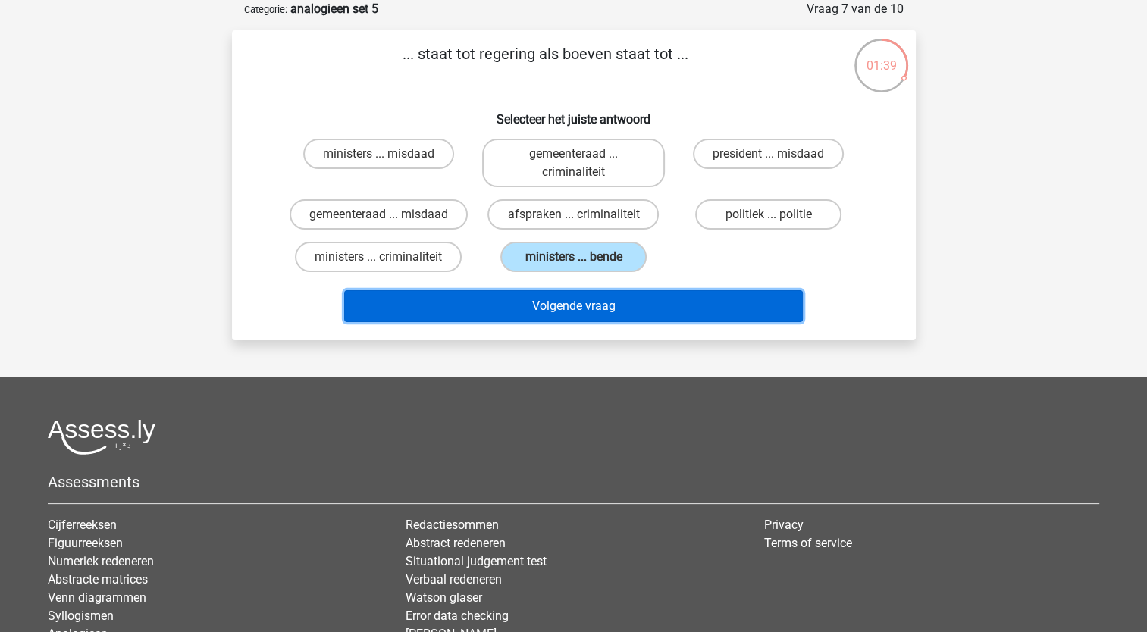
click at [540, 314] on button "Volgende vraag" at bounding box center [573, 306] width 459 height 32
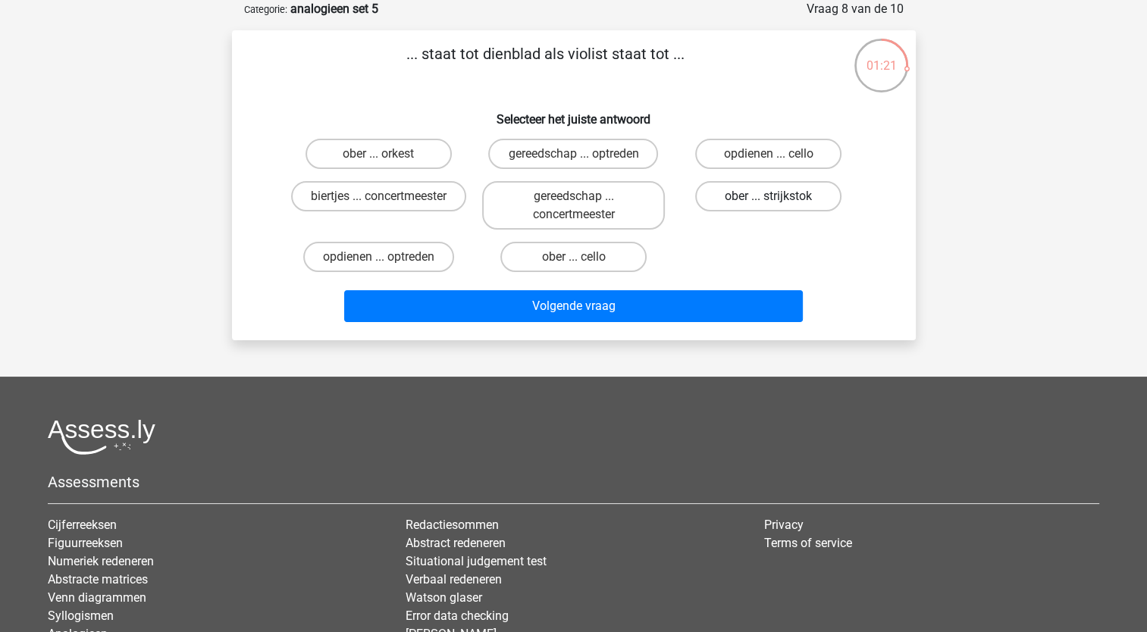
click at [747, 204] on label "ober ... strijkstok" at bounding box center [768, 196] width 146 height 30
click at [769, 204] on input "ober ... strijkstok" at bounding box center [774, 201] width 10 height 10
radio input "true"
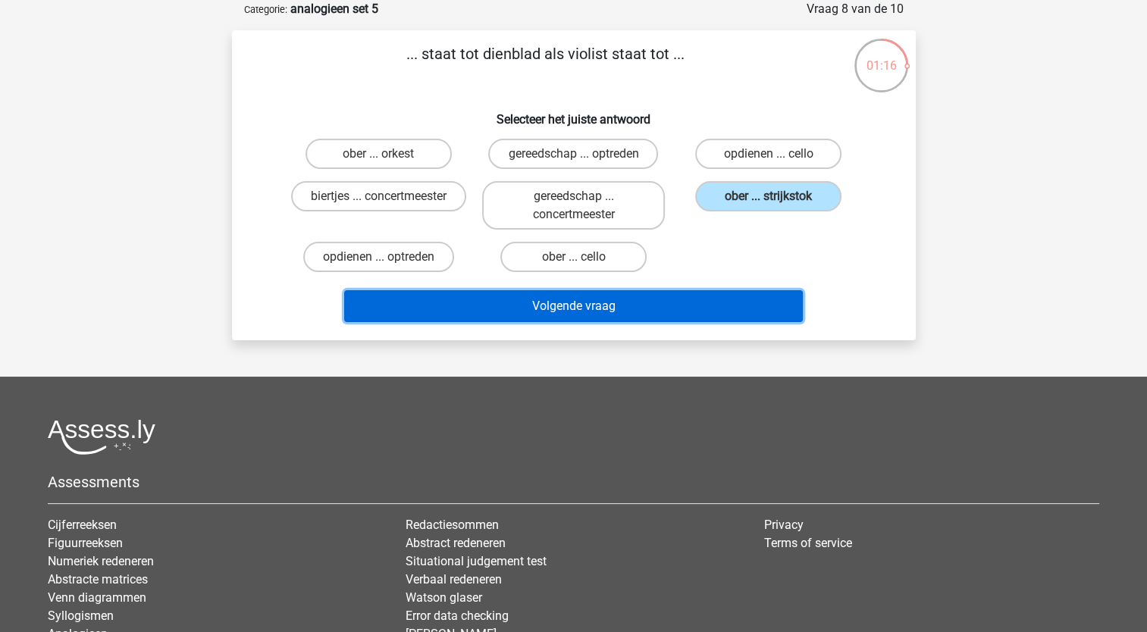
click at [698, 296] on button "Volgende vraag" at bounding box center [573, 306] width 459 height 32
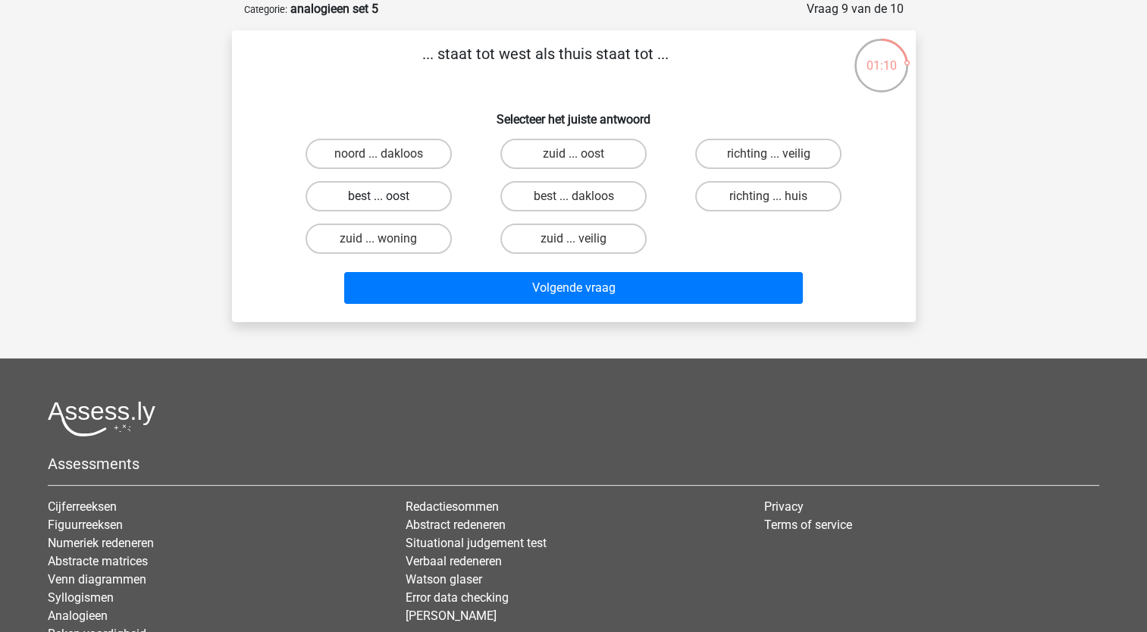
click at [412, 199] on label "best ... oost" at bounding box center [378, 196] width 146 height 30
click at [388, 199] on input "best ... oost" at bounding box center [383, 201] width 10 height 10
radio input "true"
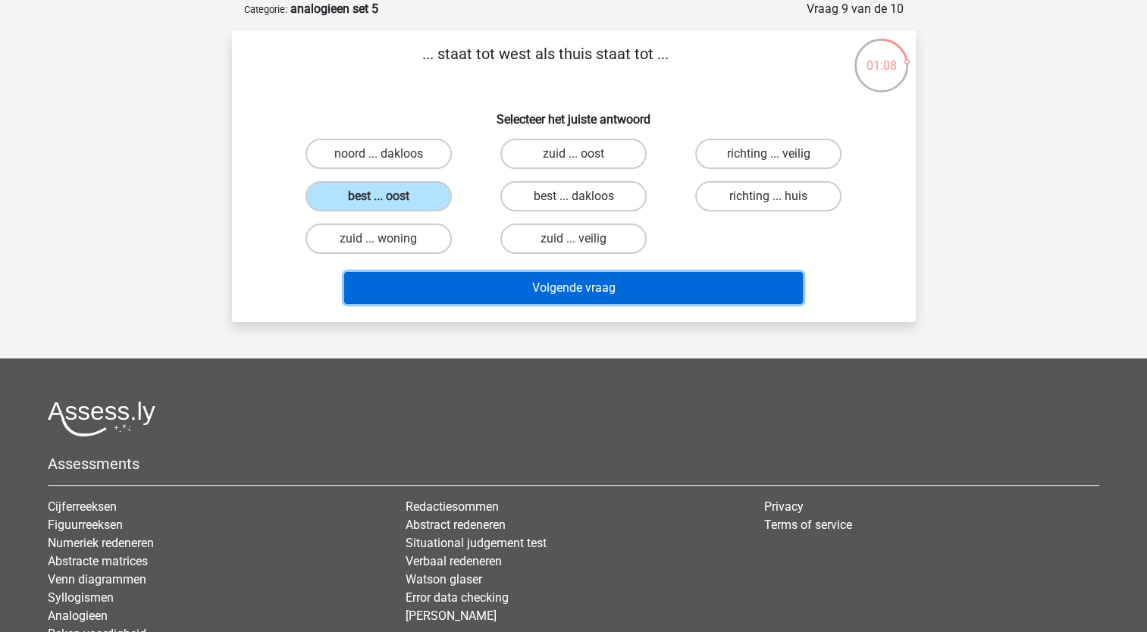
click at [437, 290] on button "Volgende vraag" at bounding box center [573, 288] width 459 height 32
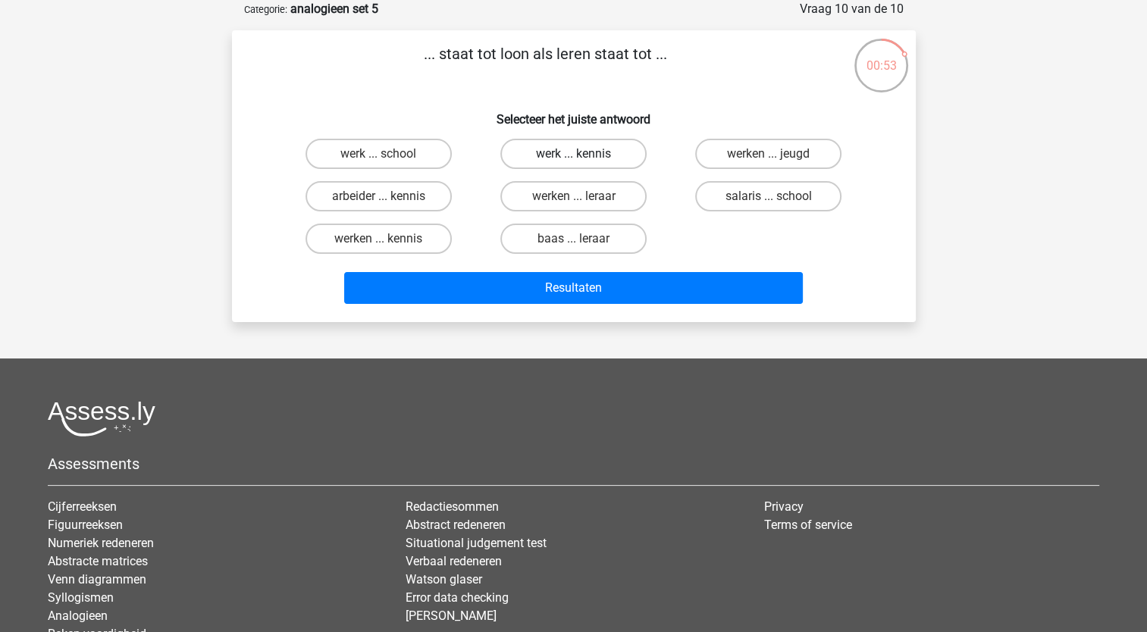
click at [570, 156] on label "werk ... kennis" at bounding box center [573, 154] width 146 height 30
click at [573, 156] on input "werk ... kennis" at bounding box center [578, 159] width 10 height 10
radio input "true"
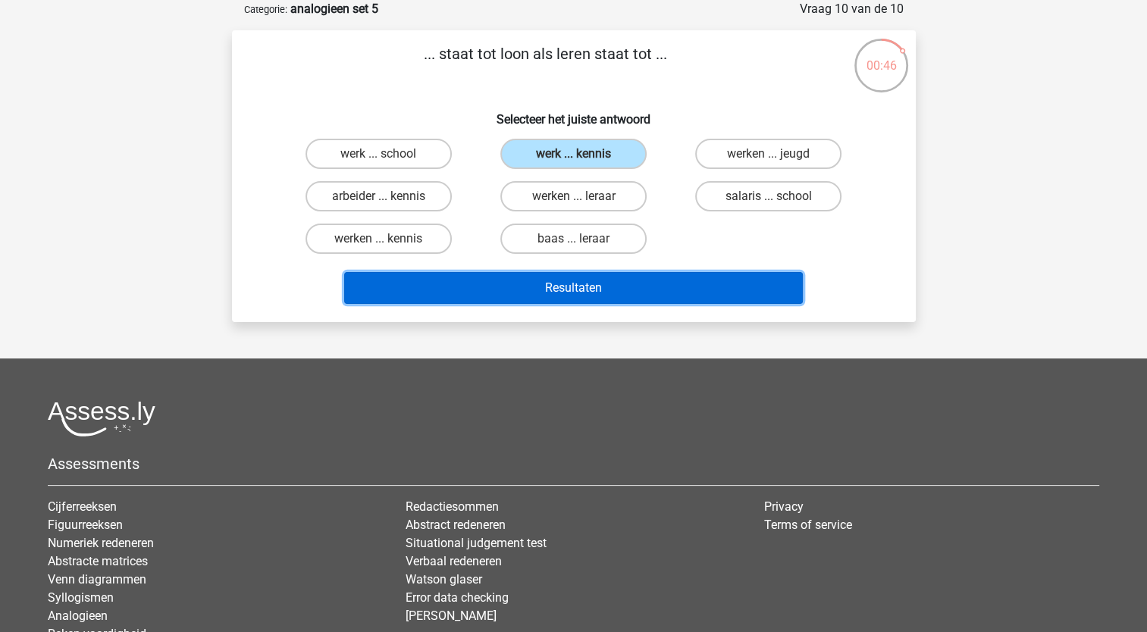
click at [577, 290] on button "Resultaten" at bounding box center [573, 288] width 459 height 32
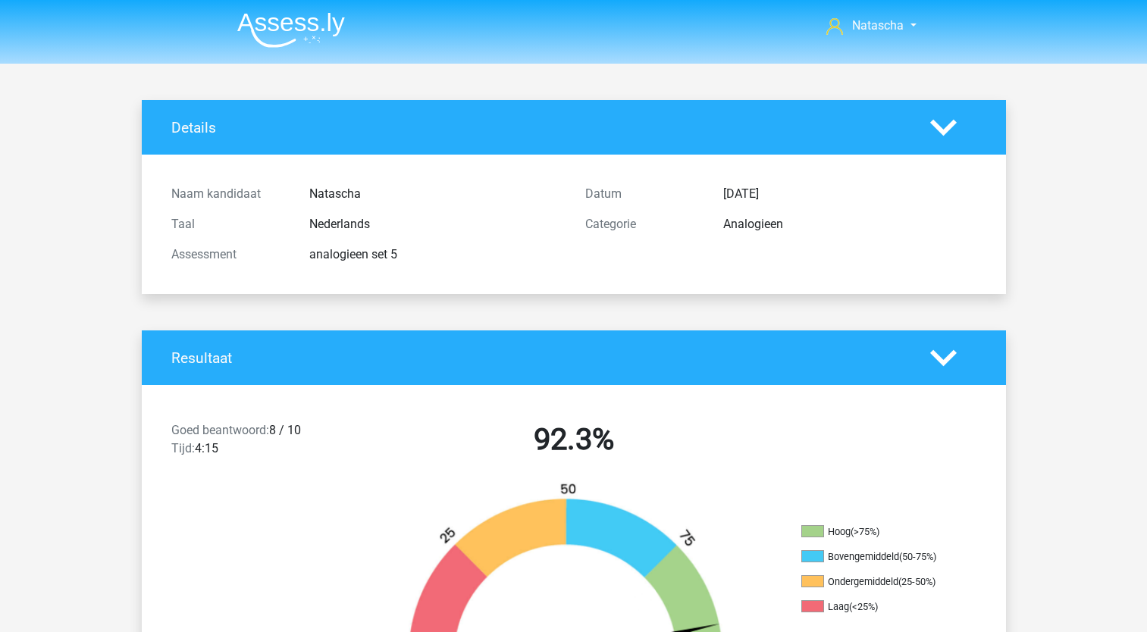
scroll to position [898, 0]
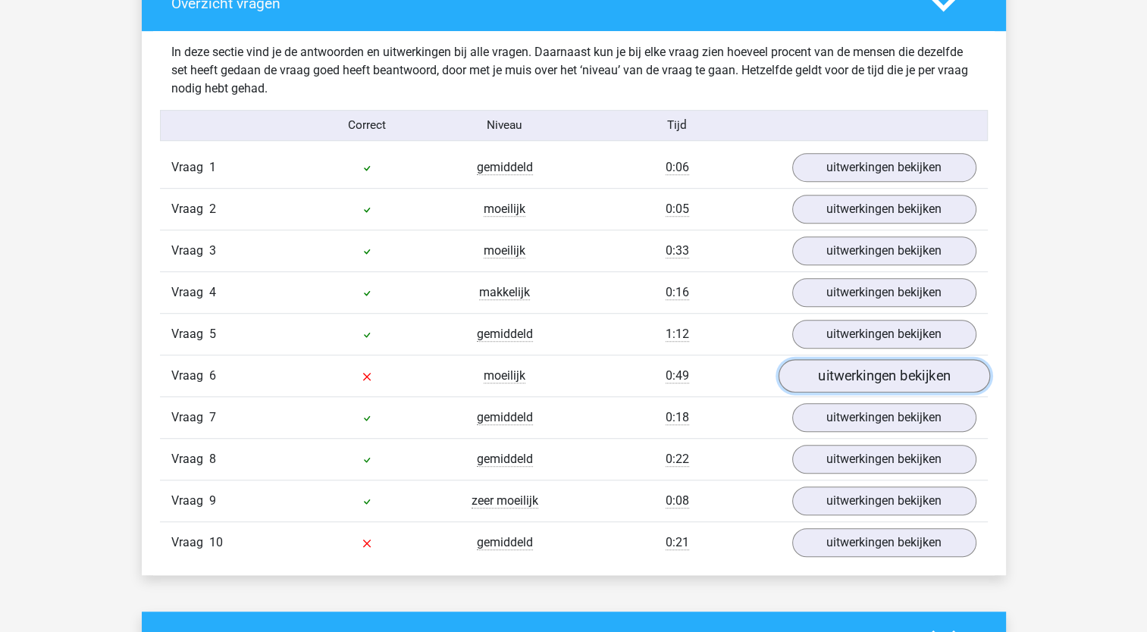
click at [879, 371] on link "uitwerkingen bekijken" at bounding box center [883, 375] width 211 height 33
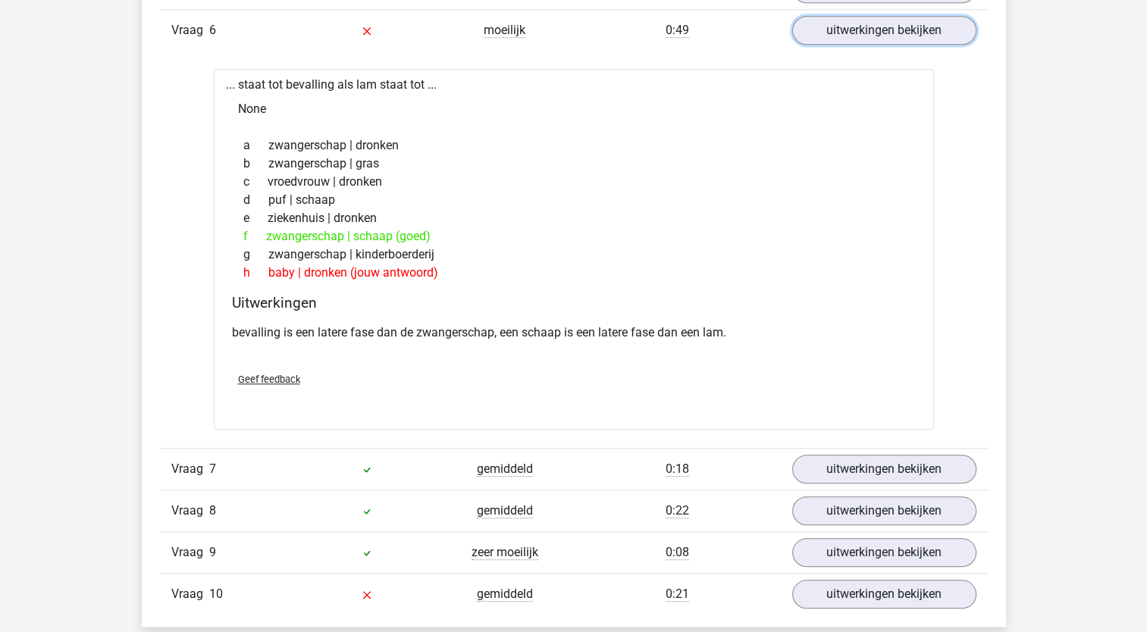
scroll to position [1258, 0]
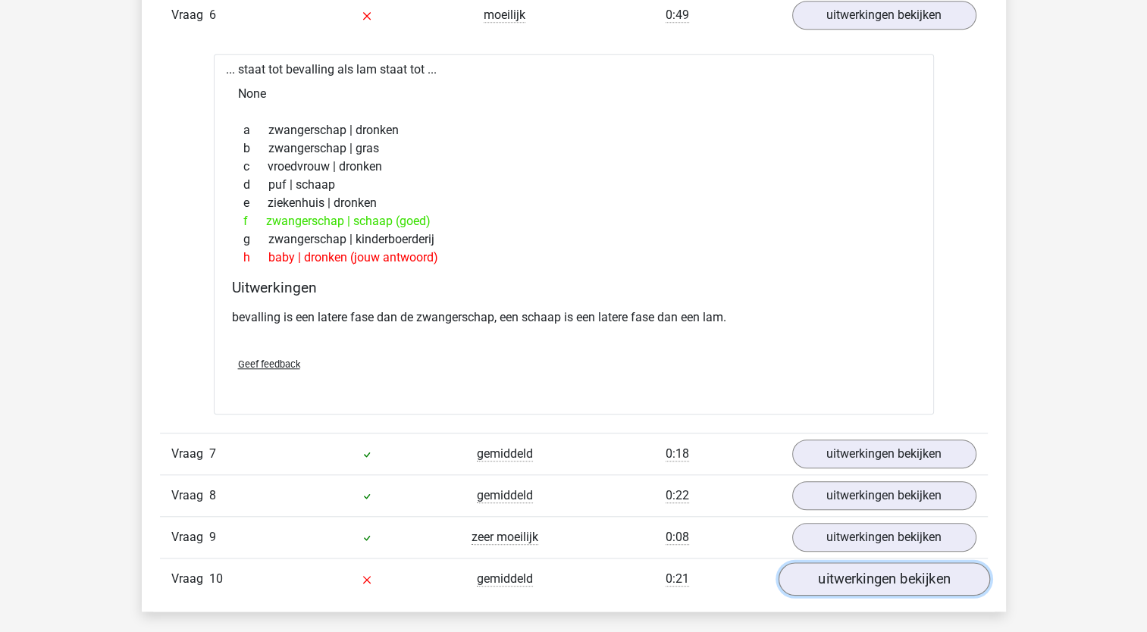
click at [844, 576] on link "uitwerkingen bekijken" at bounding box center [883, 578] width 211 height 33
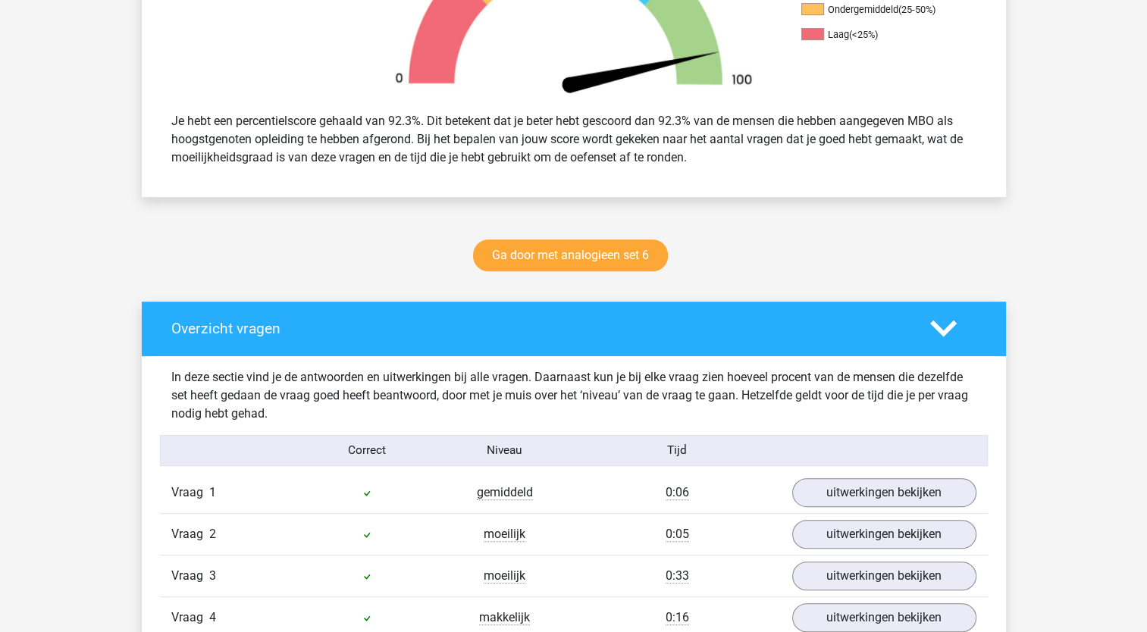
scroll to position [547, 0]
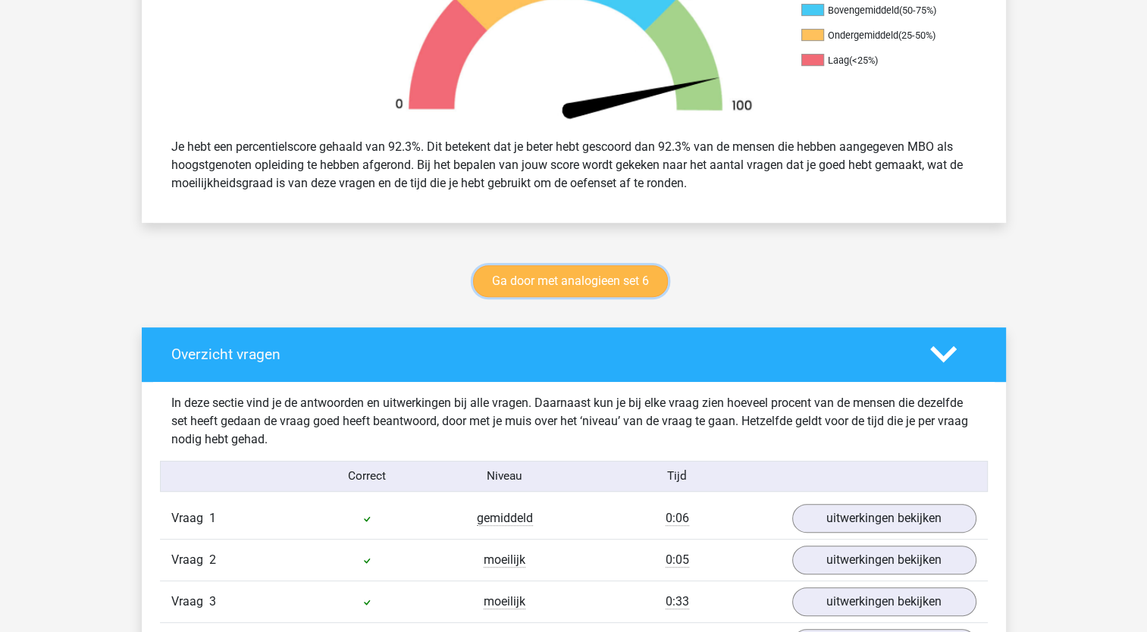
click at [630, 277] on link "Ga door met analogieen set 6" at bounding box center [570, 281] width 195 height 32
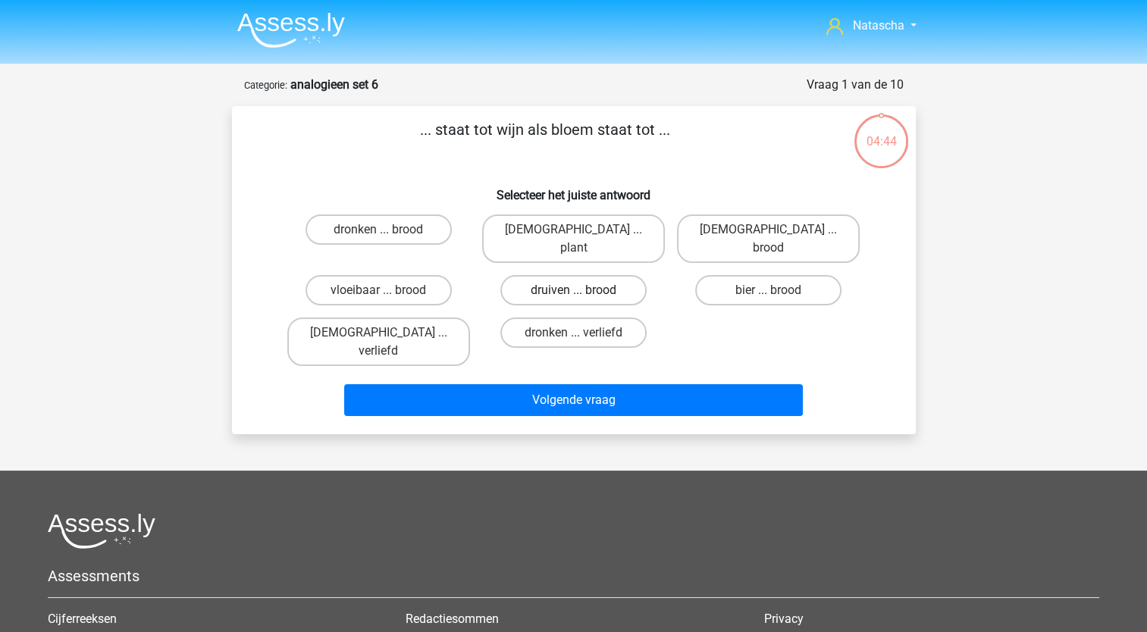
click at [616, 275] on label "druiven ... brood" at bounding box center [573, 290] width 146 height 30
click at [583, 290] on input "druiven ... brood" at bounding box center [578, 295] width 10 height 10
radio input "true"
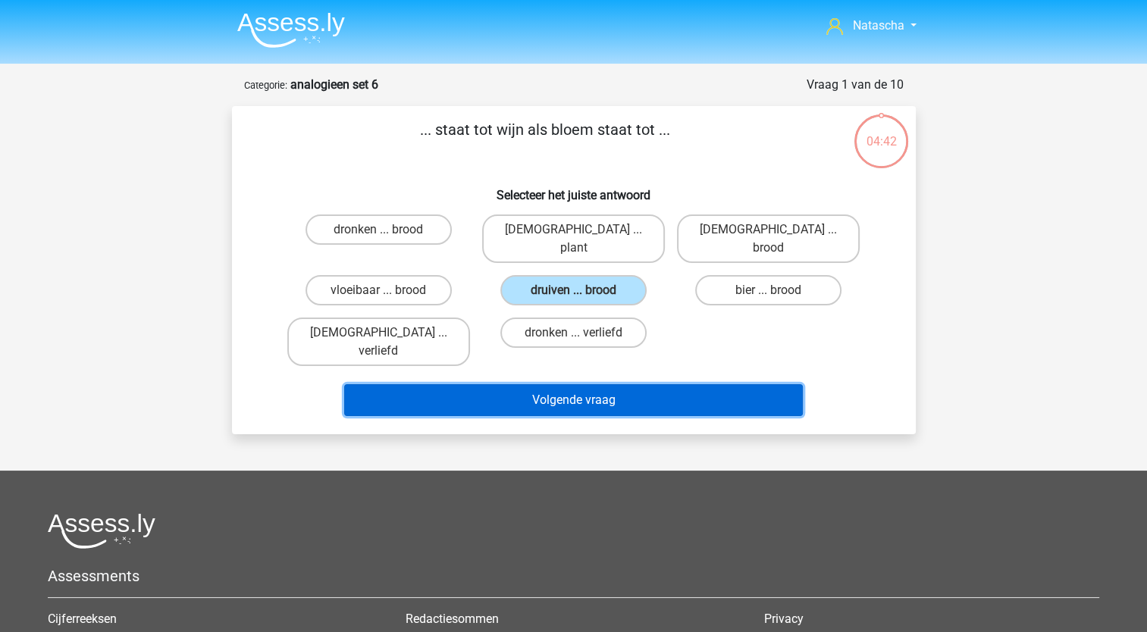
click at [591, 384] on button "Volgende vraag" at bounding box center [573, 400] width 459 height 32
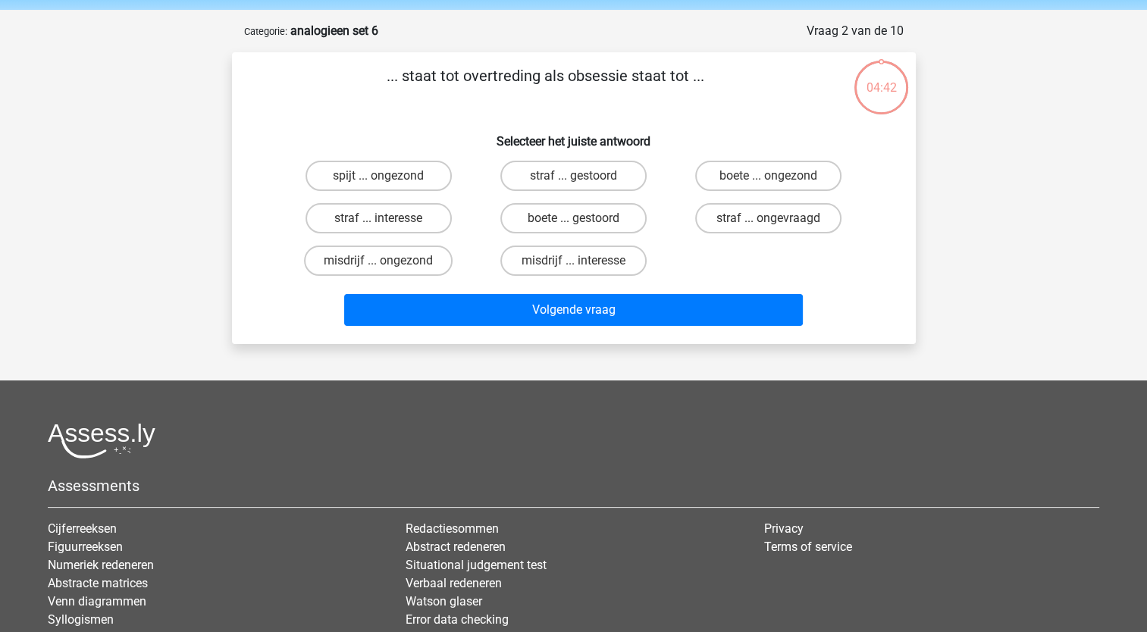
scroll to position [76, 0]
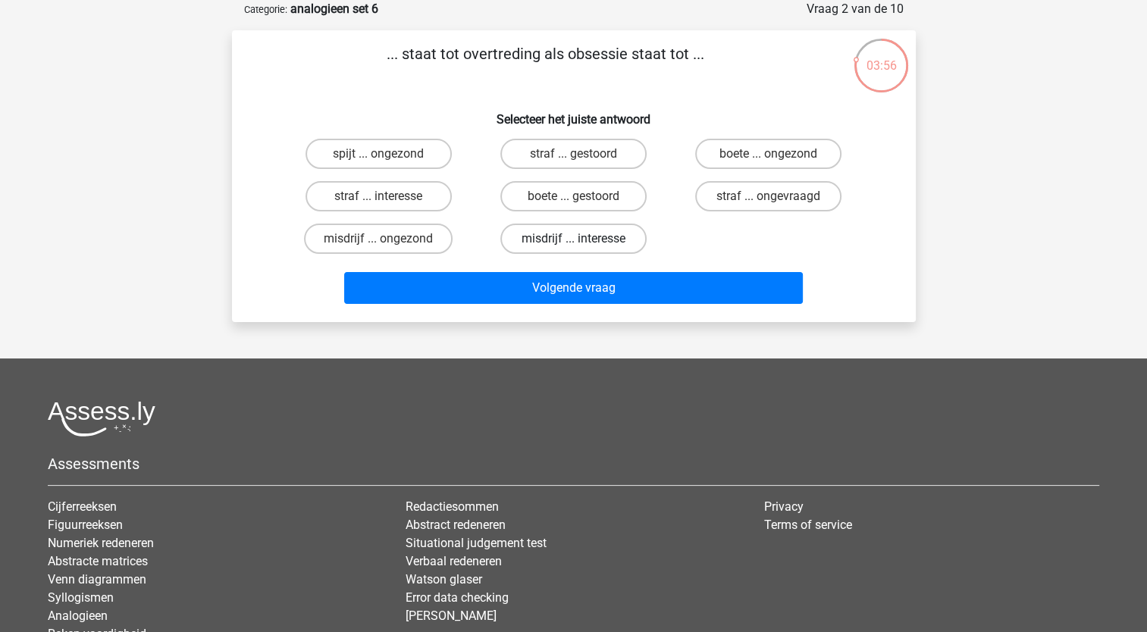
click at [529, 237] on label "misdrijf ... interesse" at bounding box center [573, 239] width 146 height 30
click at [573, 239] on input "misdrijf ... interesse" at bounding box center [578, 244] width 10 height 10
radio input "true"
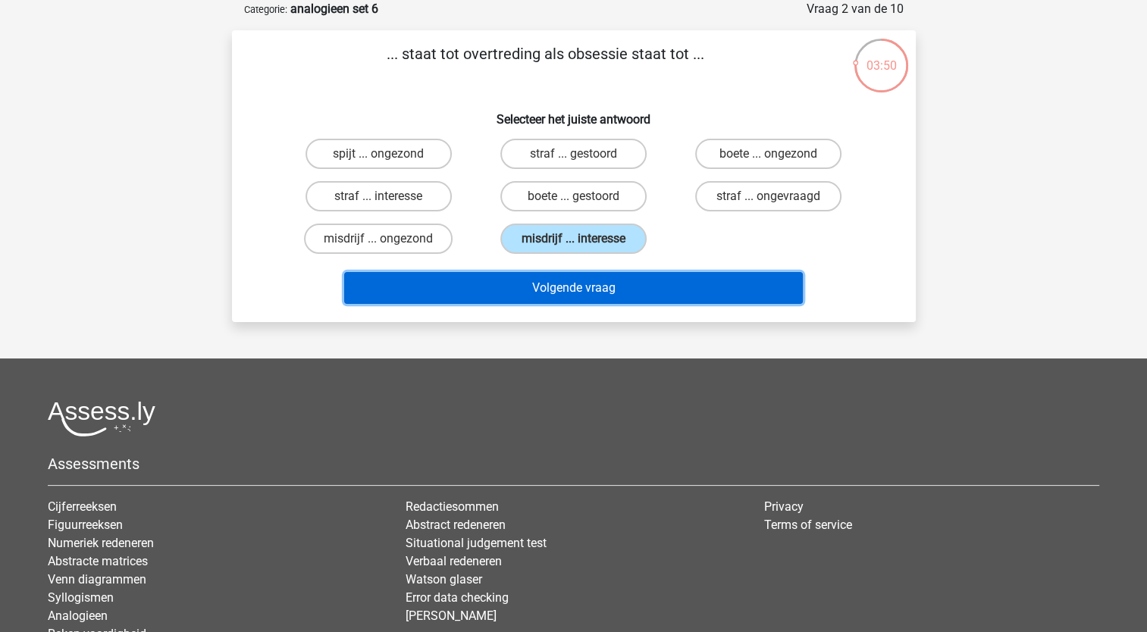
click at [528, 282] on button "Volgende vraag" at bounding box center [573, 288] width 459 height 32
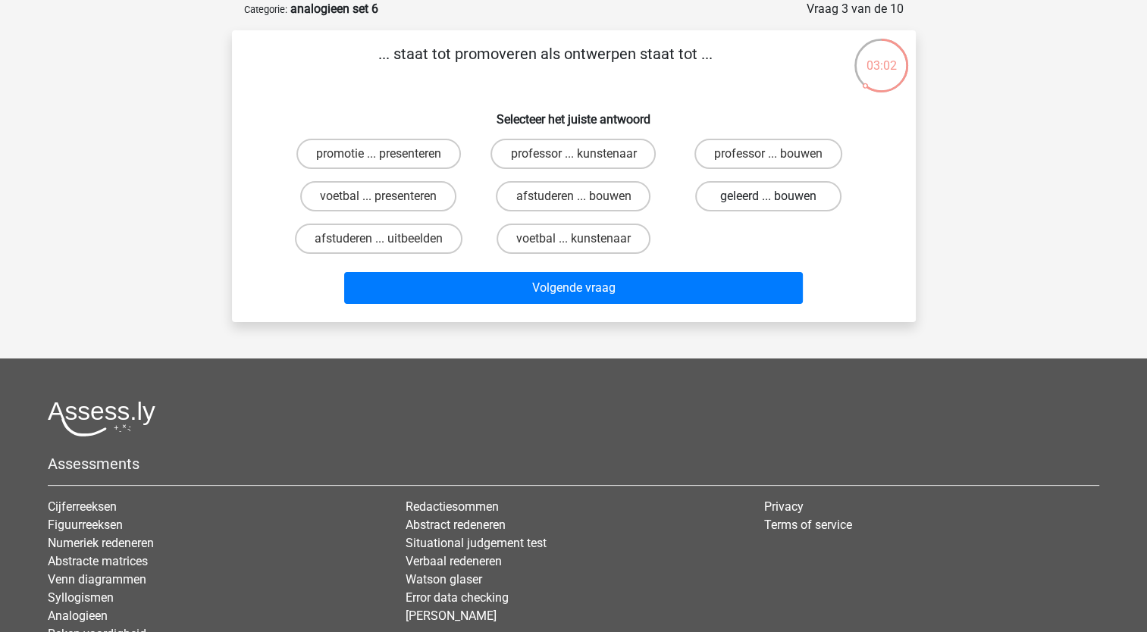
click at [731, 193] on label "geleerd ... bouwen" at bounding box center [768, 196] width 146 height 30
click at [769, 196] on input "geleerd ... bouwen" at bounding box center [774, 201] width 10 height 10
radio input "true"
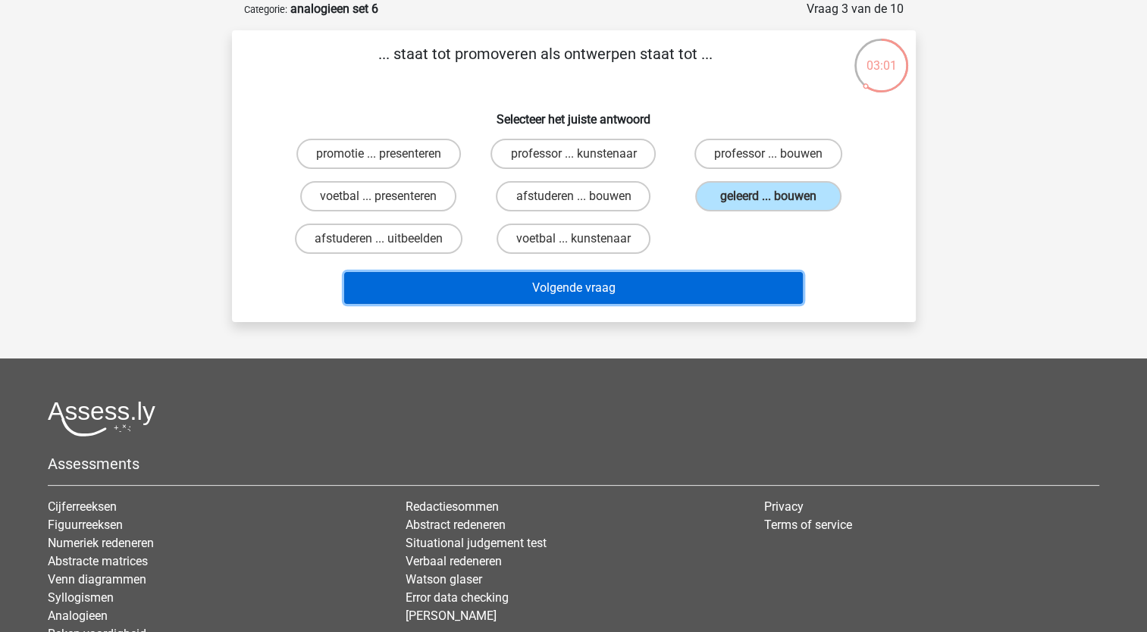
click at [522, 279] on button "Volgende vraag" at bounding box center [573, 288] width 459 height 32
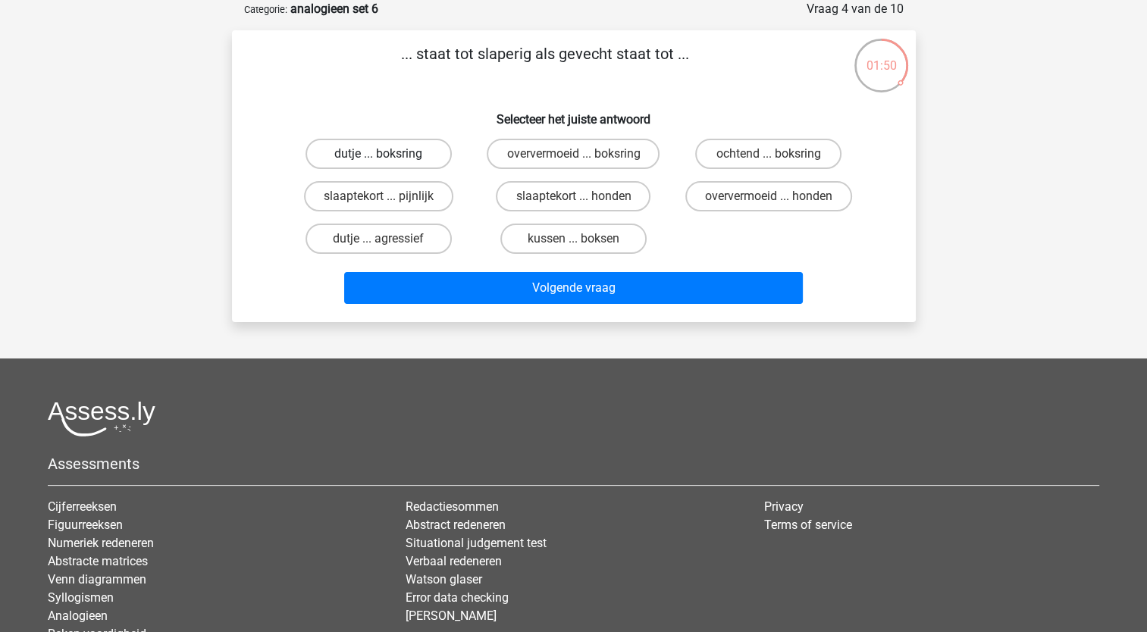
click at [343, 162] on label "dutje ... boksring" at bounding box center [378, 154] width 146 height 30
click at [378, 162] on input "dutje ... boksring" at bounding box center [383, 159] width 10 height 10
radio input "true"
click at [351, 240] on label "dutje ... agressief" at bounding box center [378, 239] width 146 height 30
click at [378, 240] on input "dutje ... agressief" at bounding box center [383, 244] width 10 height 10
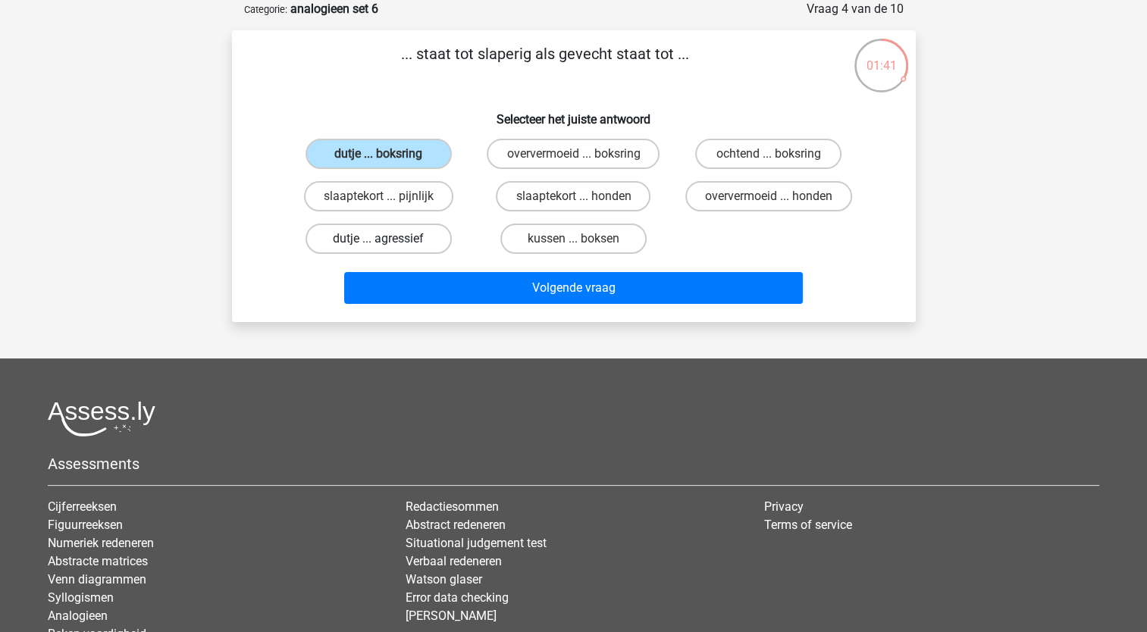
radio input "true"
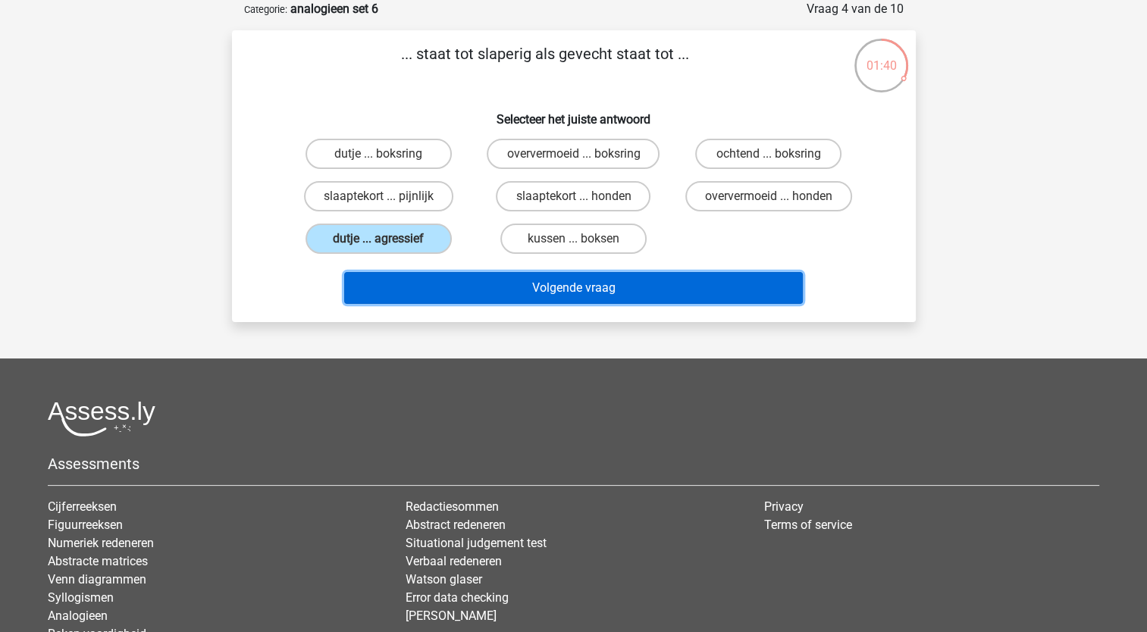
click at [420, 285] on button "Volgende vraag" at bounding box center [573, 288] width 459 height 32
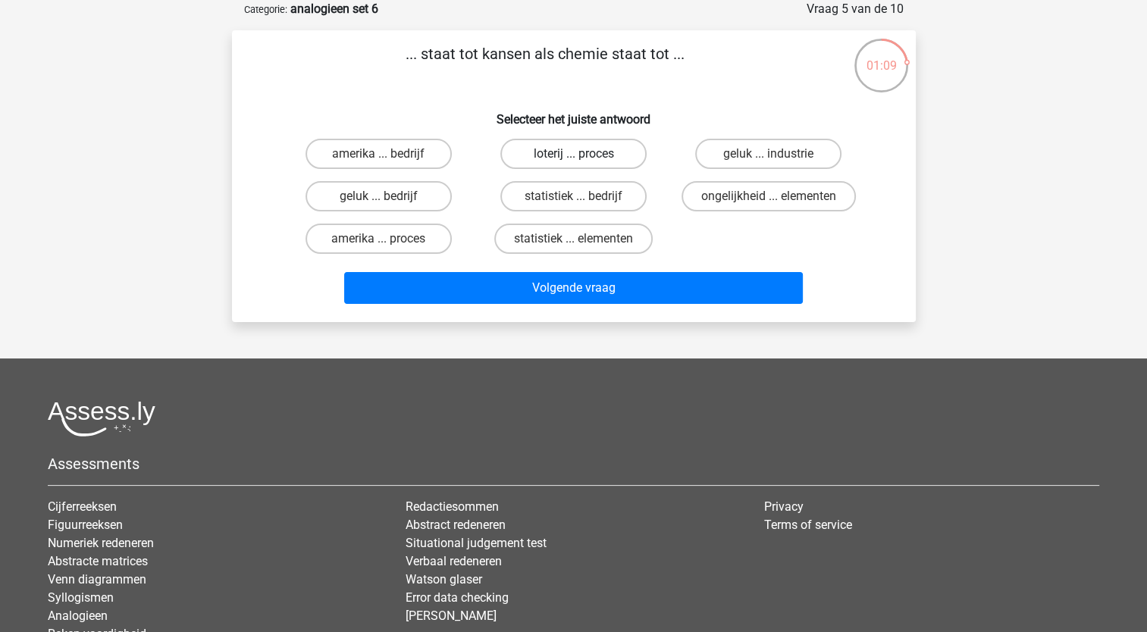
click at [603, 159] on label "loterij ... proces" at bounding box center [573, 154] width 146 height 30
click at [583, 159] on input "loterij ... proces" at bounding box center [578, 159] width 10 height 10
radio input "true"
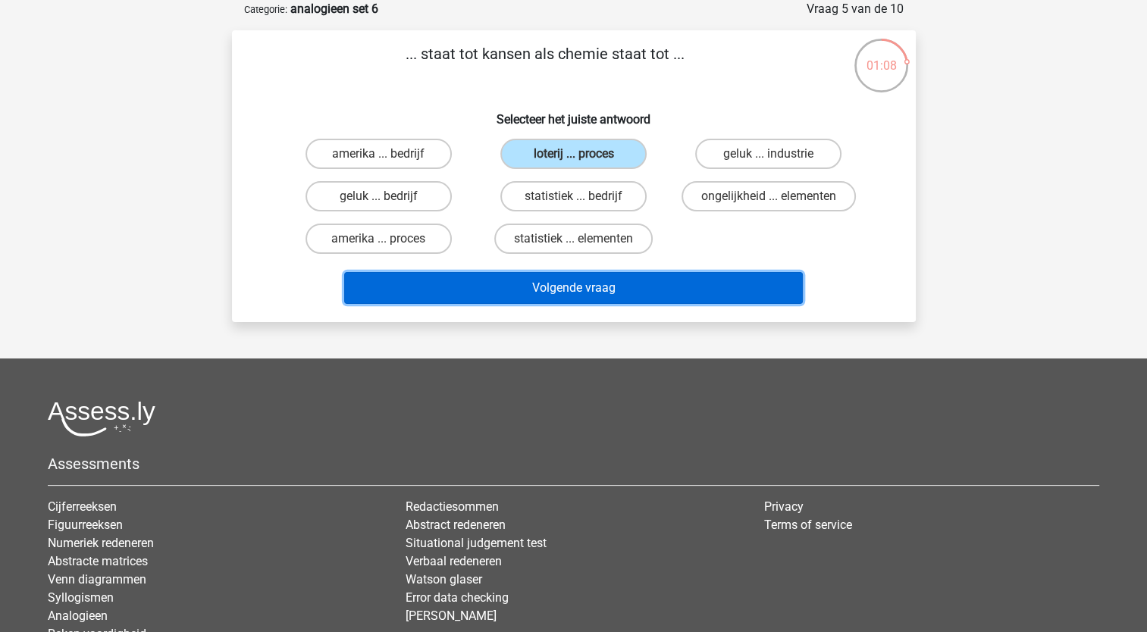
click at [558, 286] on button "Volgende vraag" at bounding box center [573, 288] width 459 height 32
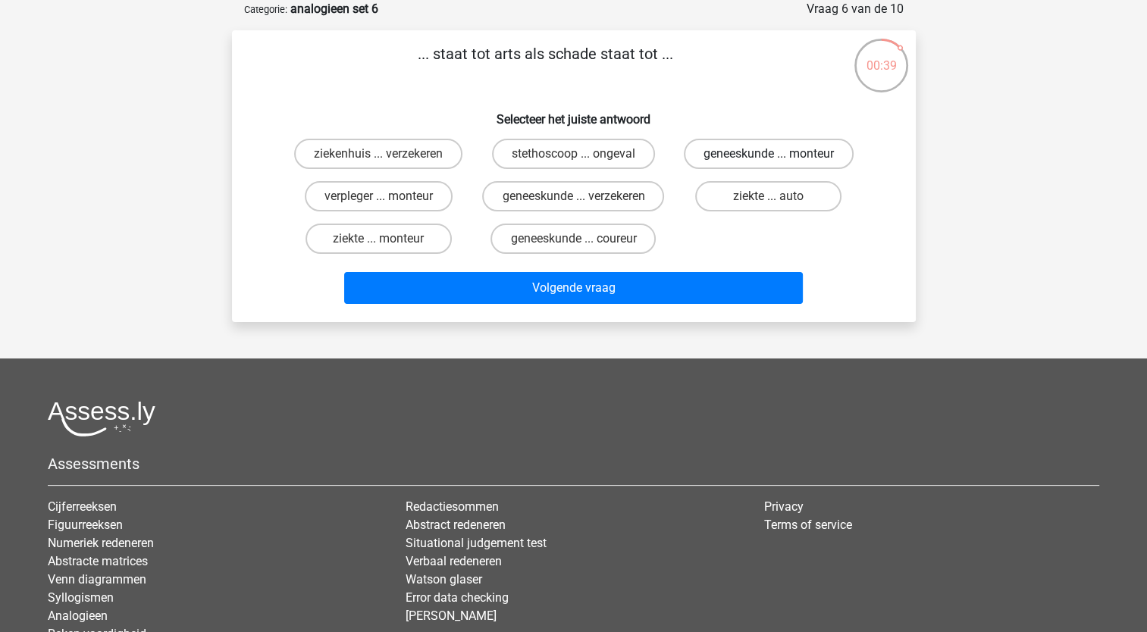
click at [816, 151] on label "geneeskunde ... monteur" at bounding box center [769, 154] width 170 height 30
click at [778, 154] on input "geneeskunde ... monteur" at bounding box center [774, 159] width 10 height 10
radio input "true"
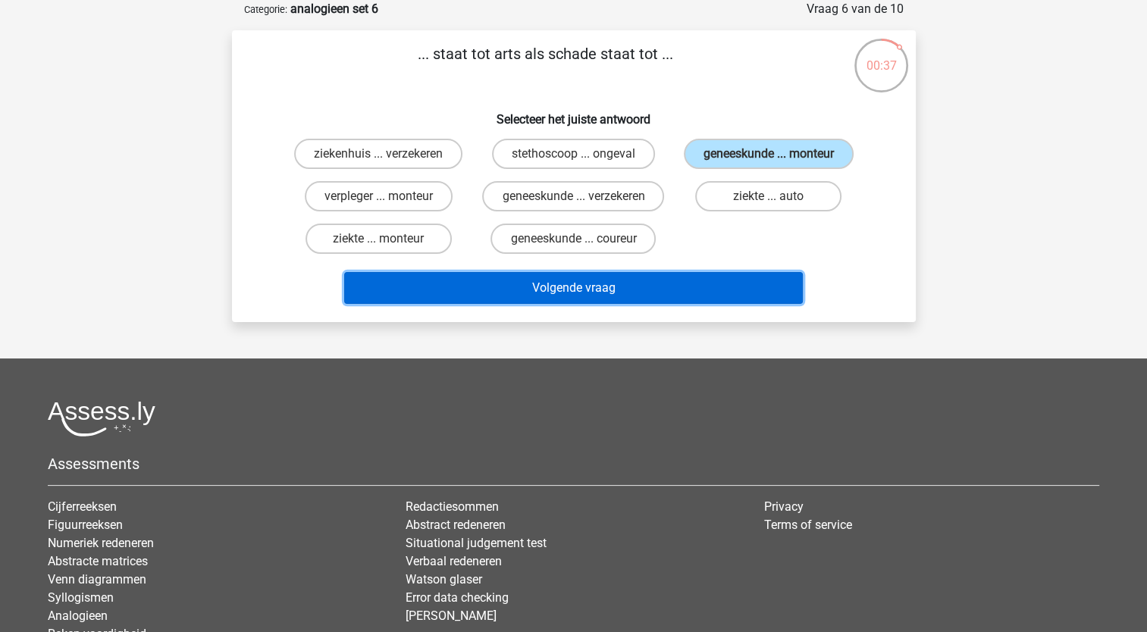
click at [653, 294] on button "Volgende vraag" at bounding box center [573, 288] width 459 height 32
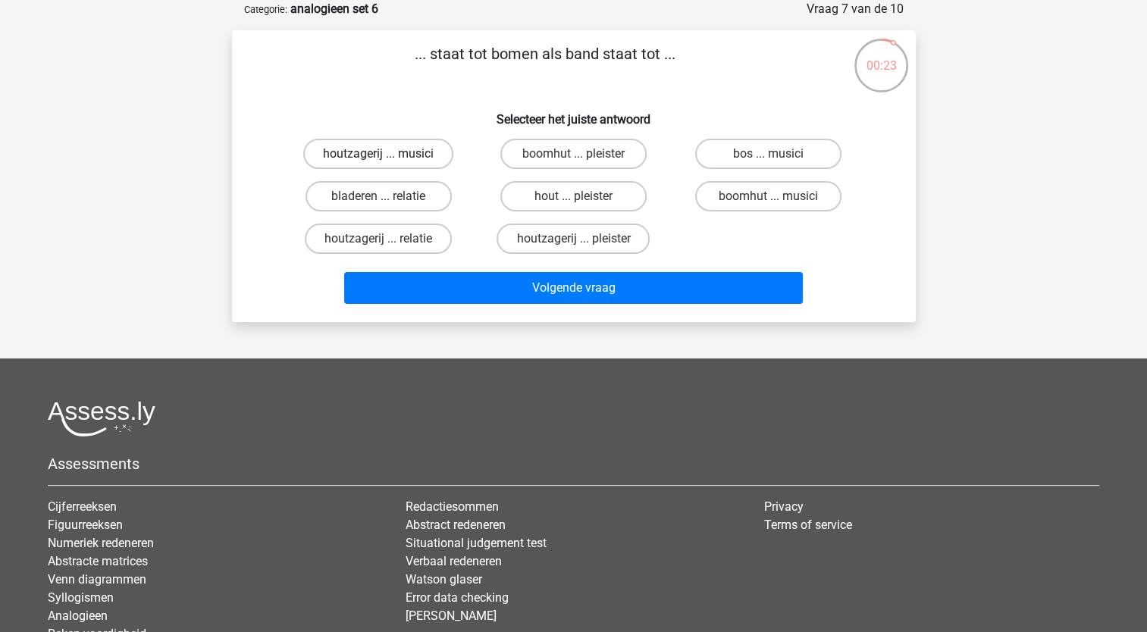
click at [409, 152] on label "houtzagerij ... musici" at bounding box center [378, 154] width 150 height 30
click at [388, 154] on input "houtzagerij ... musici" at bounding box center [383, 159] width 10 height 10
radio input "true"
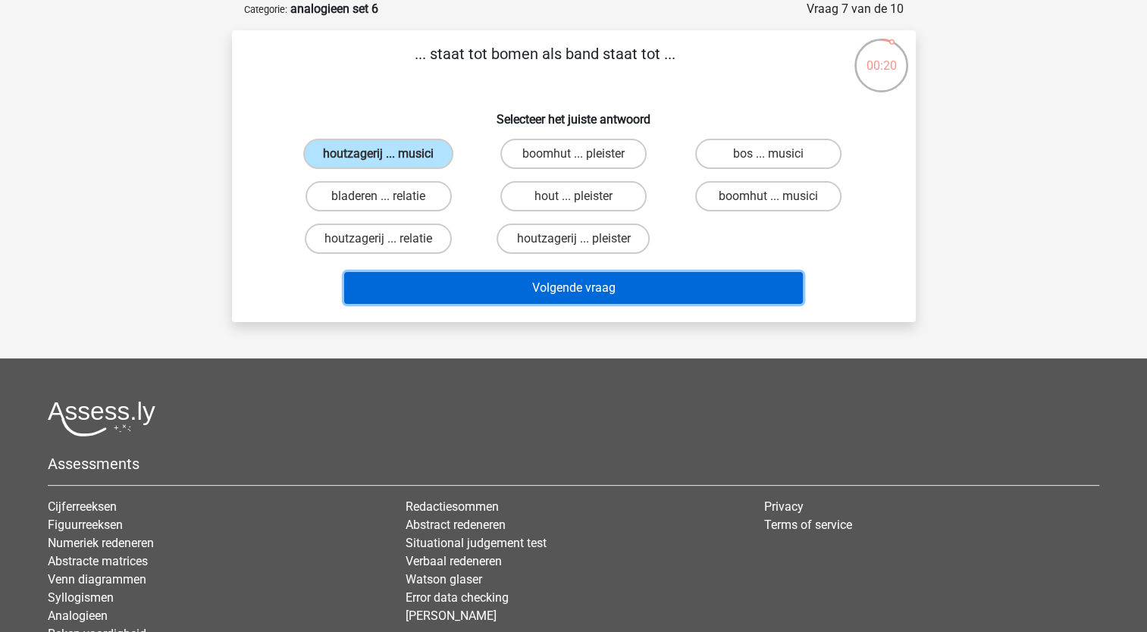
click at [490, 277] on button "Volgende vraag" at bounding box center [573, 288] width 459 height 32
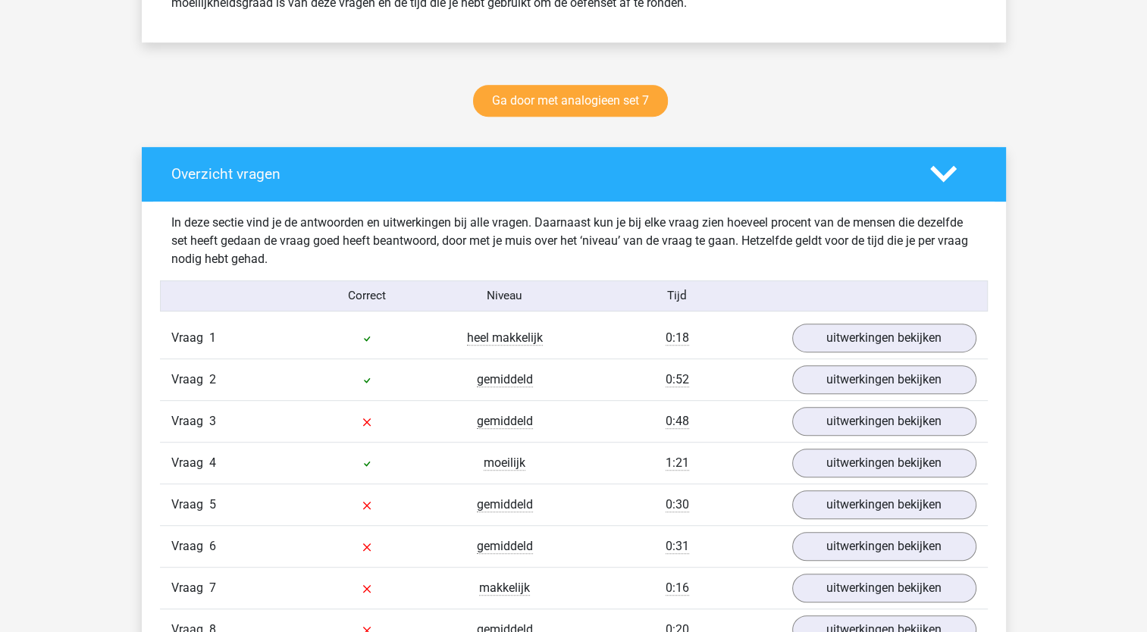
scroll to position [827, 0]
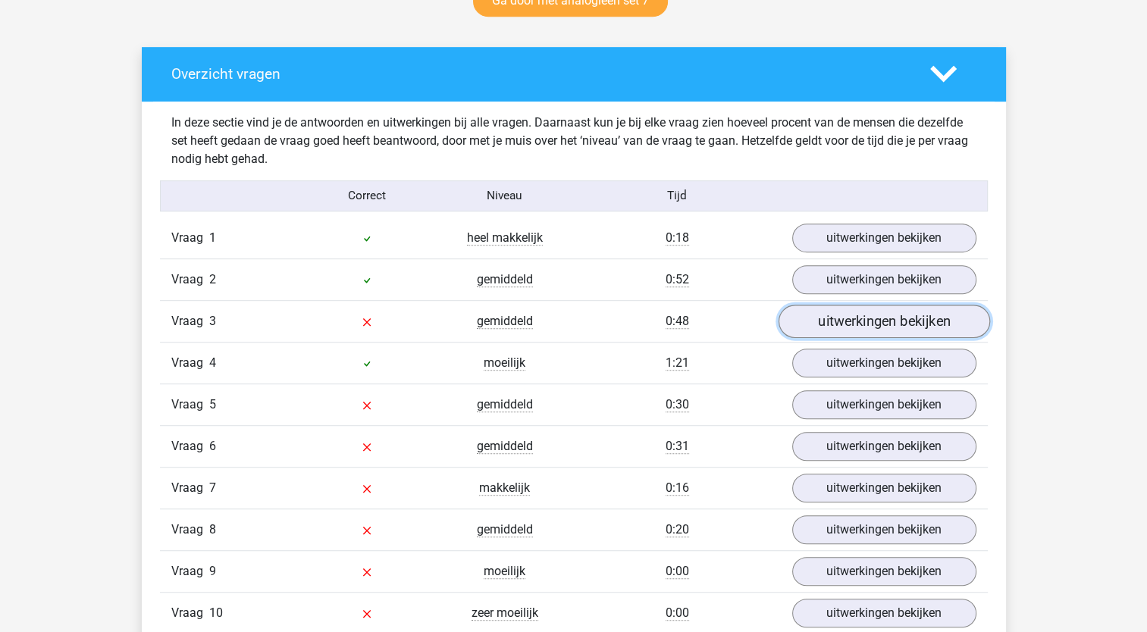
click at [852, 321] on link "uitwerkingen bekijken" at bounding box center [883, 321] width 211 height 33
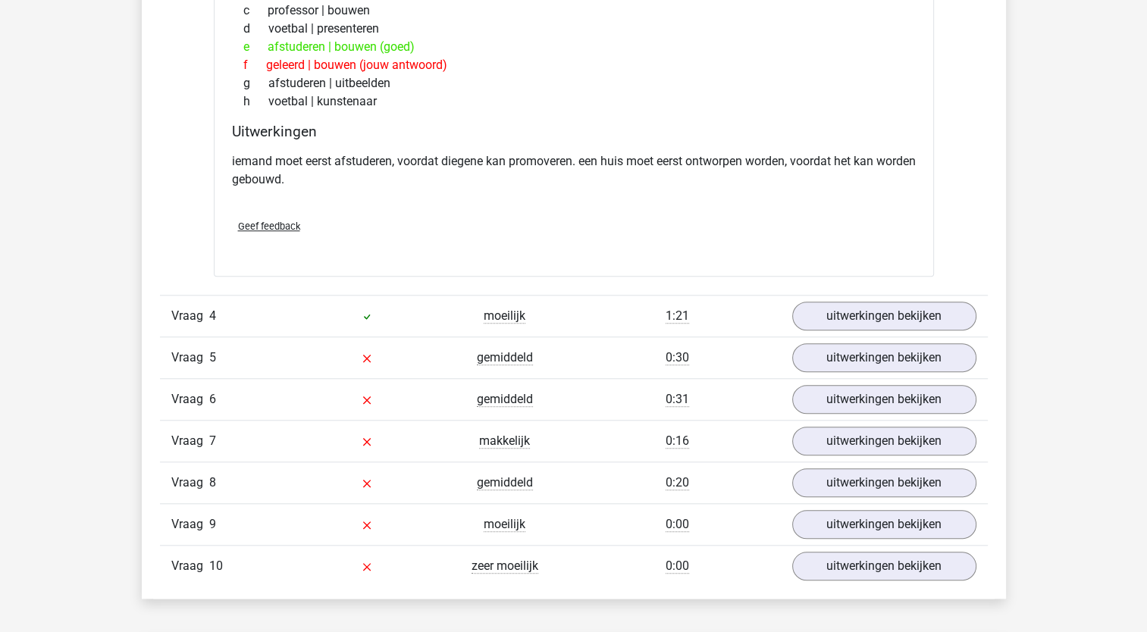
scroll to position [1298, 0]
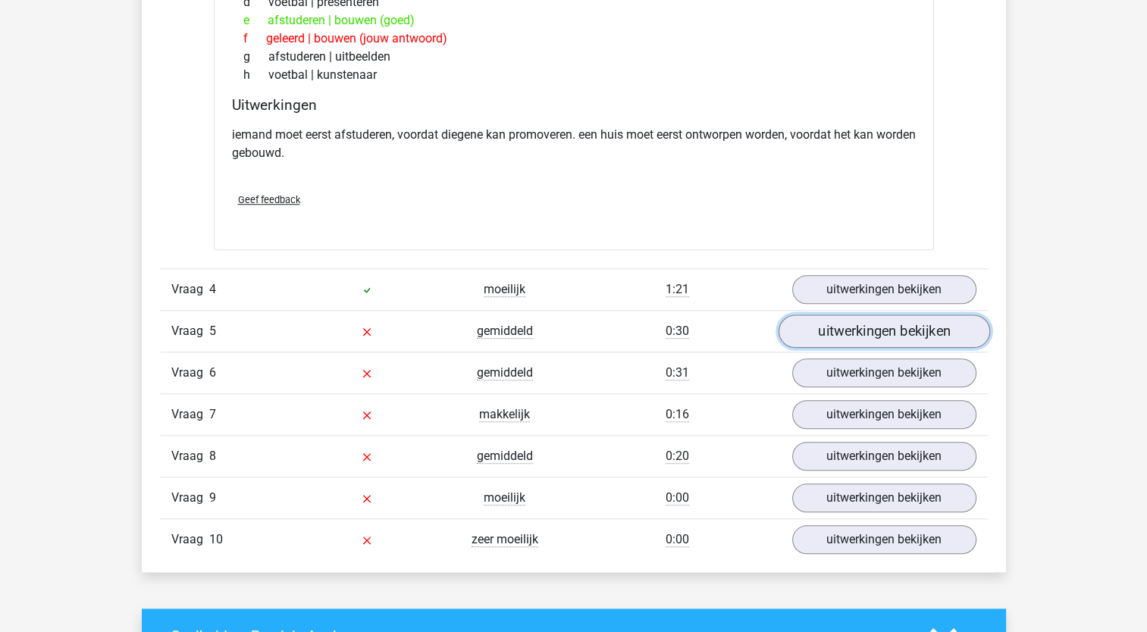
click at [910, 323] on link "uitwerkingen bekijken" at bounding box center [883, 331] width 211 height 33
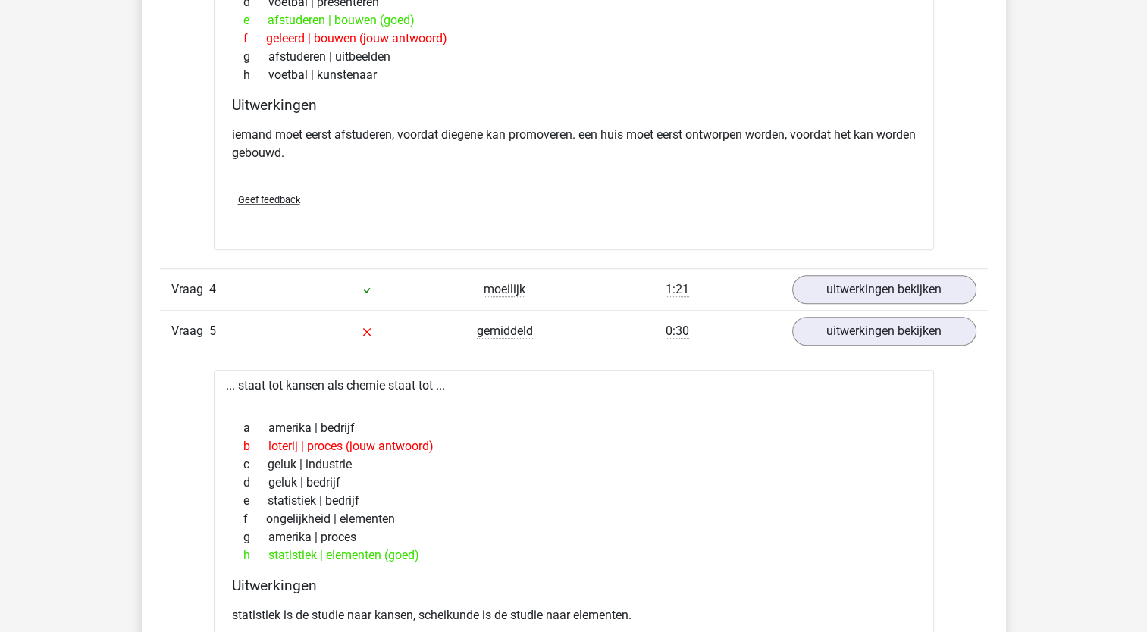
drag, startPoint x: 1150, startPoint y: 316, endPoint x: 1079, endPoint y: 421, distance: 127.2
drag, startPoint x: 1079, startPoint y: 421, endPoint x: 1073, endPoint y: 600, distance: 178.2
click at [1073, 600] on div "Natascha [EMAIL_ADDRESS][DOMAIN_NAME]" at bounding box center [573, 499] width 1147 height 3594
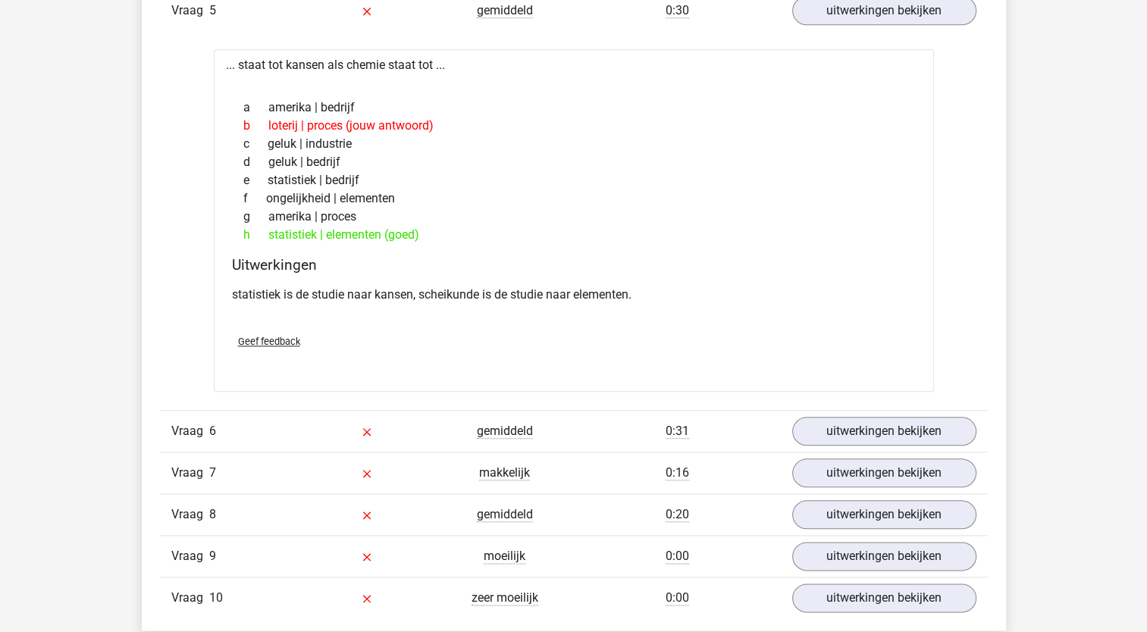
scroll to position [1662, 0]
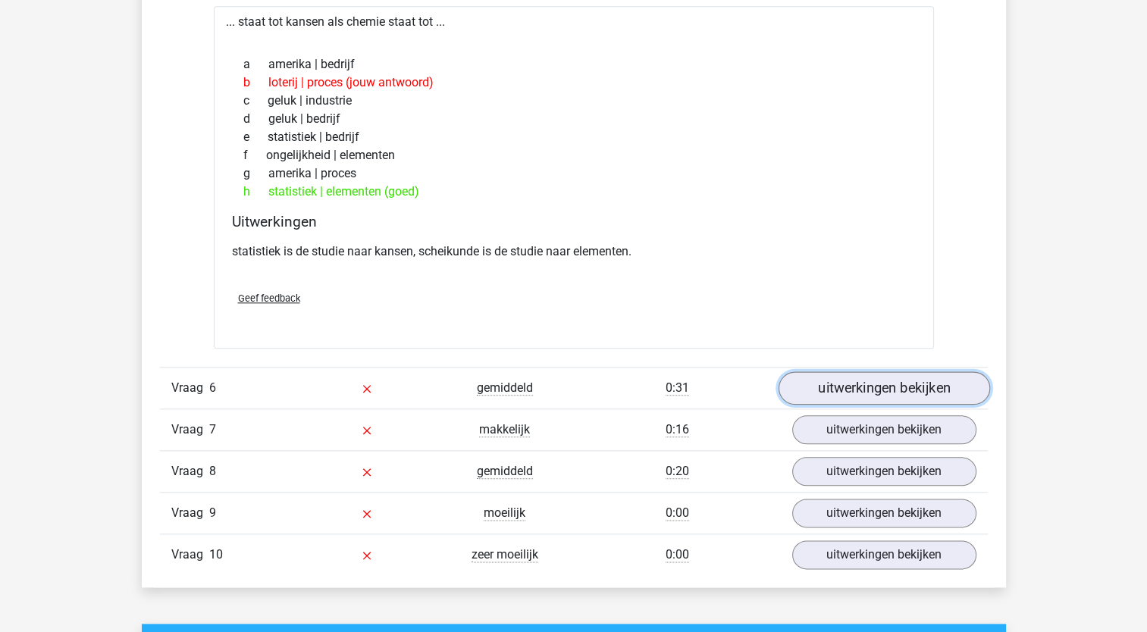
click at [945, 380] on link "uitwerkingen bekijken" at bounding box center [883, 388] width 211 height 33
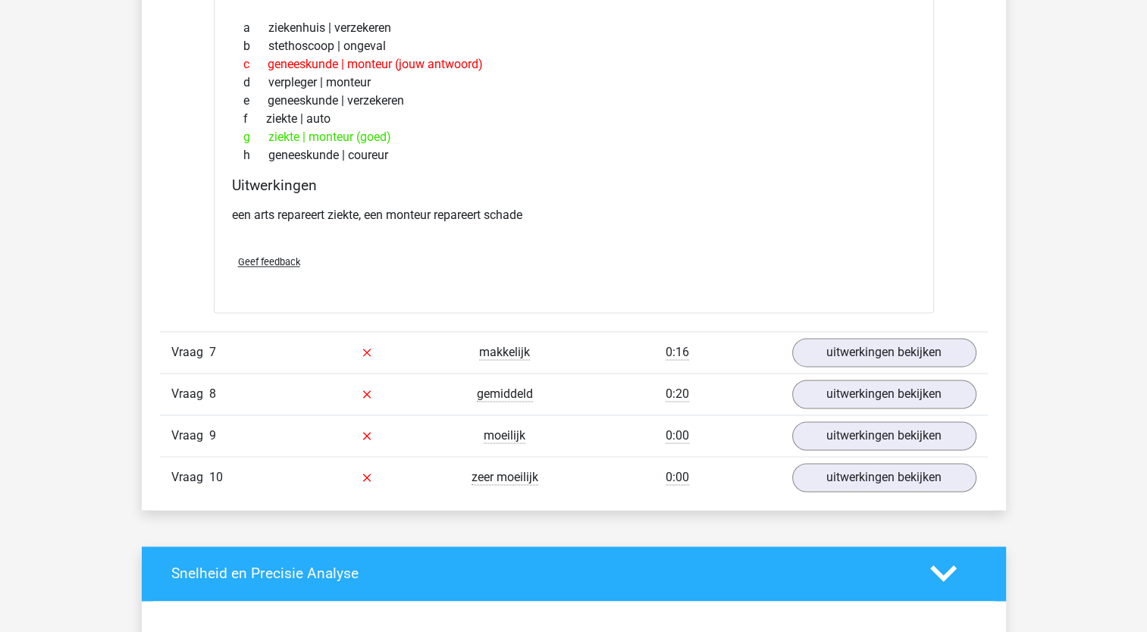
scroll to position [2110, 0]
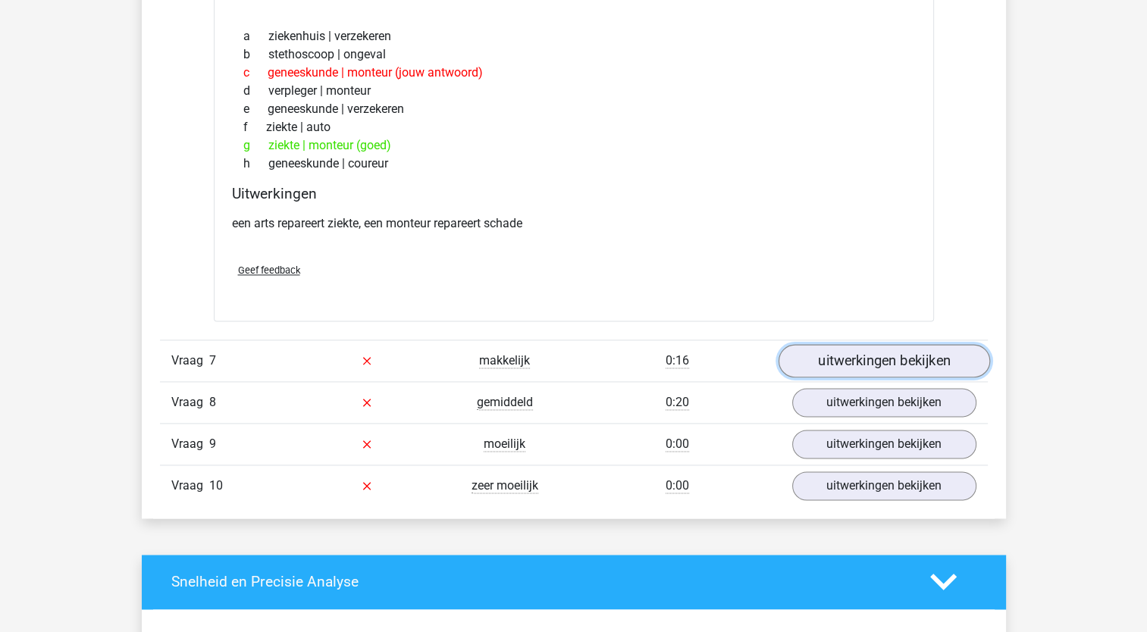
click at [822, 356] on link "uitwerkingen bekijken" at bounding box center [883, 360] width 211 height 33
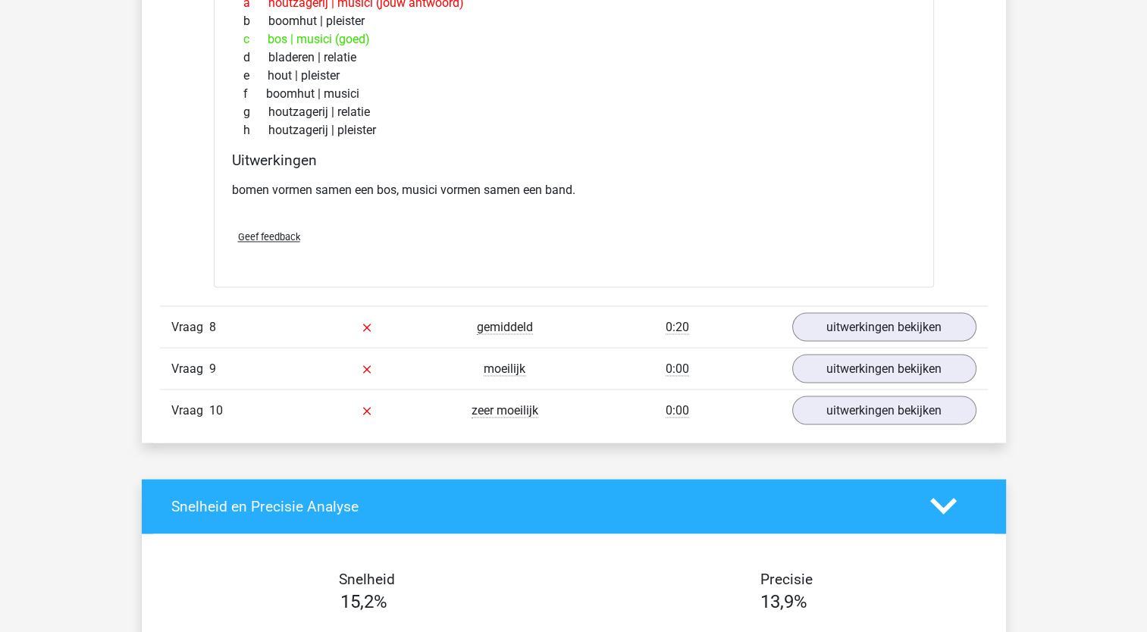
scroll to position [2565, 0]
